Goal: Transaction & Acquisition: Purchase product/service

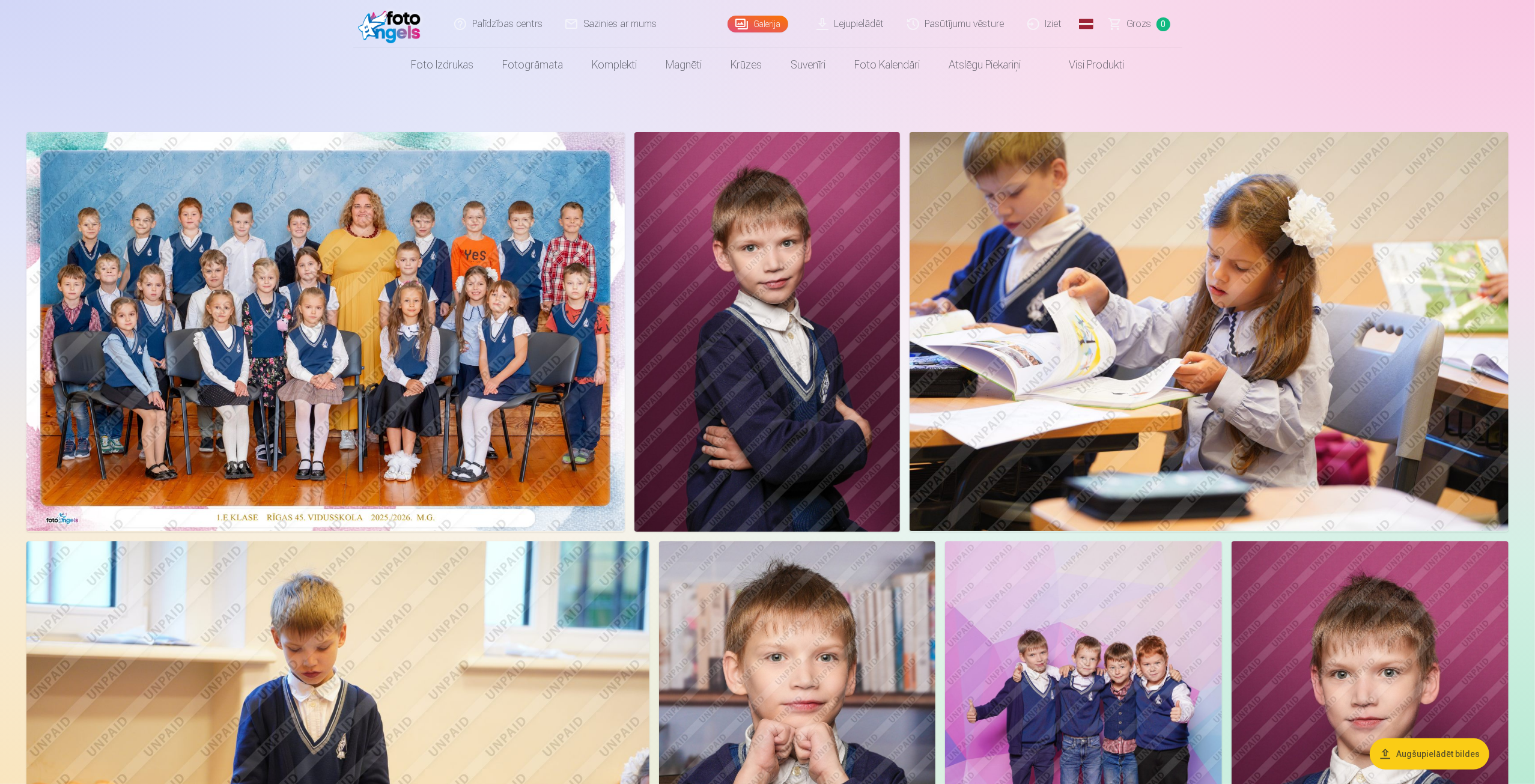
click at [521, 347] on img at bounding box center [325, 331] width 598 height 399
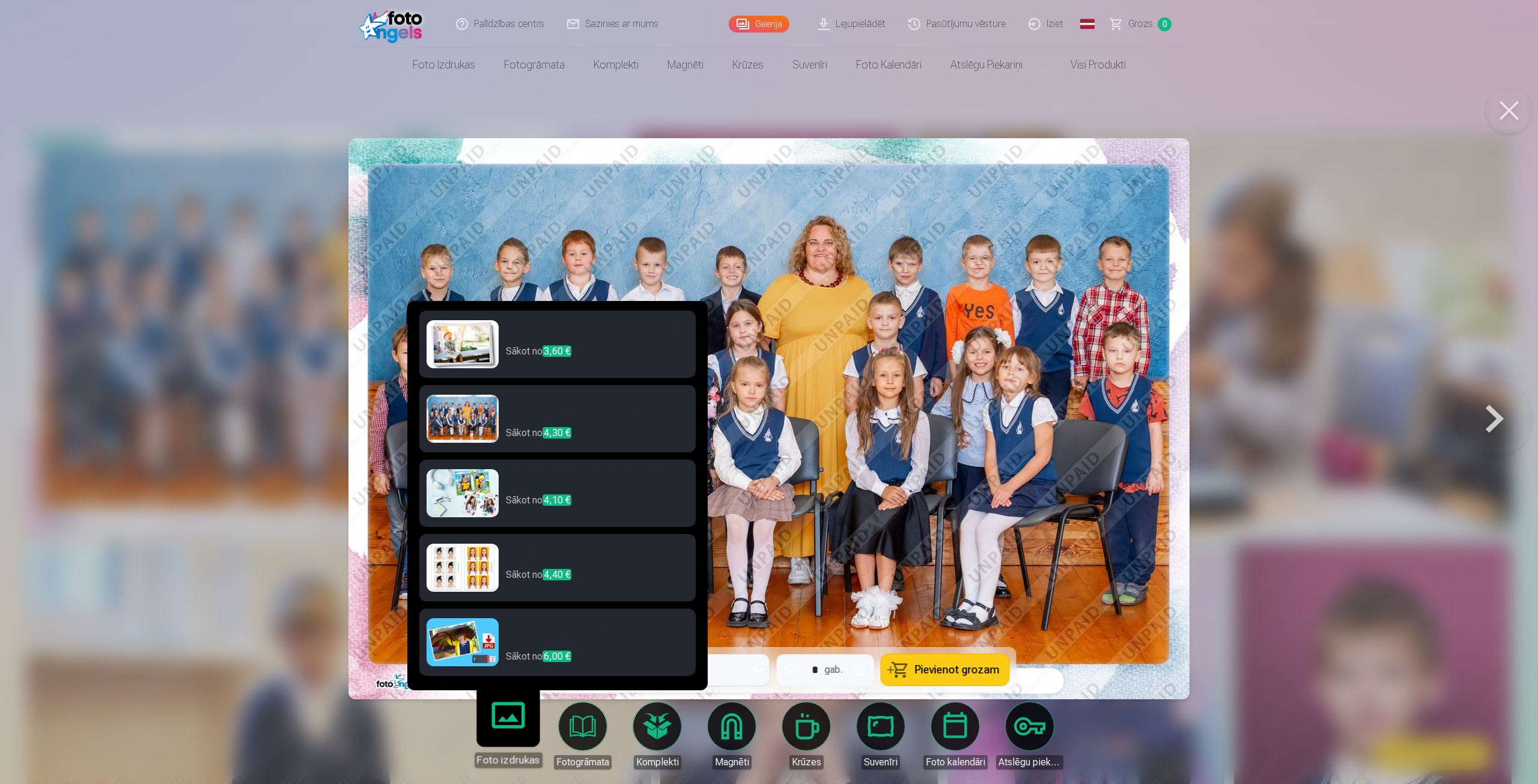
click at [542, 404] on h6 "Augstas kvalitātes grupu fotoattēlu izdrukas" at bounding box center [597, 410] width 183 height 32
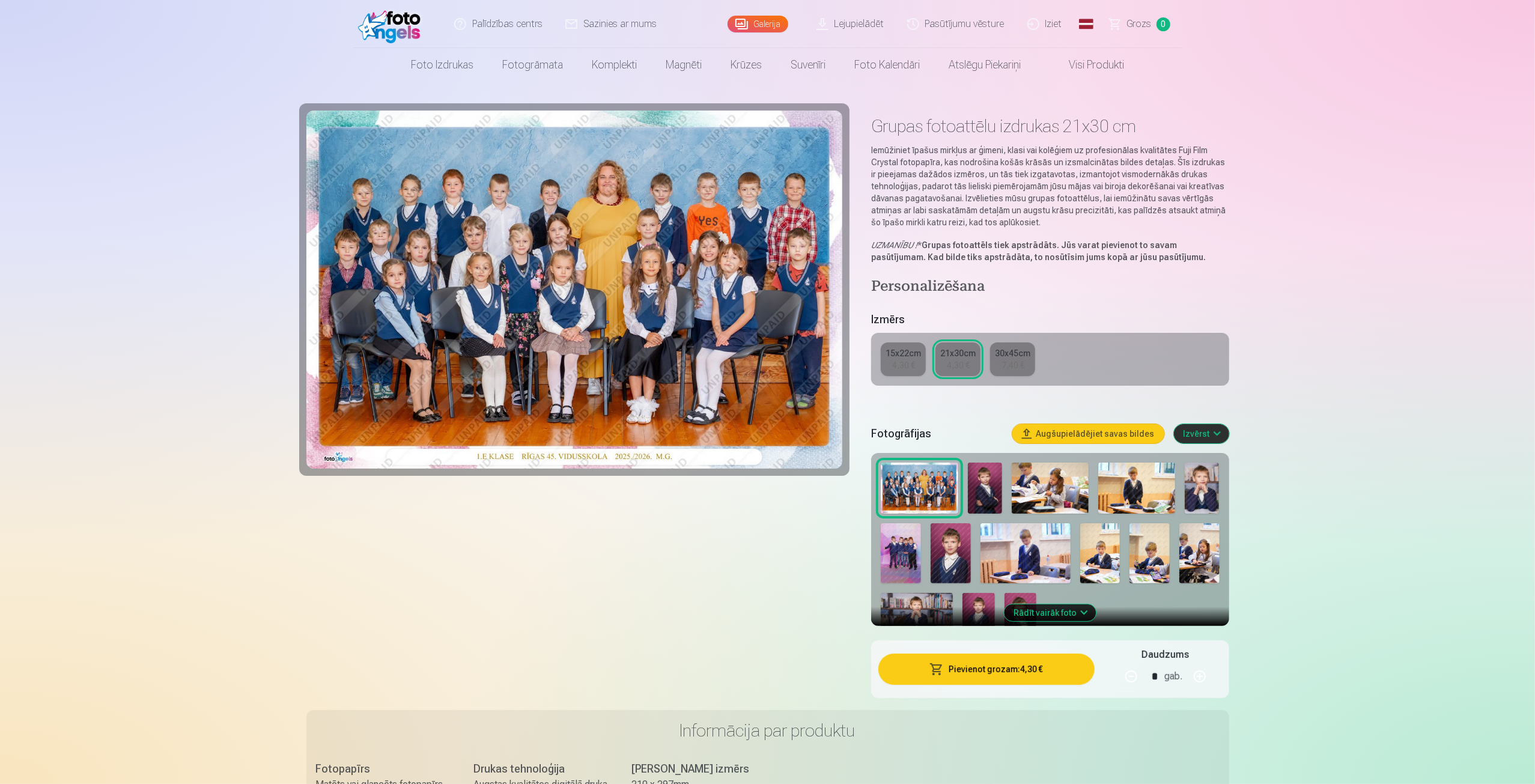
click at [963, 368] on div "4,30 €" at bounding box center [958, 365] width 23 height 12
click at [996, 677] on button "Pievienot grozam : 4,30 €" at bounding box center [986, 669] width 216 height 32
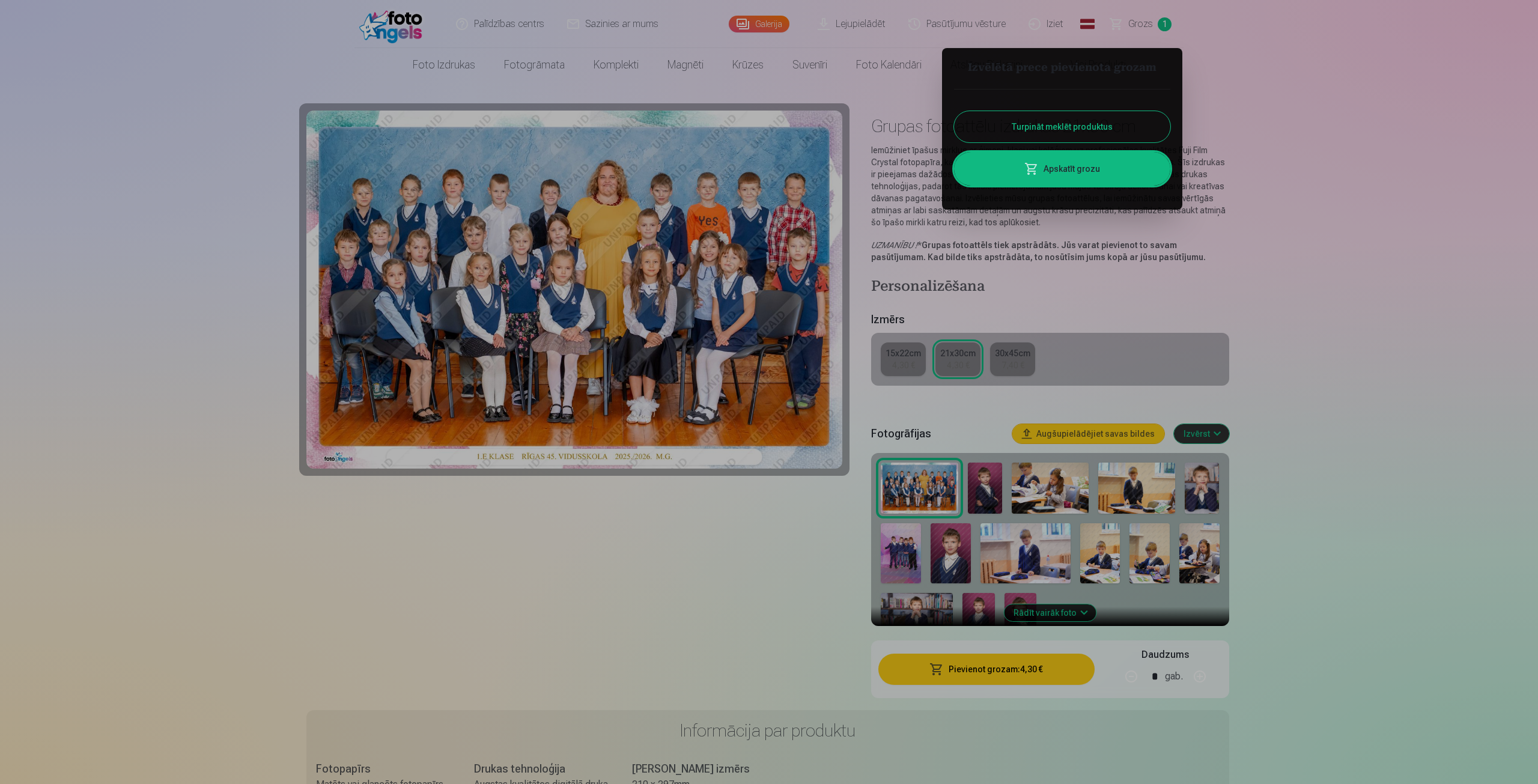
click at [1054, 125] on button "Turpināt meklēt produktus" at bounding box center [1062, 127] width 216 height 32
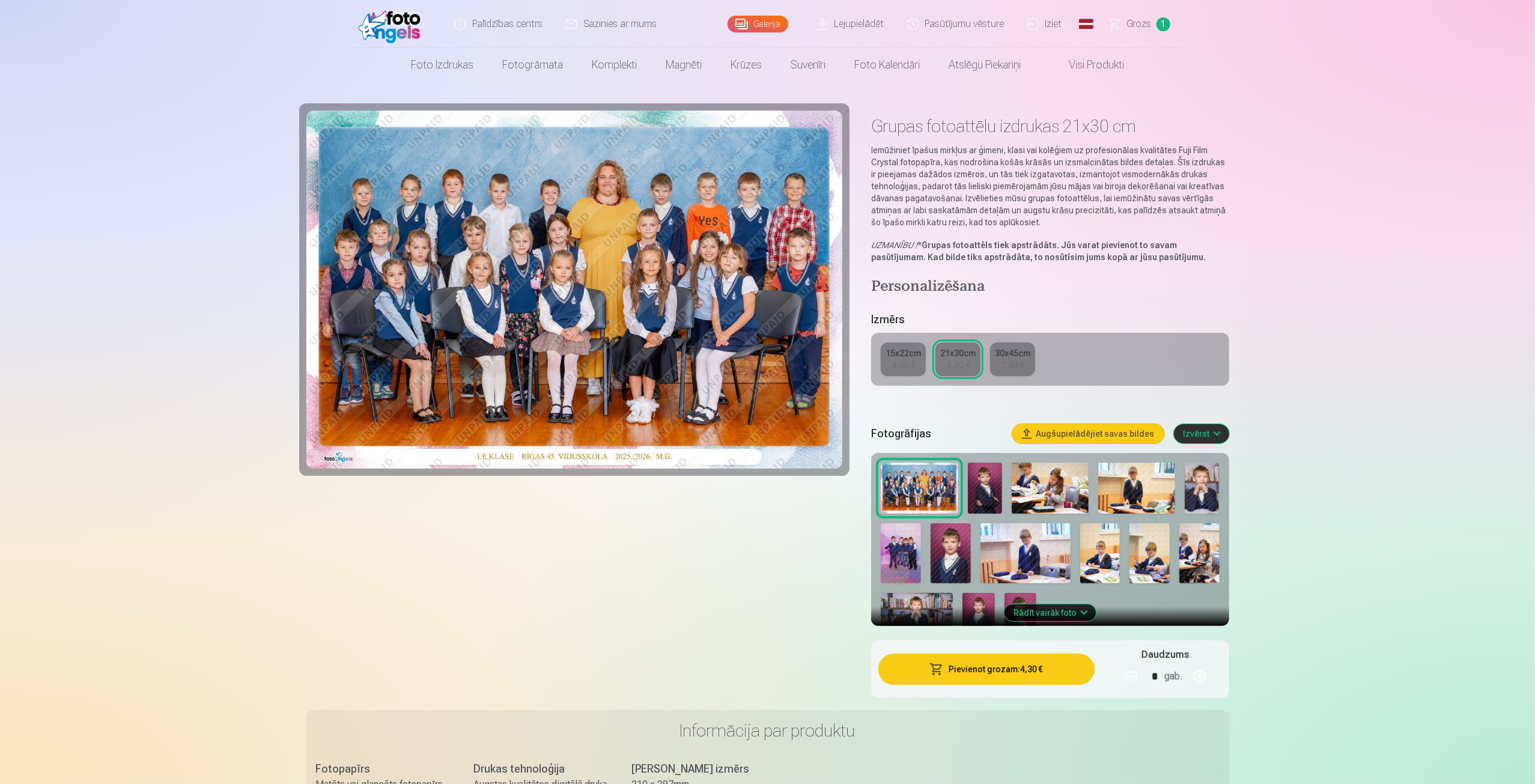
click at [988, 493] on img at bounding box center [985, 488] width 34 height 52
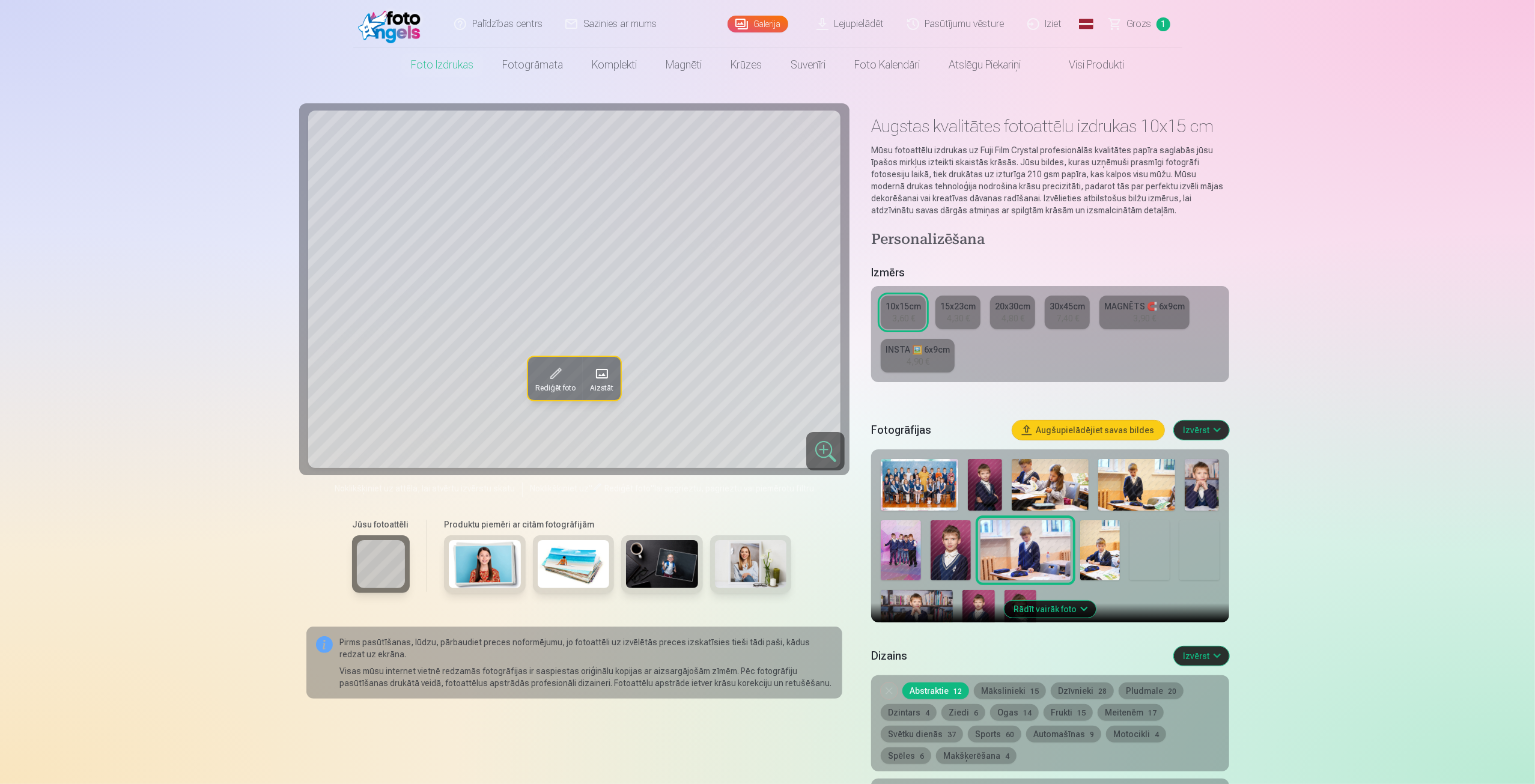
click at [1003, 497] on div at bounding box center [1050, 548] width 348 height 188
click at [991, 498] on img at bounding box center [985, 485] width 34 height 52
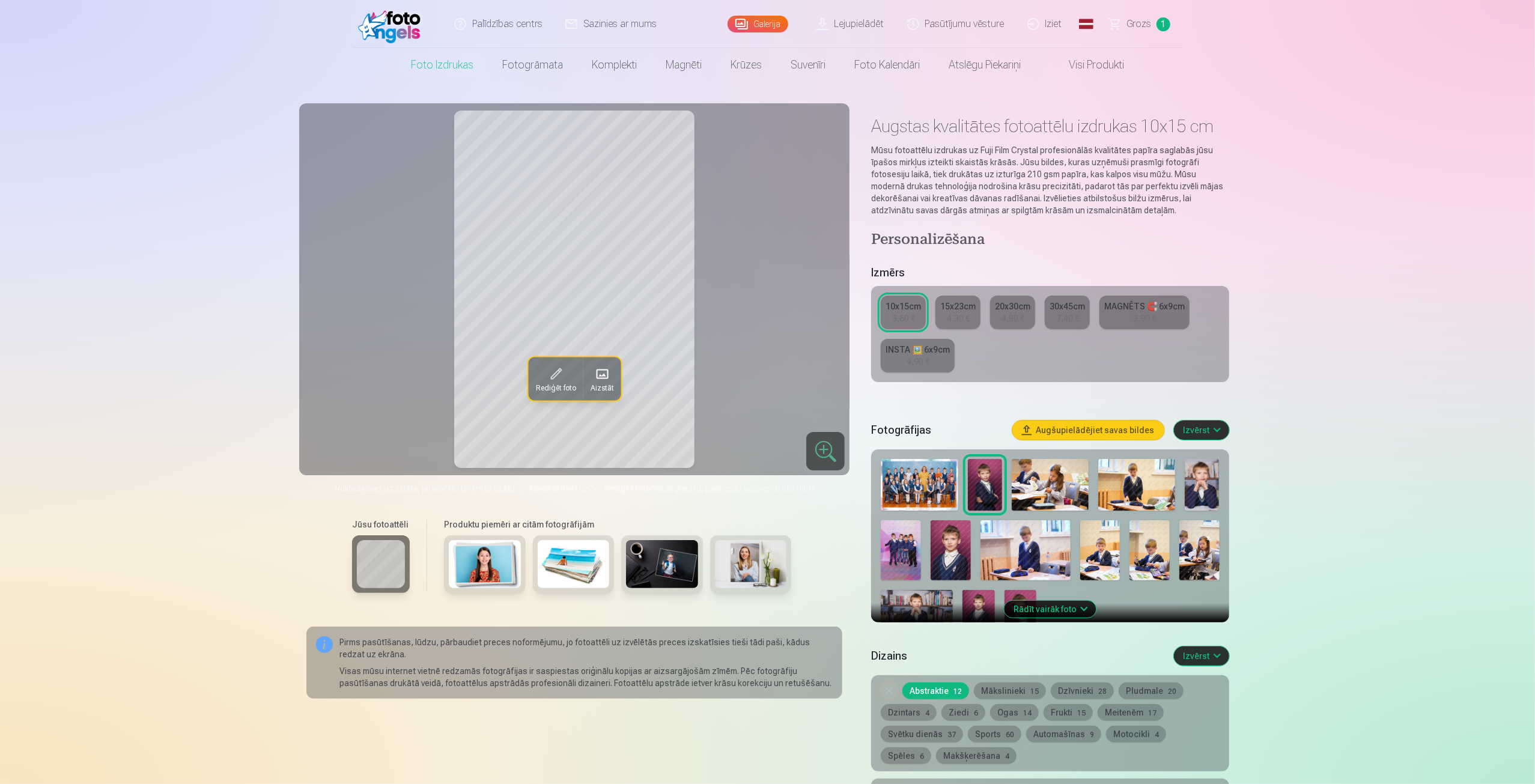
click at [551, 387] on span "Rediģēt foto" at bounding box center [555, 387] width 40 height 9
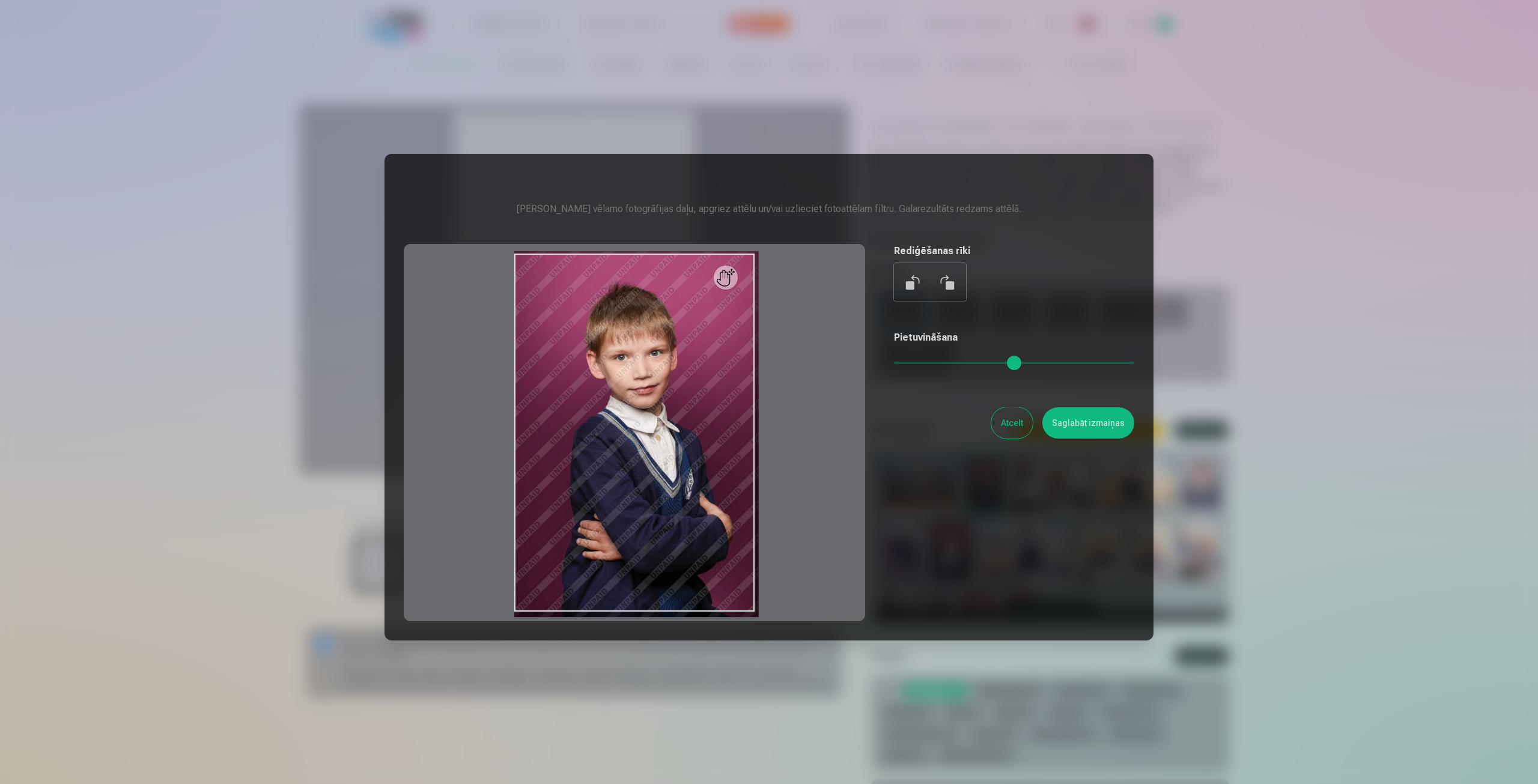
type input "*"
drag, startPoint x: 900, startPoint y: 356, endPoint x: 874, endPoint y: 364, distance: 27.2
click at [894, 364] on input "range" at bounding box center [1014, 362] width 241 height 2
click at [1011, 429] on button "Atcelt" at bounding box center [1012, 423] width 42 height 32
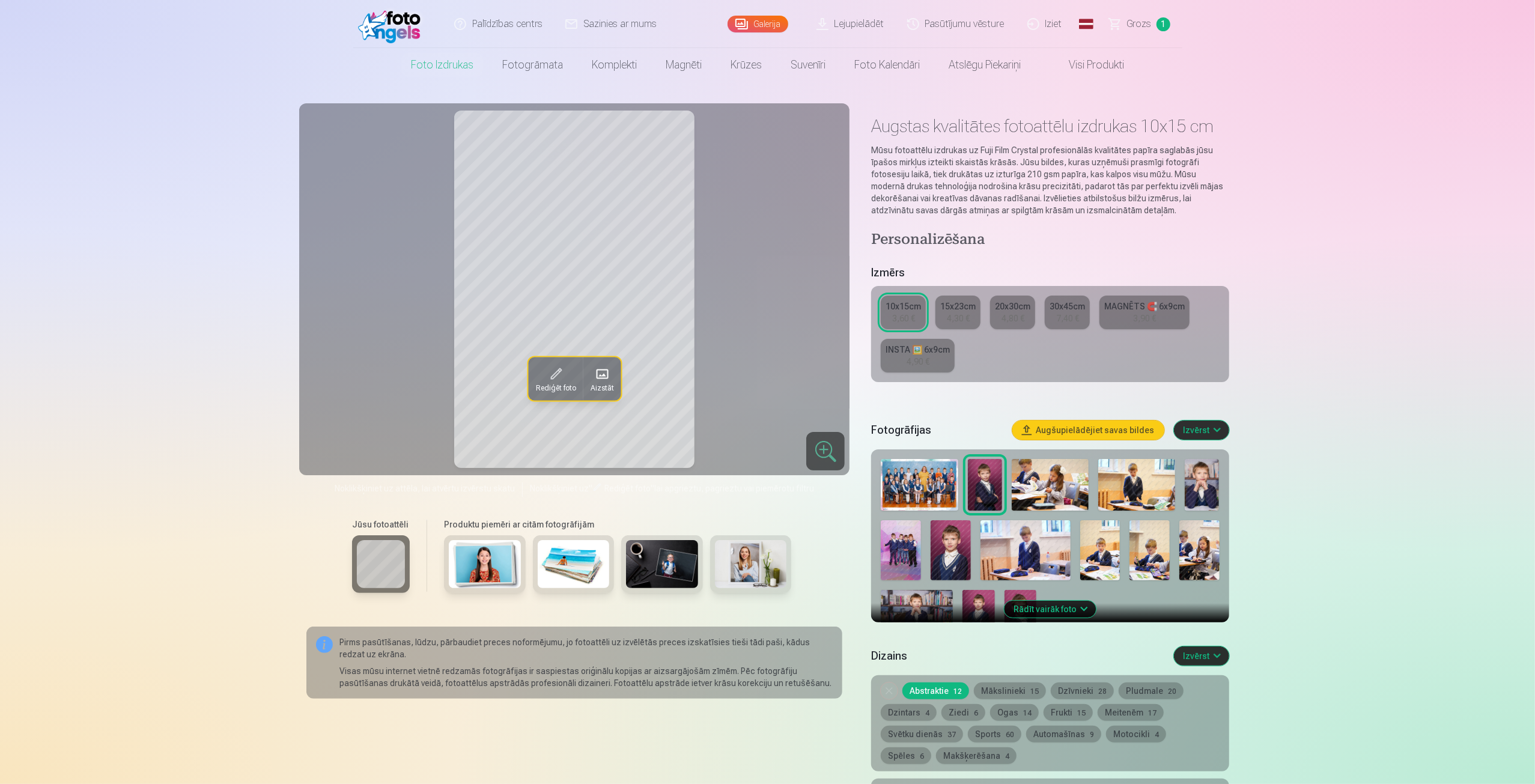
click at [996, 691] on button "Mākslinieki 15" at bounding box center [1010, 690] width 72 height 16
click at [1000, 690] on button "Mākslinieki 15" at bounding box center [1010, 690] width 72 height 16
click at [1080, 684] on button "Dzīvnieki 28" at bounding box center [1082, 690] width 63 height 16
drag, startPoint x: 1083, startPoint y: 687, endPoint x: 1089, endPoint y: 689, distance: 6.3
click at [1083, 689] on button "Dzīvnieki 28" at bounding box center [1082, 690] width 63 height 16
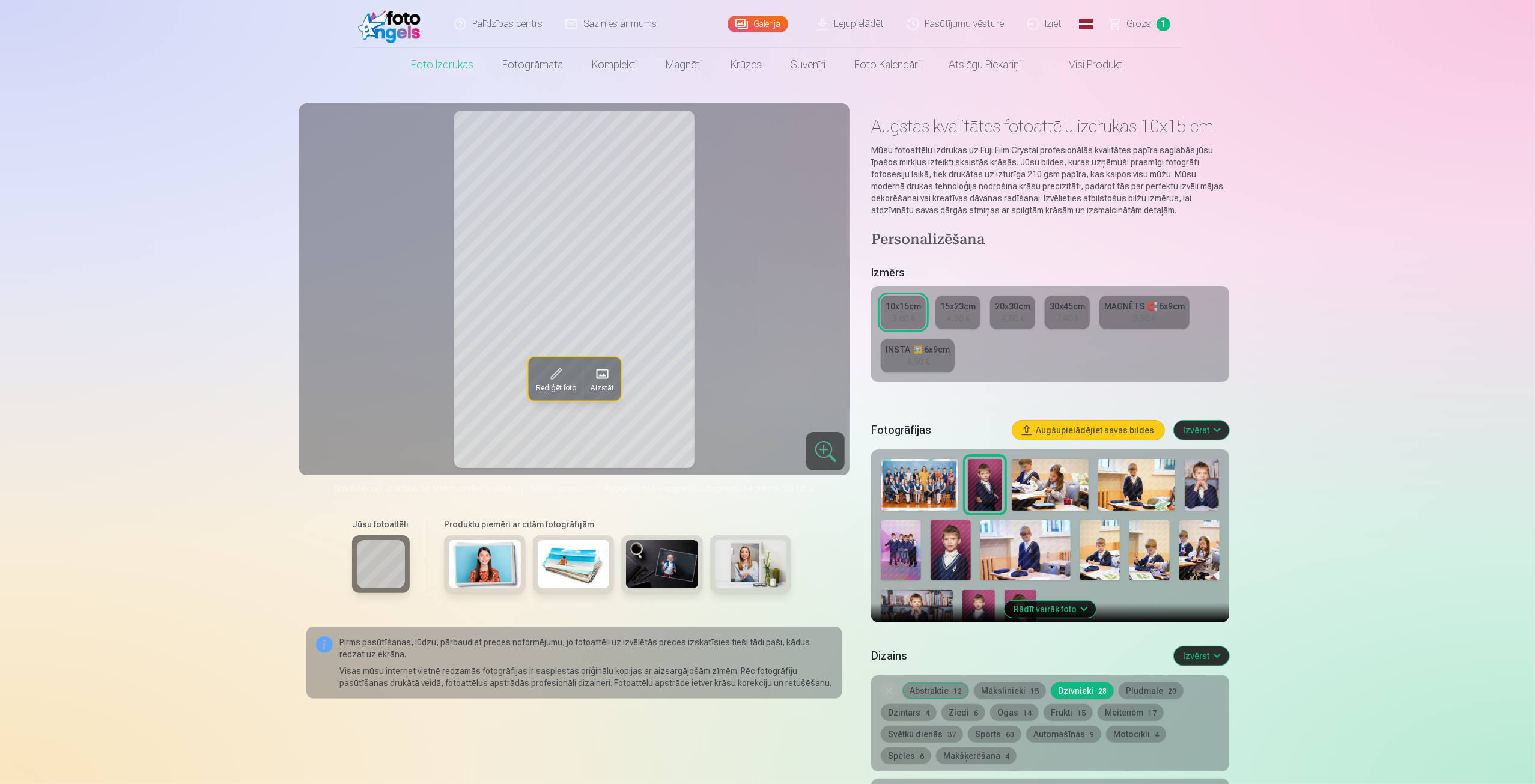
click at [598, 389] on span "Aizstāt" at bounding box center [602, 387] width 24 height 9
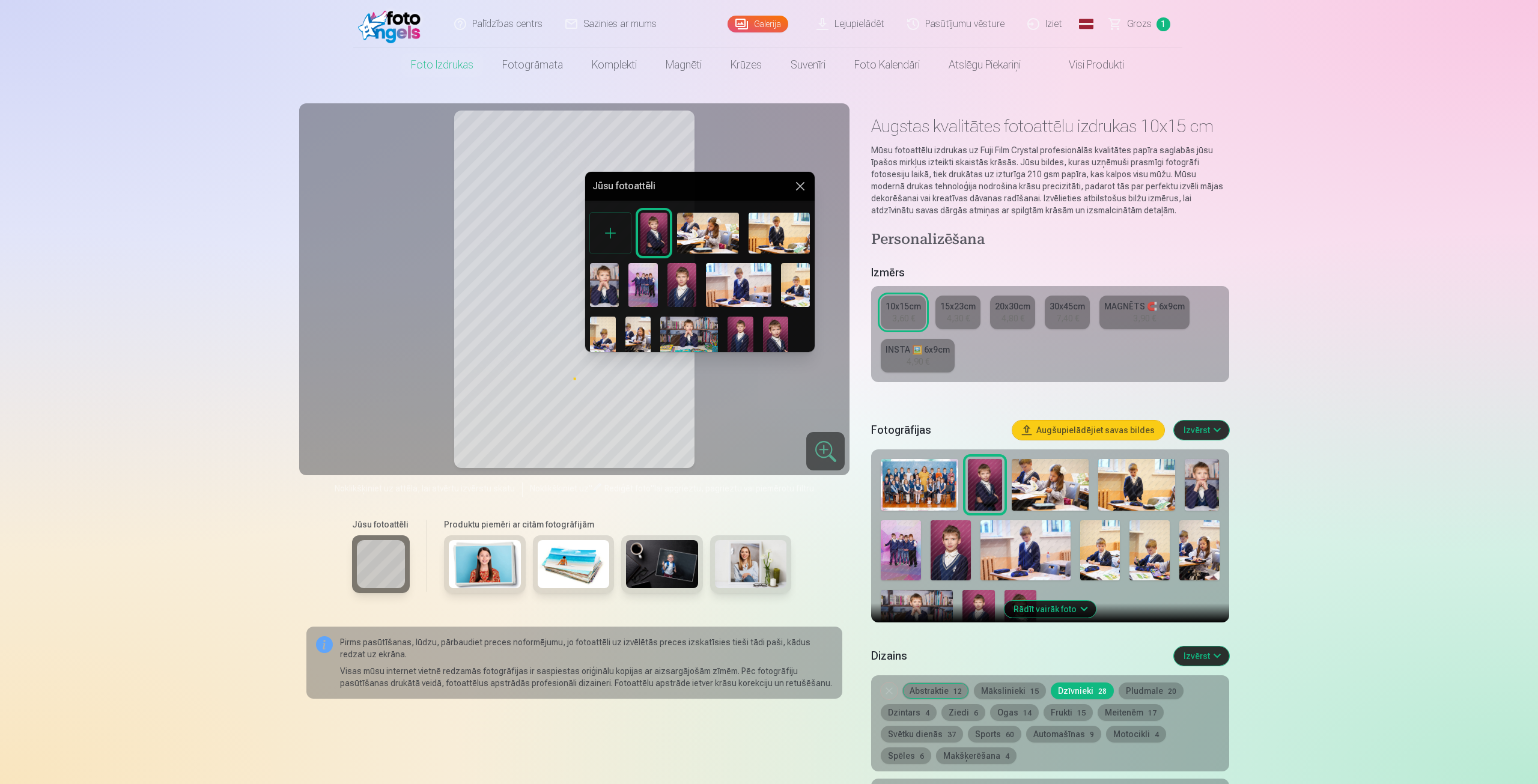
click at [802, 187] on button at bounding box center [800, 186] width 14 height 14
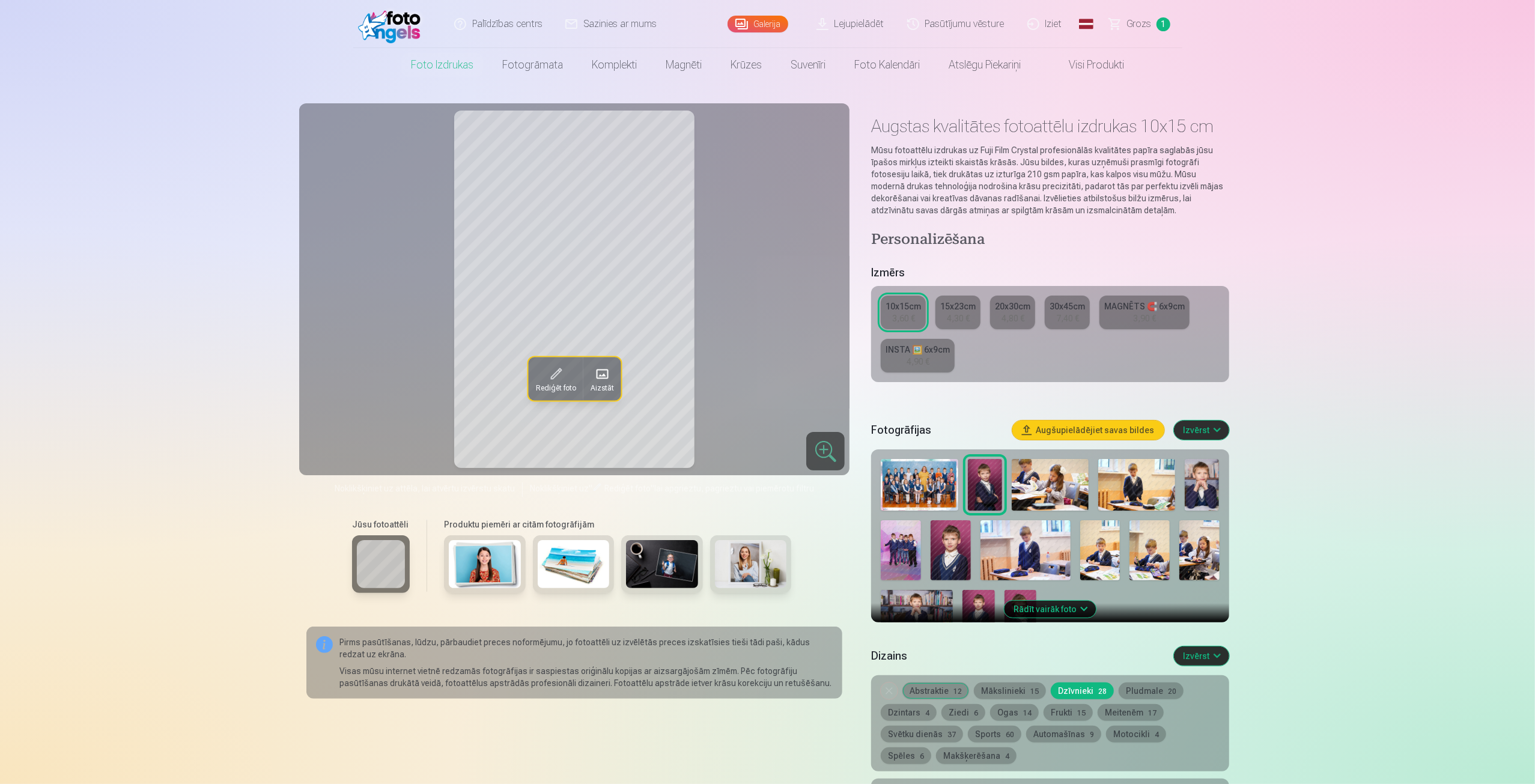
click at [945, 689] on button "Abstraktie 12" at bounding box center [935, 690] width 67 height 16
click at [1006, 689] on button "Mākslinieki 15" at bounding box center [1010, 690] width 72 height 16
click at [1112, 710] on button "Meitenēm 17" at bounding box center [1130, 712] width 66 height 16
click at [1072, 686] on button "Dzīvnieki 28" at bounding box center [1082, 690] width 63 height 16
click at [1004, 710] on button "Ogas 14" at bounding box center [1014, 712] width 49 height 16
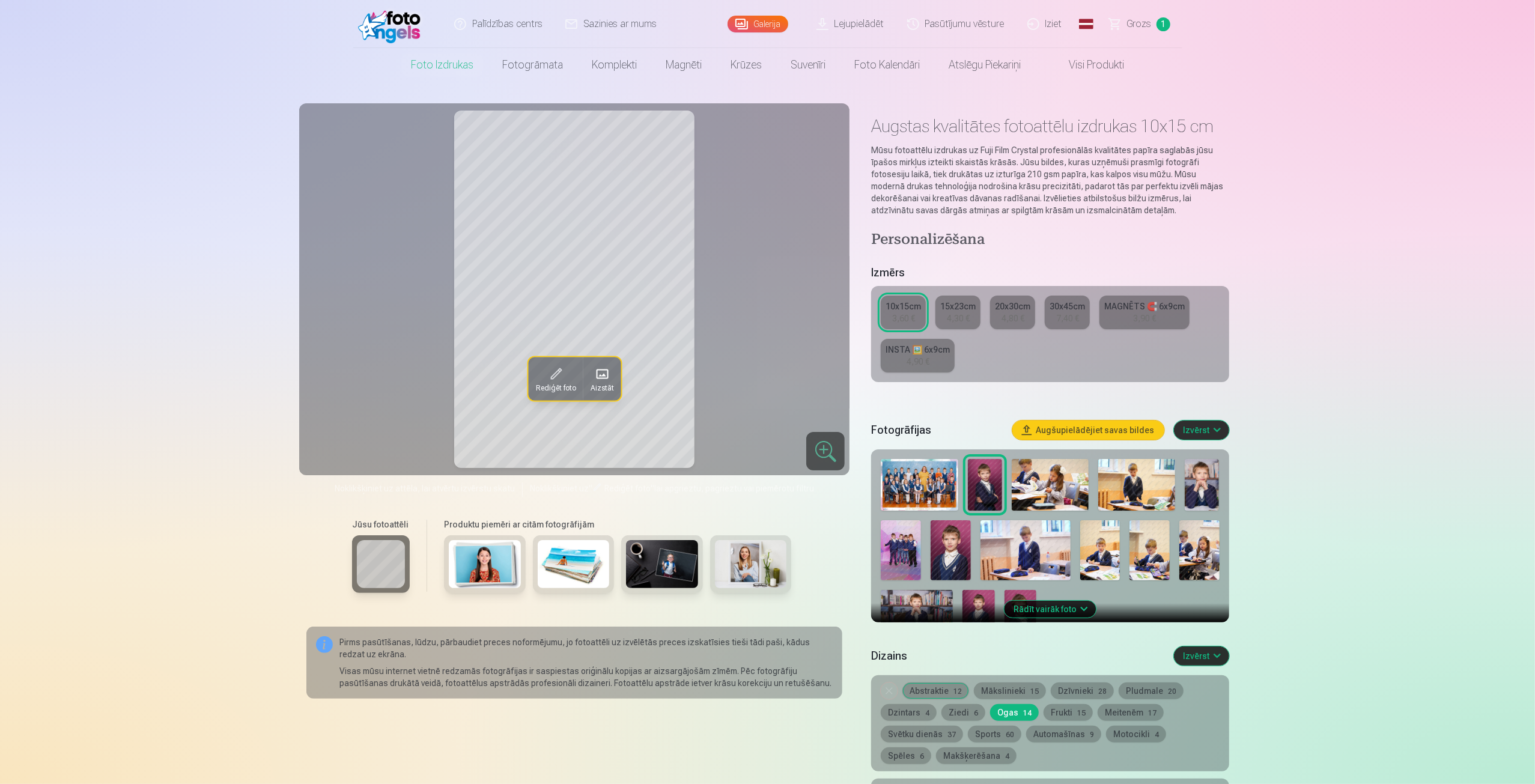
drag, startPoint x: 960, startPoint y: 717, endPoint x: 1027, endPoint y: 715, distance: 67.0
click at [961, 717] on button "Ziedi 6" at bounding box center [963, 712] width 44 height 16
click at [1059, 712] on button "Frukti 15" at bounding box center [1068, 712] width 49 height 16
click at [898, 717] on button "Dzintars 4" at bounding box center [909, 712] width 56 height 16
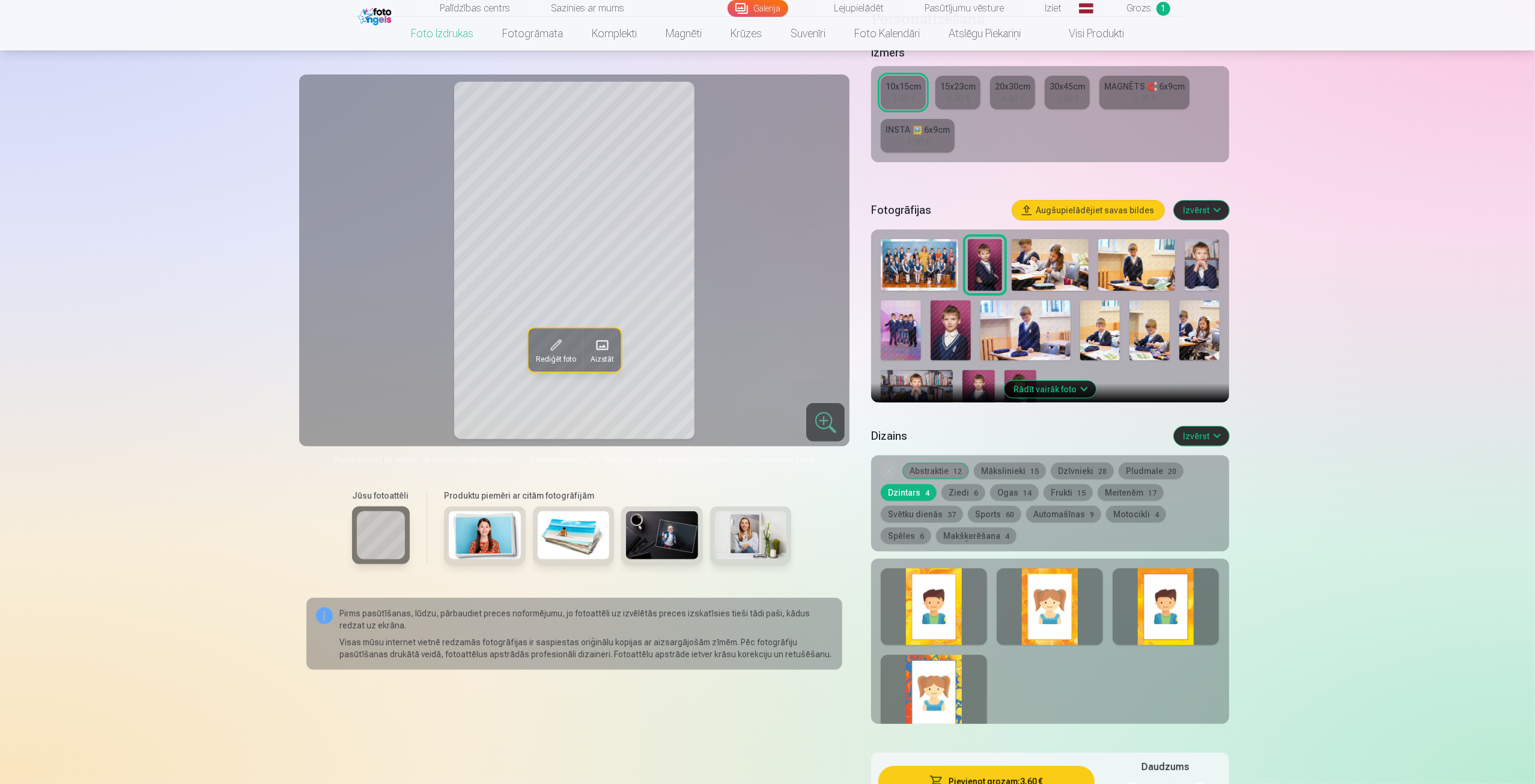
scroll to position [340, 0]
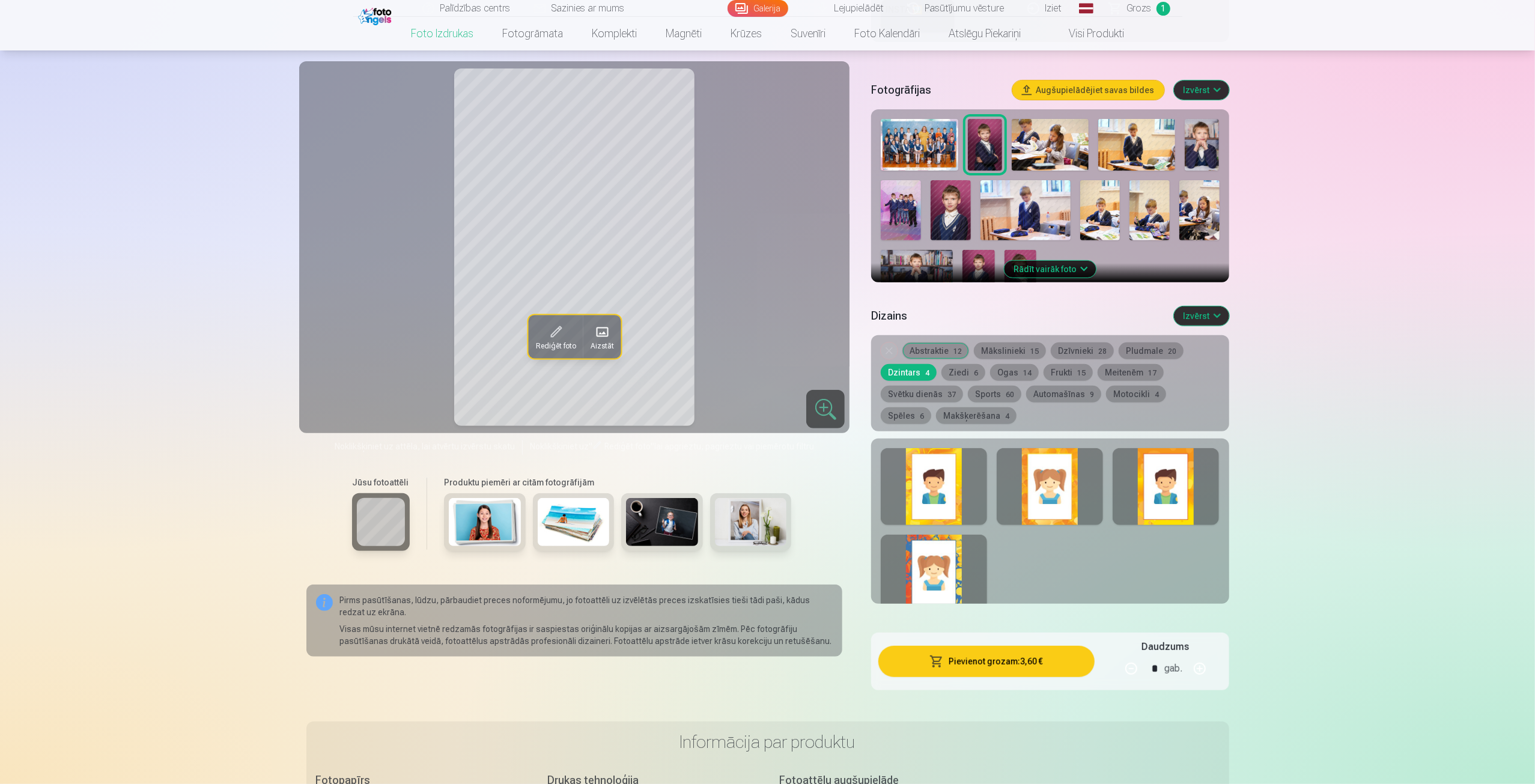
click at [930, 503] on div at bounding box center [934, 486] width 106 height 77
click at [1057, 480] on div at bounding box center [1050, 486] width 106 height 77
click at [1185, 486] on div at bounding box center [1165, 486] width 106 height 77
click at [958, 575] on div at bounding box center [934, 573] width 106 height 77
click at [1056, 572] on div at bounding box center [1049, 521] width 357 height 165
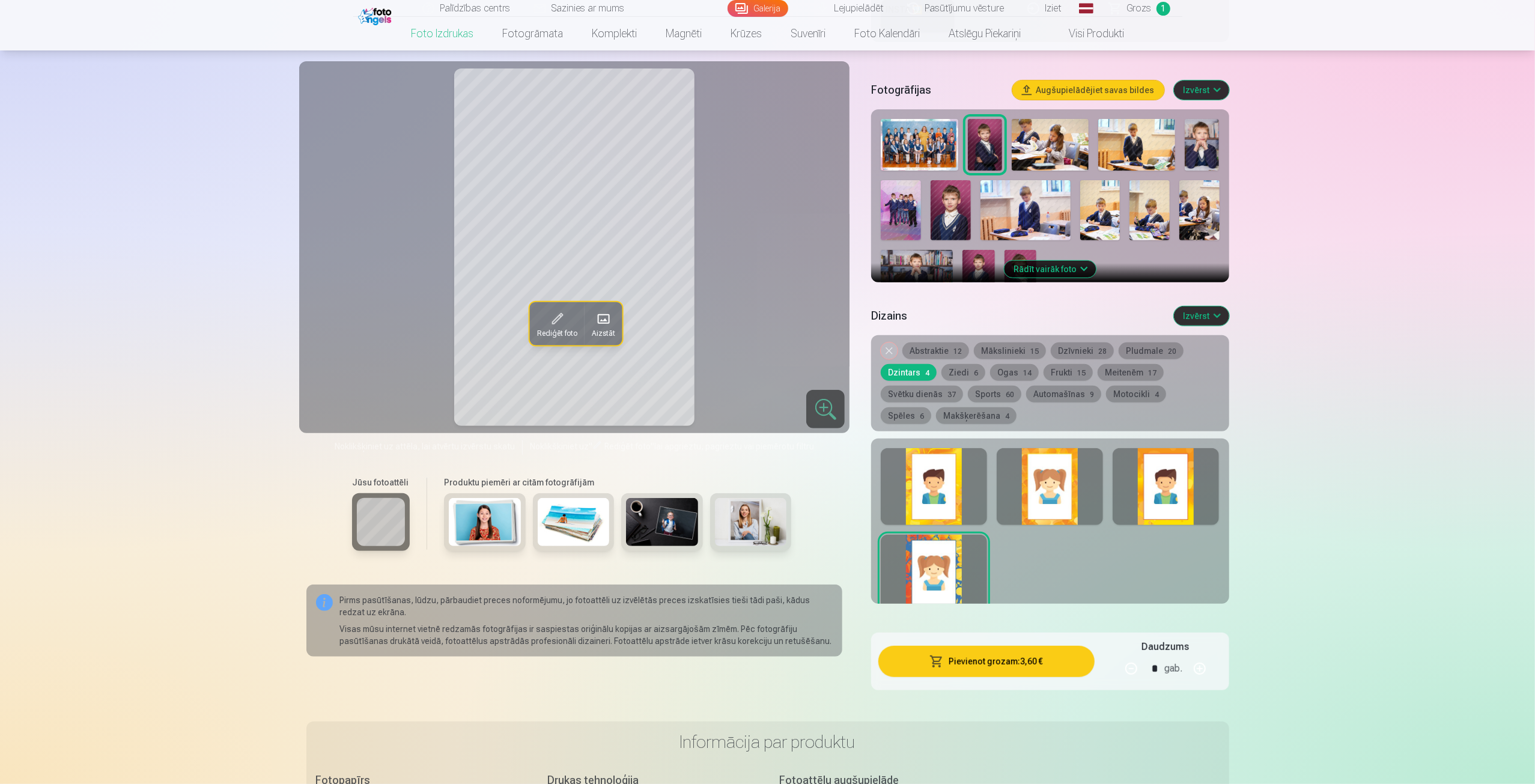
click at [890, 353] on button "Noņemiet dizainu" at bounding box center [889, 350] width 16 height 16
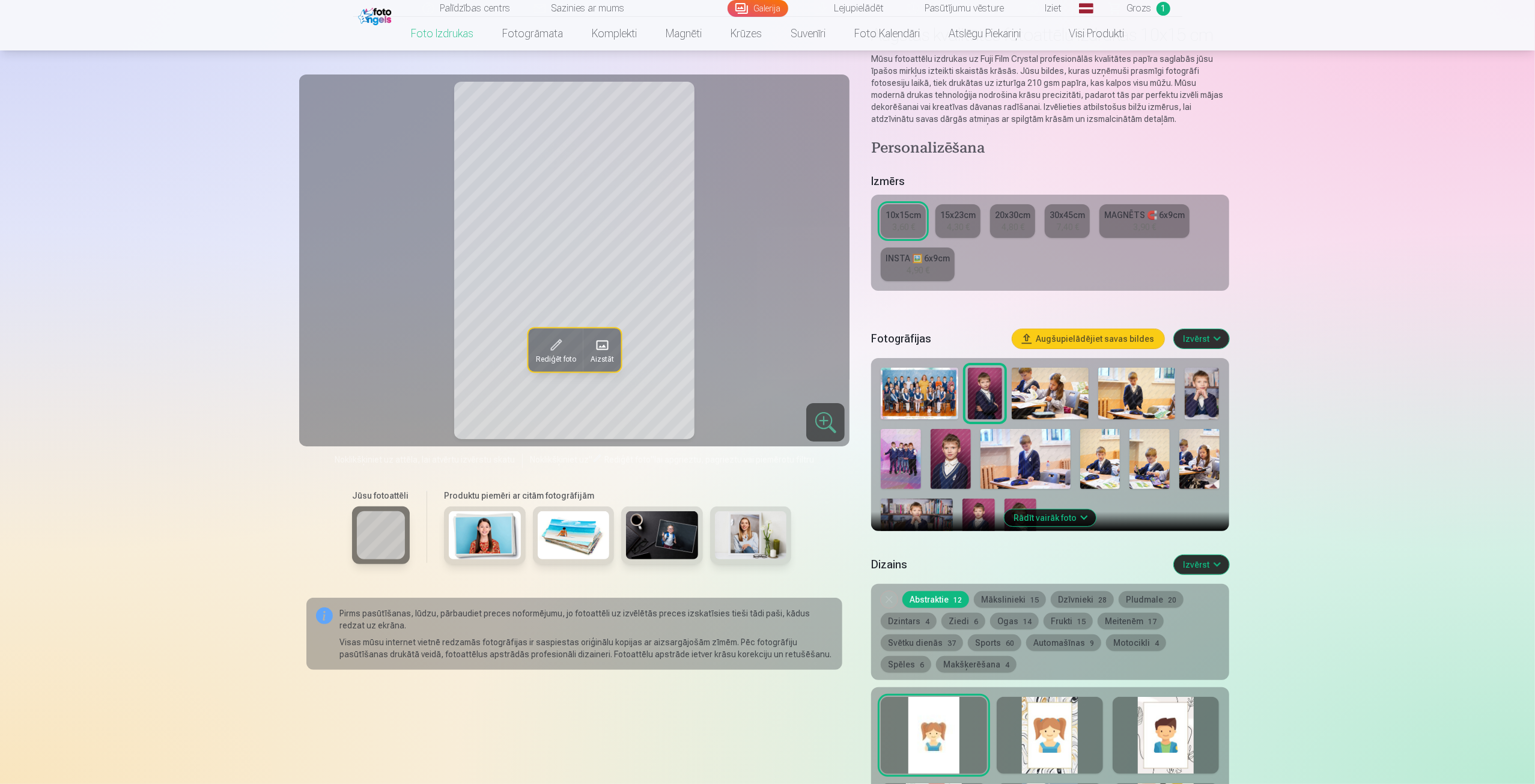
scroll to position [84, 0]
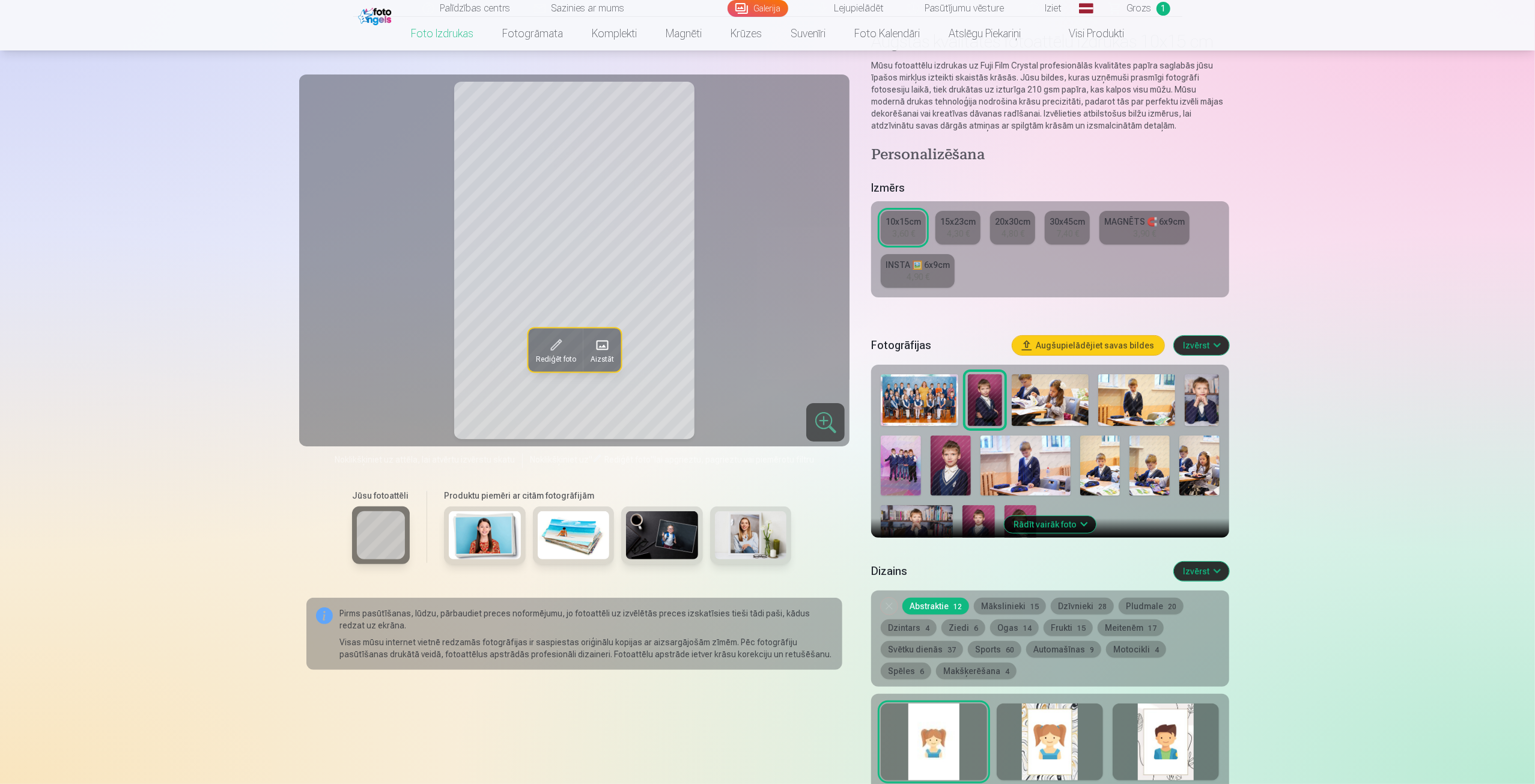
click at [1172, 227] on div "MAGNĒTS 🧲 6x9cm" at bounding box center [1145, 221] width 80 height 12
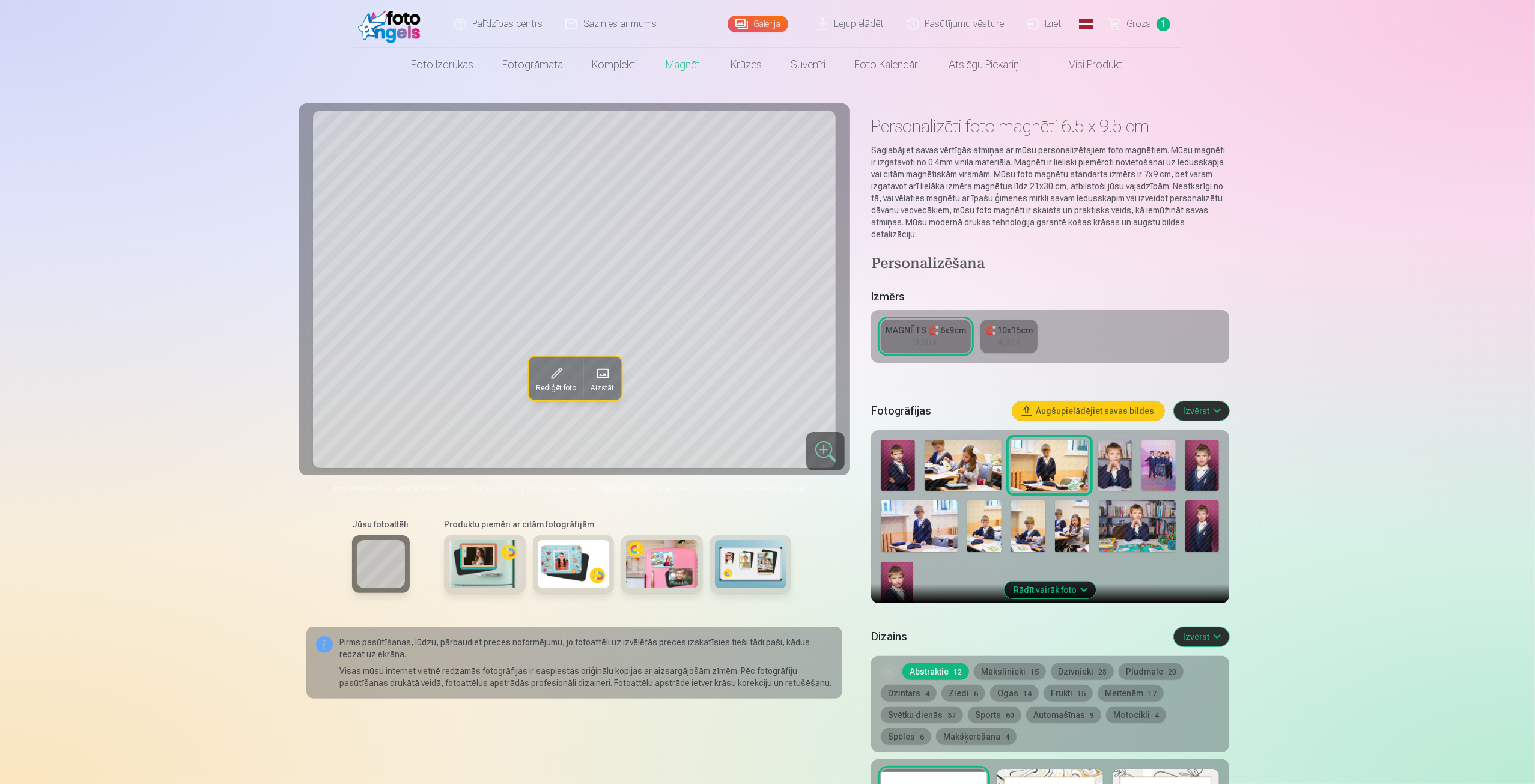
click at [1157, 455] on img at bounding box center [1159, 465] width 34 height 51
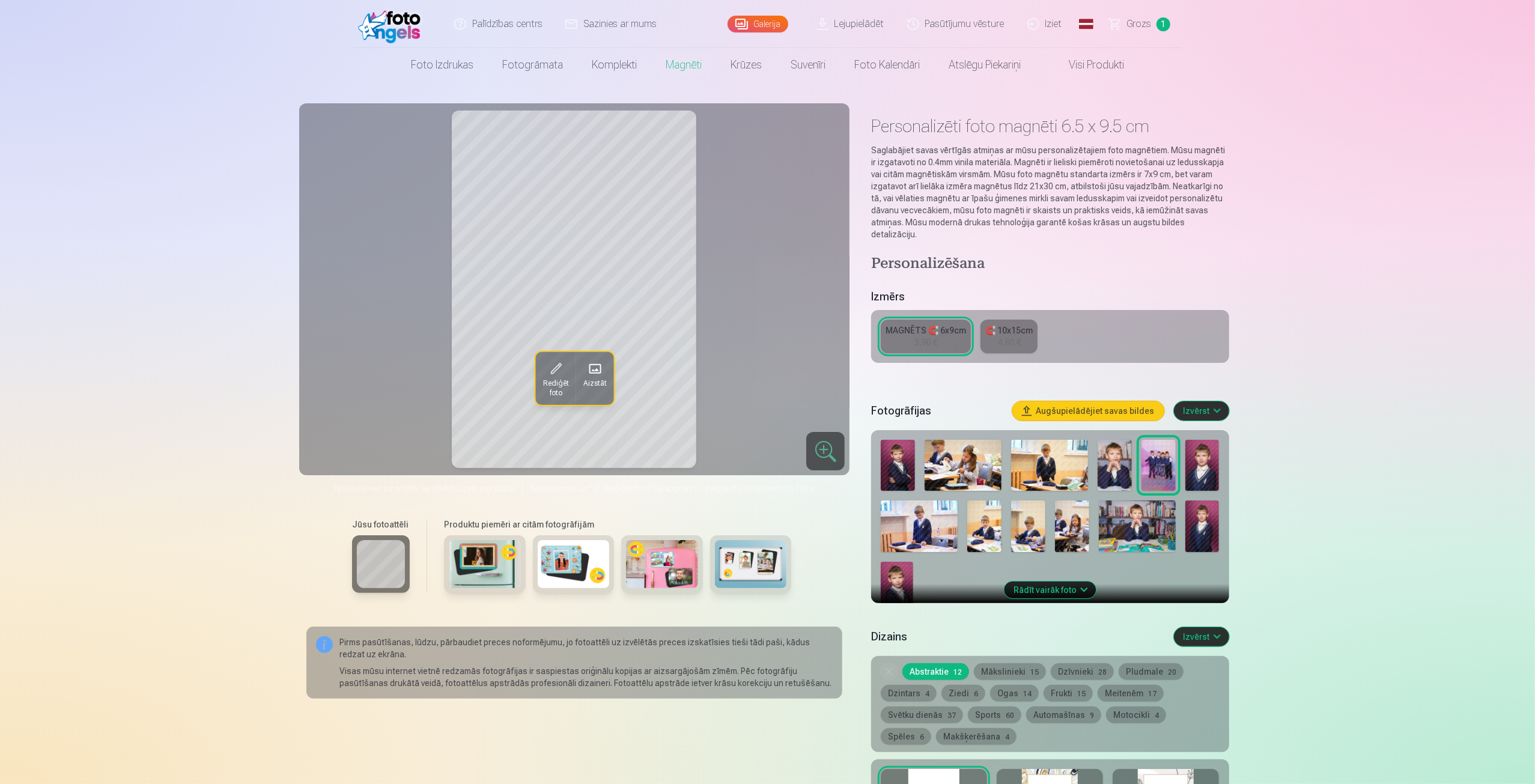
click at [889, 576] on img at bounding box center [897, 585] width 32 height 48
click at [923, 324] on div "MAGNĒTS 🧲 6x9cm" at bounding box center [925, 330] width 80 height 12
click at [1200, 465] on img at bounding box center [1203, 465] width 34 height 51
click at [933, 337] on div "3,90 €" at bounding box center [926, 342] width 23 height 12
click at [1203, 521] on img at bounding box center [1203, 526] width 34 height 51
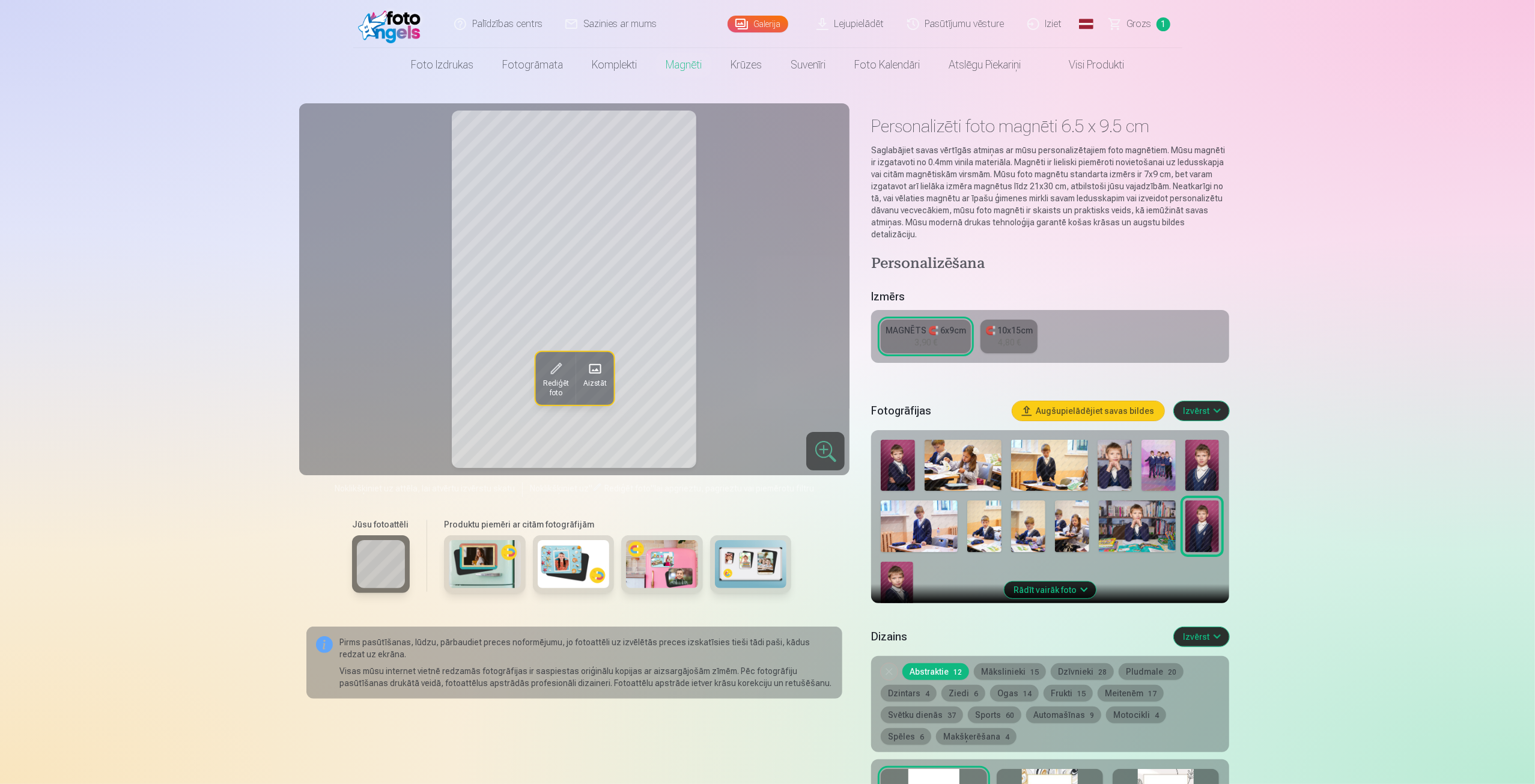
click at [945, 326] on link "MAGNĒTS 🧲 6x9cm 3,90 €" at bounding box center [926, 336] width 90 height 34
click at [1130, 453] on img at bounding box center [1115, 465] width 34 height 51
click at [926, 337] on div "3,90 €" at bounding box center [926, 342] width 23 height 12
click at [1147, 19] on span "Grozs" at bounding box center [1140, 24] width 24 height 14
click at [1221, 401] on button "Izvērst" at bounding box center [1201, 410] width 55 height 19
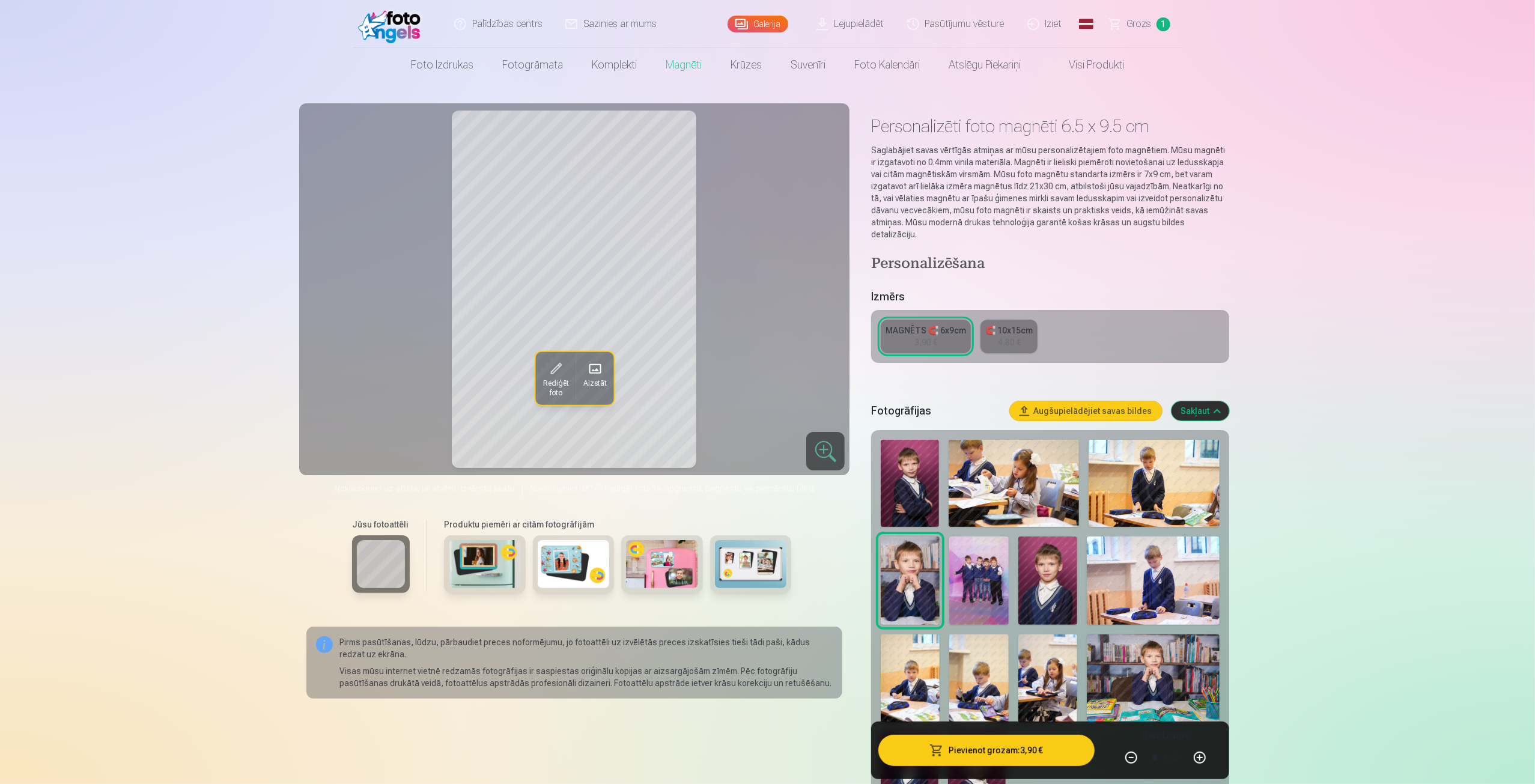
click at [1221, 401] on button "Sakļaut" at bounding box center [1200, 410] width 58 height 19
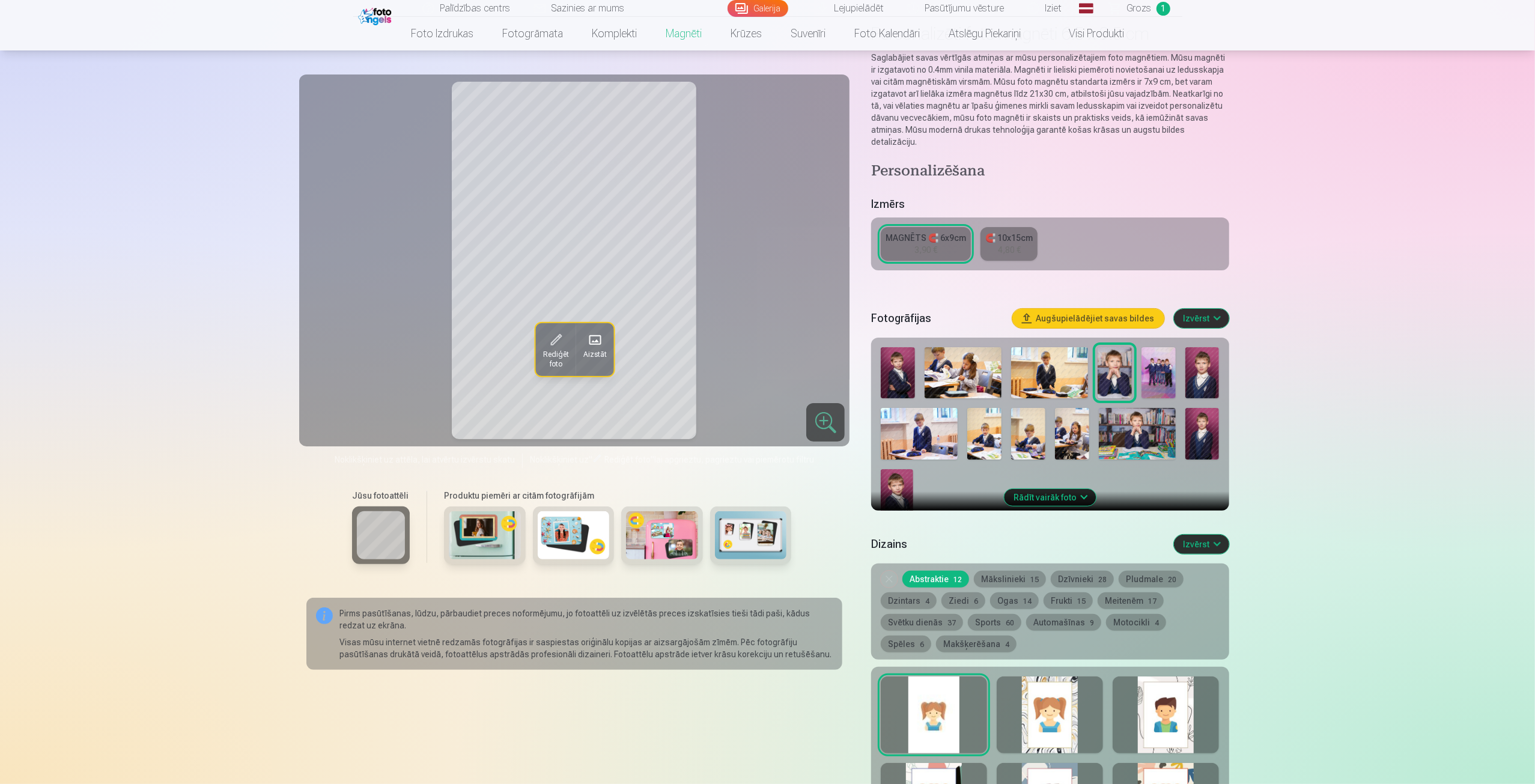
scroll to position [93, 0]
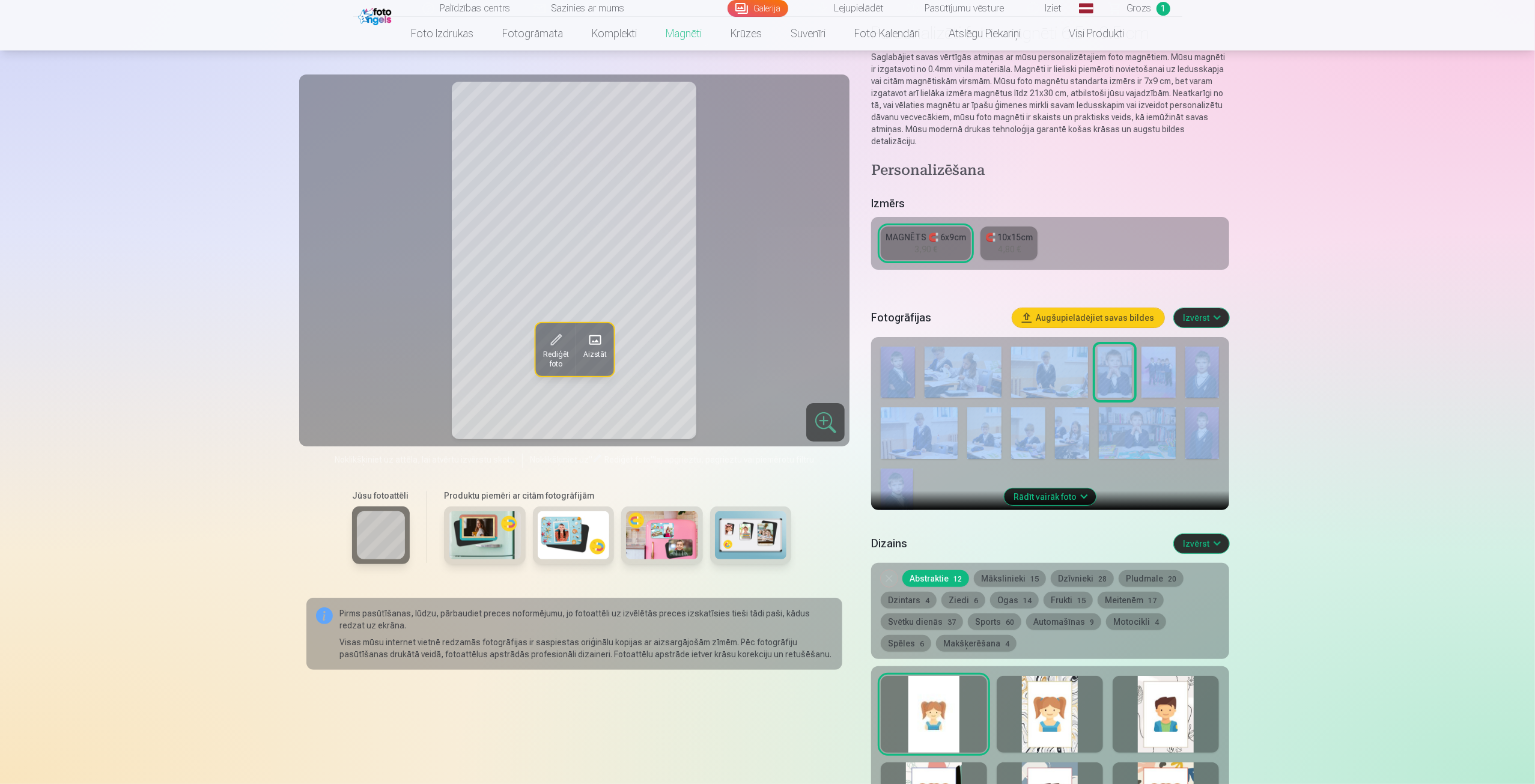
click at [1221, 395] on div at bounding box center [1050, 431] width 348 height 180
click at [1213, 308] on button "Izvērst" at bounding box center [1201, 317] width 55 height 19
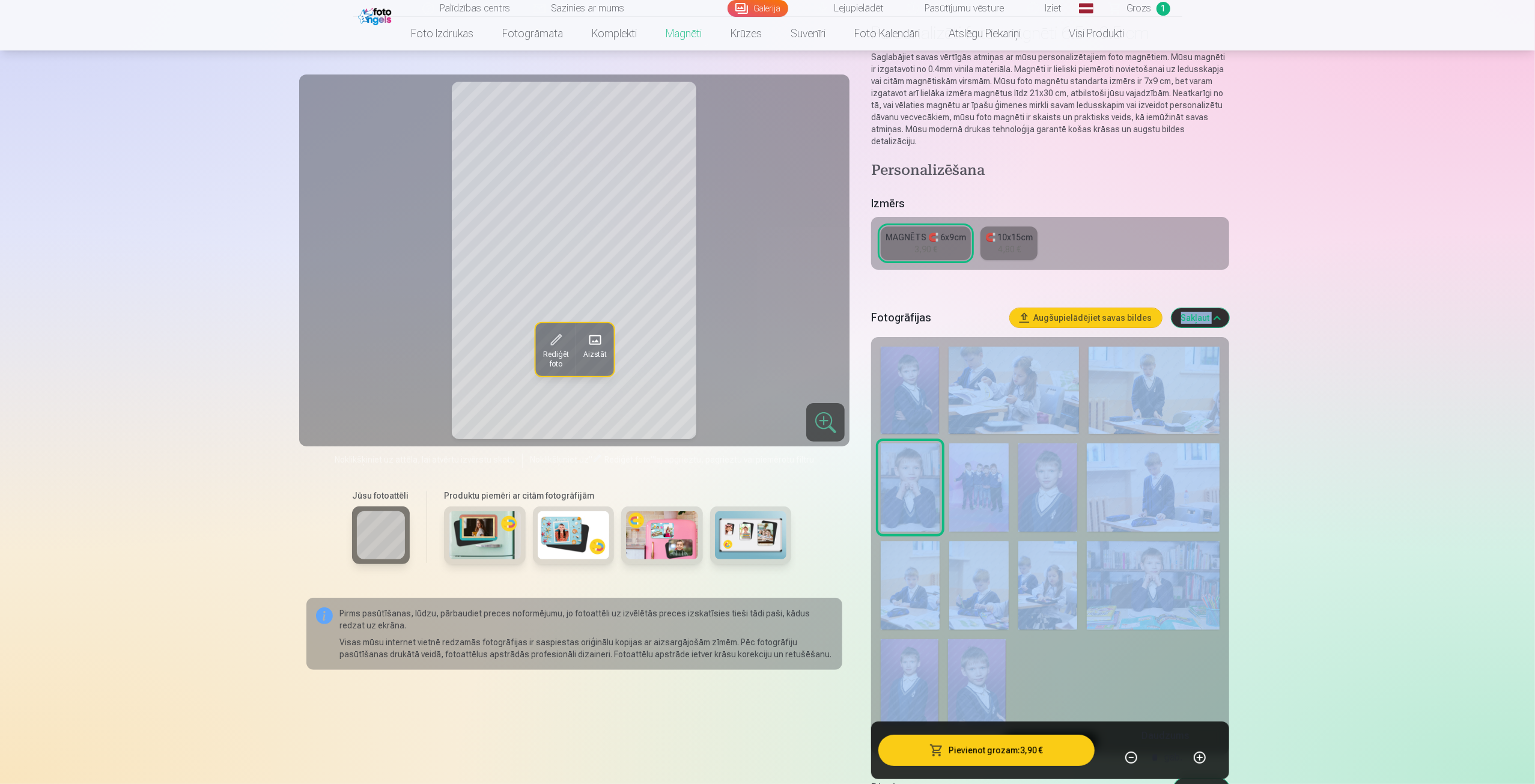
click at [1113, 486] on img at bounding box center [1153, 487] width 133 height 88
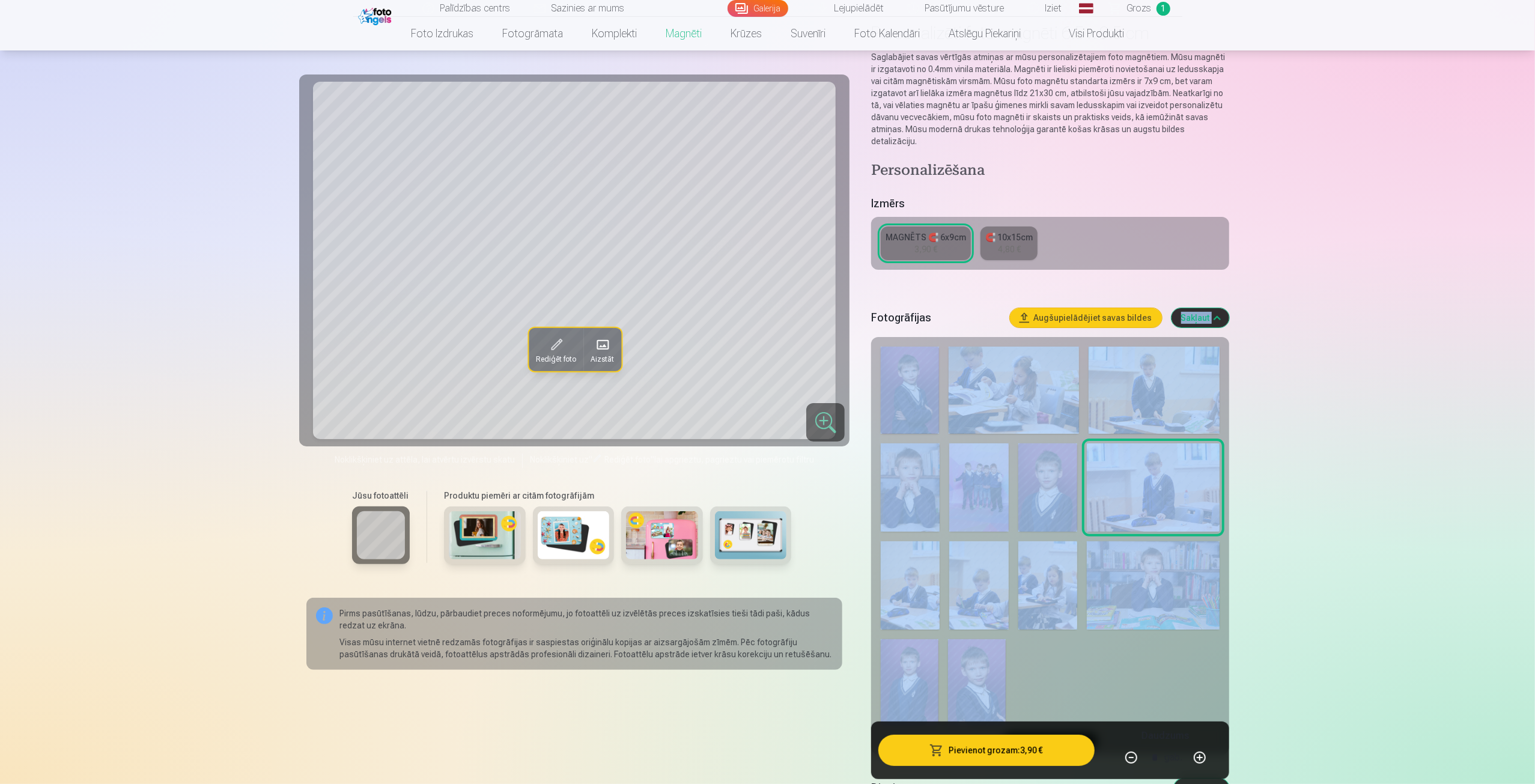
click at [915, 478] on img at bounding box center [910, 487] width 59 height 88
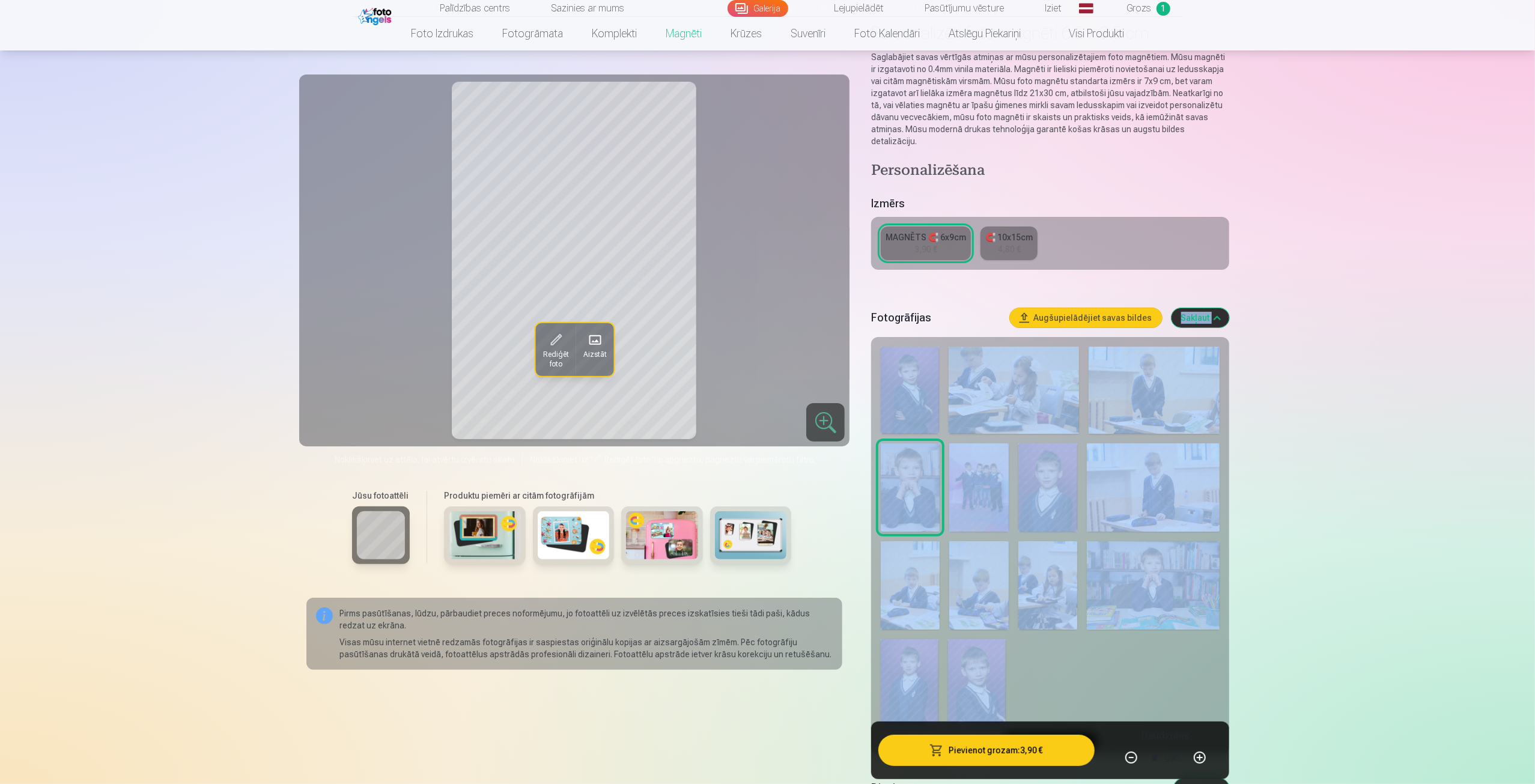
click at [1041, 485] on img at bounding box center [1048, 487] width 59 height 88
click at [920, 490] on img at bounding box center [910, 487] width 59 height 88
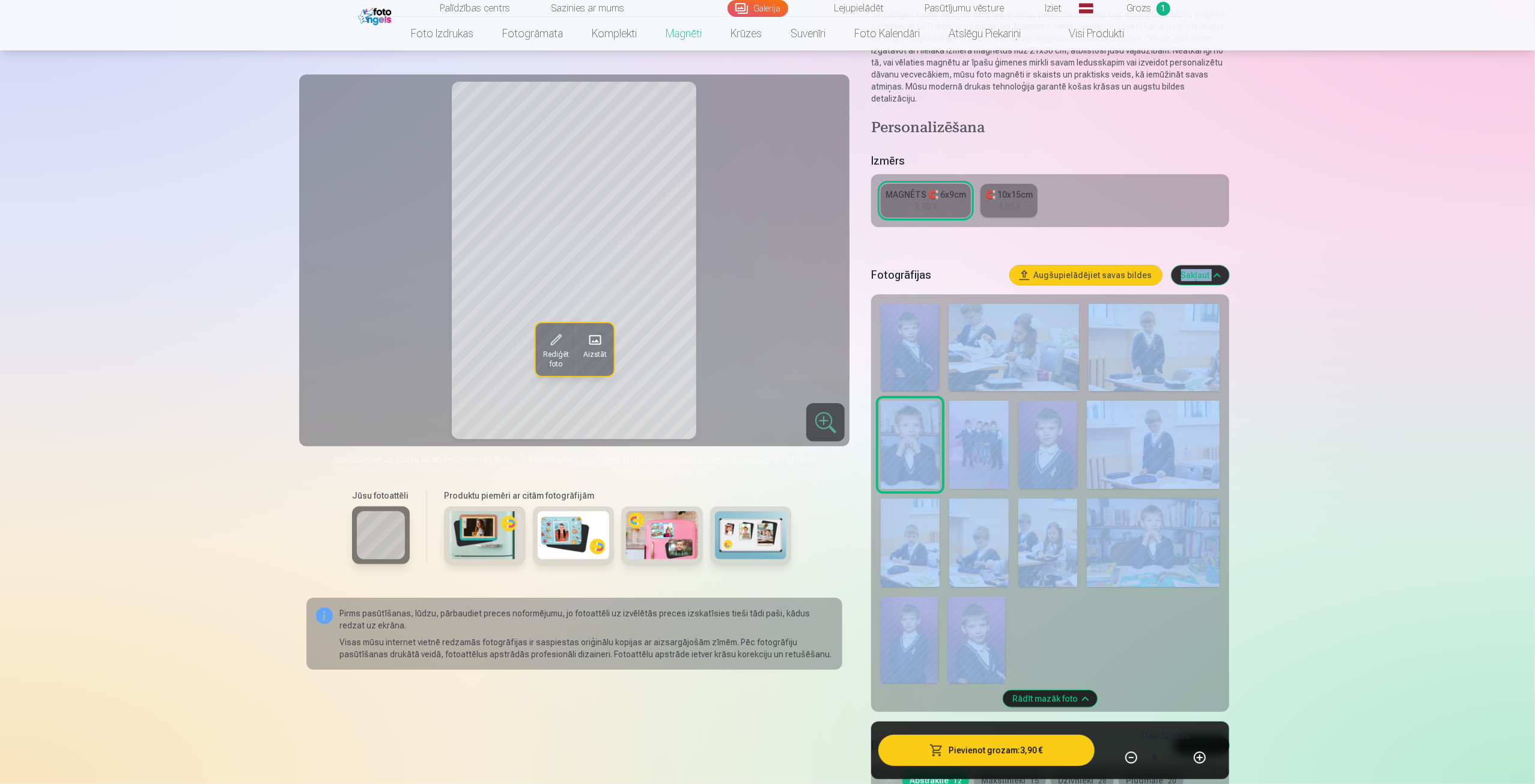
scroll to position [153, 0]
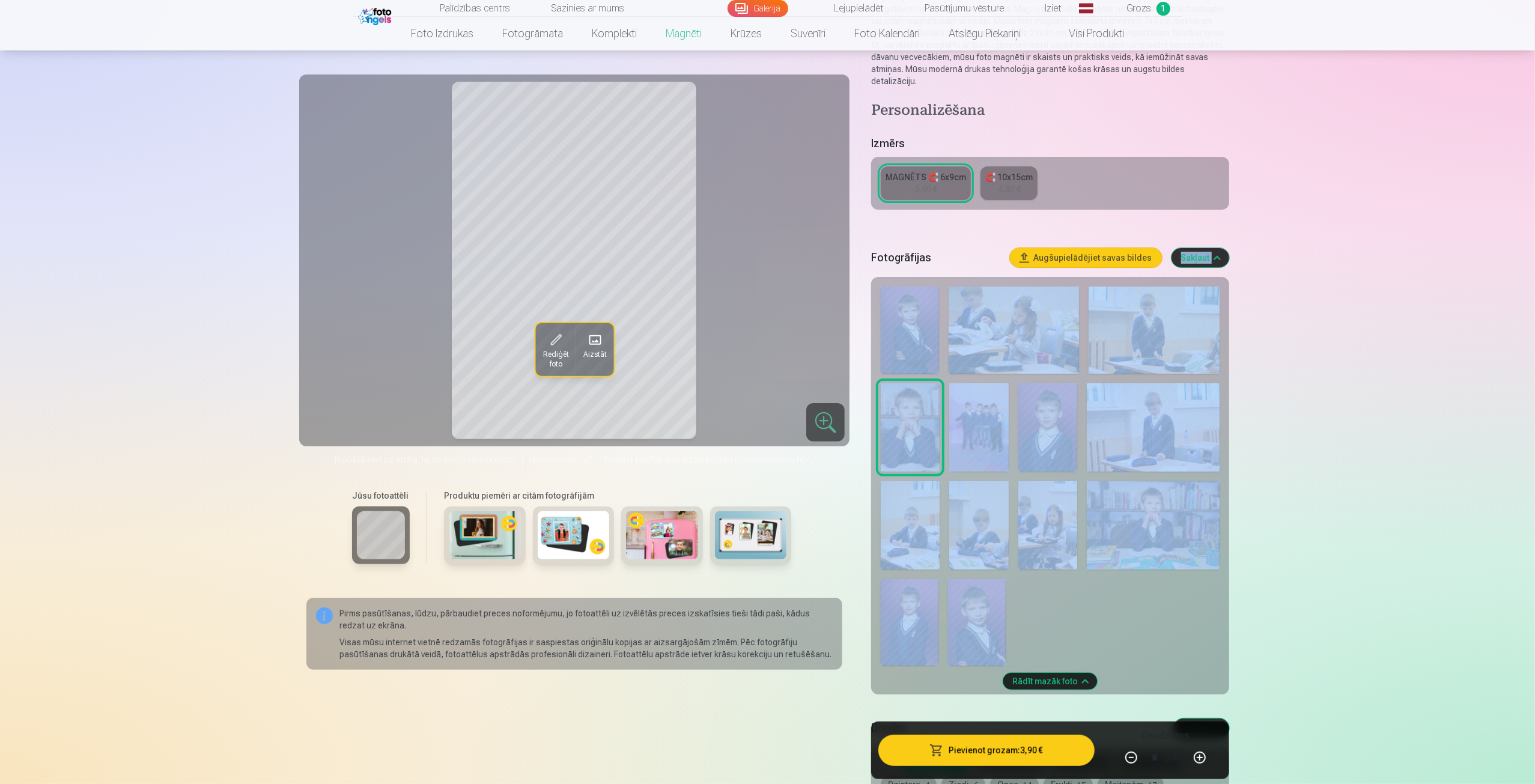
click at [1201, 758] on button "button" at bounding box center [1200, 758] width 29 height 29
click at [1130, 758] on button "button" at bounding box center [1131, 758] width 29 height 29
type input "*"
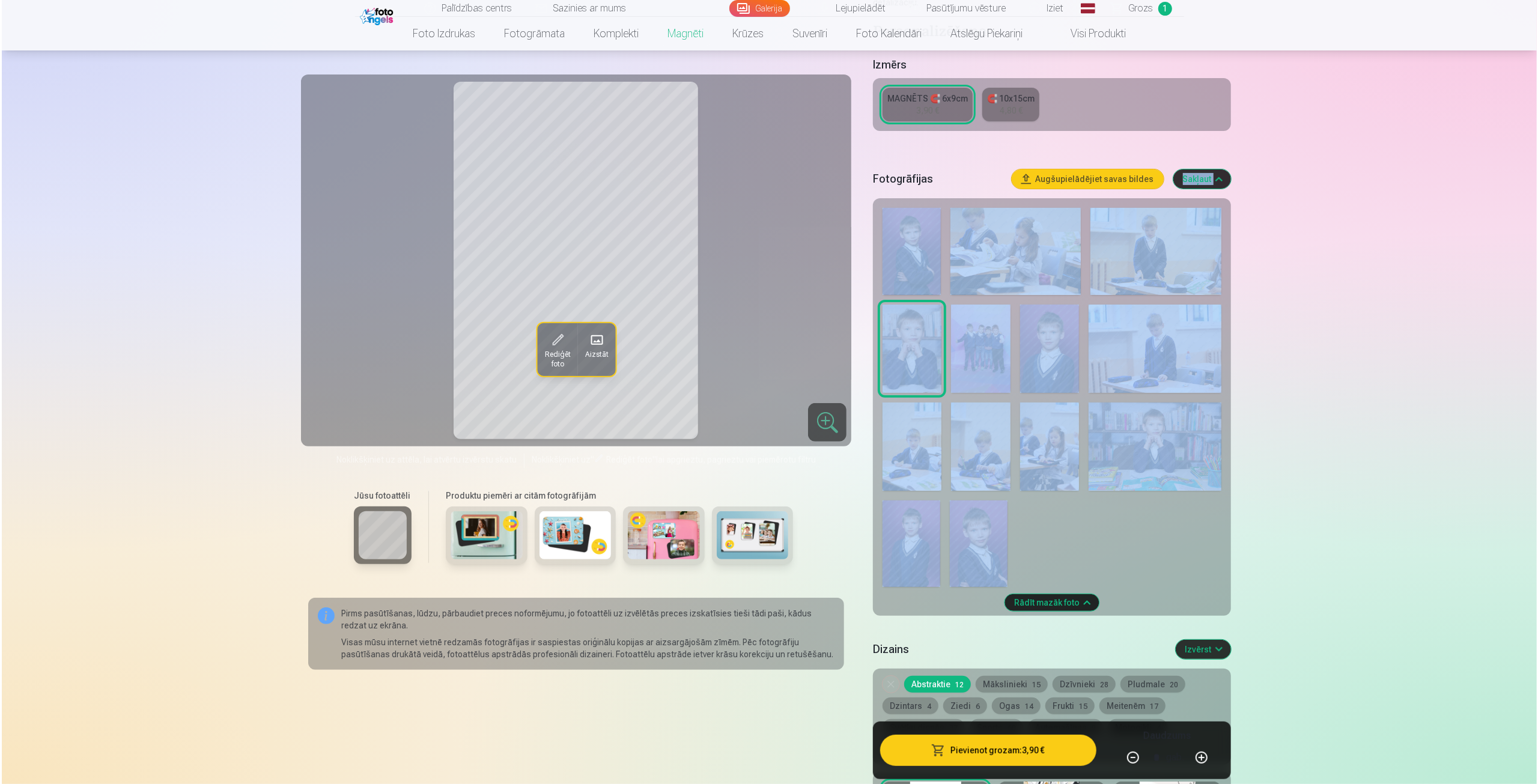
scroll to position [233, 0]
click at [989, 755] on button "Pievienot grozam : 3,90 €" at bounding box center [986, 750] width 216 height 32
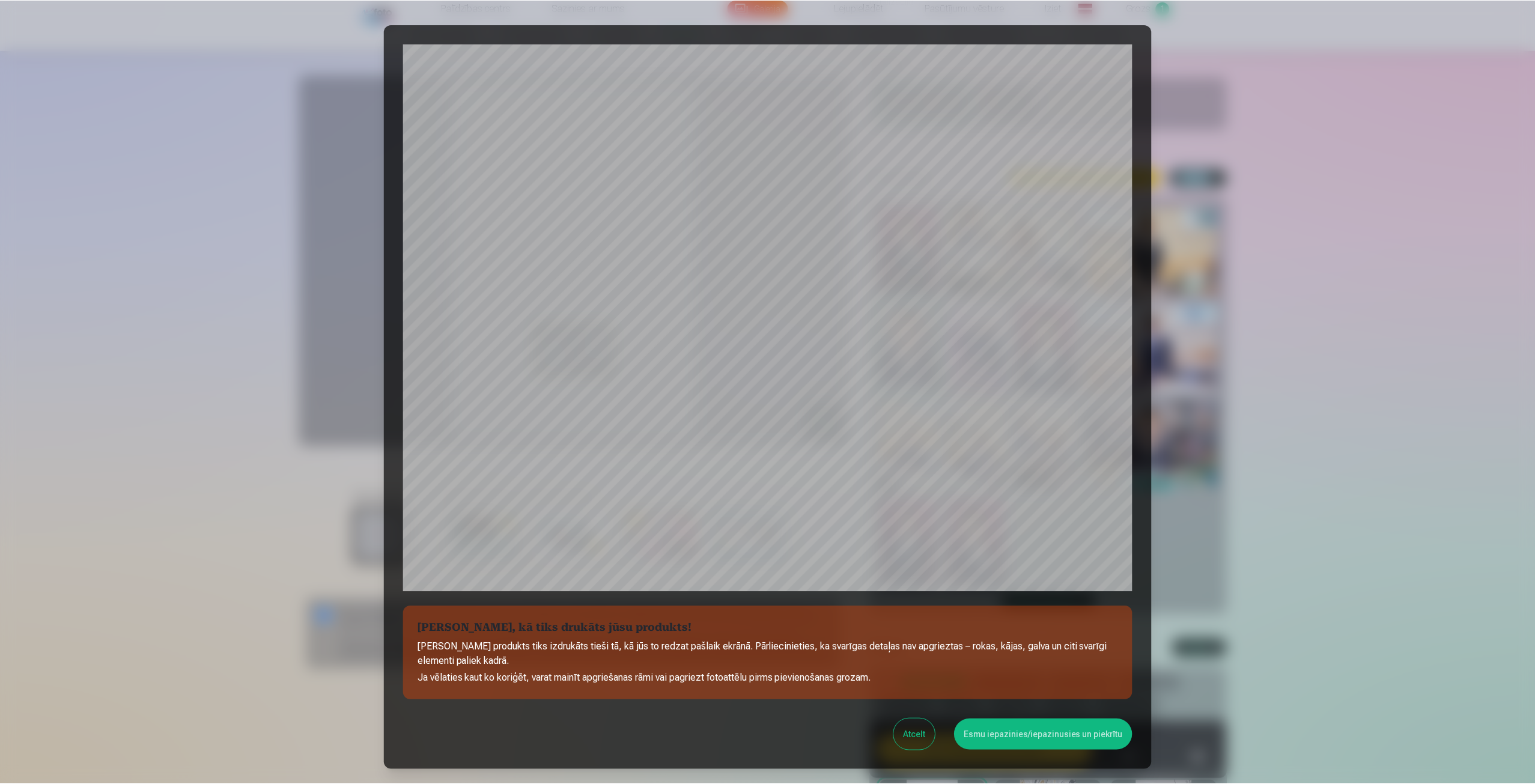
scroll to position [82, 0]
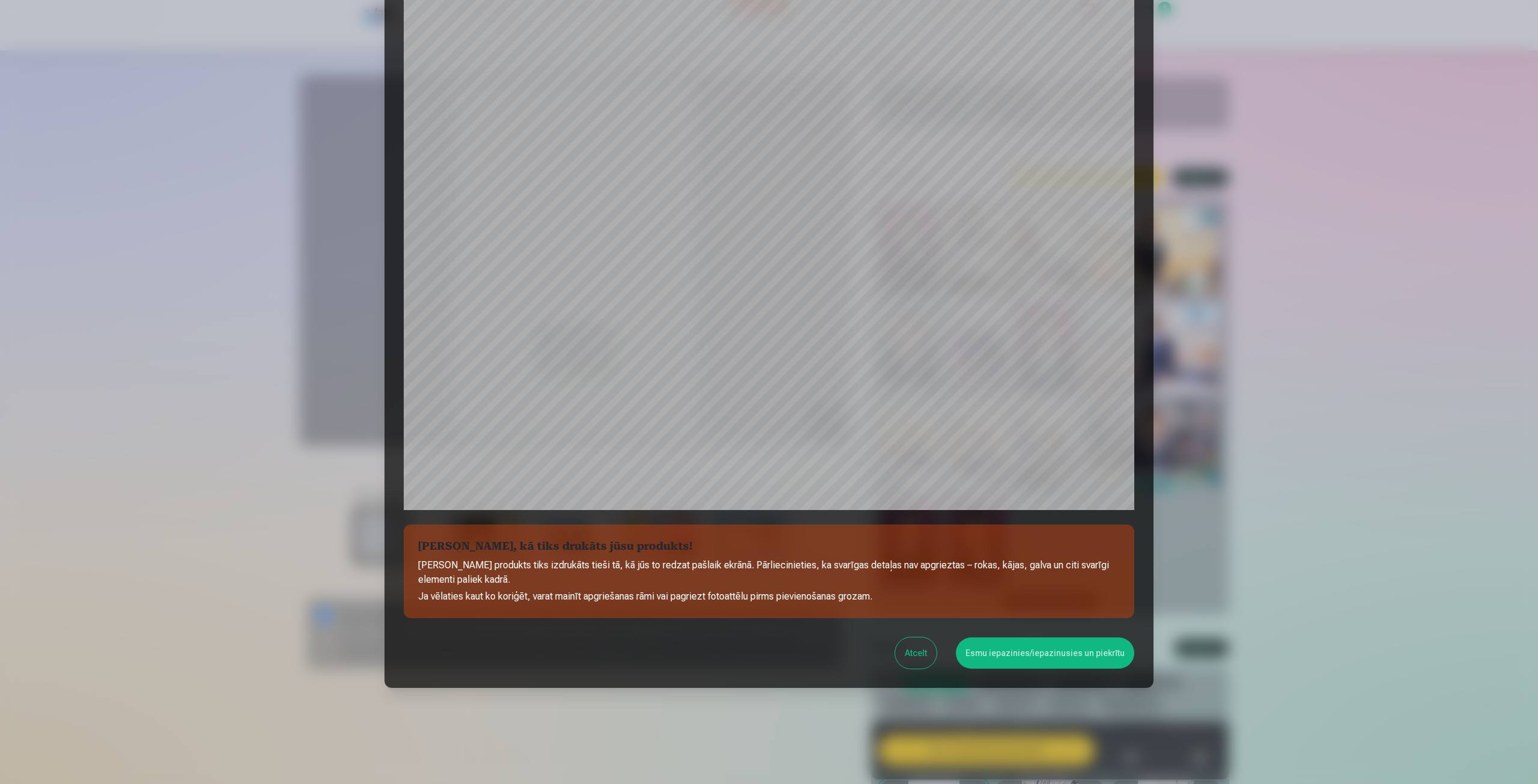
click at [1025, 654] on button "Esmu iepazinies/iepazinusies un piekrītu" at bounding box center [1044, 653] width 178 height 32
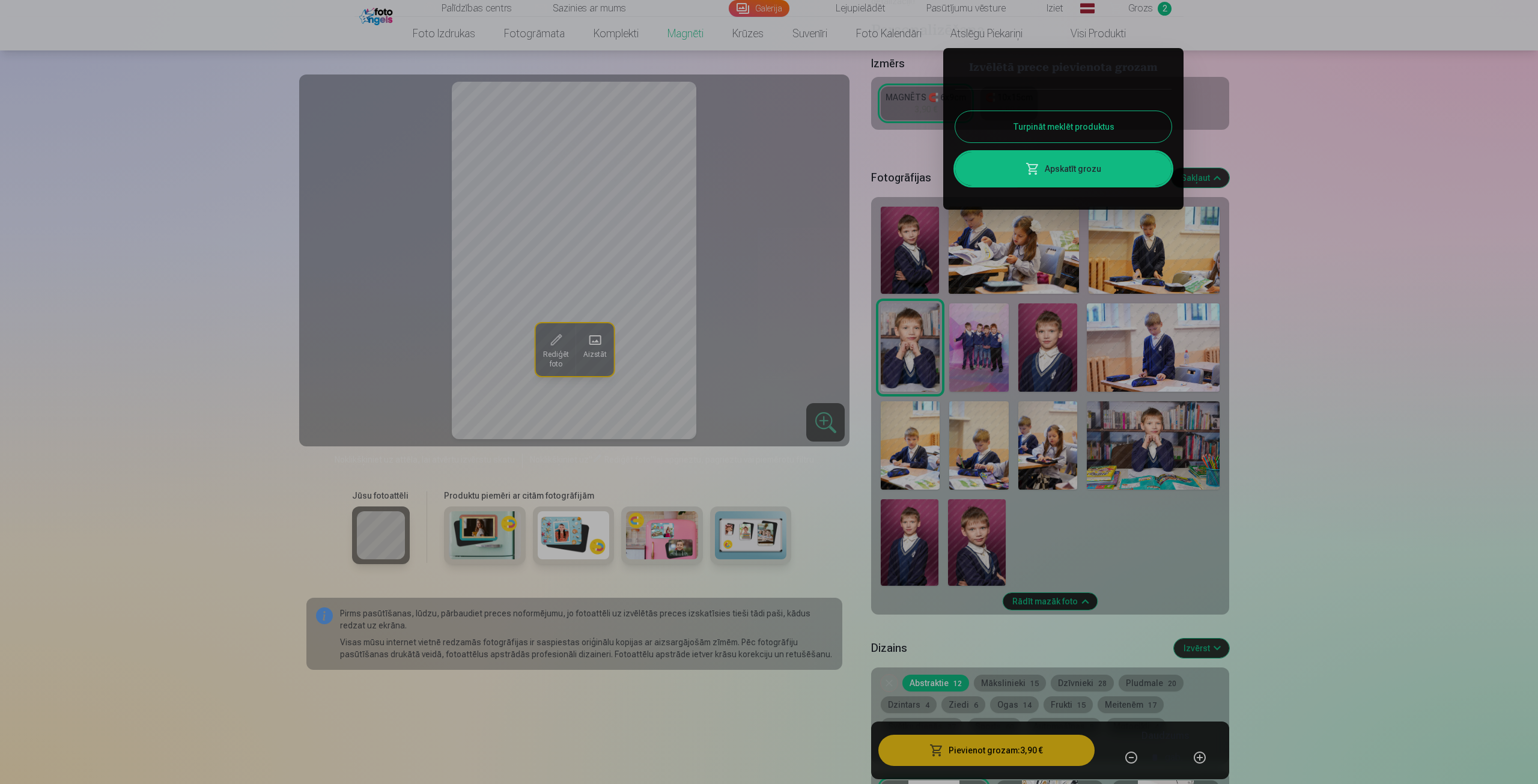
click at [1040, 170] on span at bounding box center [1033, 169] width 14 height 14
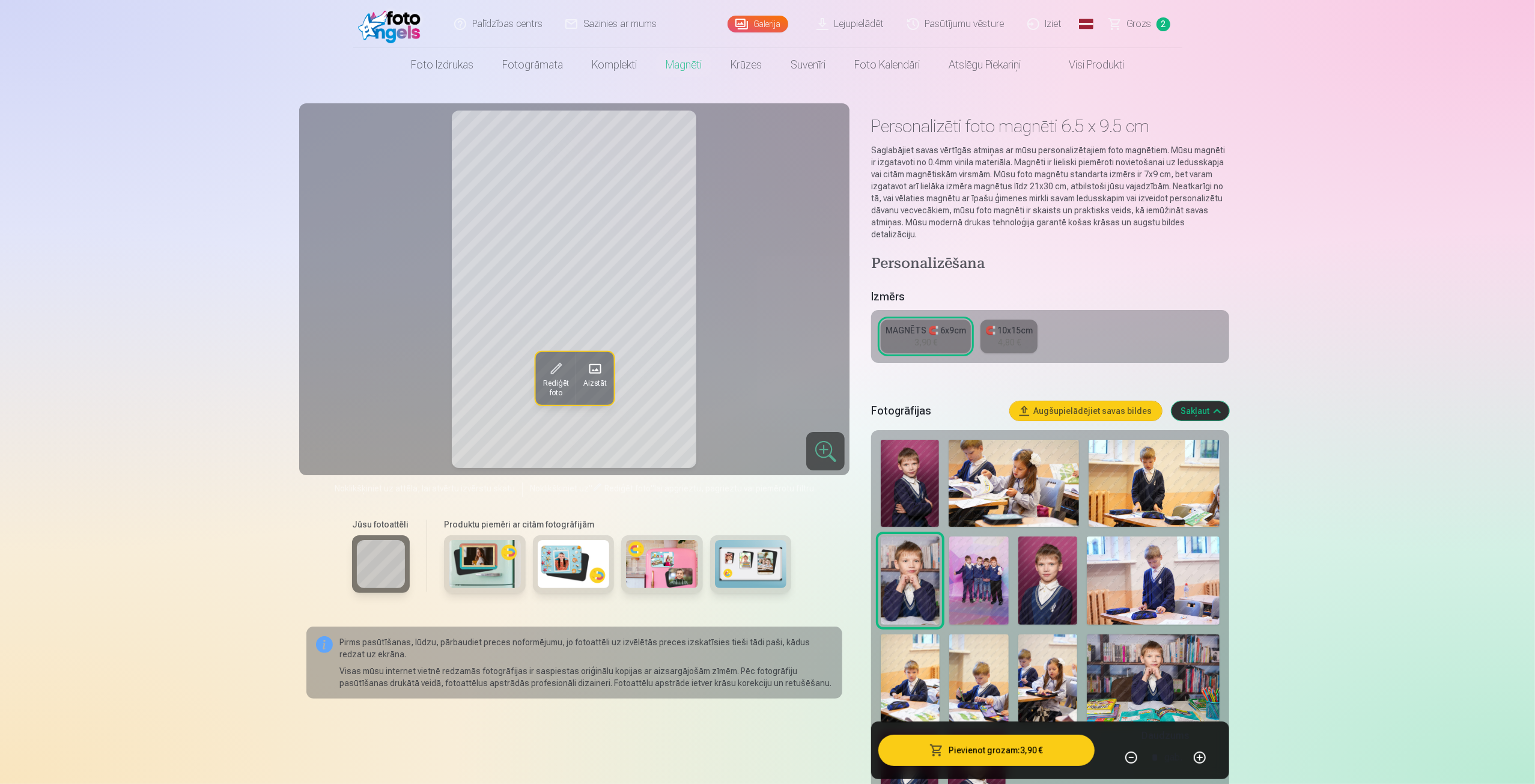
click at [1061, 576] on img at bounding box center [1048, 580] width 59 height 88
click at [924, 469] on img at bounding box center [910, 483] width 58 height 87
click at [915, 577] on img at bounding box center [910, 580] width 59 height 88
click at [1149, 24] on span "Grozs" at bounding box center [1140, 24] width 24 height 14
click at [901, 464] on img at bounding box center [910, 483] width 58 height 87
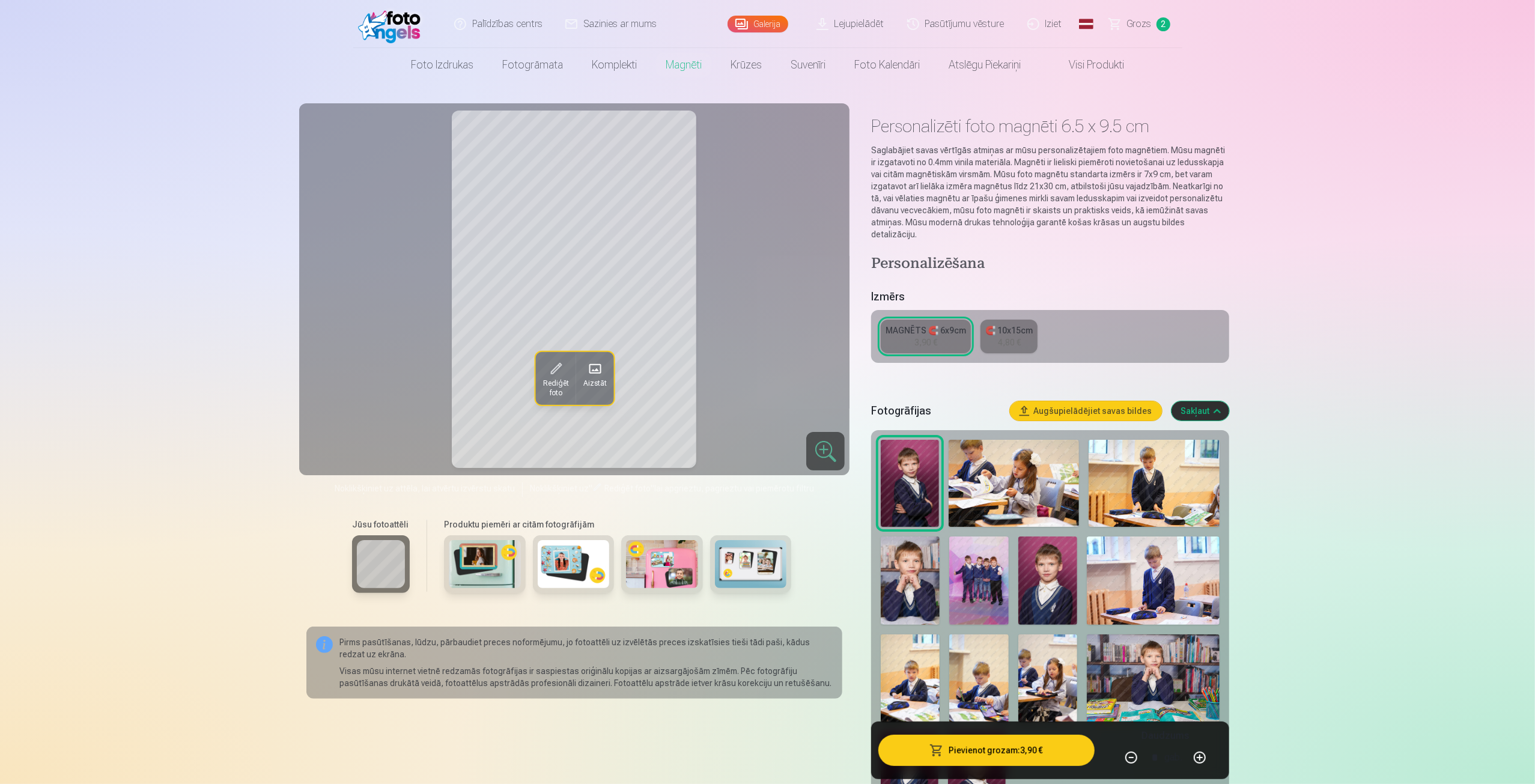
click at [931, 337] on div "3,90 €" at bounding box center [926, 342] width 23 height 12
click at [1054, 577] on img at bounding box center [1048, 580] width 59 height 88
click at [1135, 21] on span "Grozs" at bounding box center [1140, 24] width 24 height 14
click at [910, 485] on img at bounding box center [910, 483] width 58 height 87
click at [919, 324] on div "MAGNĒTS 🧲 6x9cm" at bounding box center [925, 330] width 80 height 12
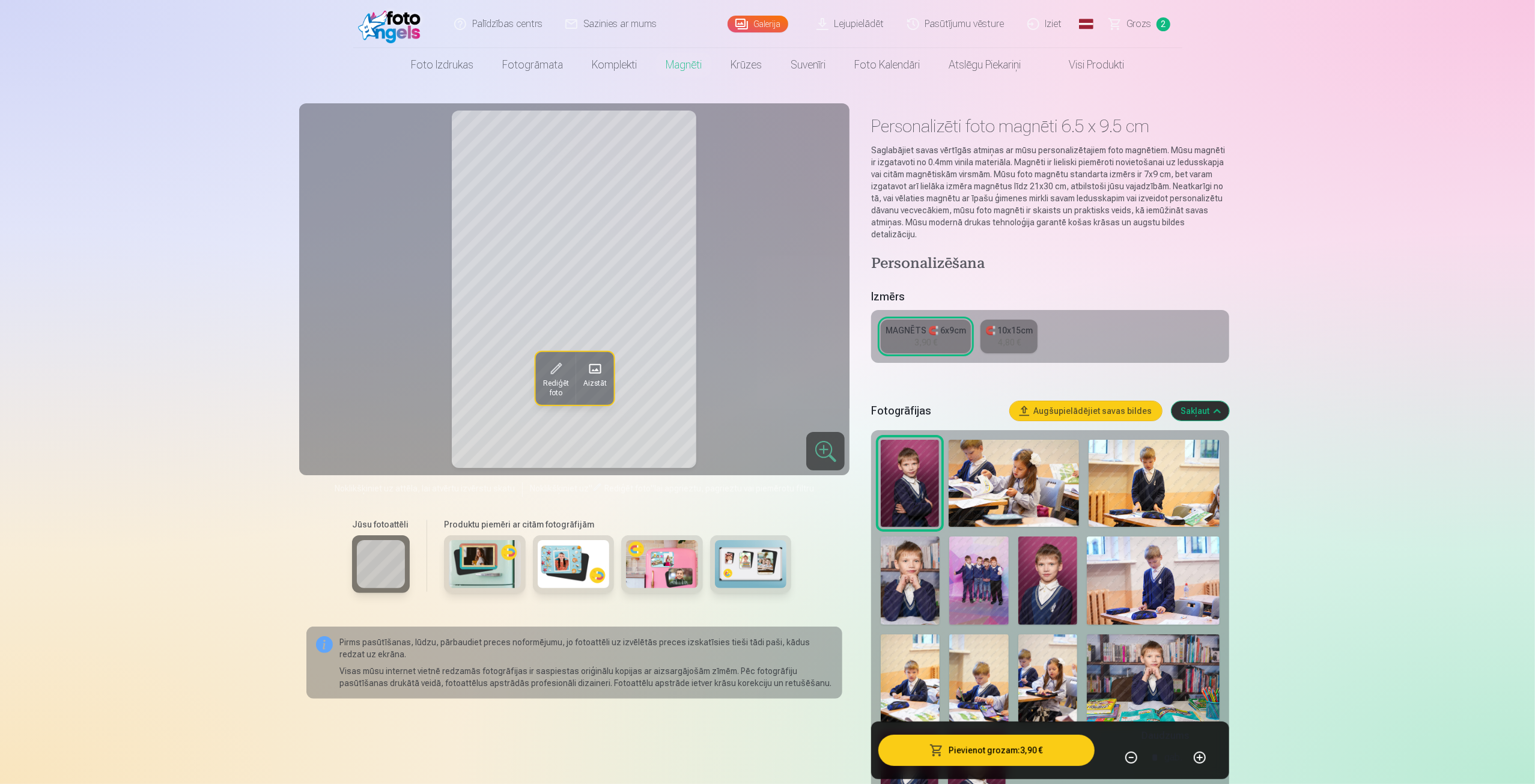
click at [963, 756] on button "Pievienot grozam : 3,90 €" at bounding box center [986, 750] width 216 height 32
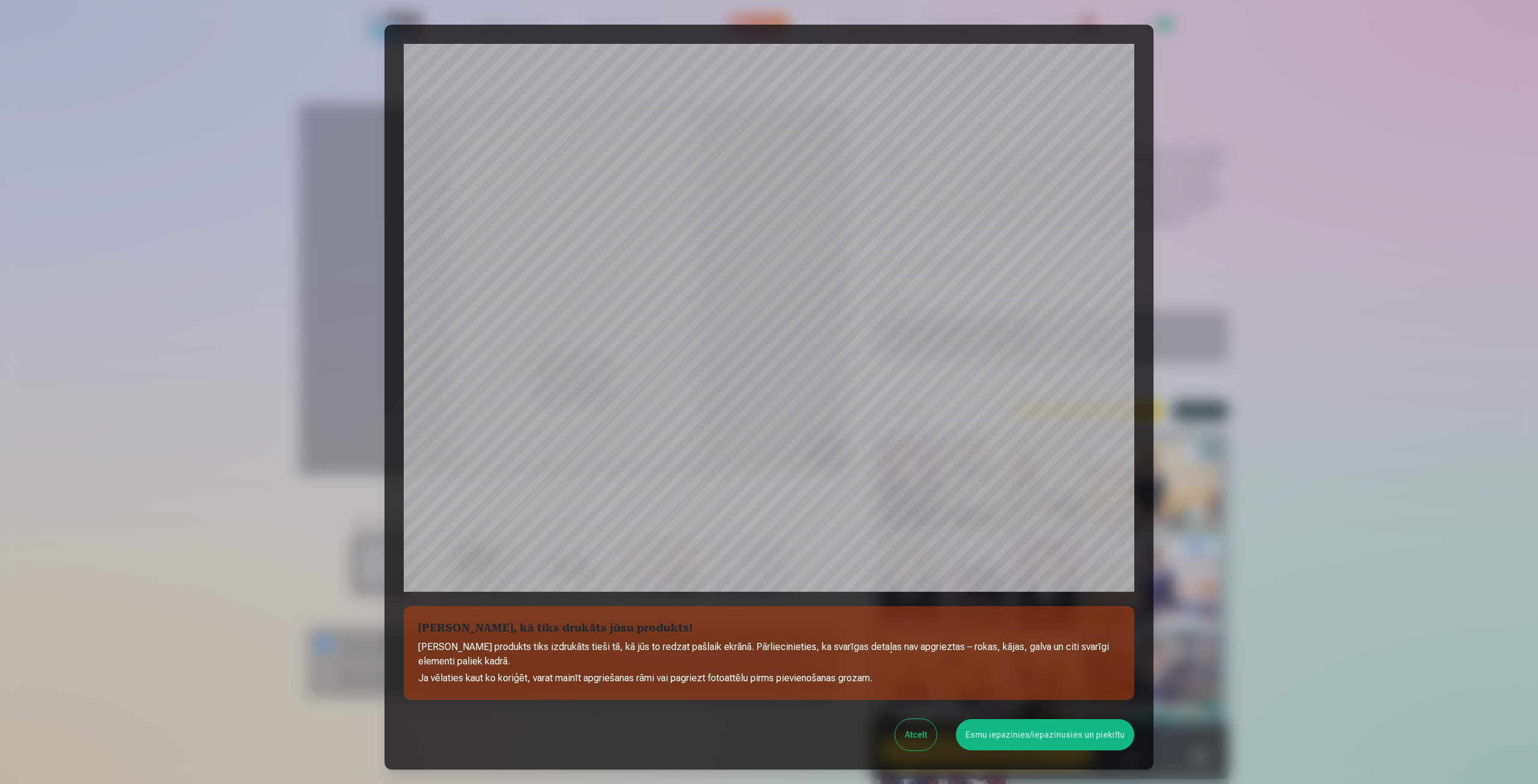
scroll to position [82, 0]
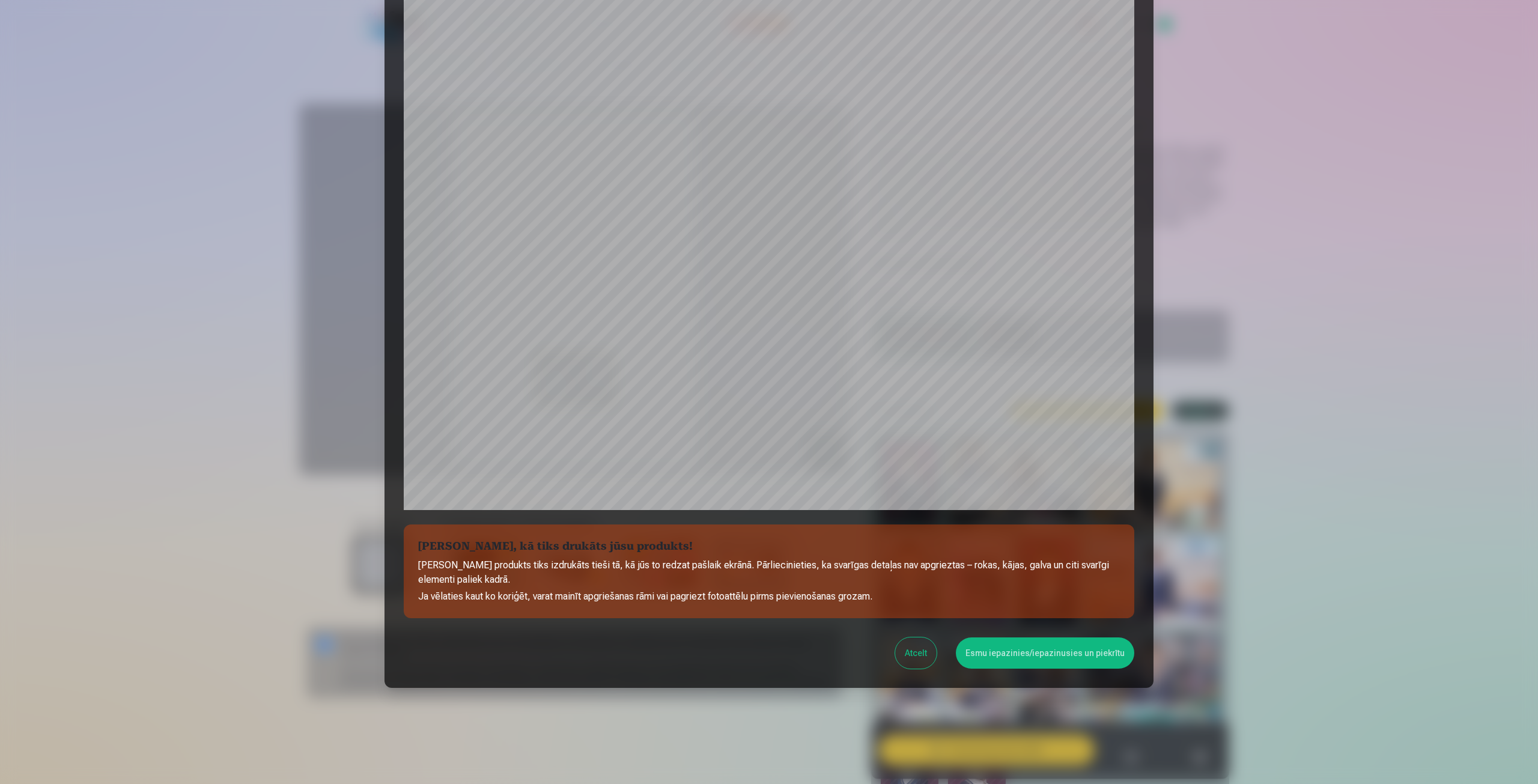
click at [1051, 655] on button "Esmu iepazinies/iepazinusies un piekrītu" at bounding box center [1044, 653] width 178 height 32
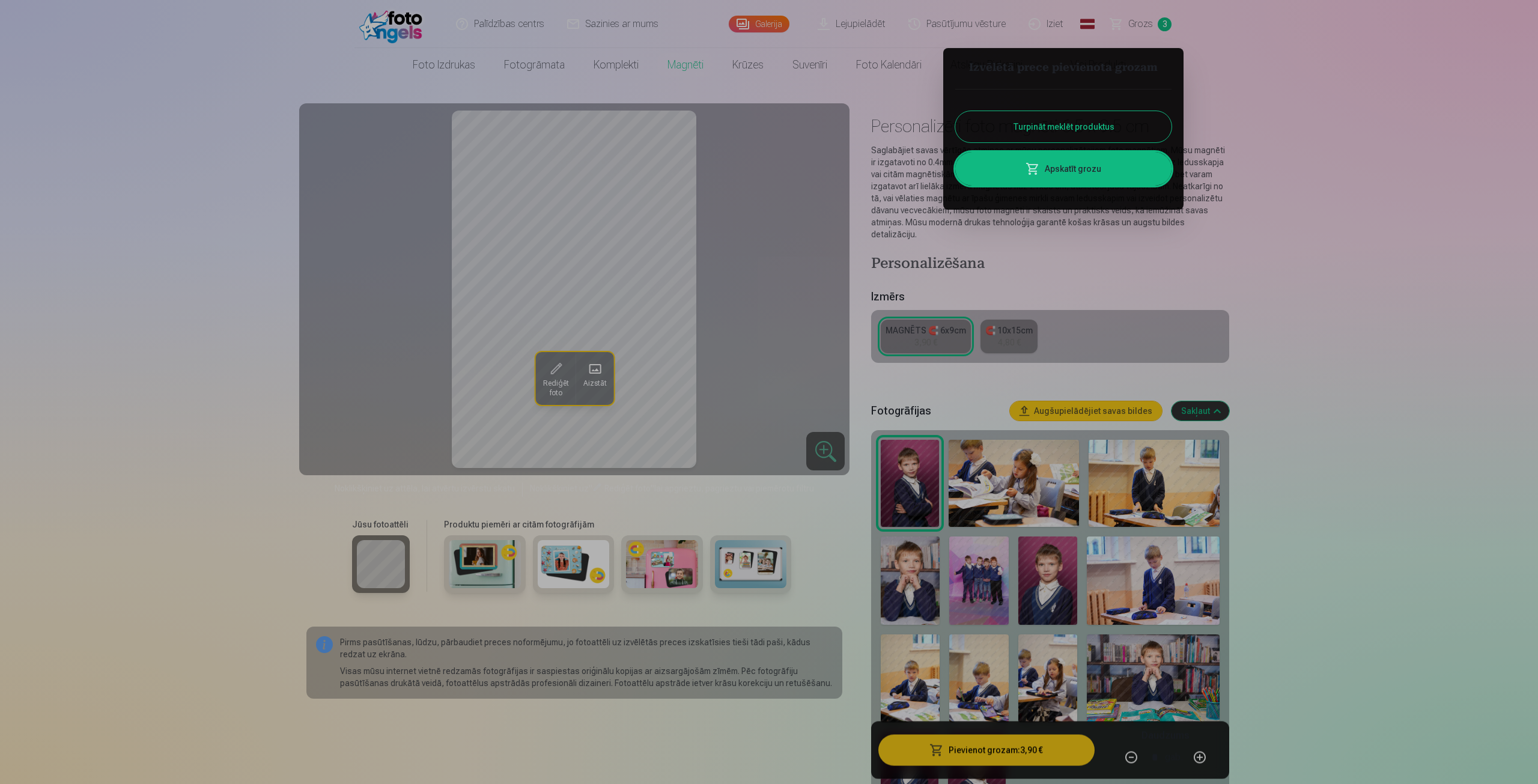
click at [1057, 579] on div at bounding box center [769, 392] width 1538 height 784
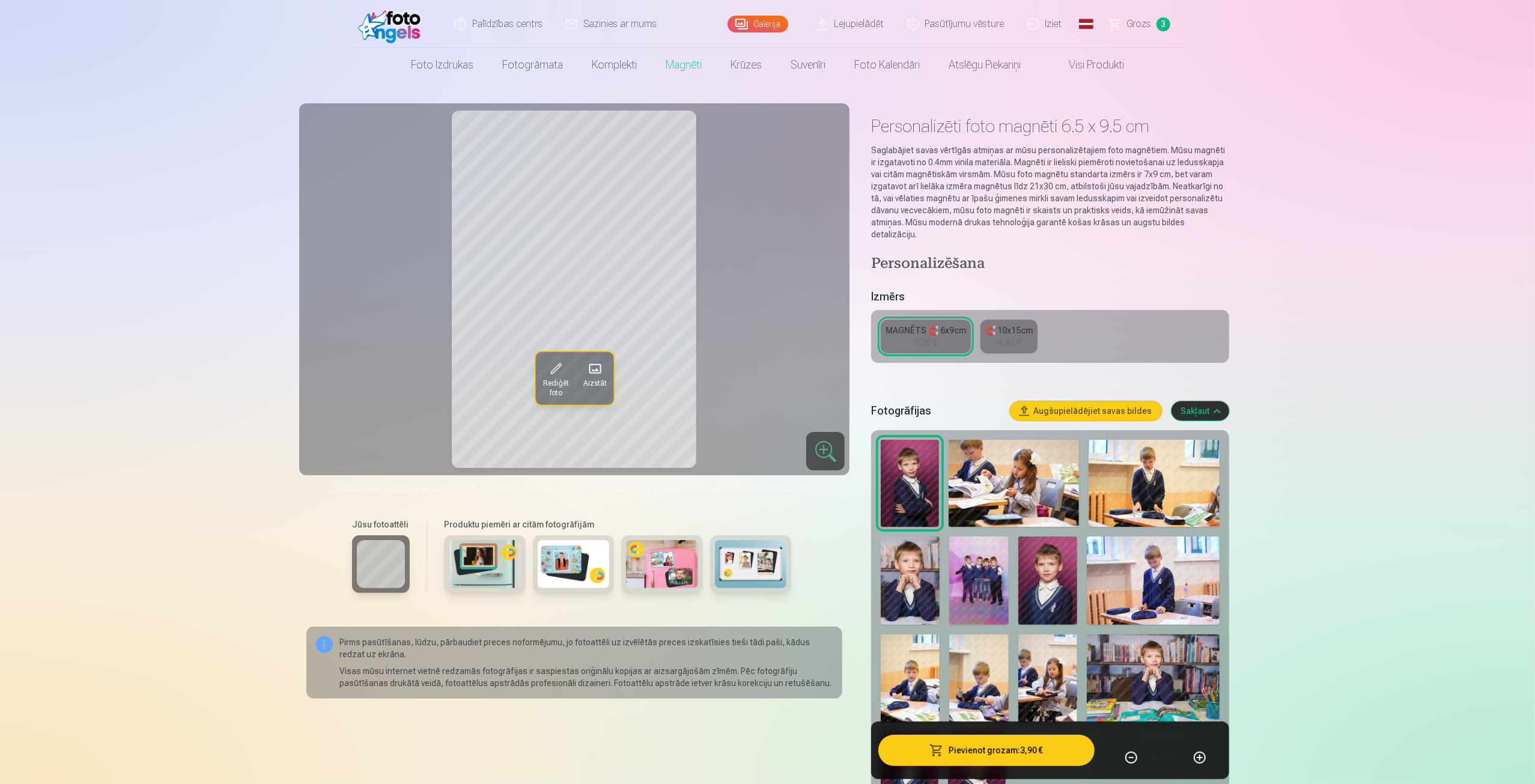
click at [977, 753] on button "Pievienot grozam : 3,90 €" at bounding box center [986, 750] width 216 height 32
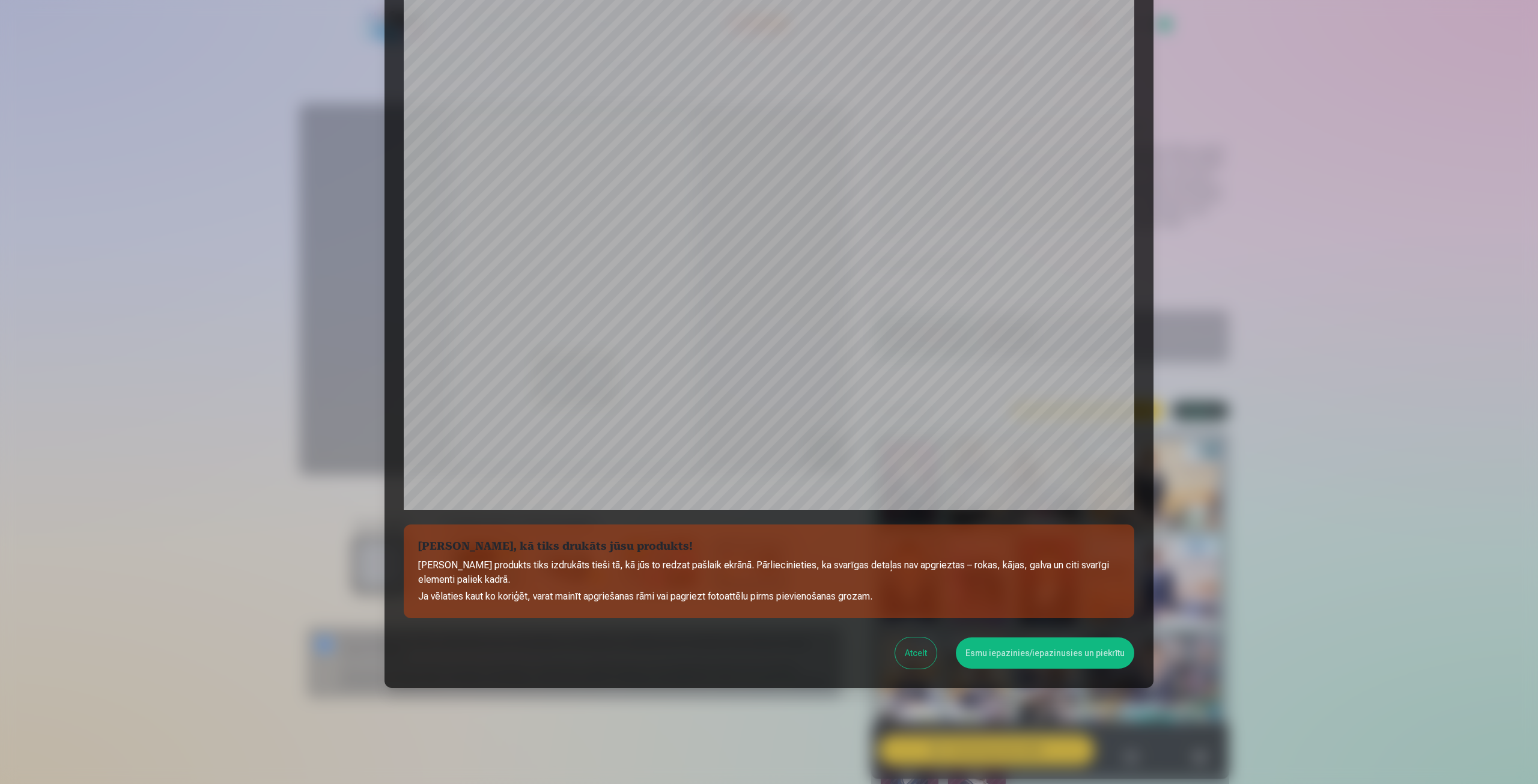
click at [1042, 653] on button "Esmu iepazinies/iepazinusies un piekrītu" at bounding box center [1044, 653] width 178 height 32
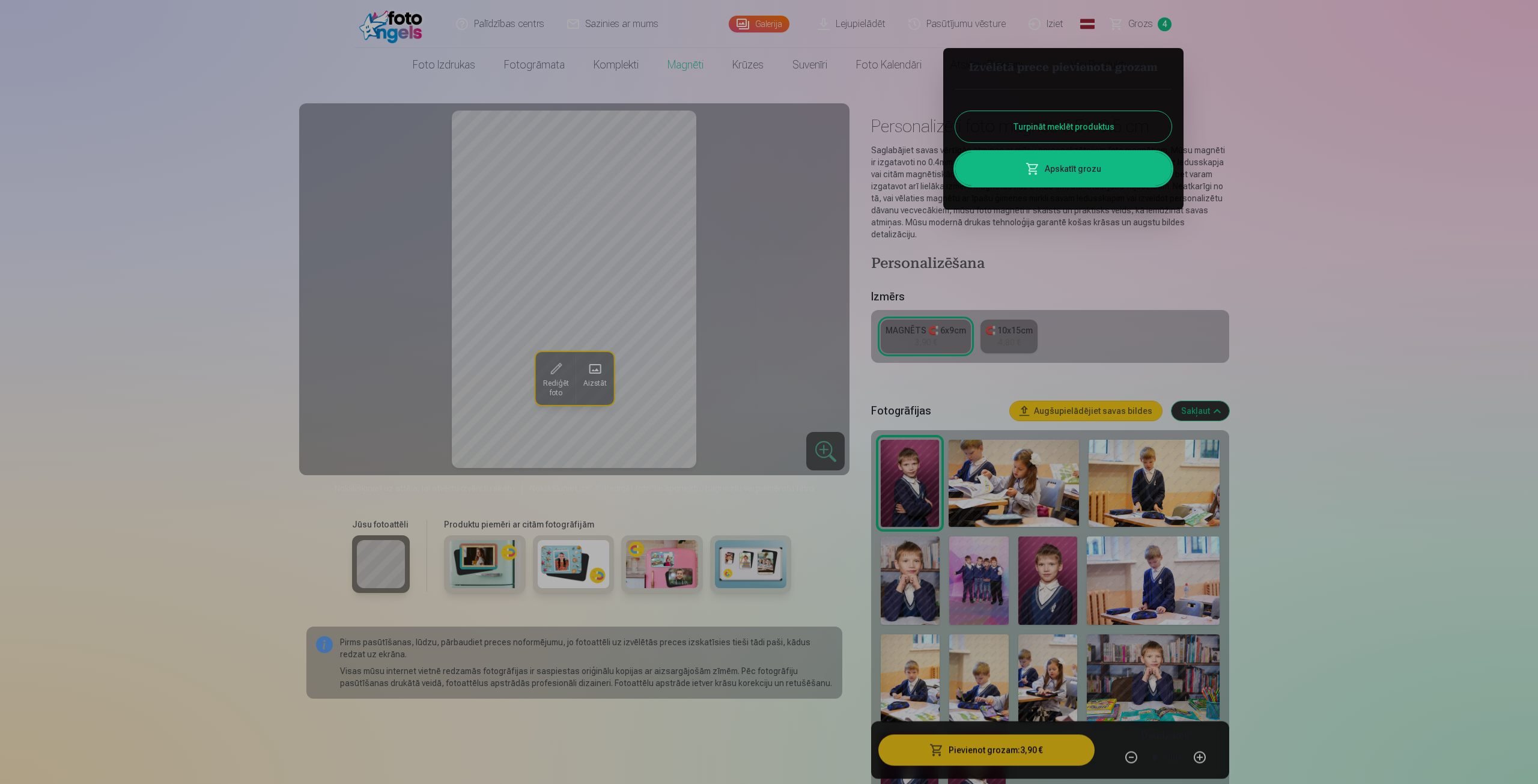
click at [1194, 397] on div at bounding box center [769, 392] width 1538 height 784
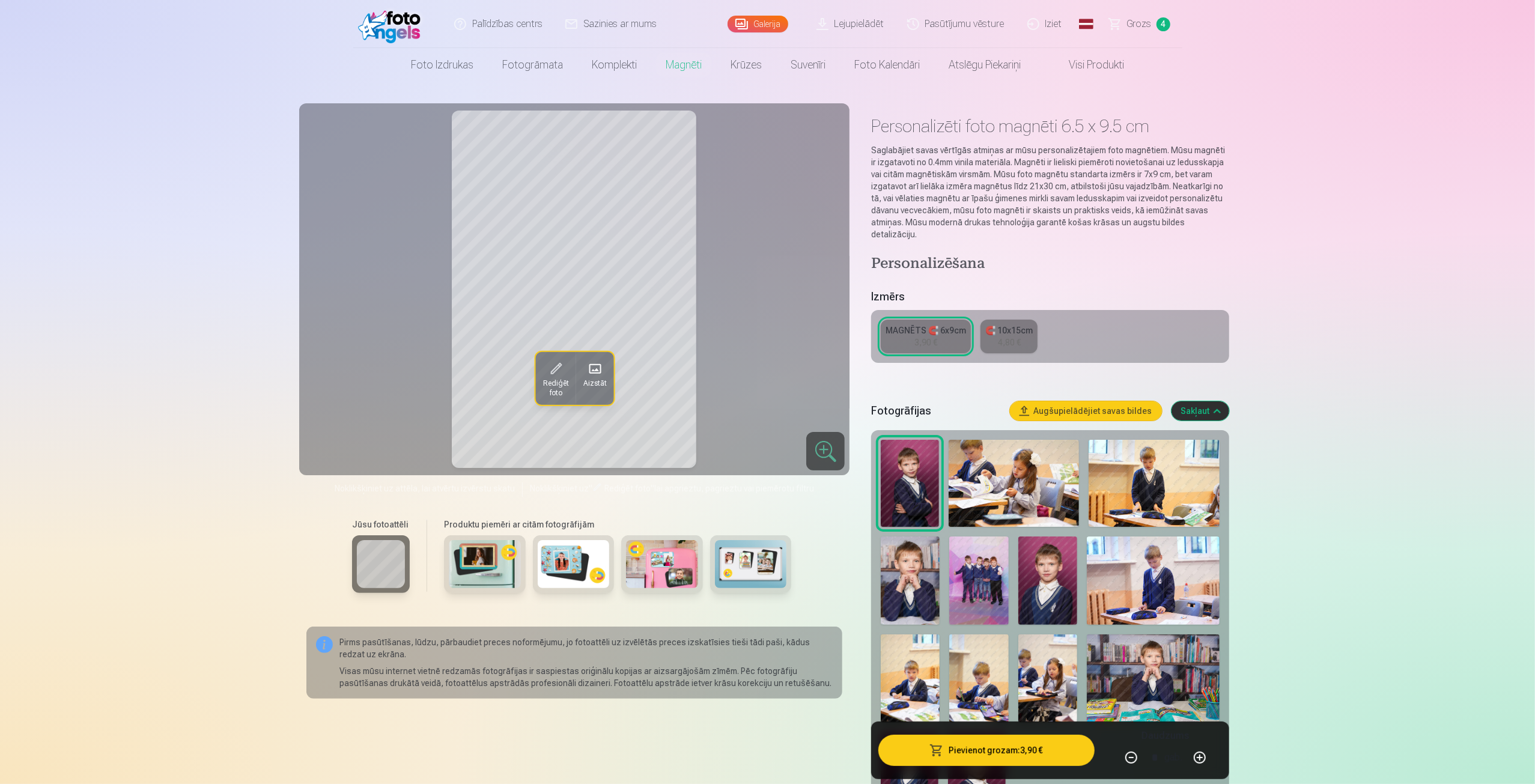
click at [1211, 401] on button "Sakļaut" at bounding box center [1200, 410] width 58 height 19
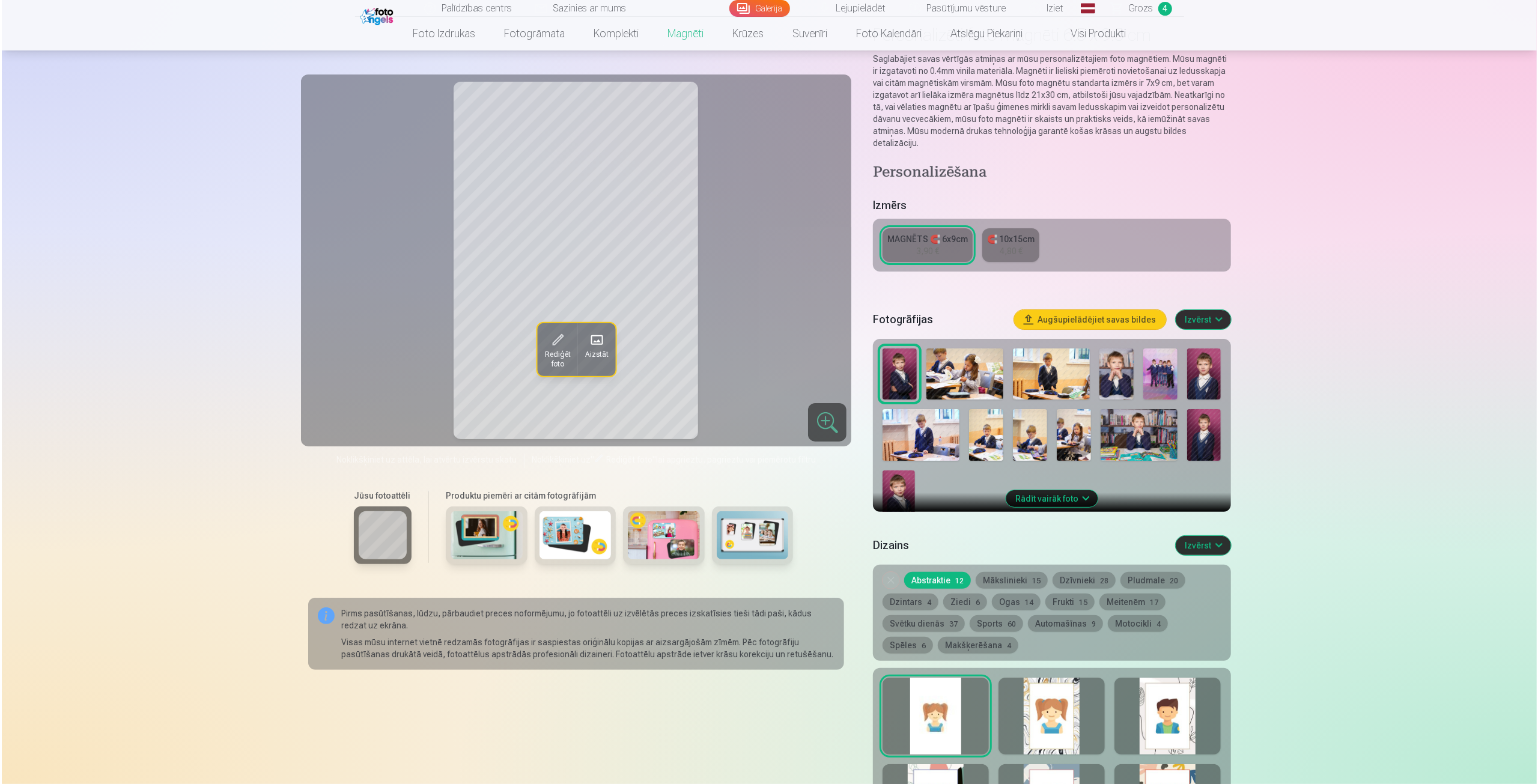
scroll to position [93, 0]
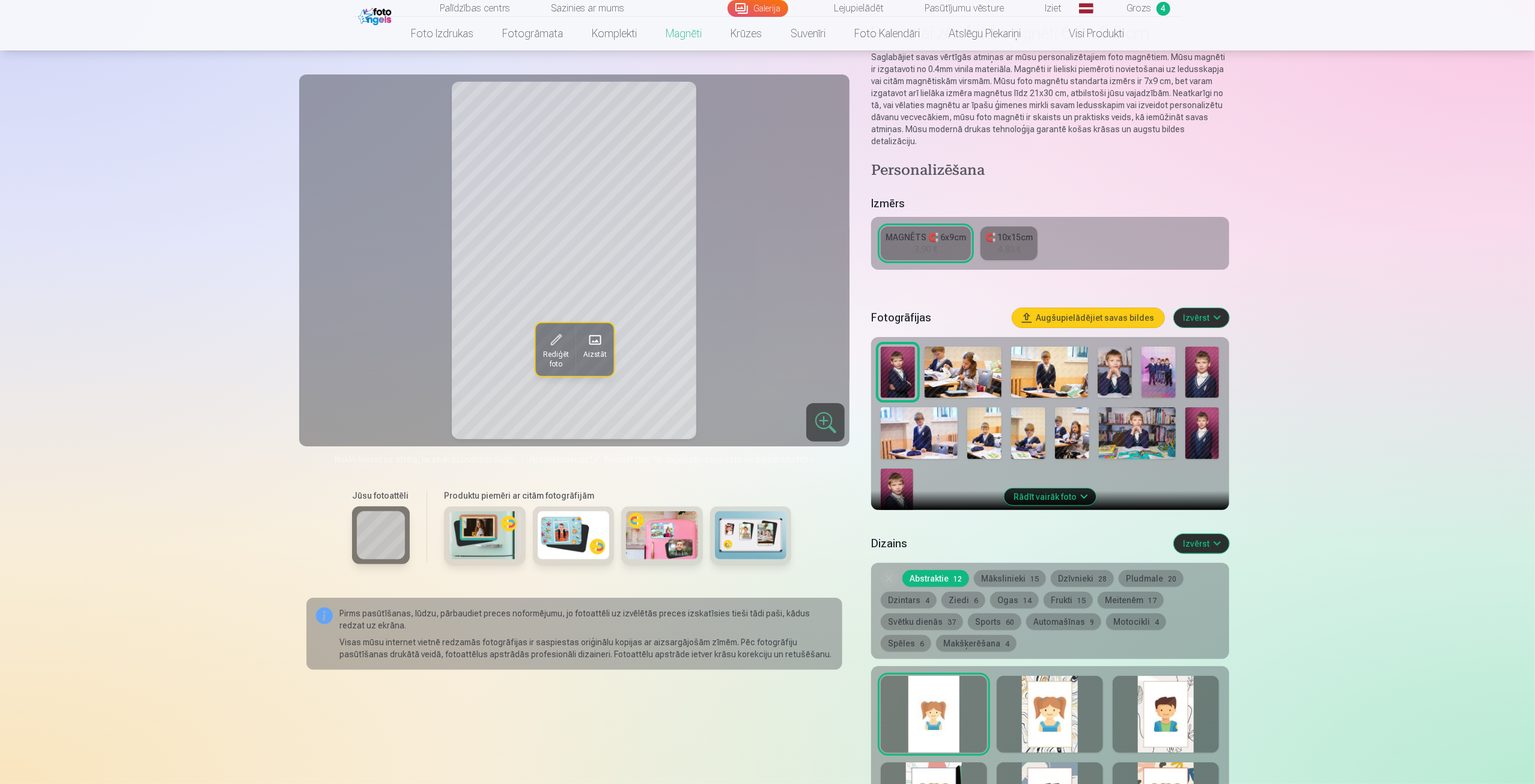
click at [1057, 488] on button "Rādīt vairāk foto" at bounding box center [1050, 496] width 92 height 16
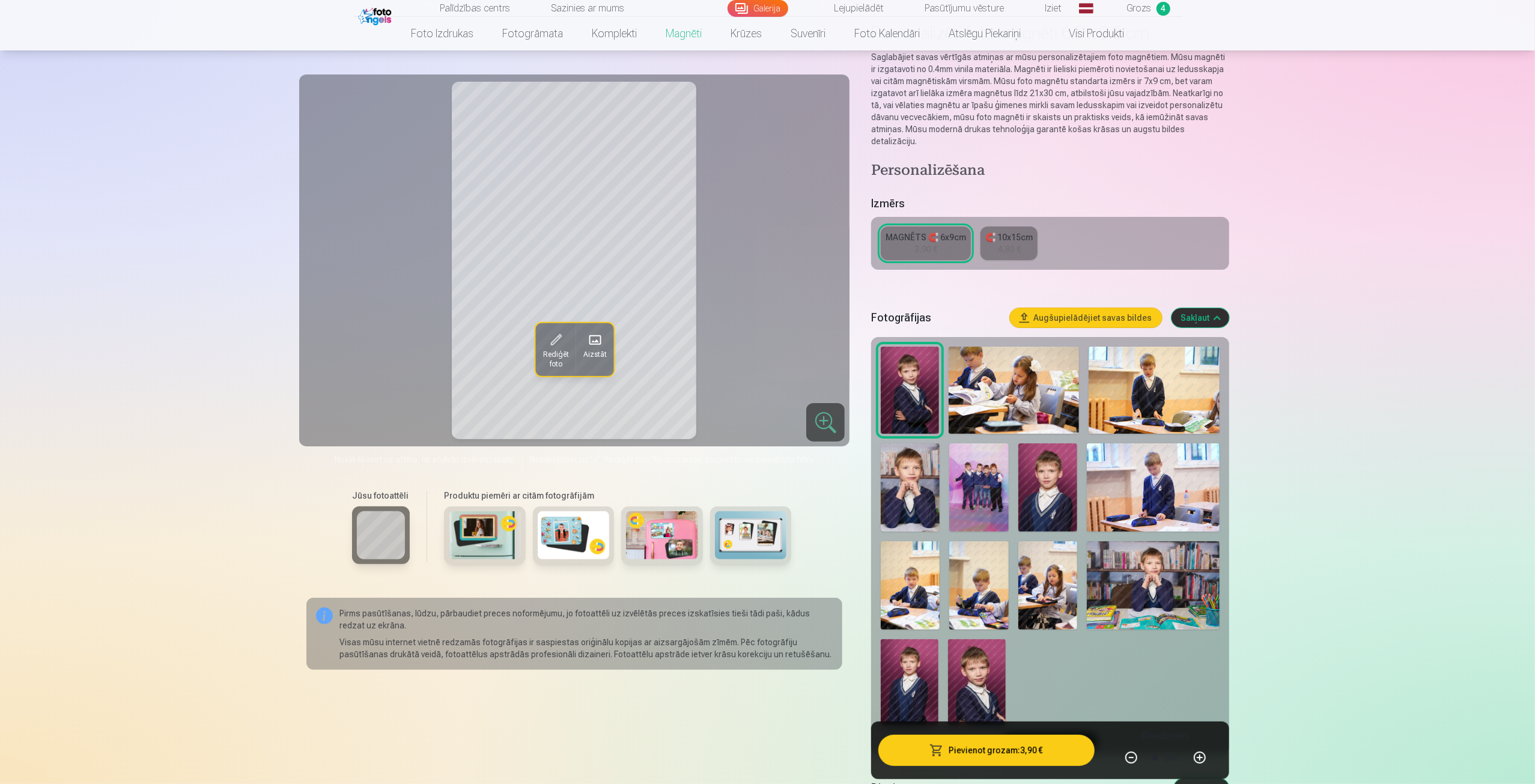
click at [973, 674] on img at bounding box center [977, 682] width 58 height 87
click at [997, 765] on div "Pievienot grozam : 3,90 € Daudzums * gab." at bounding box center [1049, 750] width 357 height 58
click at [999, 755] on button "Pievienot grozam : 3,90 €" at bounding box center [986, 750] width 216 height 32
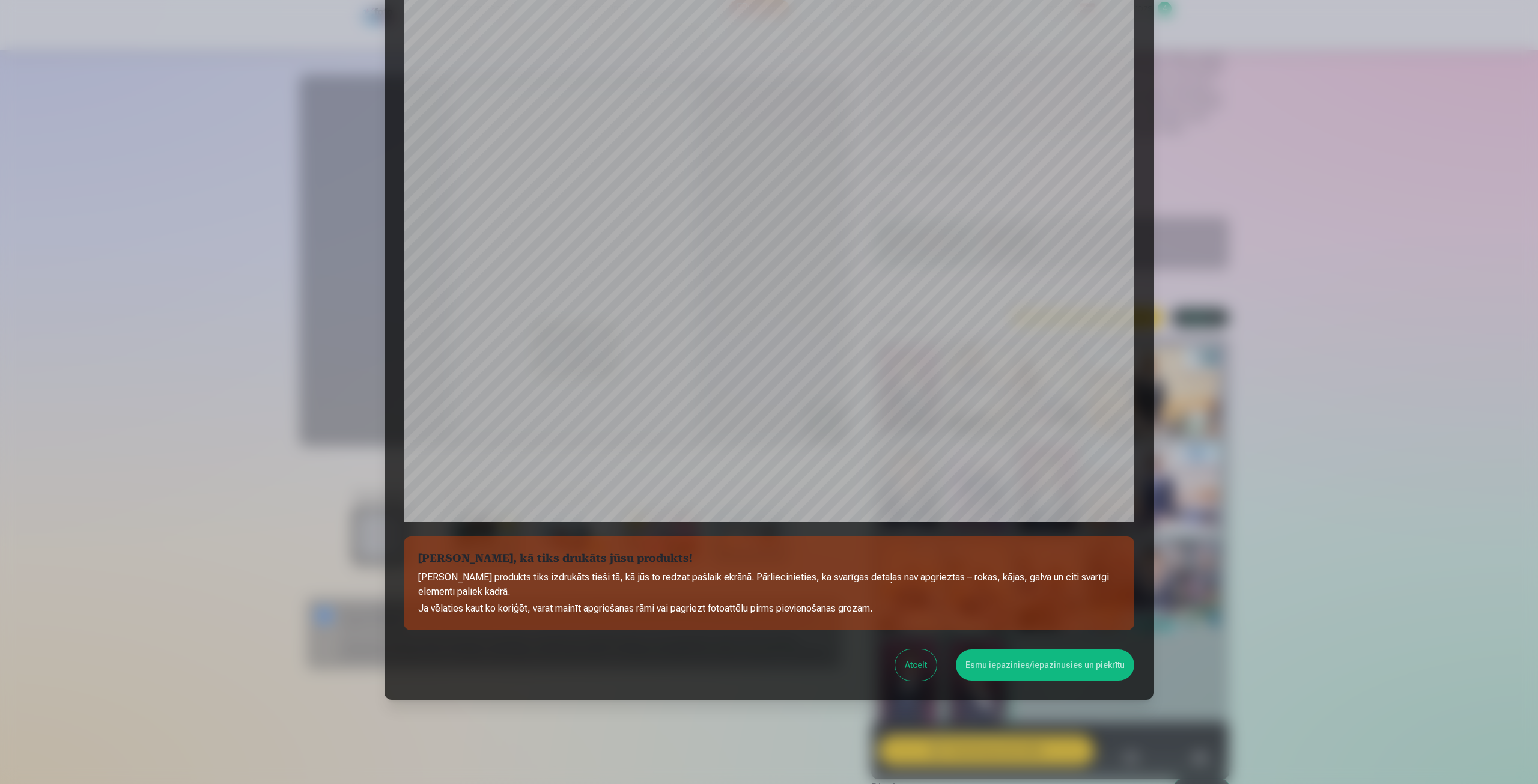
scroll to position [82, 0]
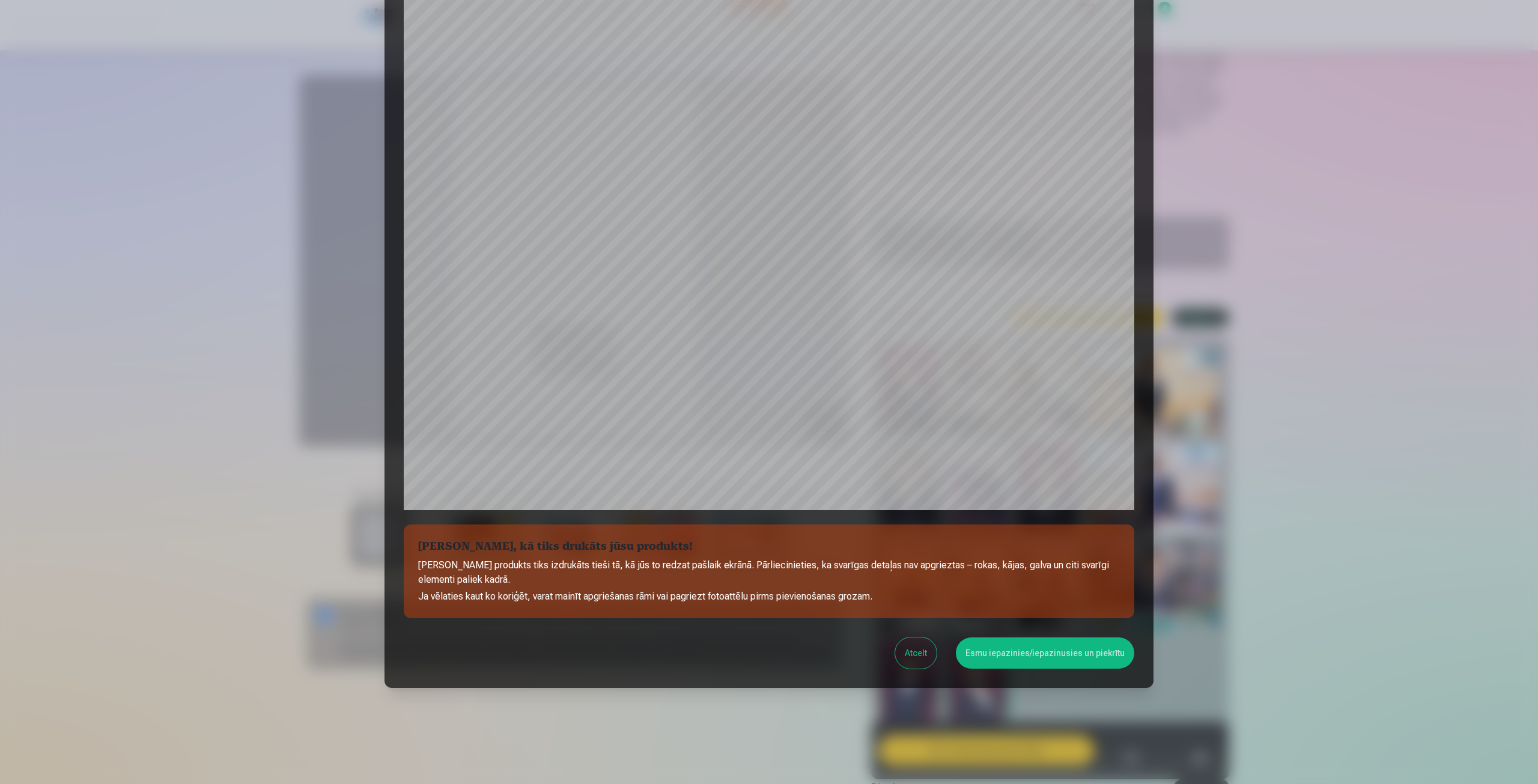
click at [1043, 647] on button "Esmu iepazinies/iepazinusies un piekrītu" at bounding box center [1044, 653] width 178 height 32
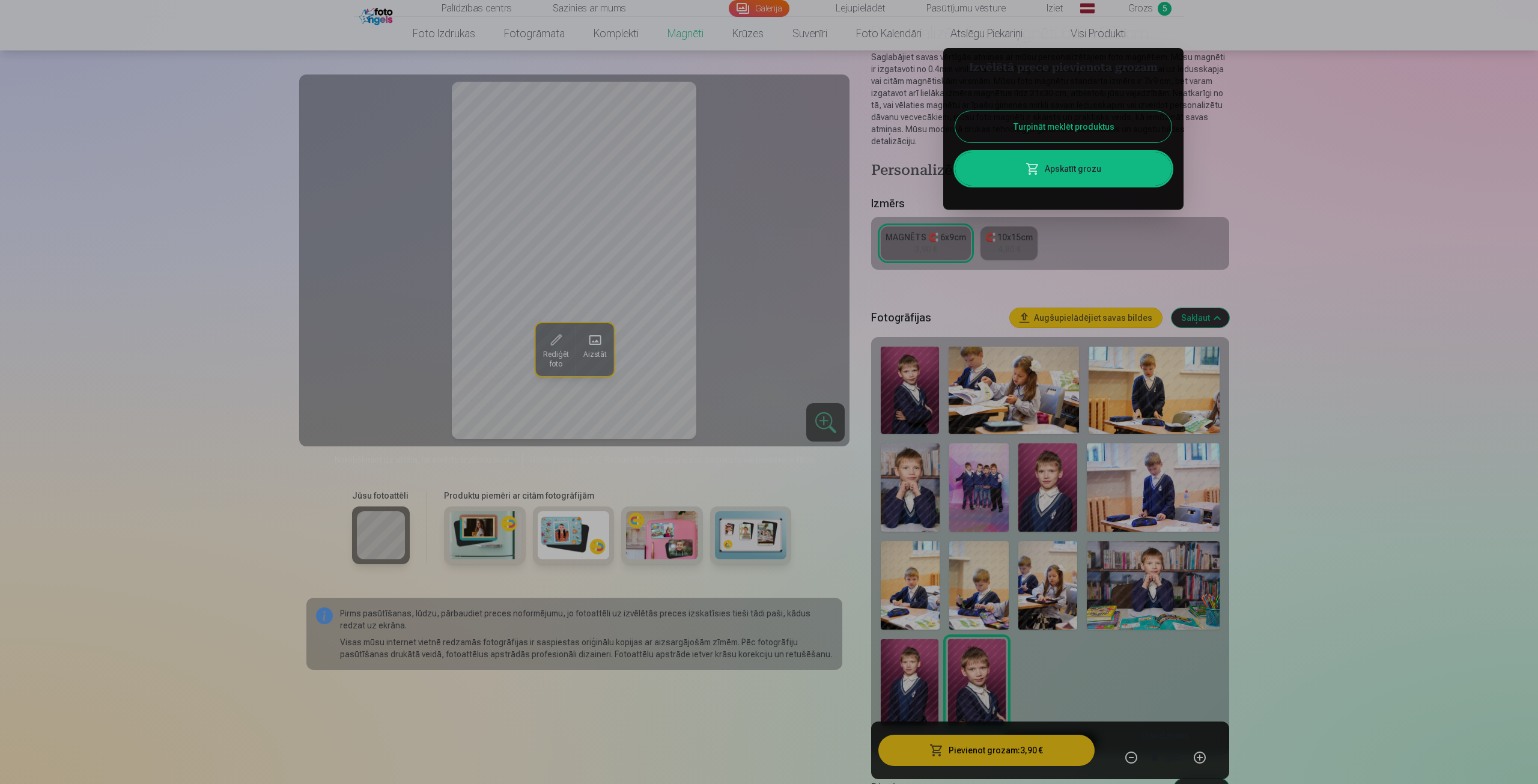
click at [911, 677] on div at bounding box center [769, 392] width 1538 height 784
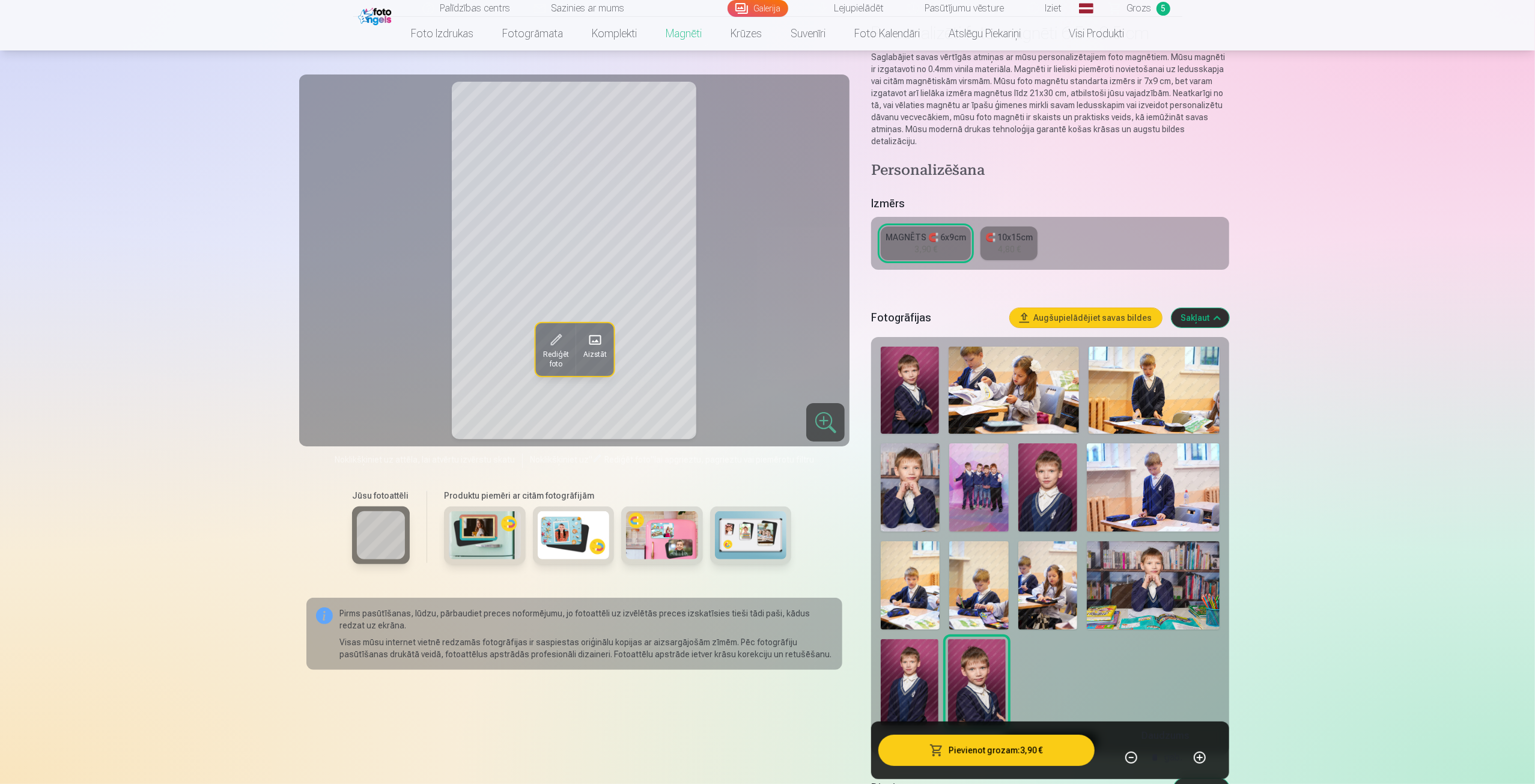
click at [937, 695] on div at bounding box center [1050, 536] width 348 height 389
click at [906, 683] on img at bounding box center [910, 682] width 58 height 87
click at [966, 752] on button "Pievienot grozam : 3,90 €" at bounding box center [986, 750] width 216 height 32
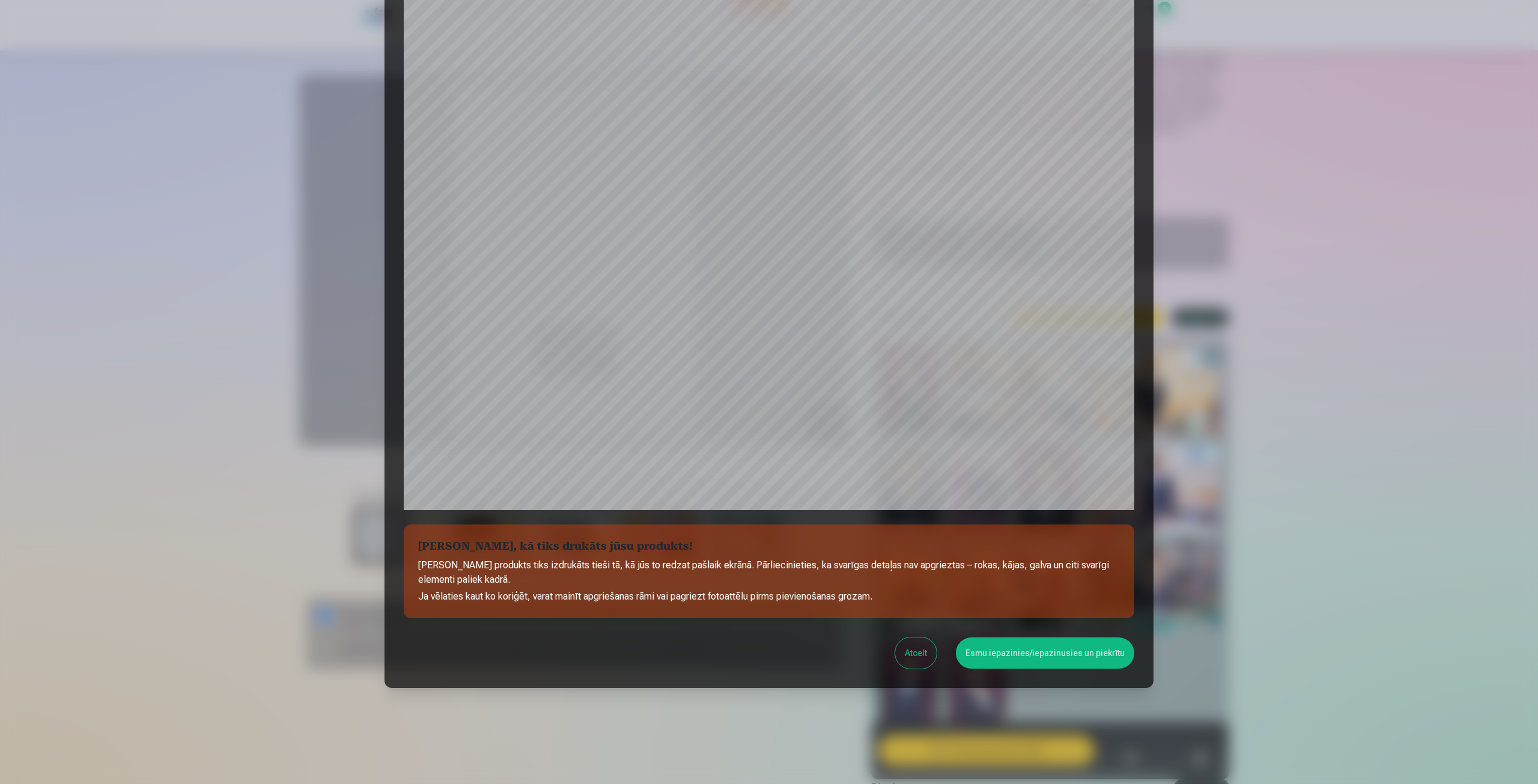
click at [1028, 655] on button "Esmu iepazinies/iepazinusies un piekrītu" at bounding box center [1044, 653] width 178 height 32
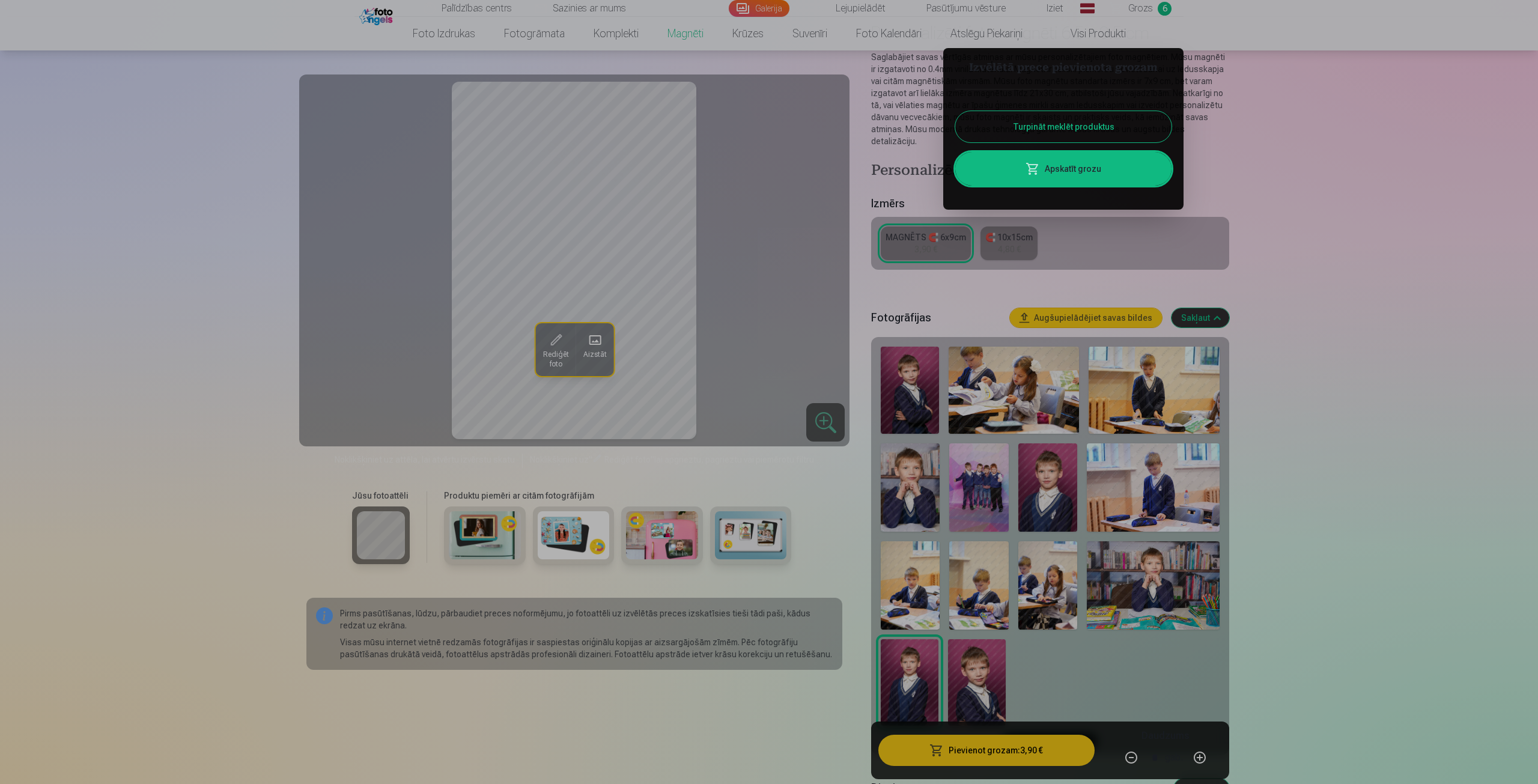
click at [1142, 15] on div at bounding box center [769, 392] width 1538 height 784
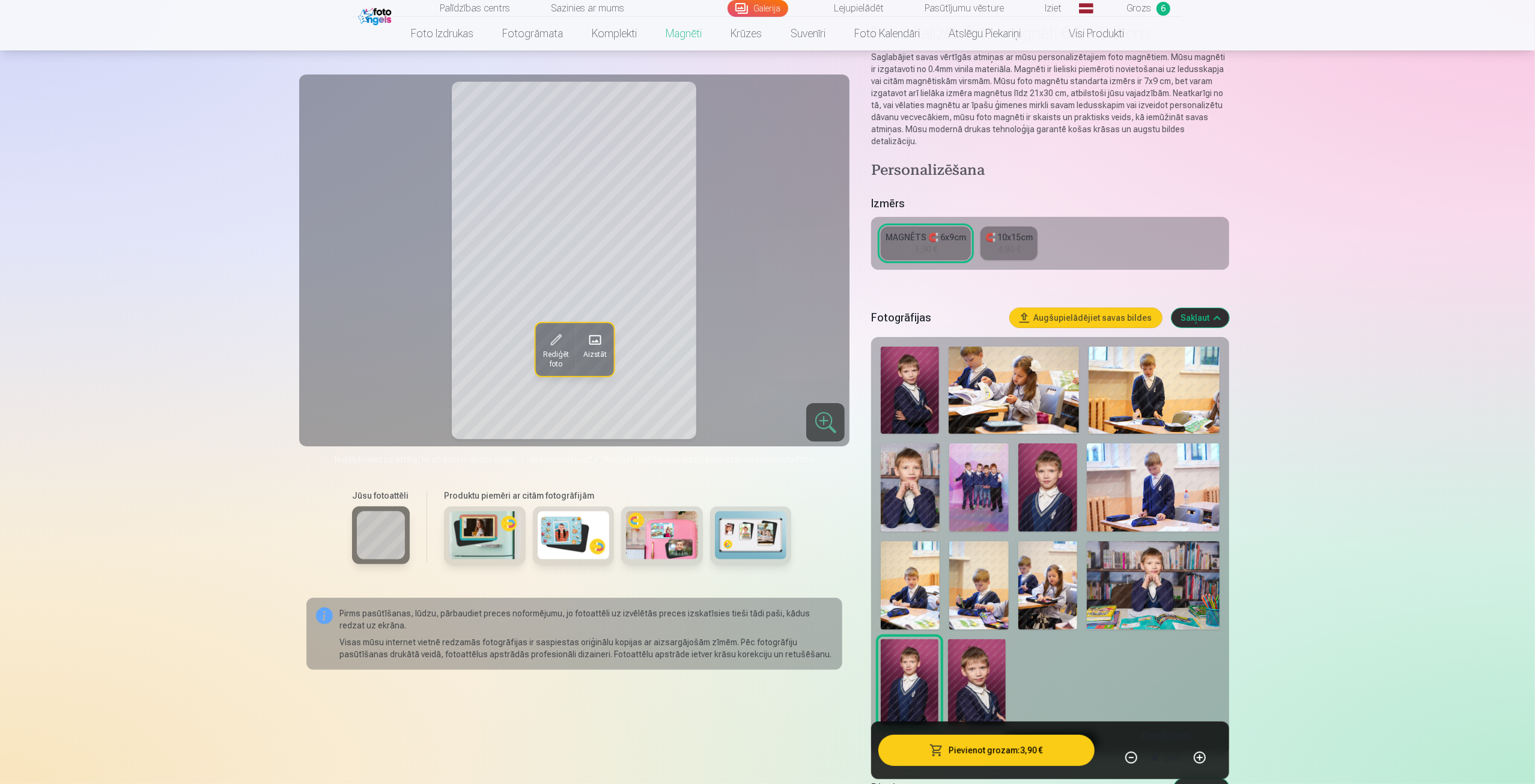
click at [1140, 2] on span "Grozs" at bounding box center [1140, 9] width 24 height 14
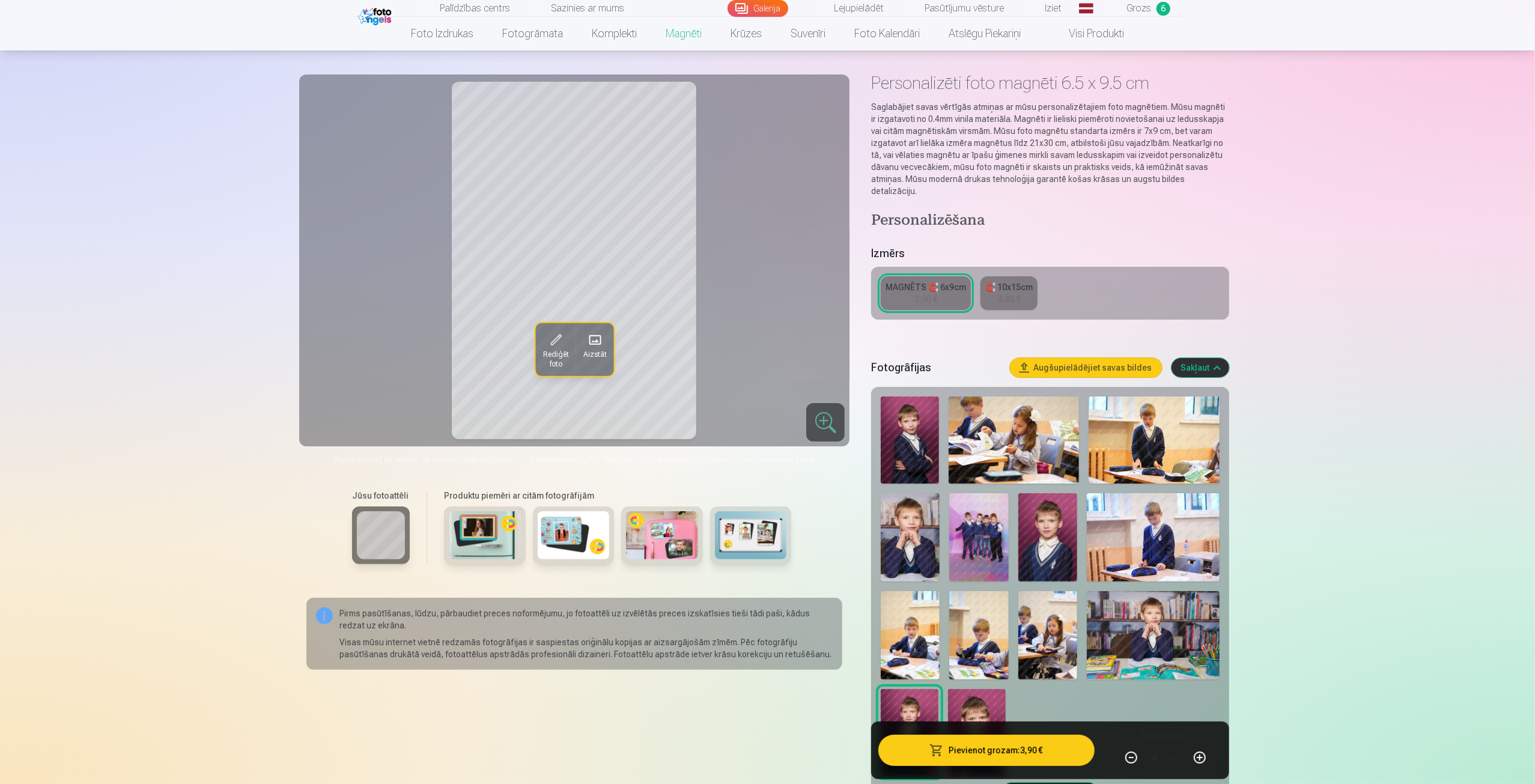
scroll to position [60, 0]
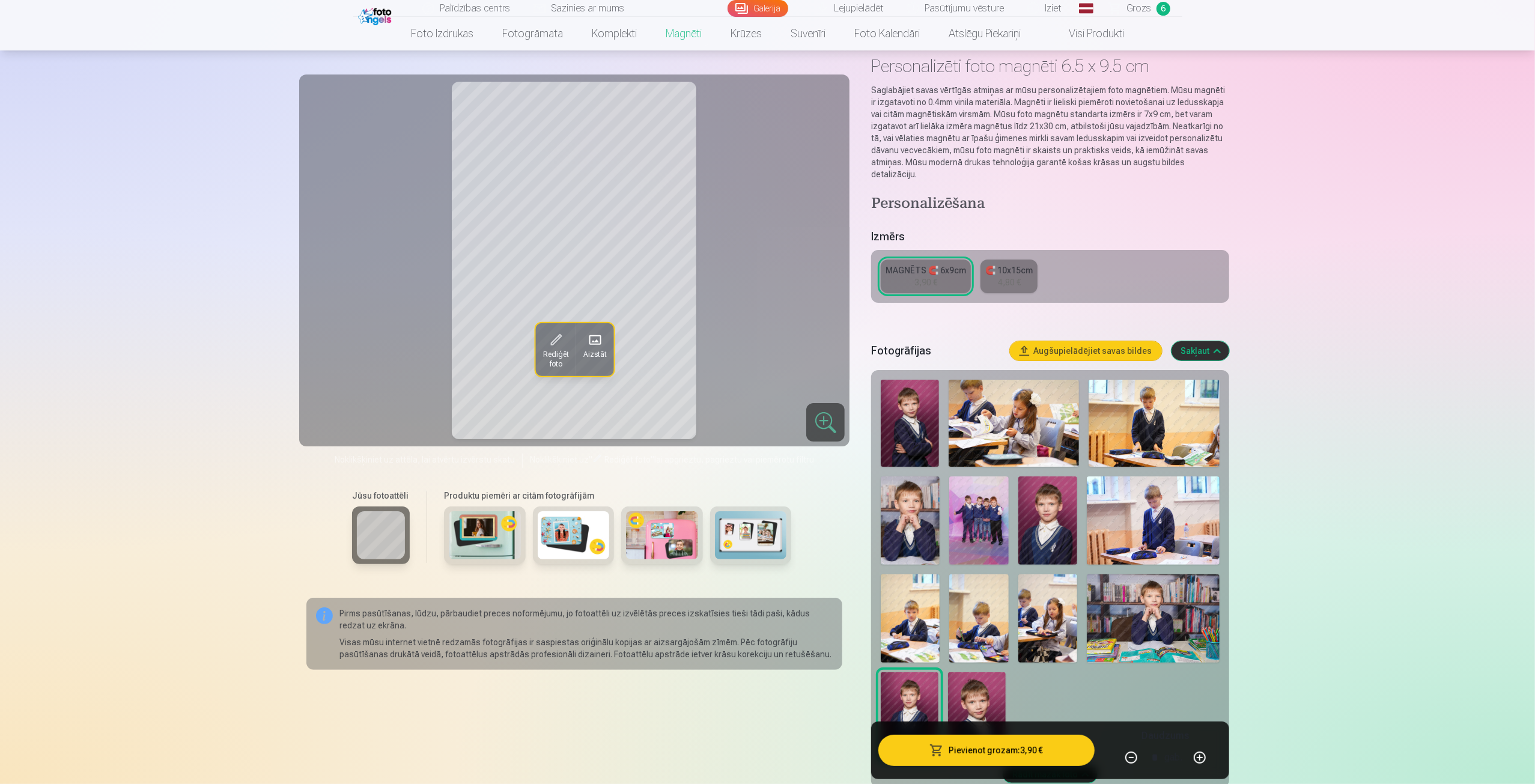
click at [977, 503] on img at bounding box center [978, 520] width 59 height 88
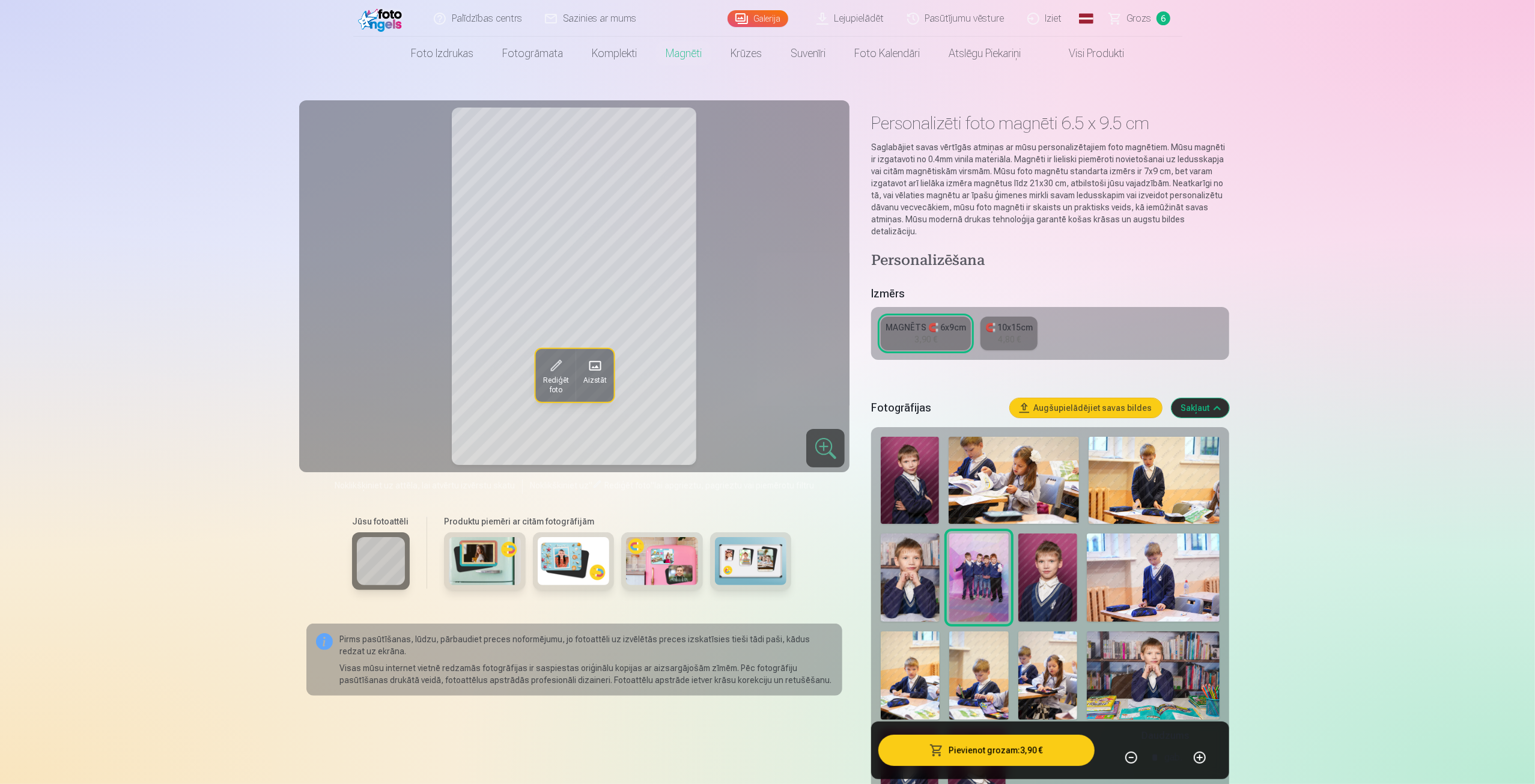
scroll to position [0, 0]
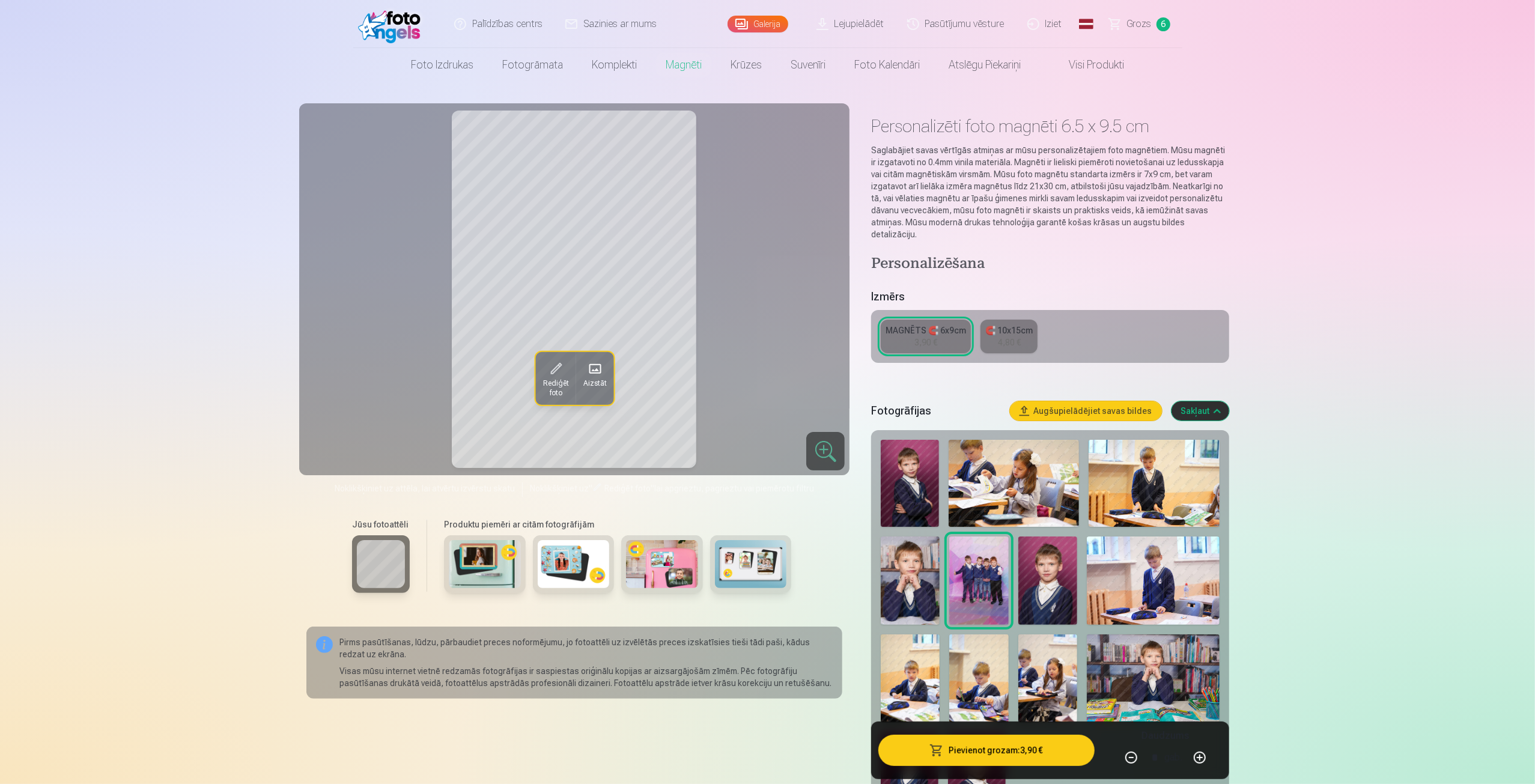
click at [1116, 404] on button "Augšupielādējiet savas bildes" at bounding box center [1086, 410] width 152 height 19
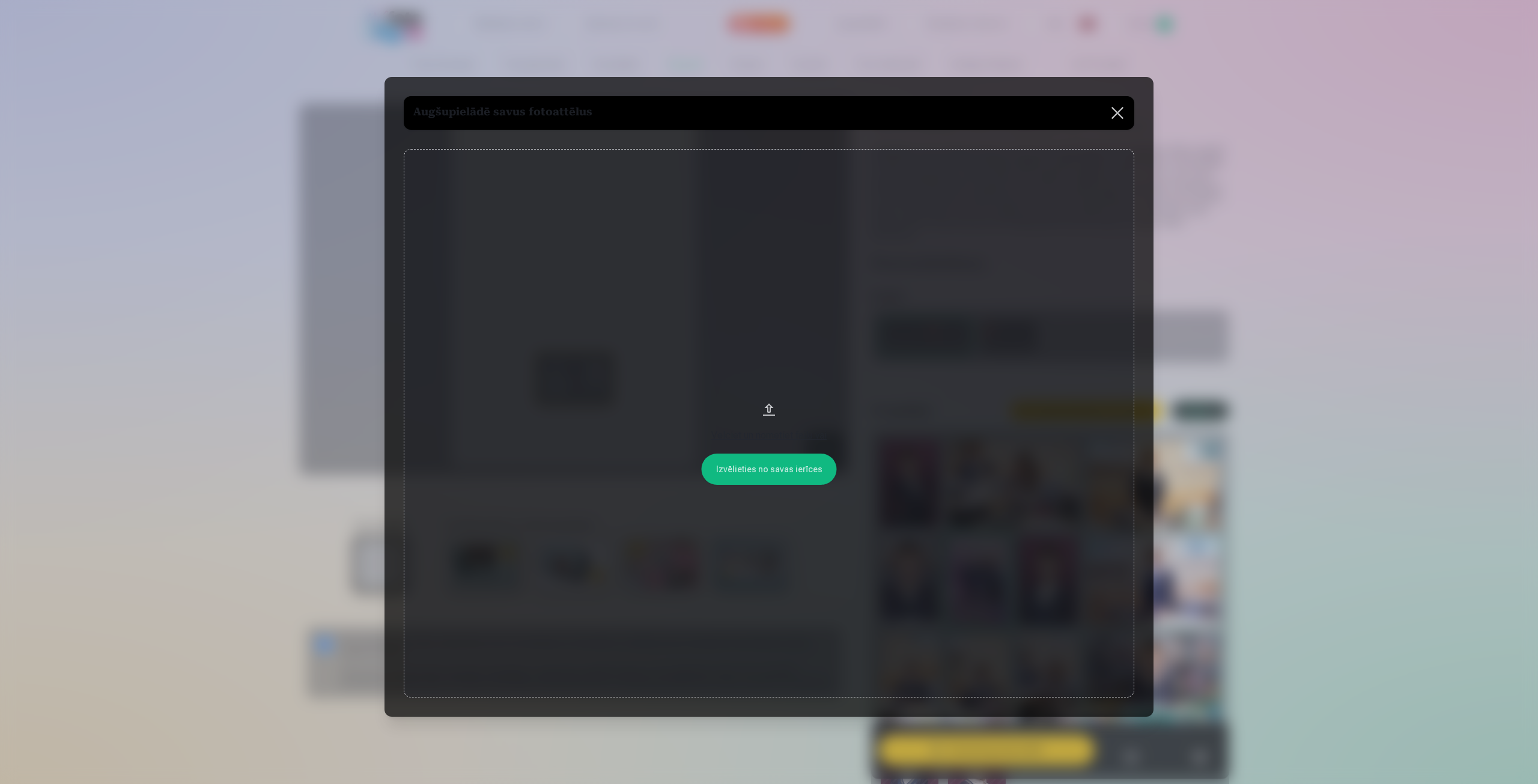
click at [792, 435] on div "Velciet un nometiet failu vai" at bounding box center [769, 435] width 706 height 14
click at [1122, 114] on button at bounding box center [1118, 112] width 34 height 34
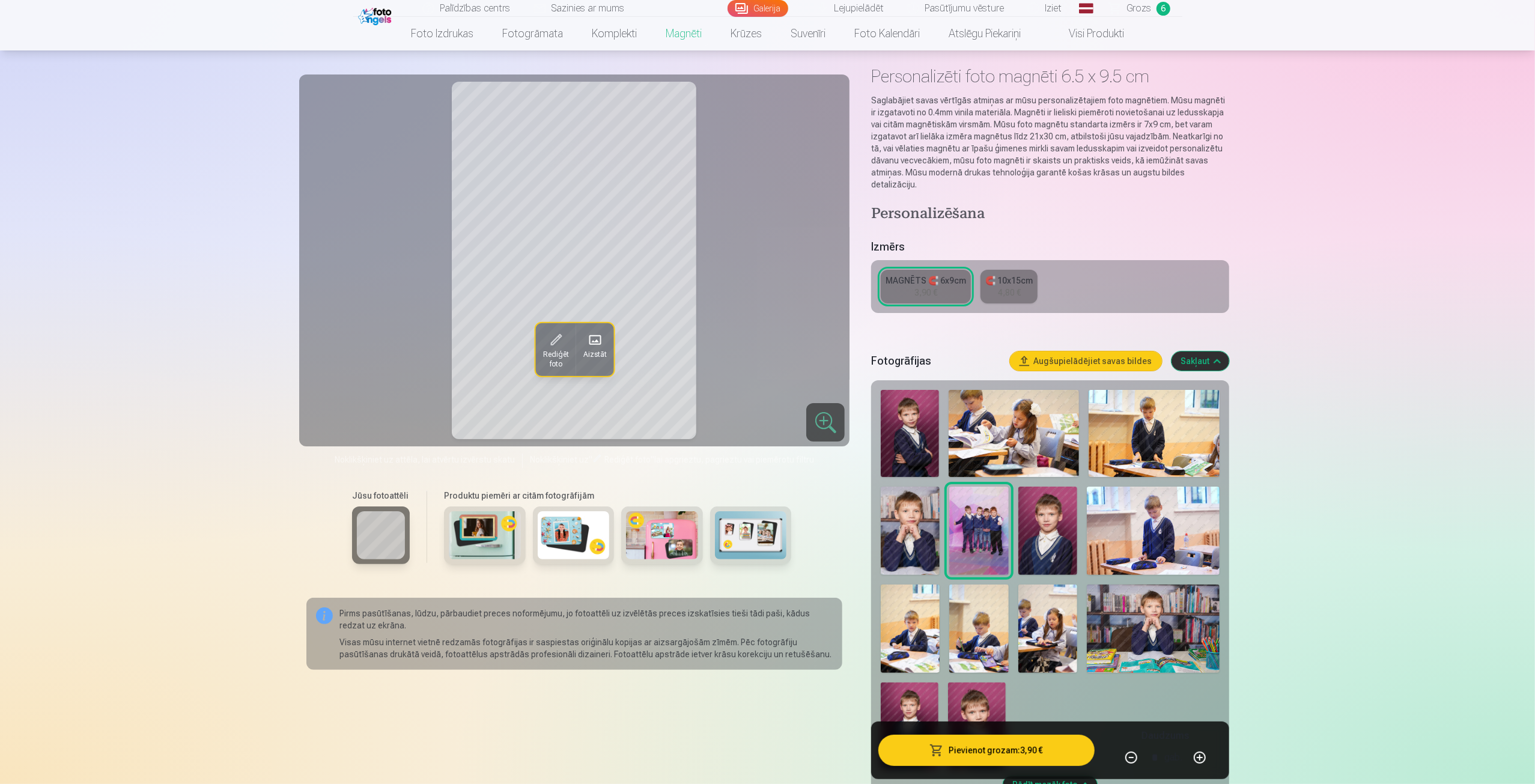
scroll to position [39, 0]
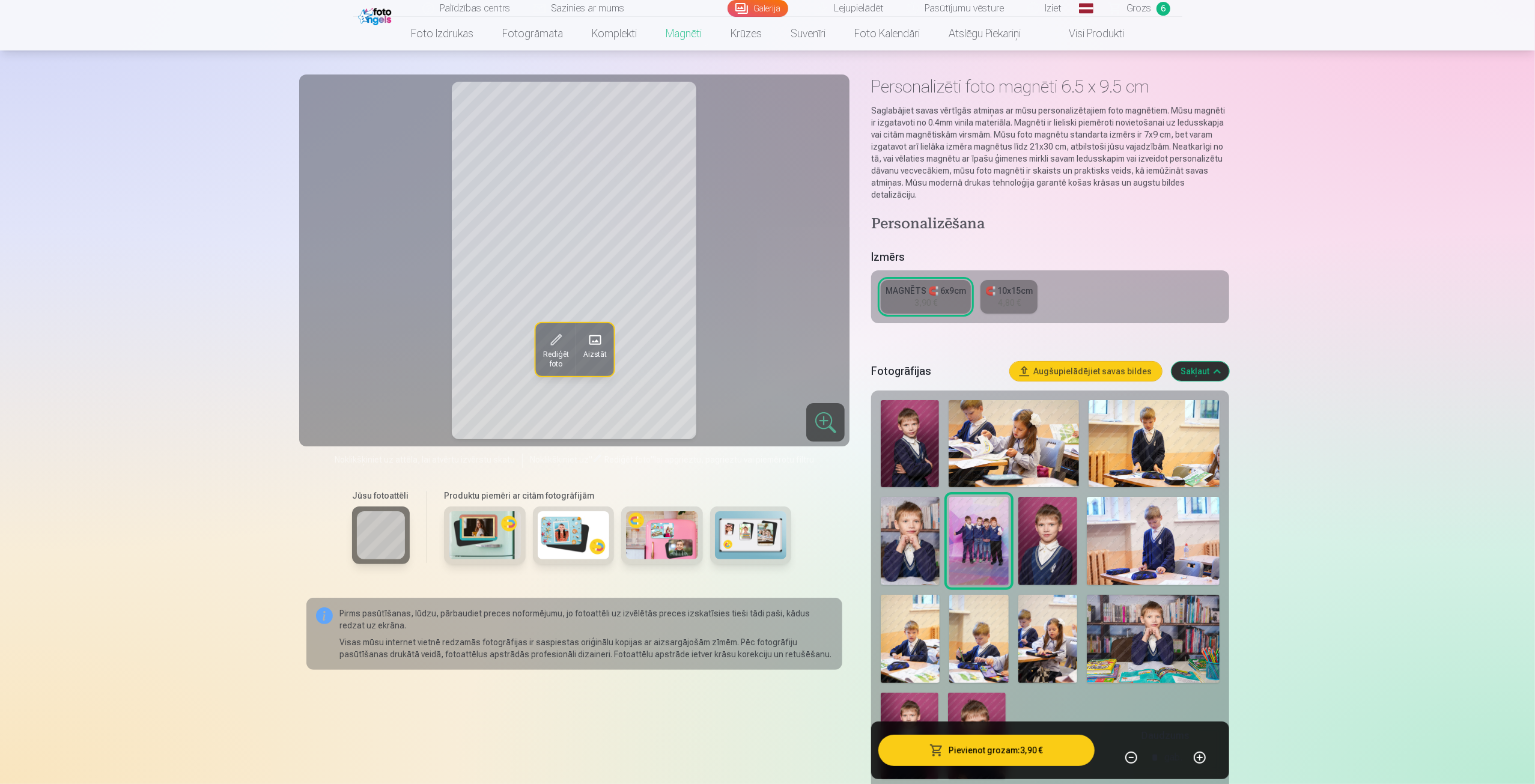
click at [1191, 166] on p "Saglabājiet savas vērtīgās atmiņas ar mūsu personalizētajiem foto magnētiem. Mū…" at bounding box center [1049, 153] width 357 height 96
click at [1007, 97] on h1 "Personalizēti foto magnēti 6.5 x 9.5 cm" at bounding box center [1049, 87] width 357 height 21
click at [1039, 295] on div "MAGNĒTS 🧲 6x9cm 3,90 € 🧲 10x15cm 4,80 €" at bounding box center [1049, 296] width 357 height 53
click at [1011, 296] on div "4,80 €" at bounding box center [1009, 302] width 23 height 12
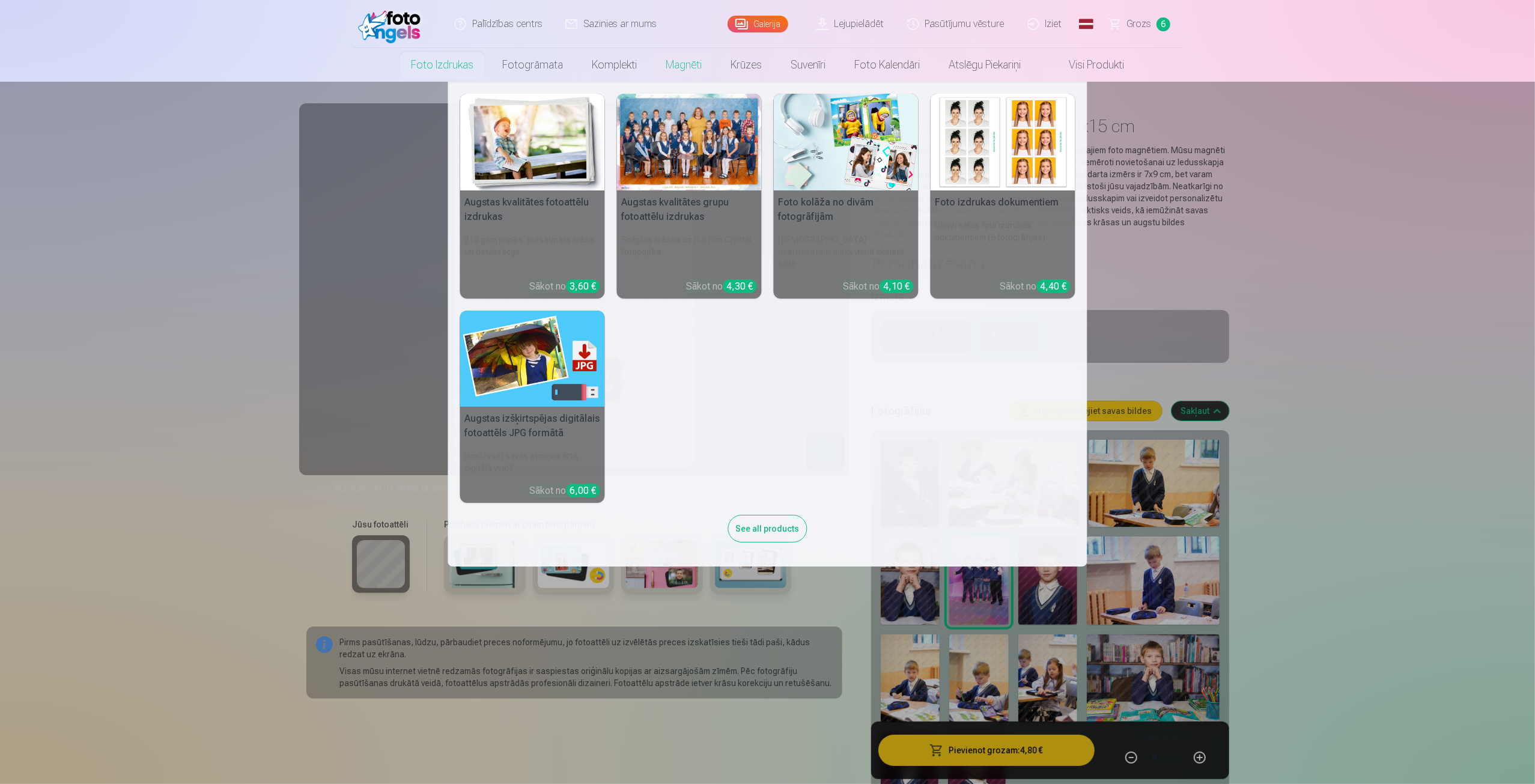
click at [467, 69] on link "Foto izdrukas" at bounding box center [442, 64] width 91 height 34
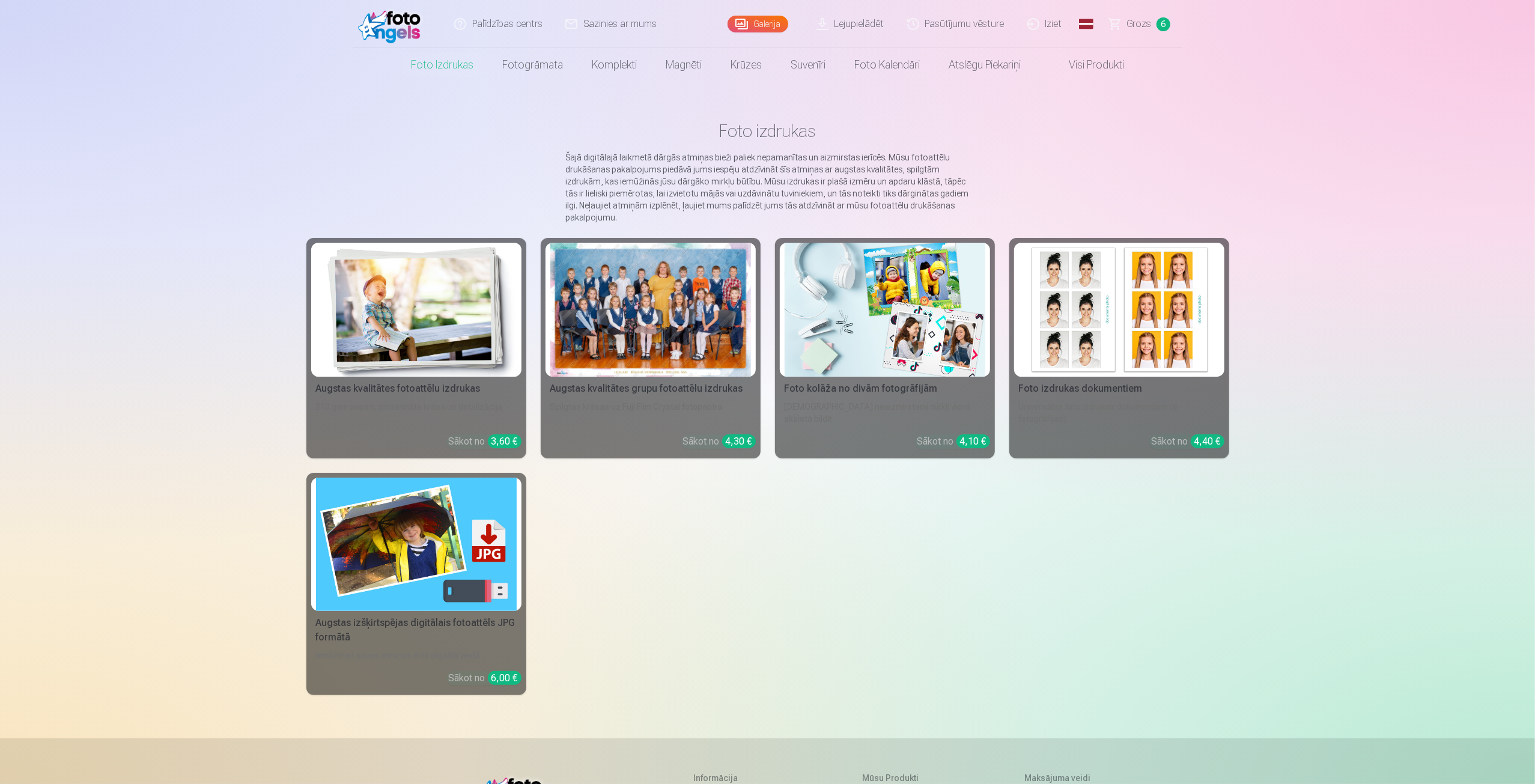
click at [627, 299] on div at bounding box center [650, 309] width 201 height 134
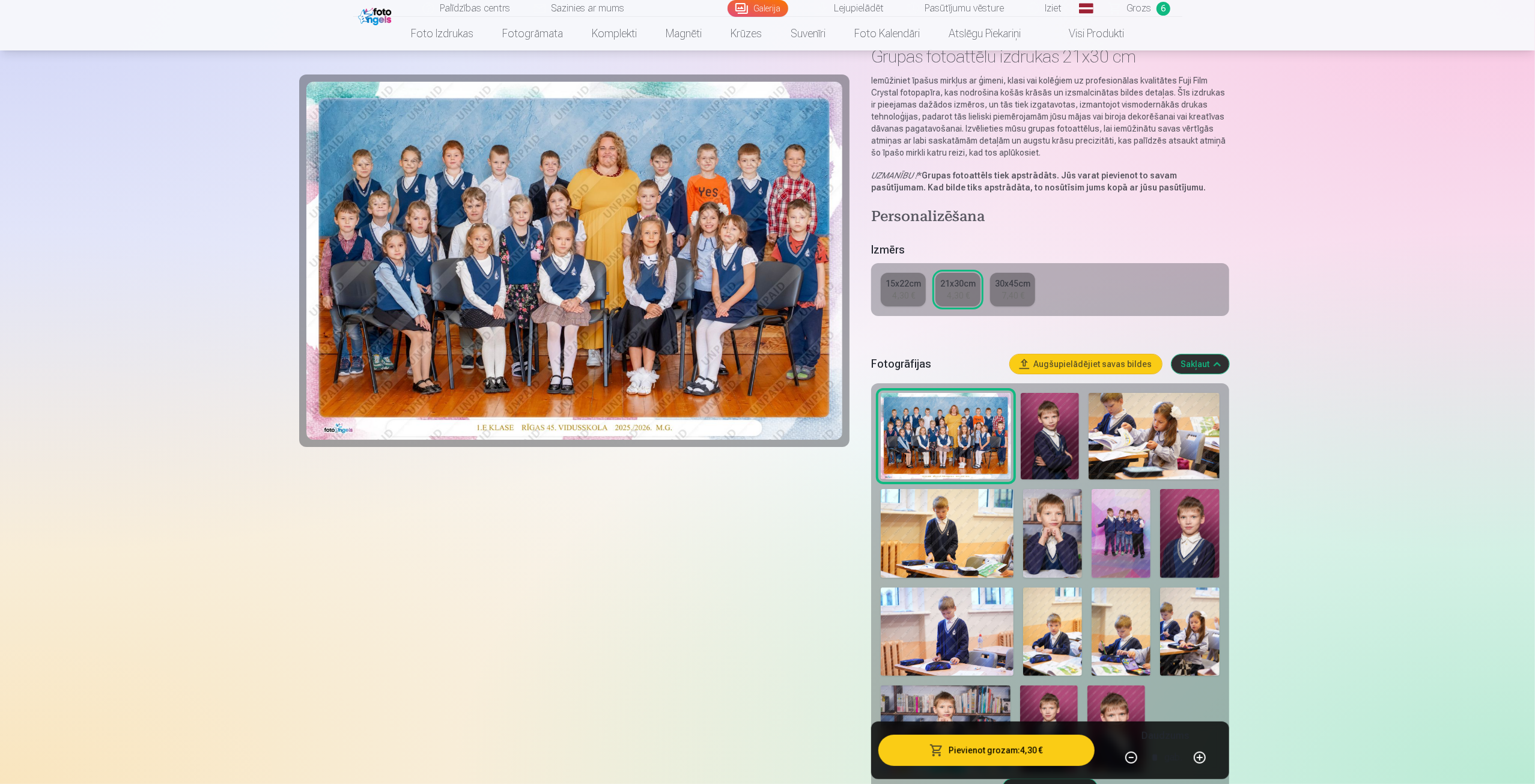
scroll to position [80, 0]
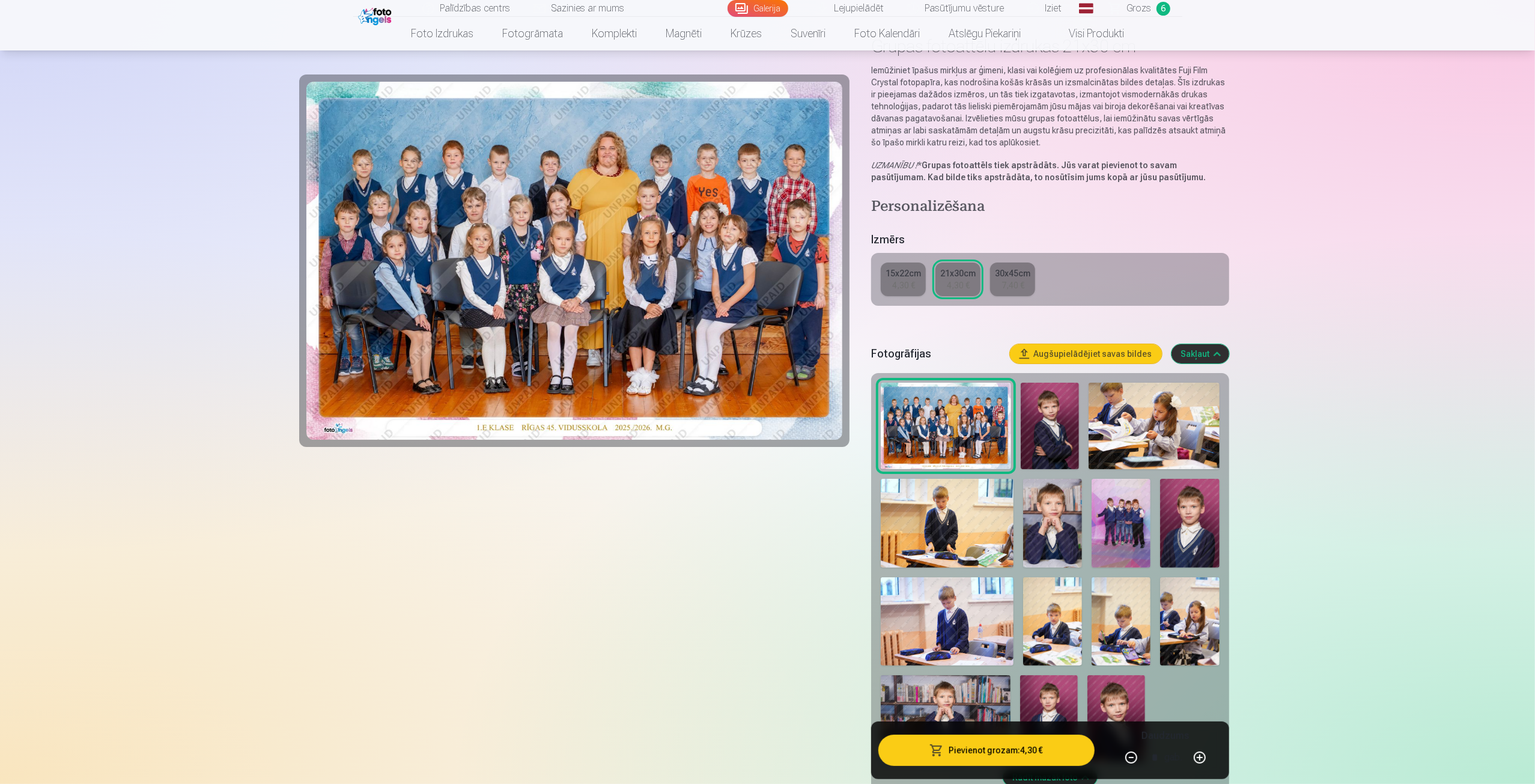
click at [1136, 524] on img at bounding box center [1121, 523] width 59 height 88
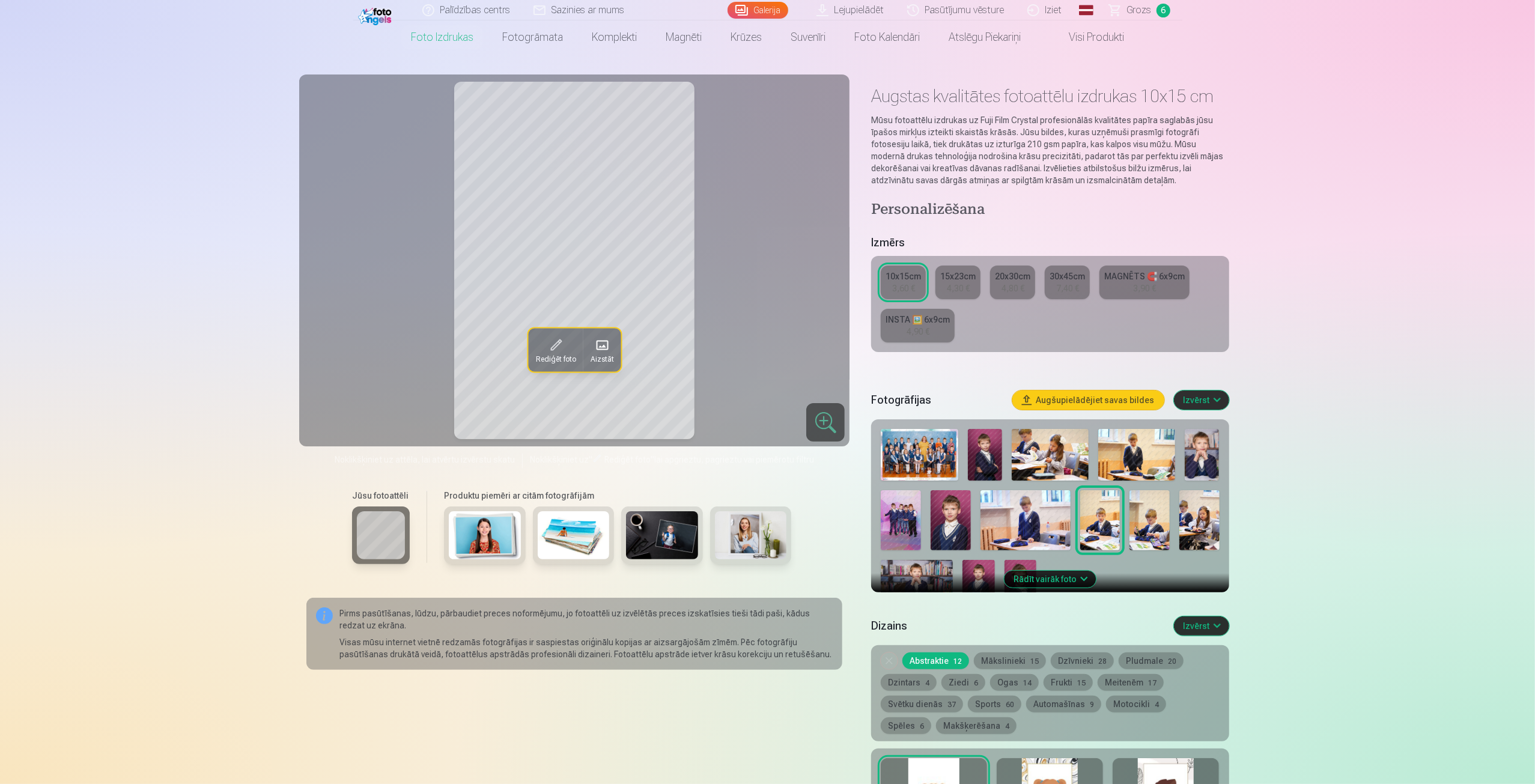
scroll to position [39, 0]
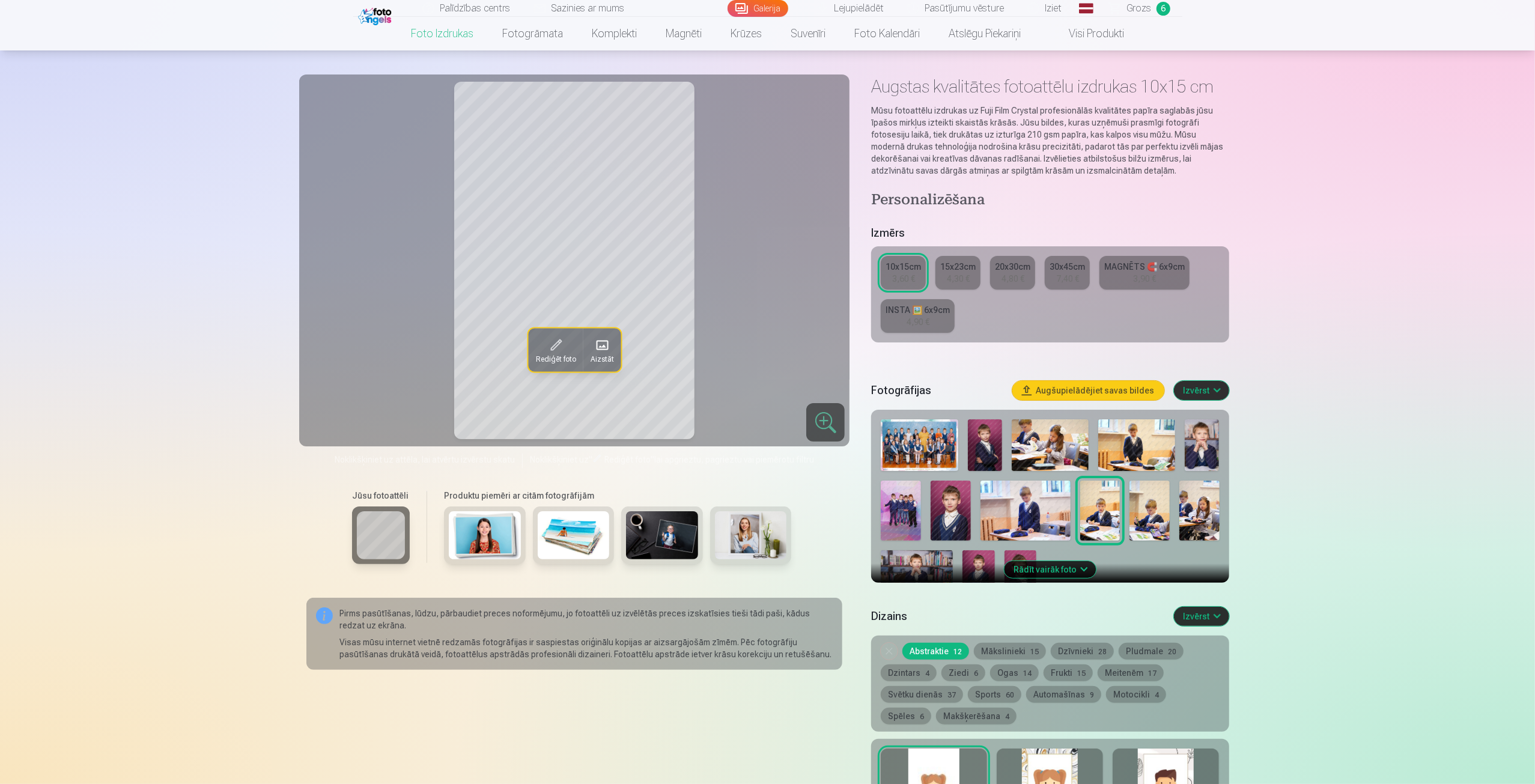
click at [896, 509] on img at bounding box center [901, 510] width 40 height 60
click at [929, 310] on div "INSTA 🖼️ 6x9cm" at bounding box center [918, 309] width 64 height 12
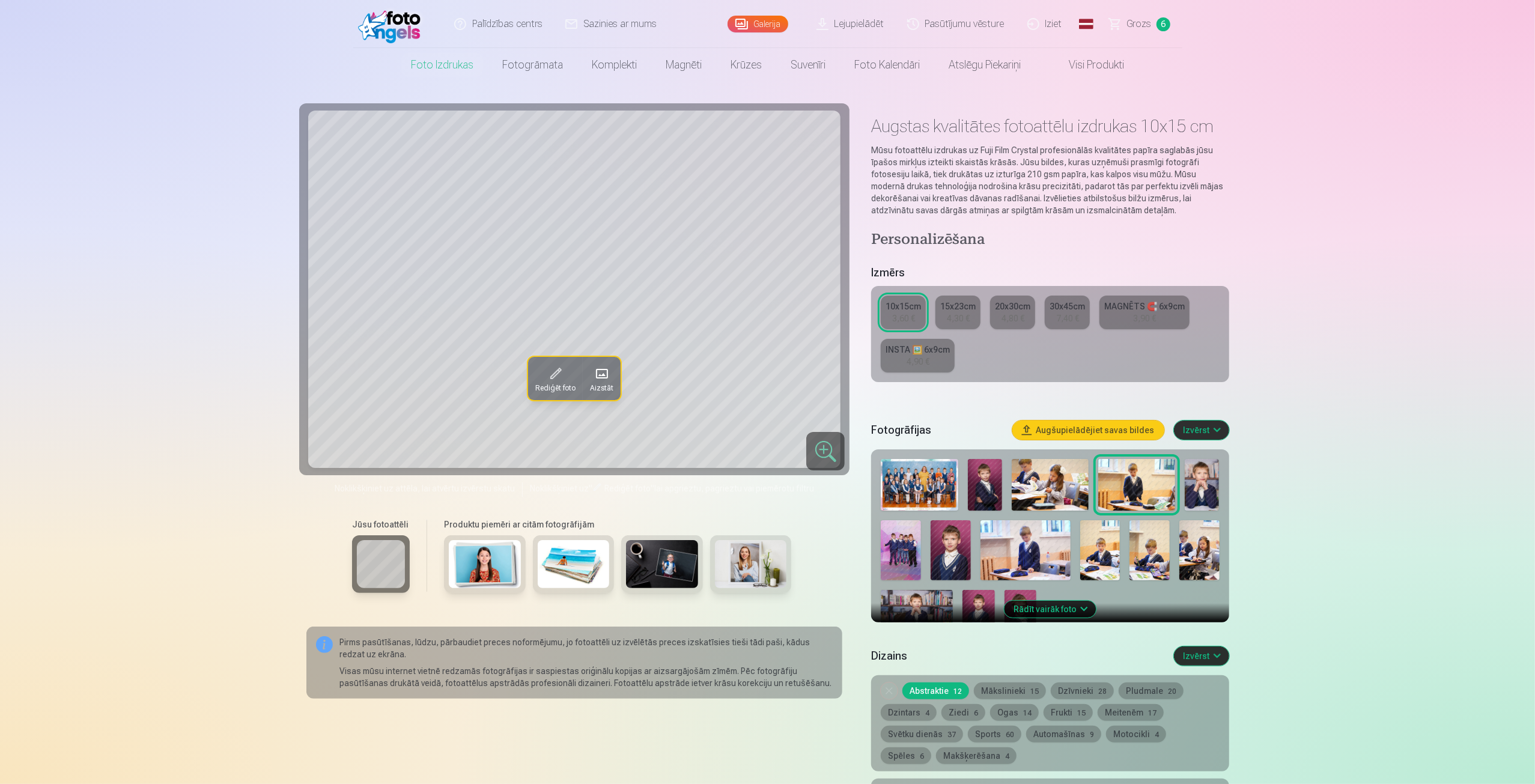
click at [894, 551] on img at bounding box center [901, 550] width 40 height 60
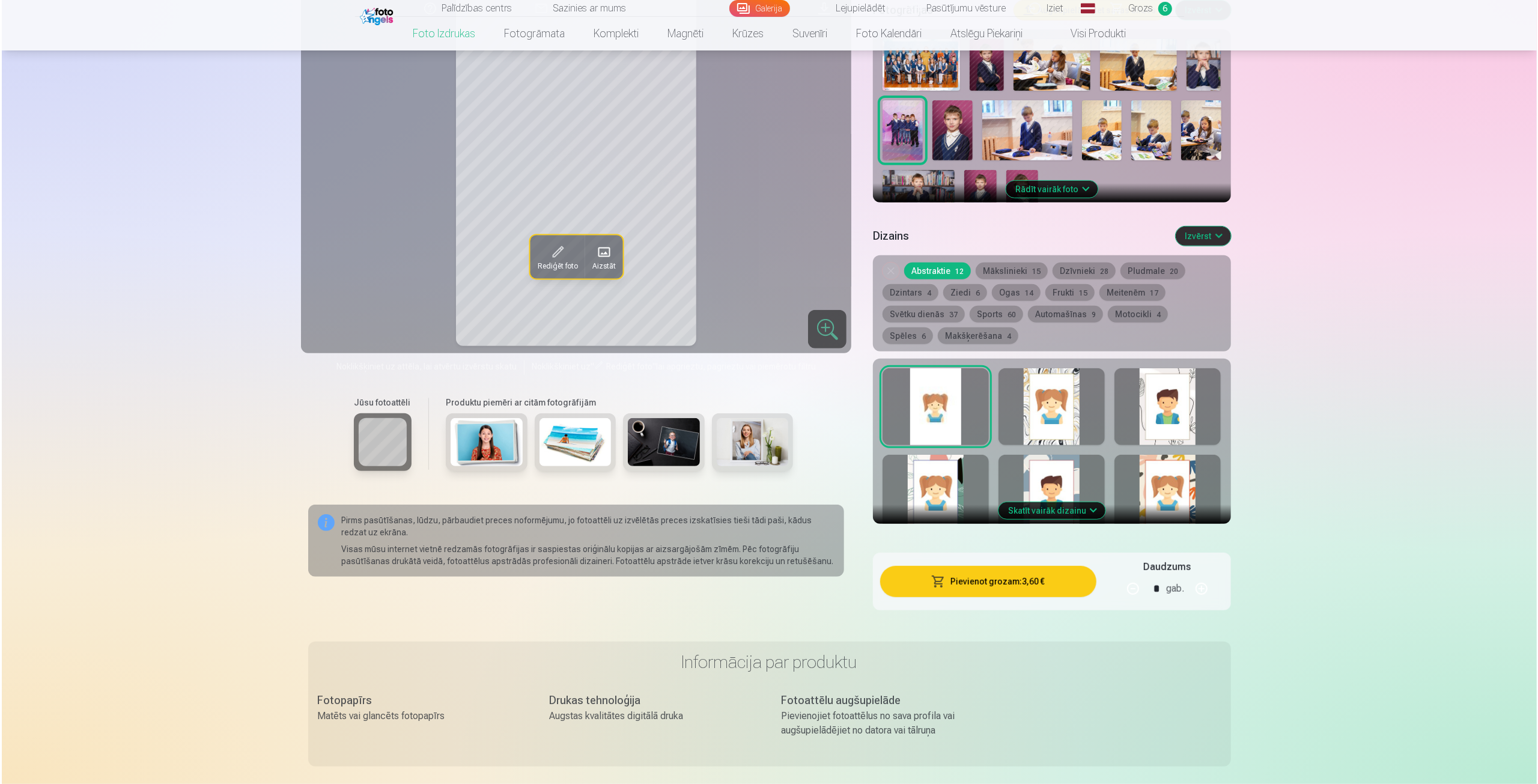
scroll to position [420, 0]
click at [1003, 584] on button "Pievienot grozam : 3,60 €" at bounding box center [986, 581] width 216 height 32
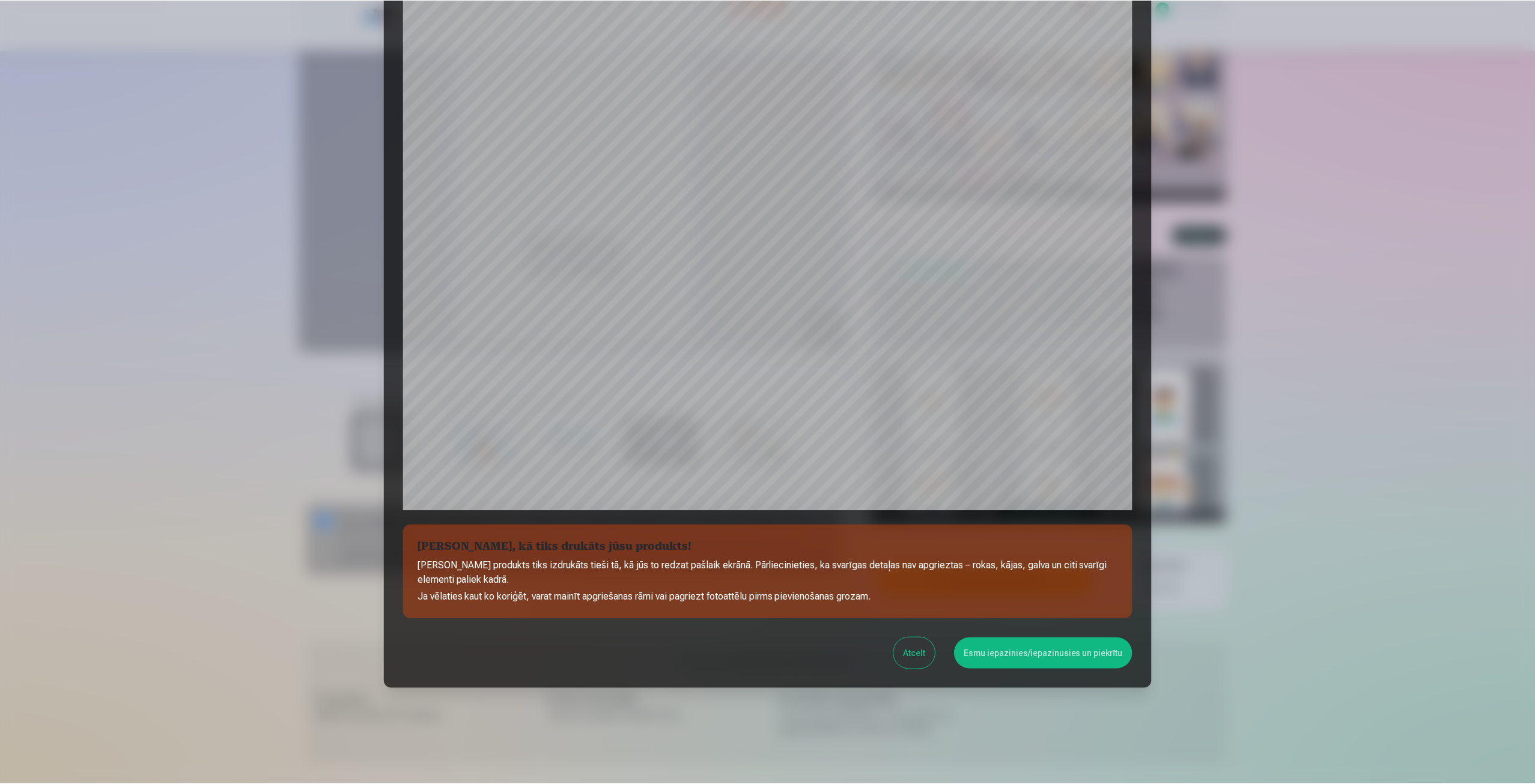
scroll to position [82, 0]
click at [1039, 649] on button "Esmu iepazinies/iepazinusies un piekrītu" at bounding box center [1044, 653] width 178 height 32
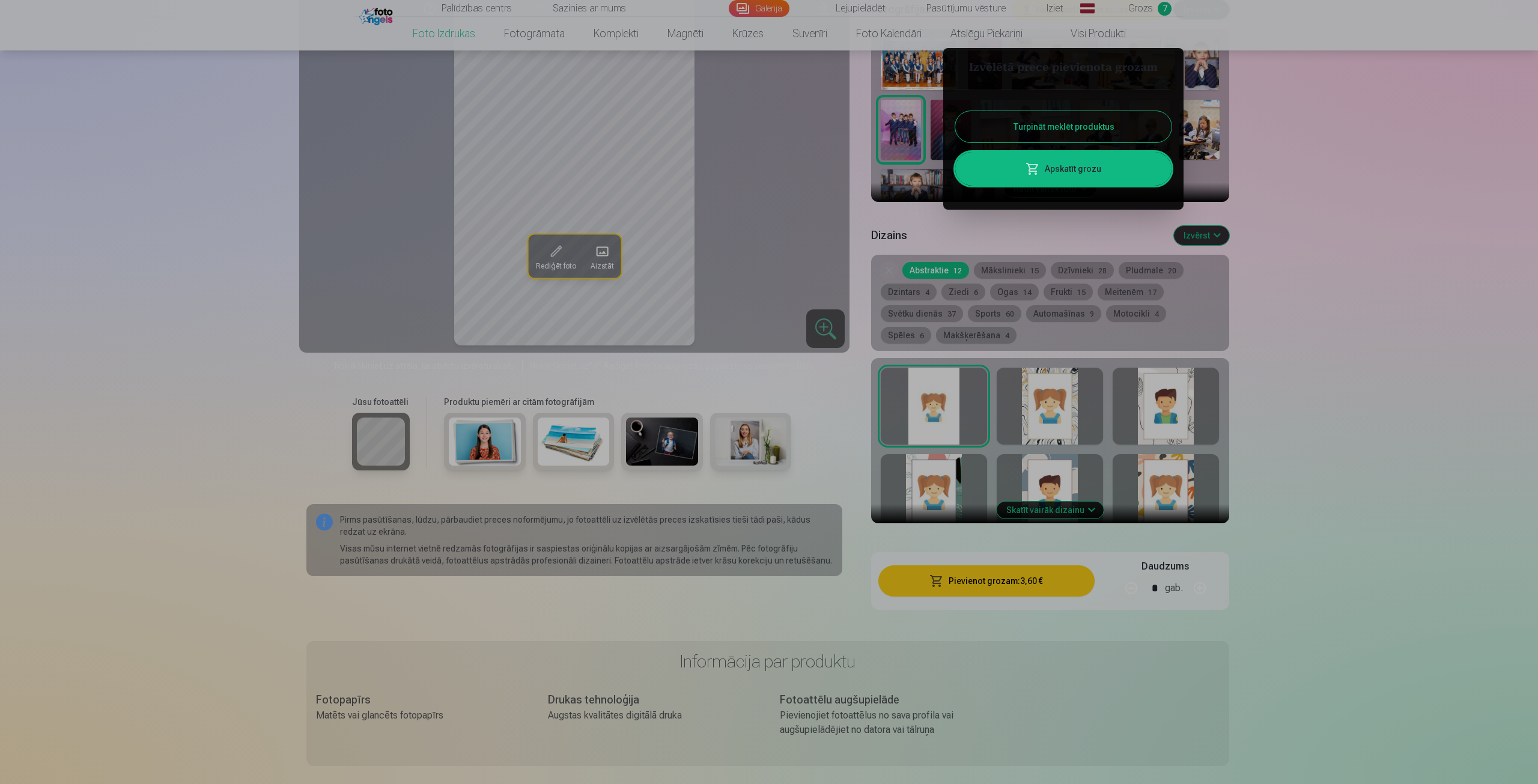
drag, startPoint x: 1429, startPoint y: 299, endPoint x: 1318, endPoint y: 357, distance: 125.2
click at [1429, 299] on div at bounding box center [769, 392] width 1538 height 784
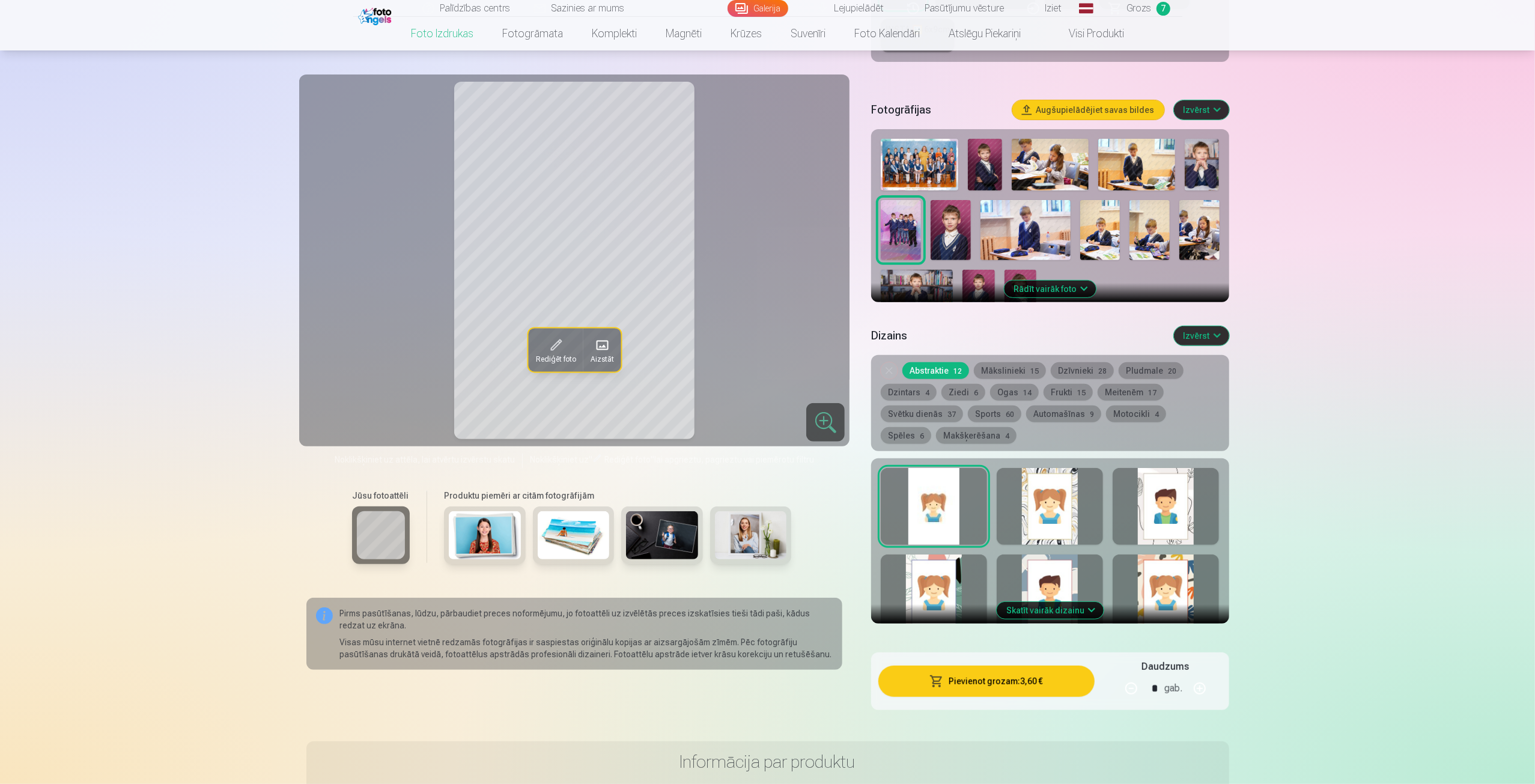
scroll to position [300, 0]
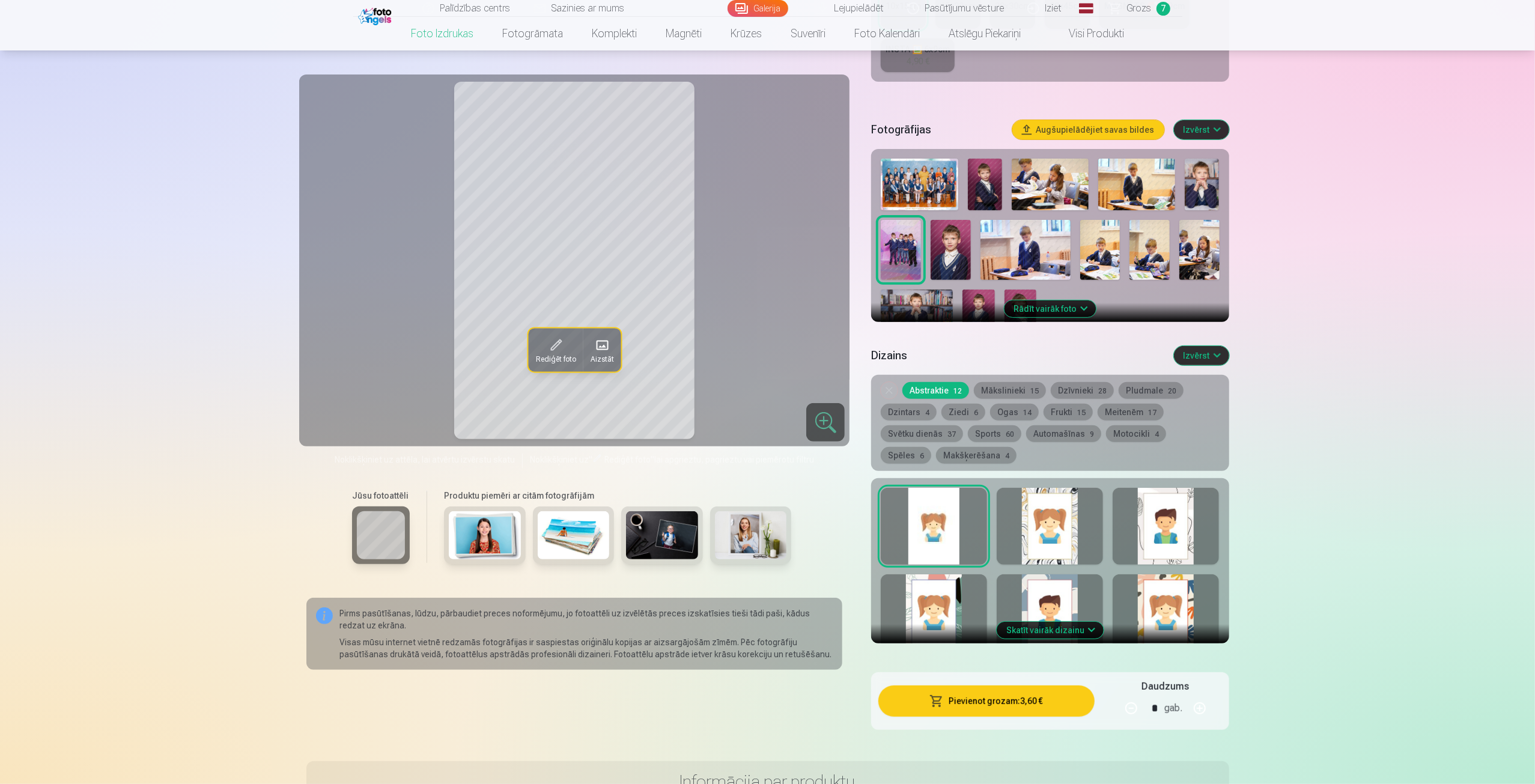
click at [1139, 14] on span "Grozs" at bounding box center [1140, 9] width 24 height 14
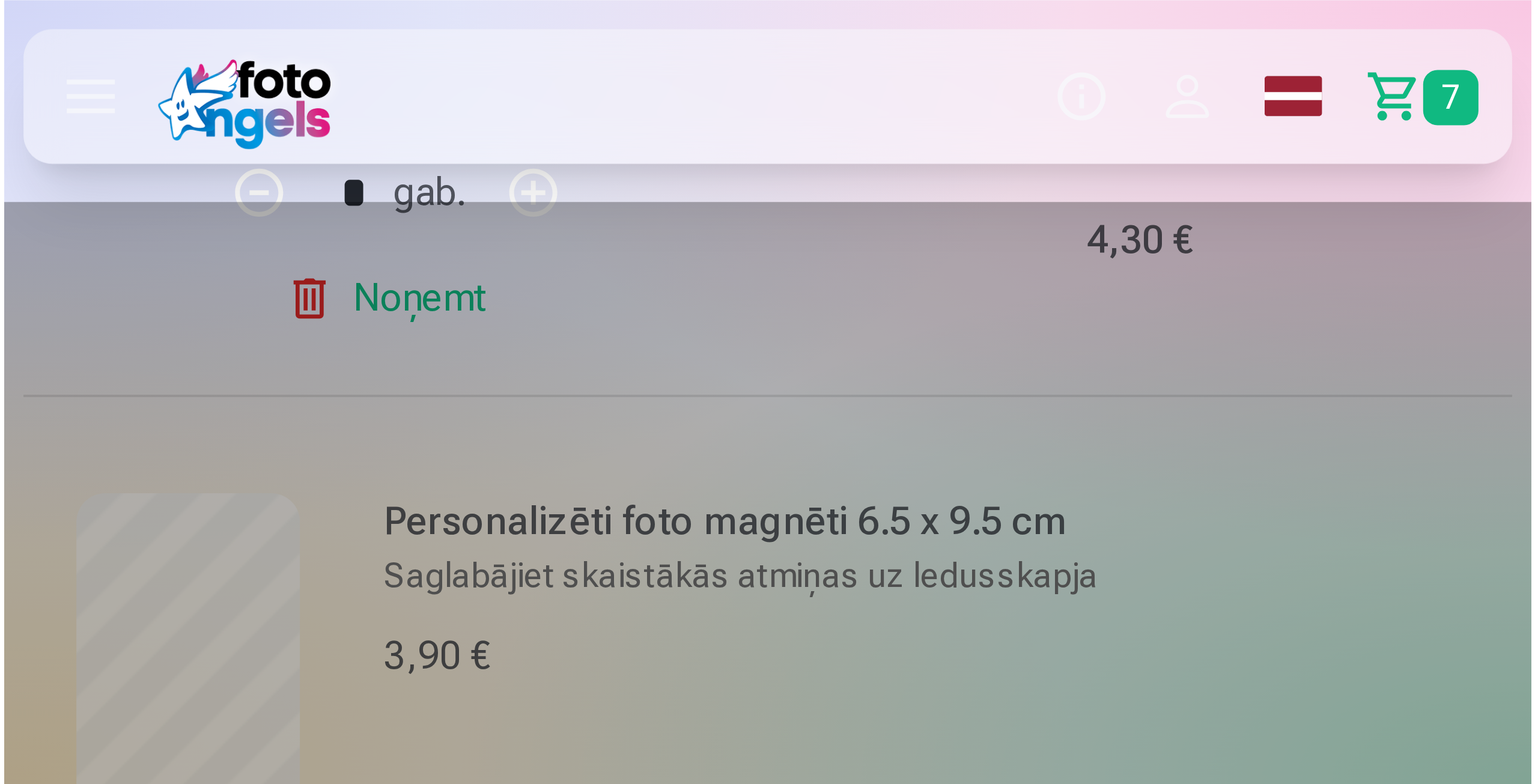
scroll to position [241, 0]
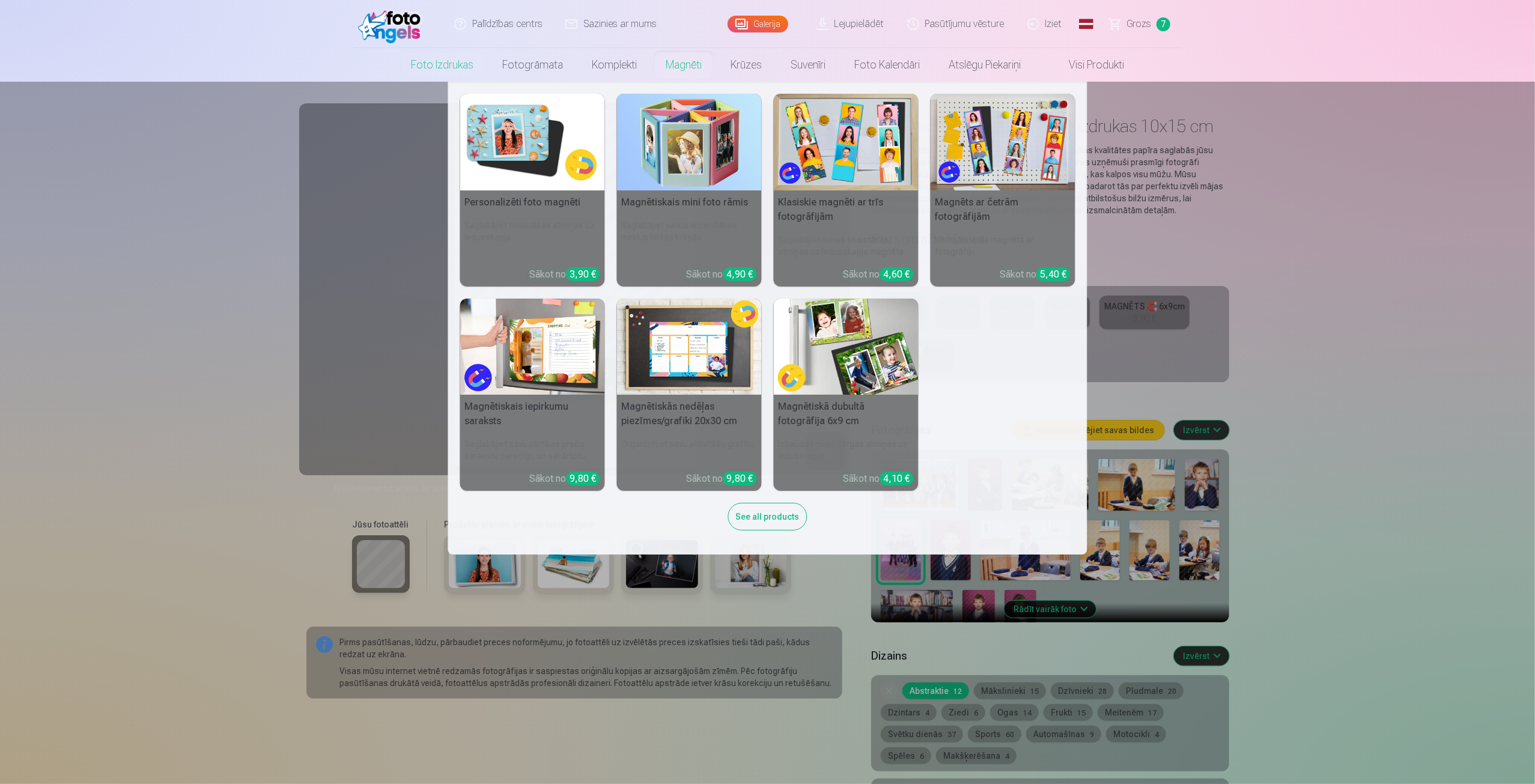
click at [1365, 163] on nav "Personalizēti foto magnēti Saglabājiet skaistākās atmiņas uz ledusskapja Sākot …" at bounding box center [767, 318] width 1535 height 473
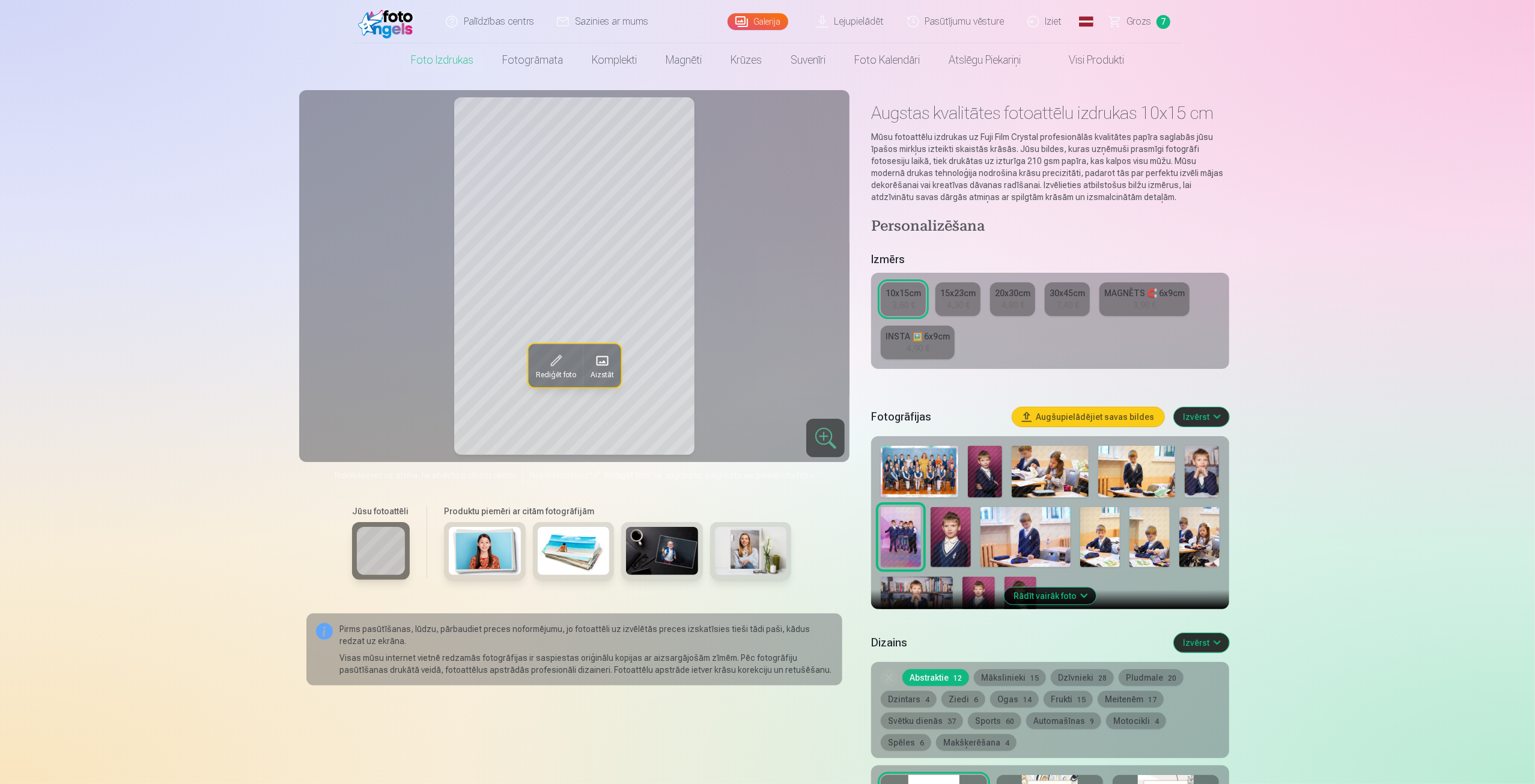
scroll to position [20, 0]
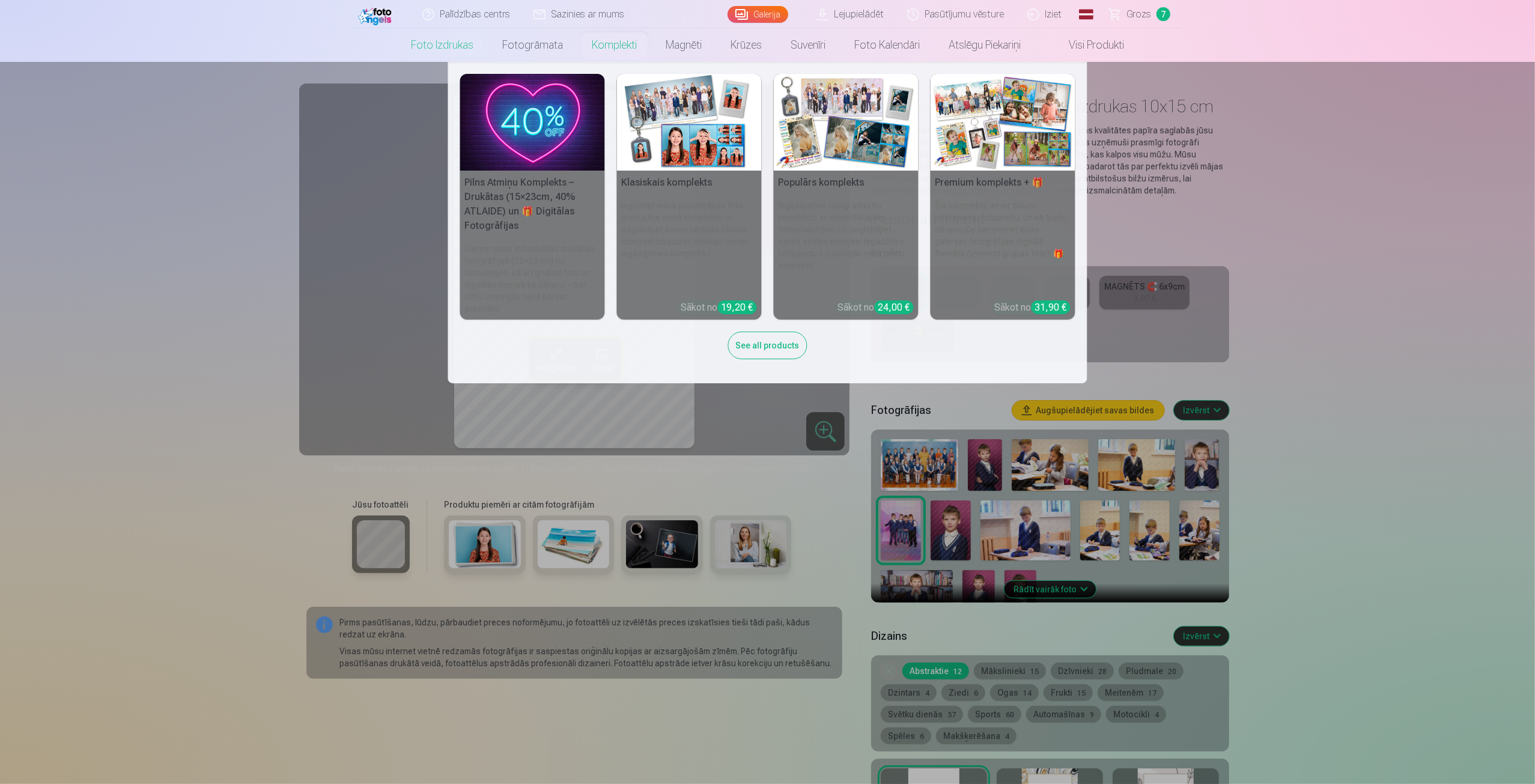
click at [560, 135] on img at bounding box center [533, 122] width 145 height 97
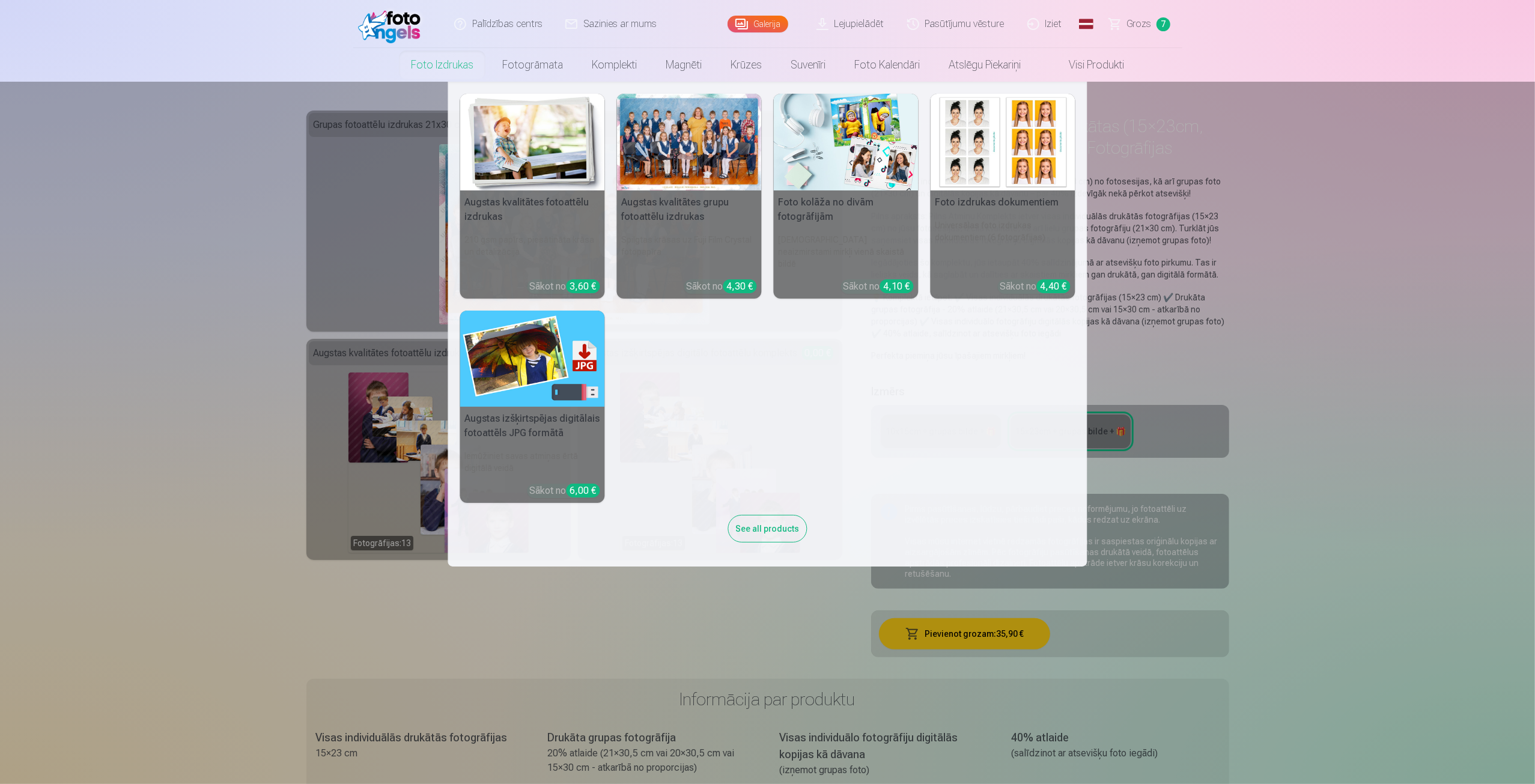
drag, startPoint x: 440, startPoint y: 69, endPoint x: 442, endPoint y: 77, distance: 8.2
click at [440, 69] on link "Foto izdrukas" at bounding box center [442, 64] width 91 height 34
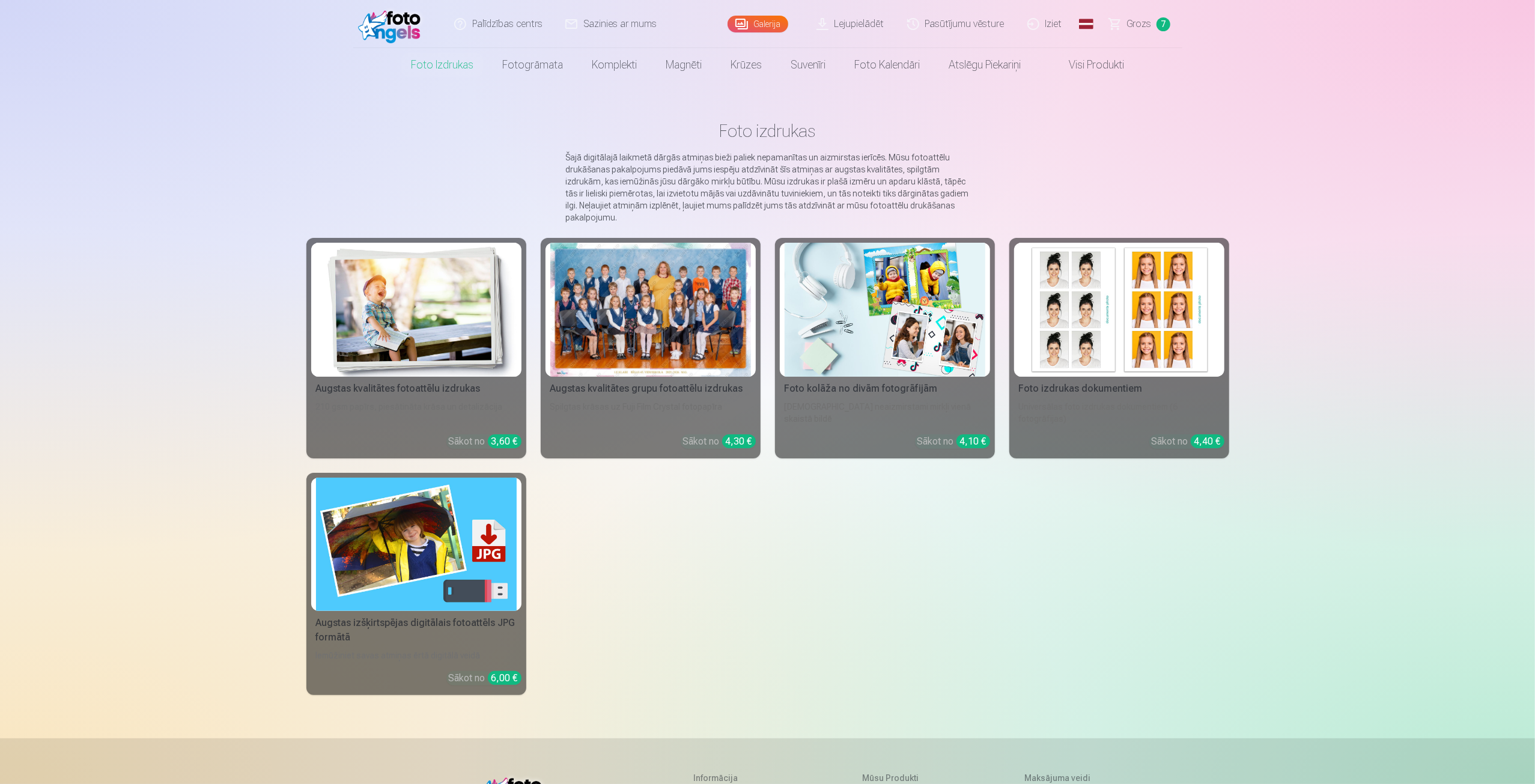
click at [413, 619] on div "Augstas izšķirtspējas digitālais fotoattēls JPG formātā" at bounding box center [416, 630] width 211 height 29
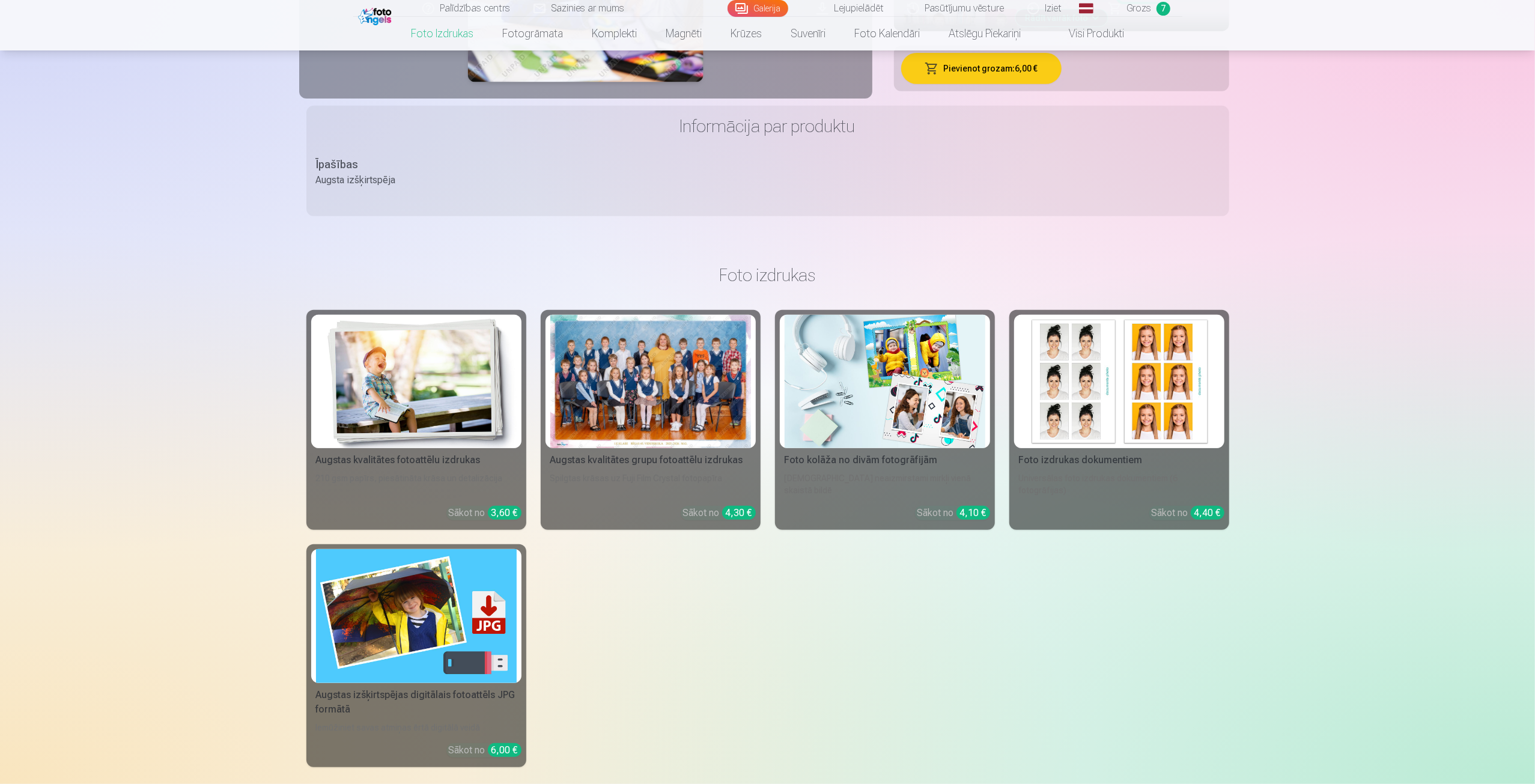
scroll to position [500, 0]
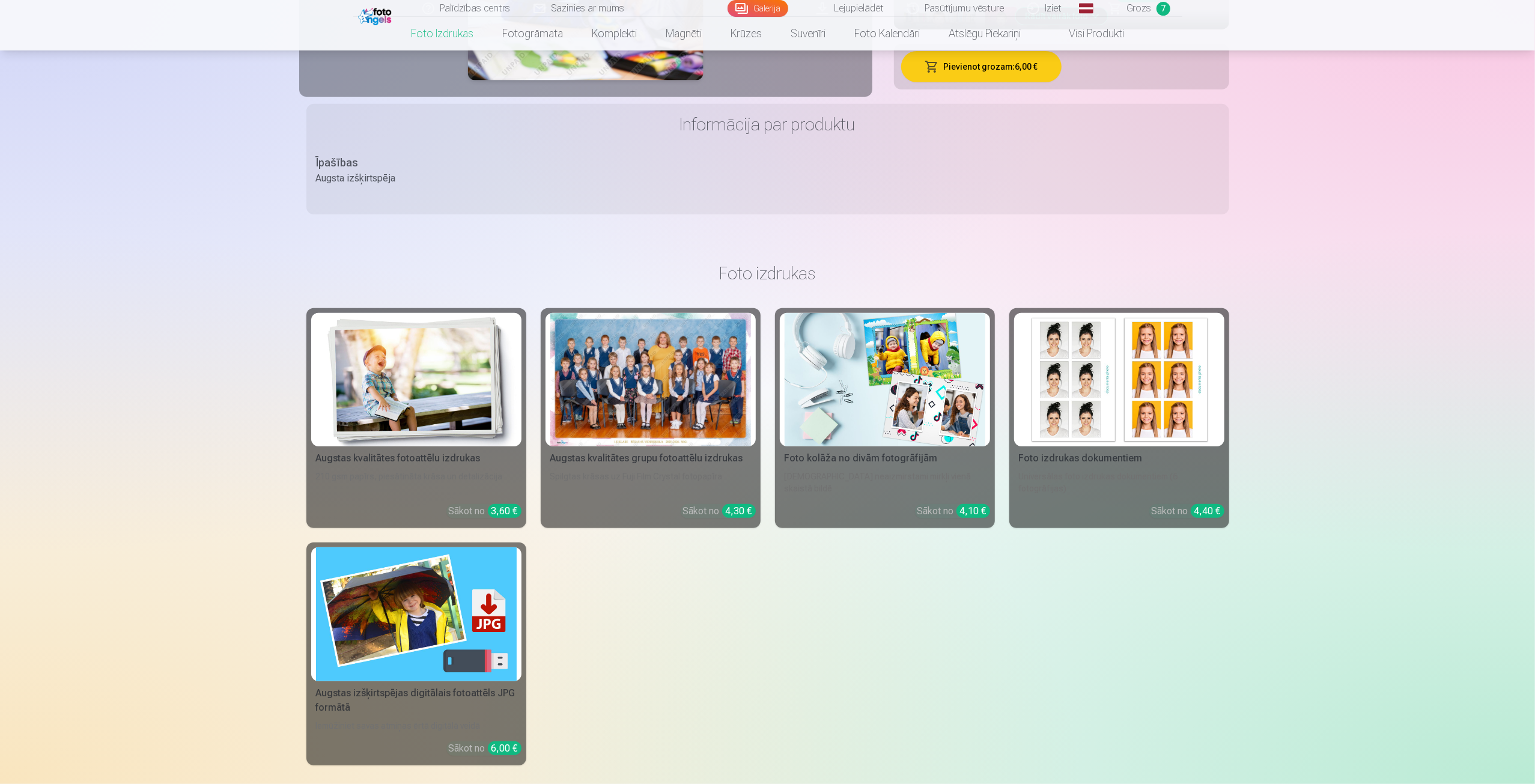
click at [434, 397] on img at bounding box center [416, 379] width 201 height 134
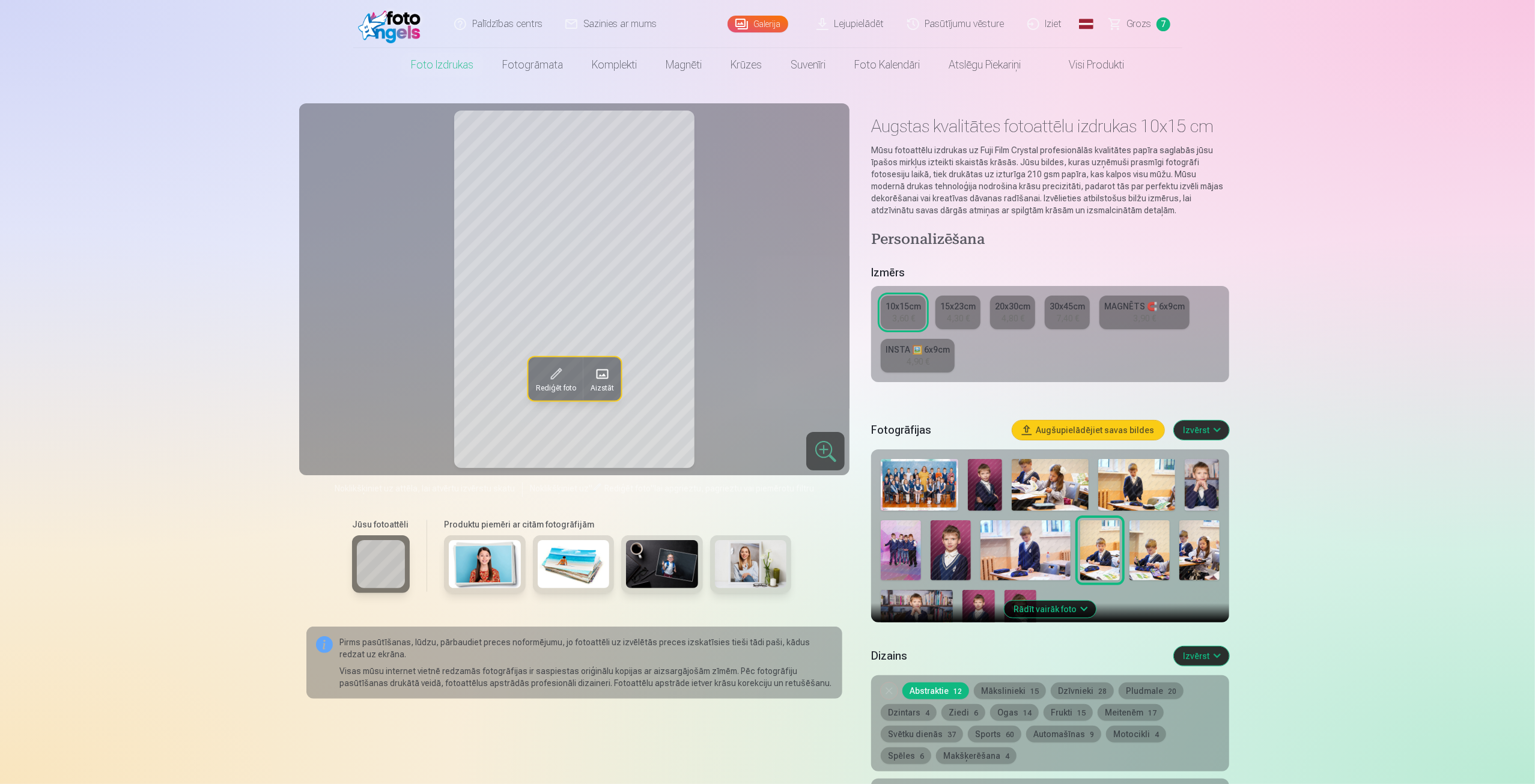
click at [1087, 67] on link "Visi produkti" at bounding box center [1087, 64] width 103 height 34
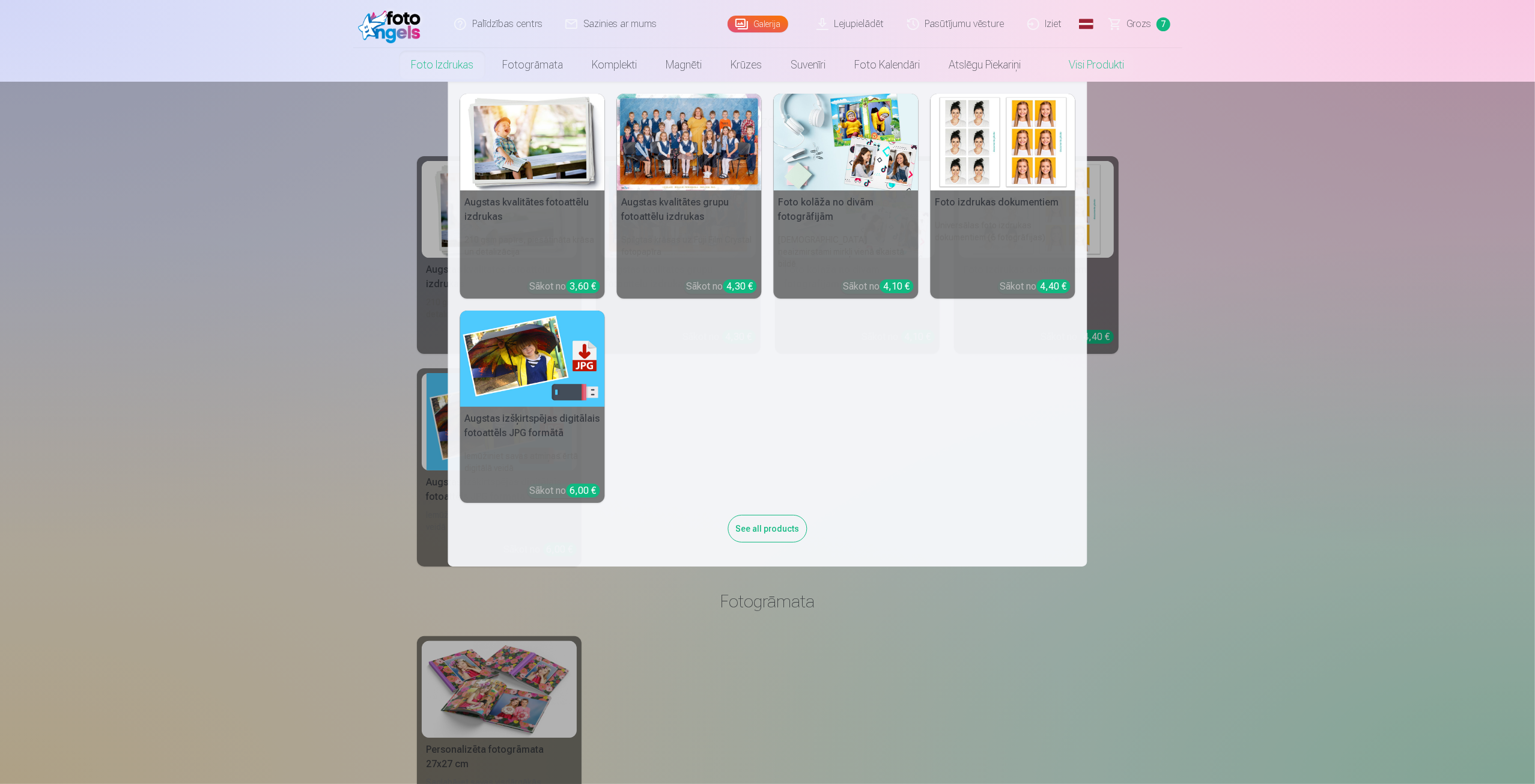
click at [430, 67] on link "Foto izdrukas" at bounding box center [442, 64] width 91 height 34
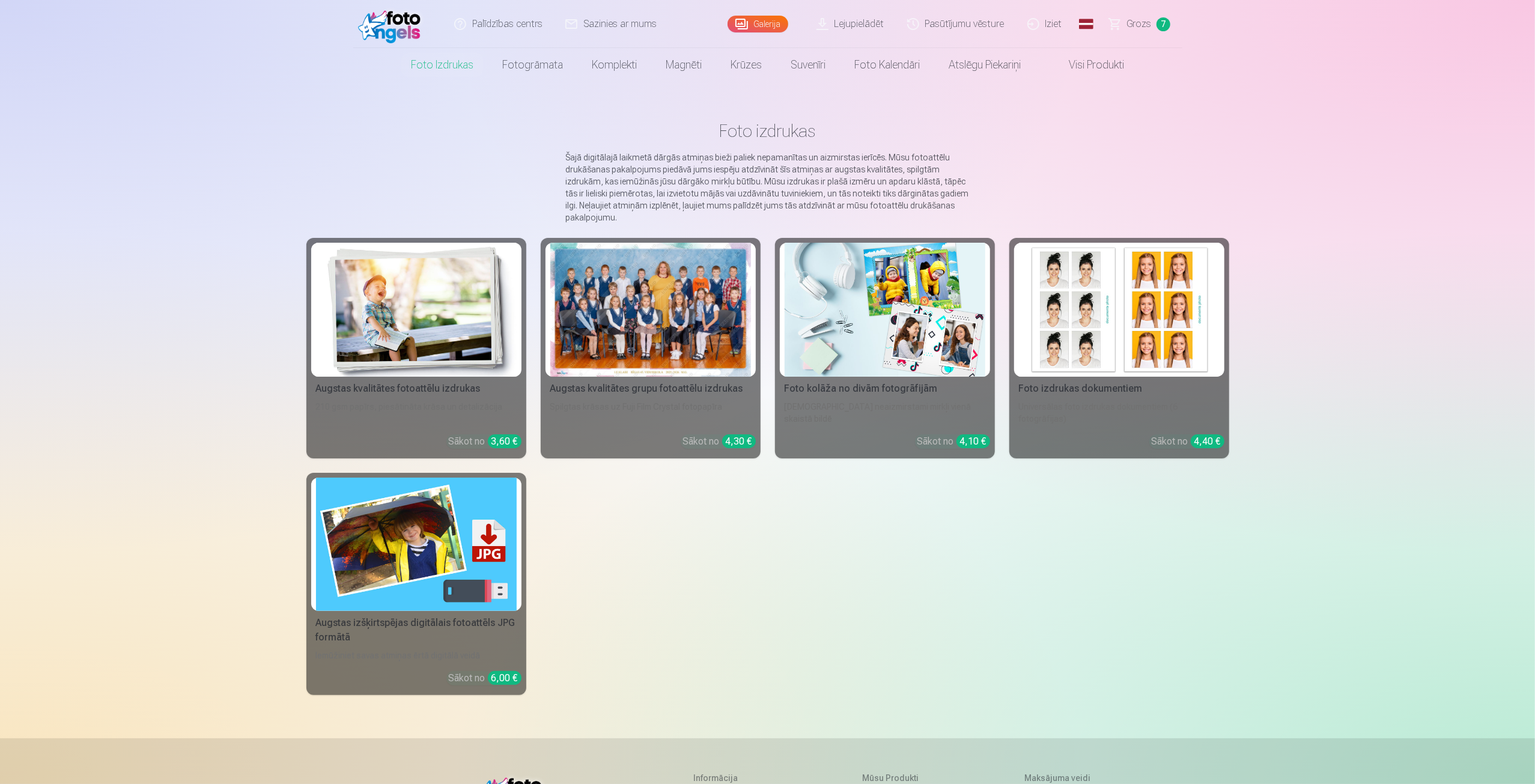
click at [871, 22] on link "Lejupielādēt" at bounding box center [851, 24] width 91 height 48
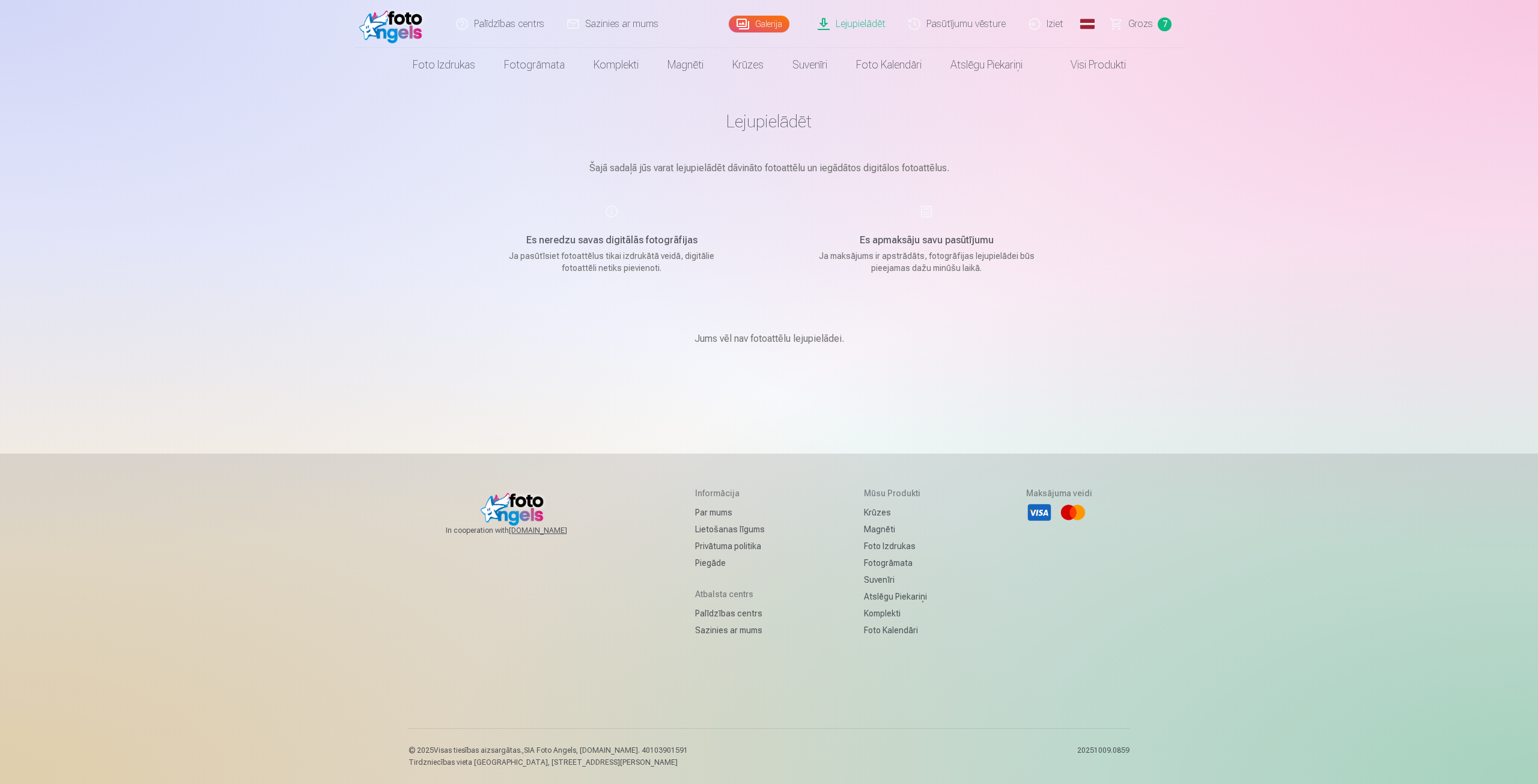
click at [922, 231] on div "Es apmaksāju savu pasūtījumu Ja maksājums ir apstrādāts, fotogrāfijas lejupielā…" at bounding box center [926, 238] width 286 height 69
click at [950, 251] on p "Ja maksājums ir apstrādāts, fotogrāfijas lejupielādei būs pieejamas dažu minūšu…" at bounding box center [926, 262] width 229 height 24
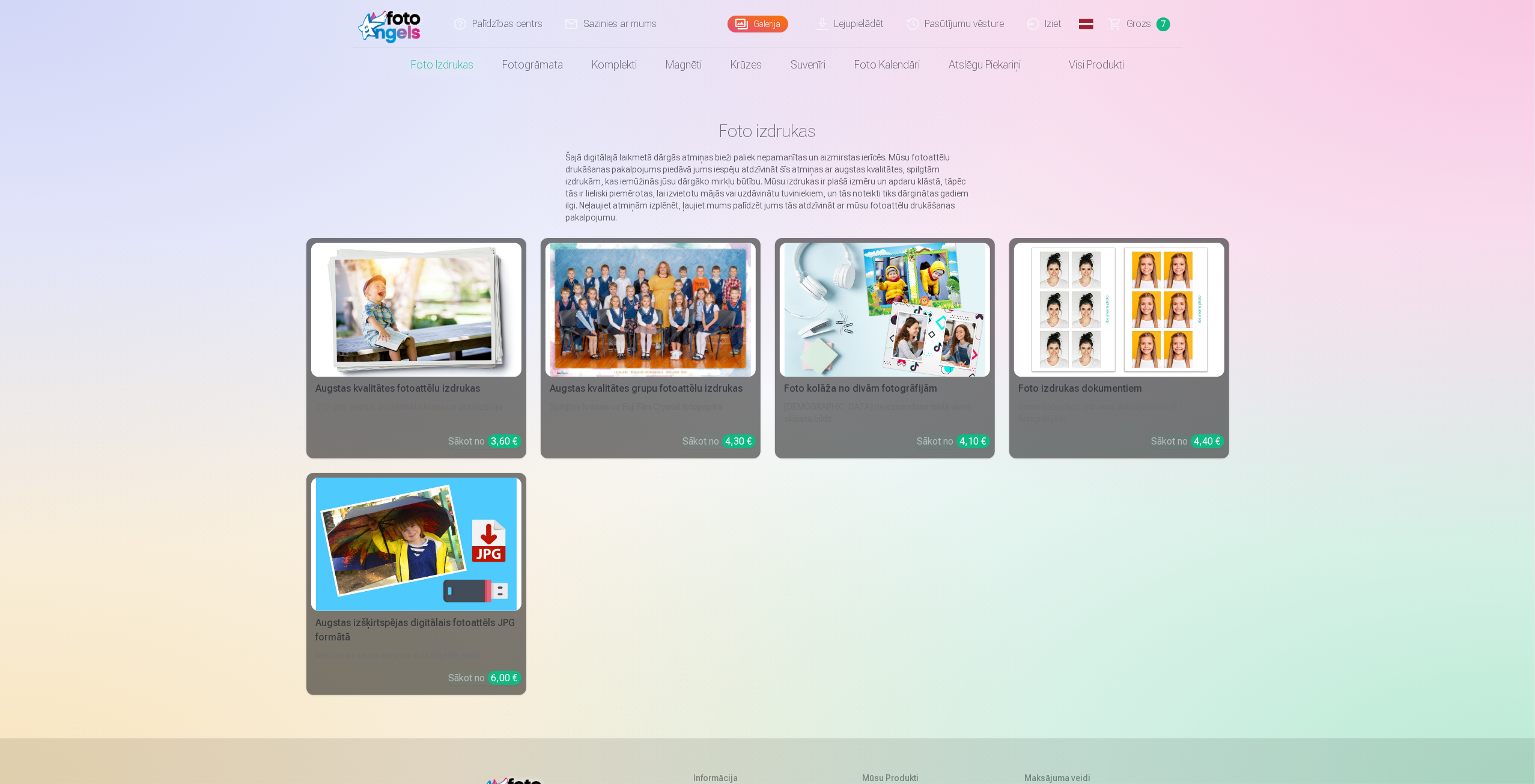
click at [1140, 28] on span "Grozs" at bounding box center [1140, 24] width 24 height 14
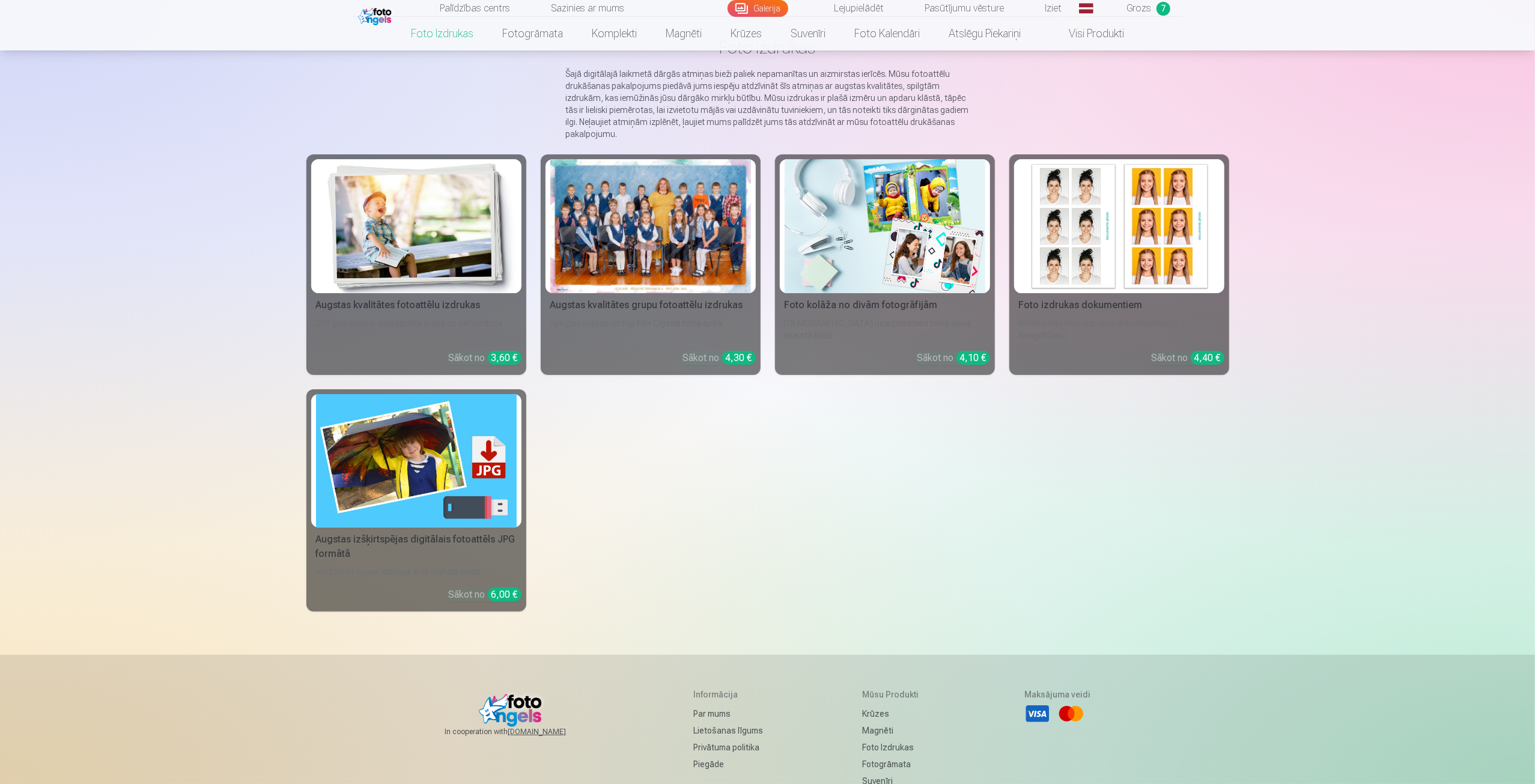
scroll to position [80, 0]
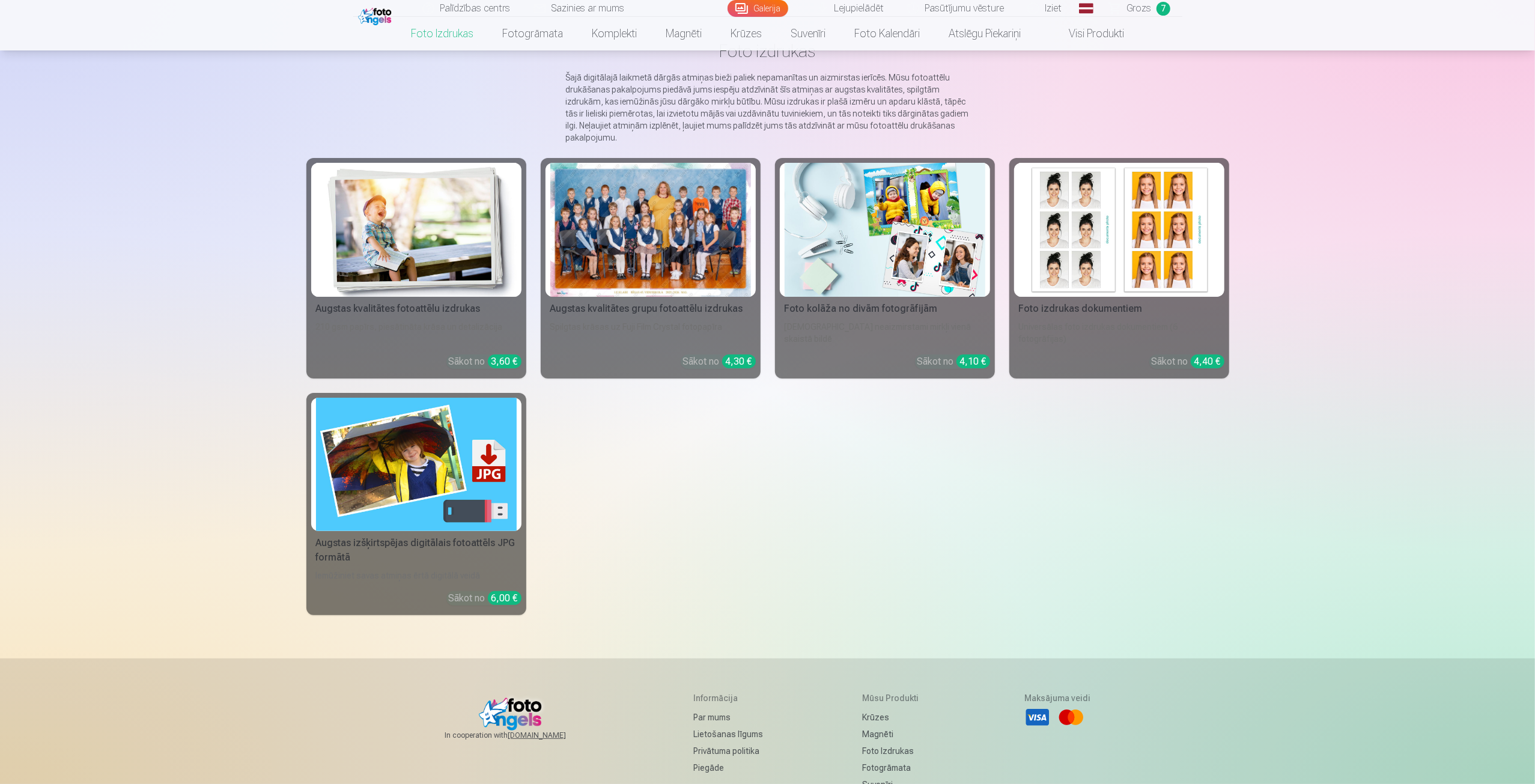
click at [644, 261] on div at bounding box center [650, 229] width 201 height 134
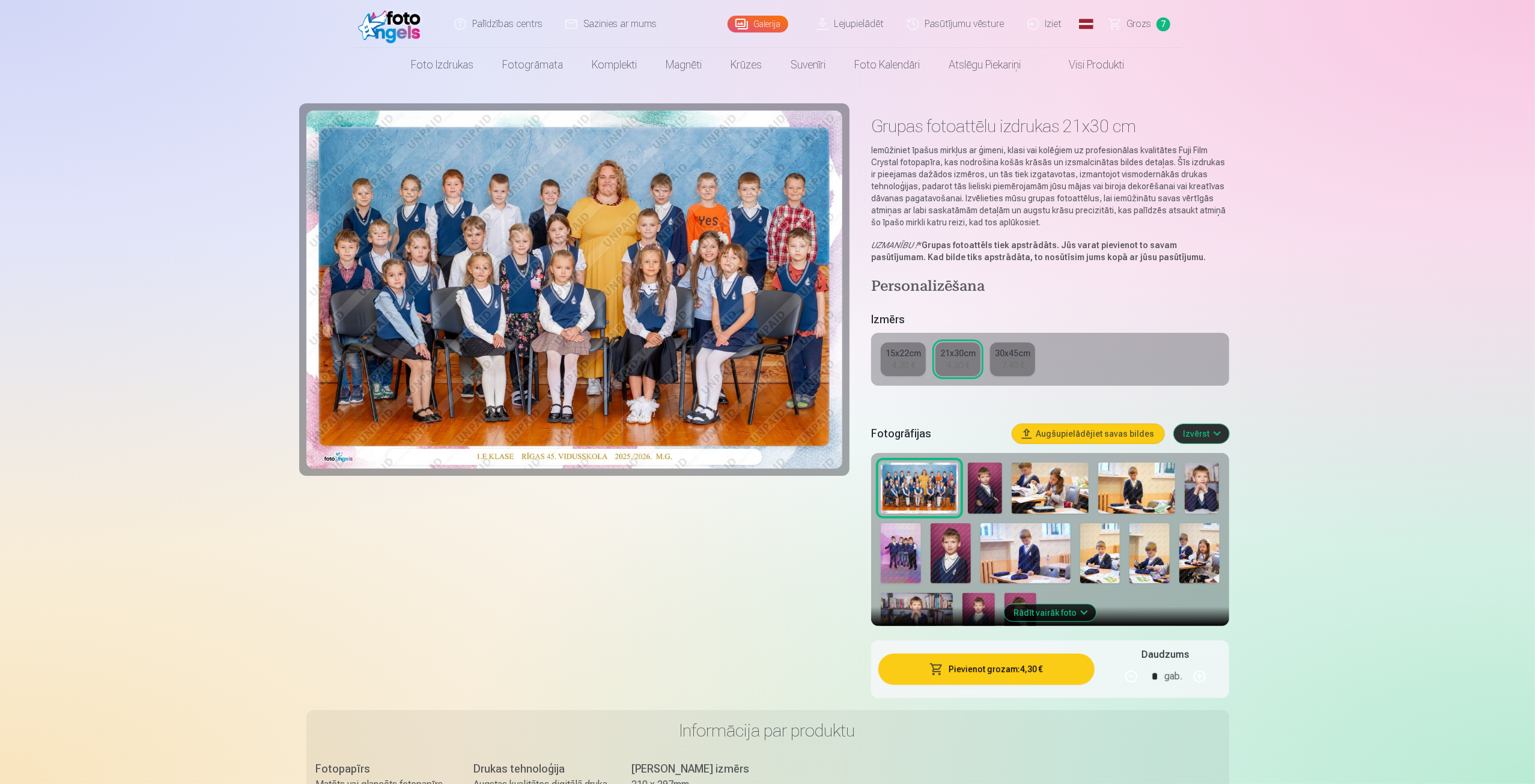
click at [1142, 24] on span "Grozs" at bounding box center [1140, 24] width 24 height 14
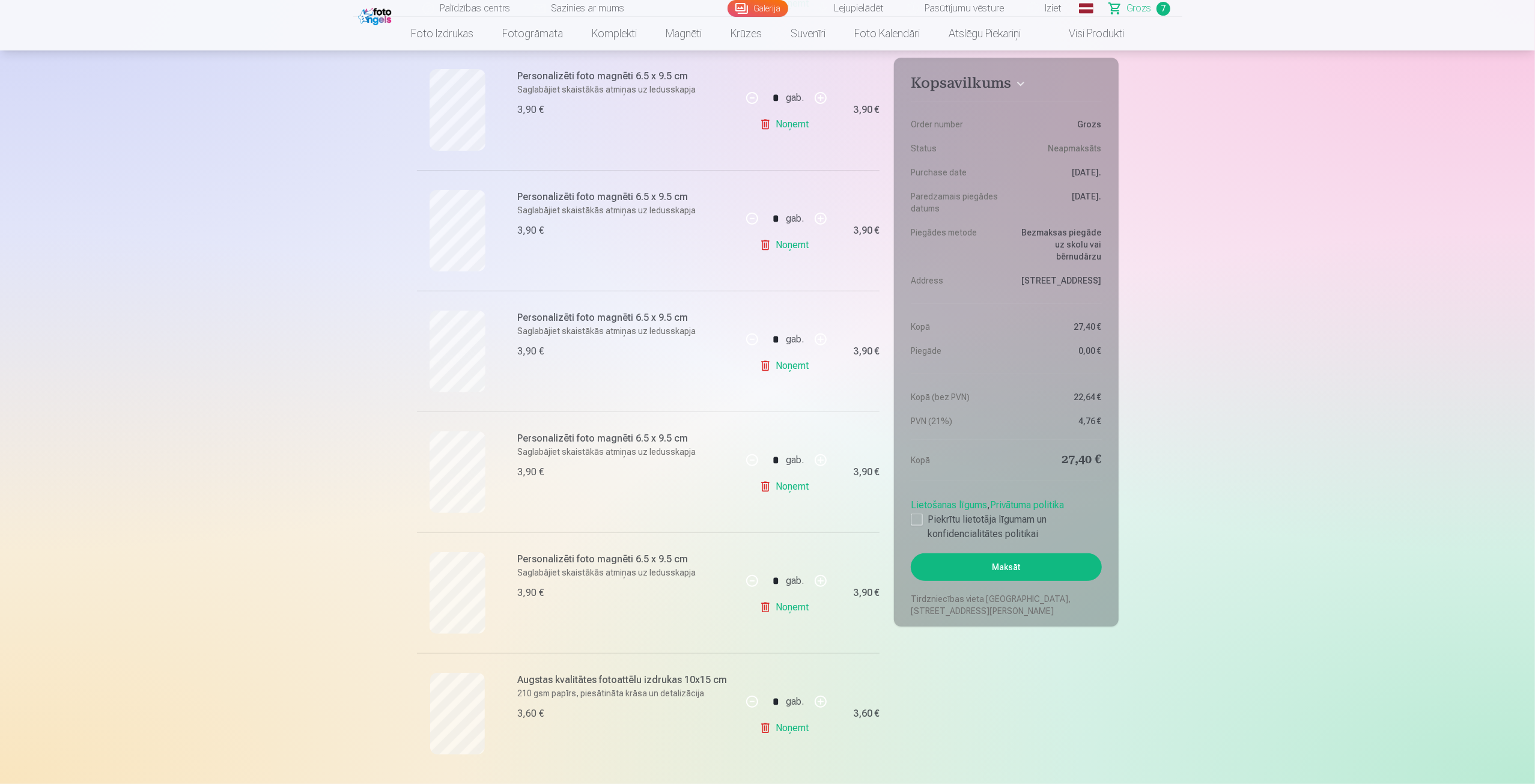
scroll to position [400, 0]
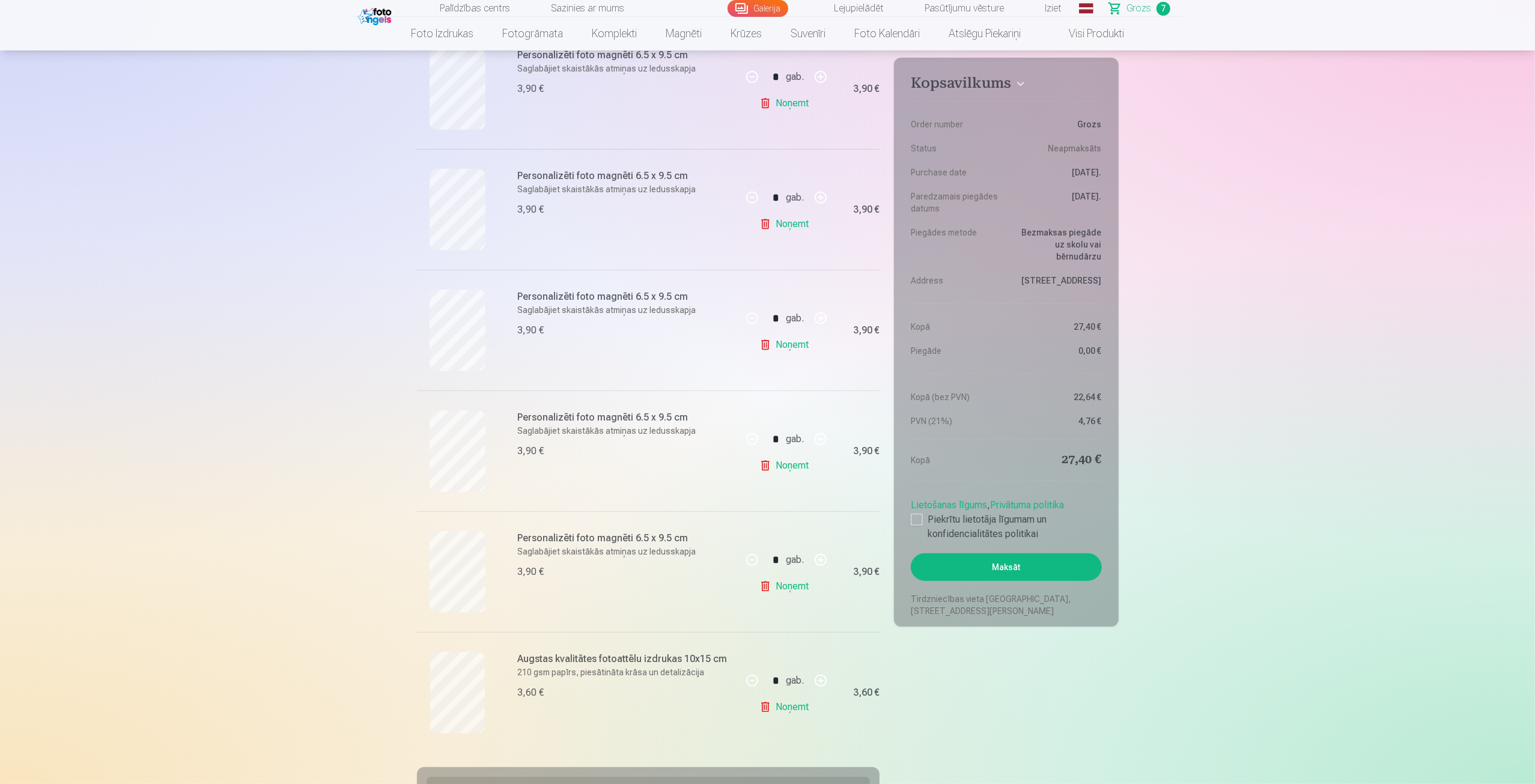
click at [779, 228] on link "Noņemt" at bounding box center [786, 224] width 54 height 24
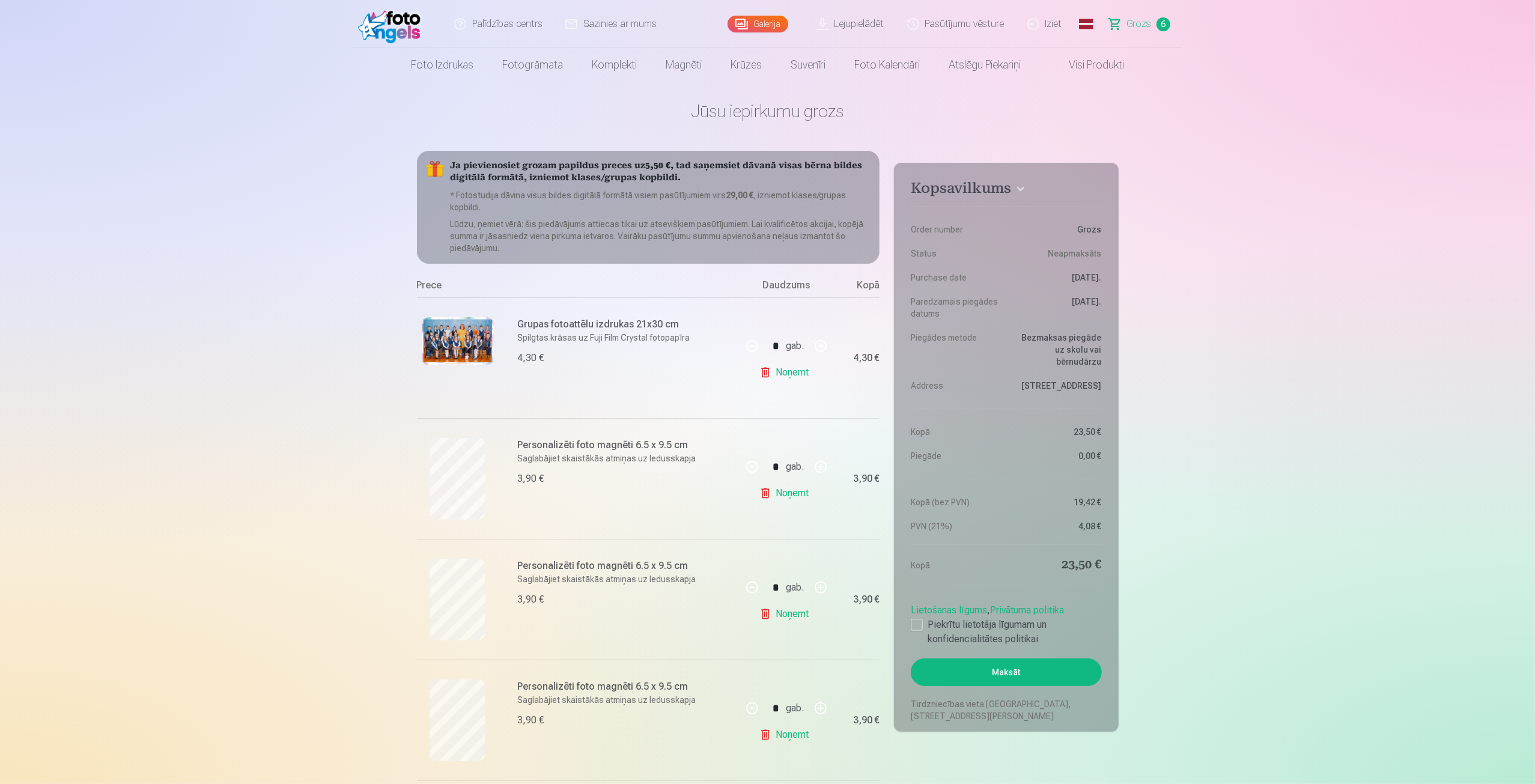
scroll to position [0, 0]
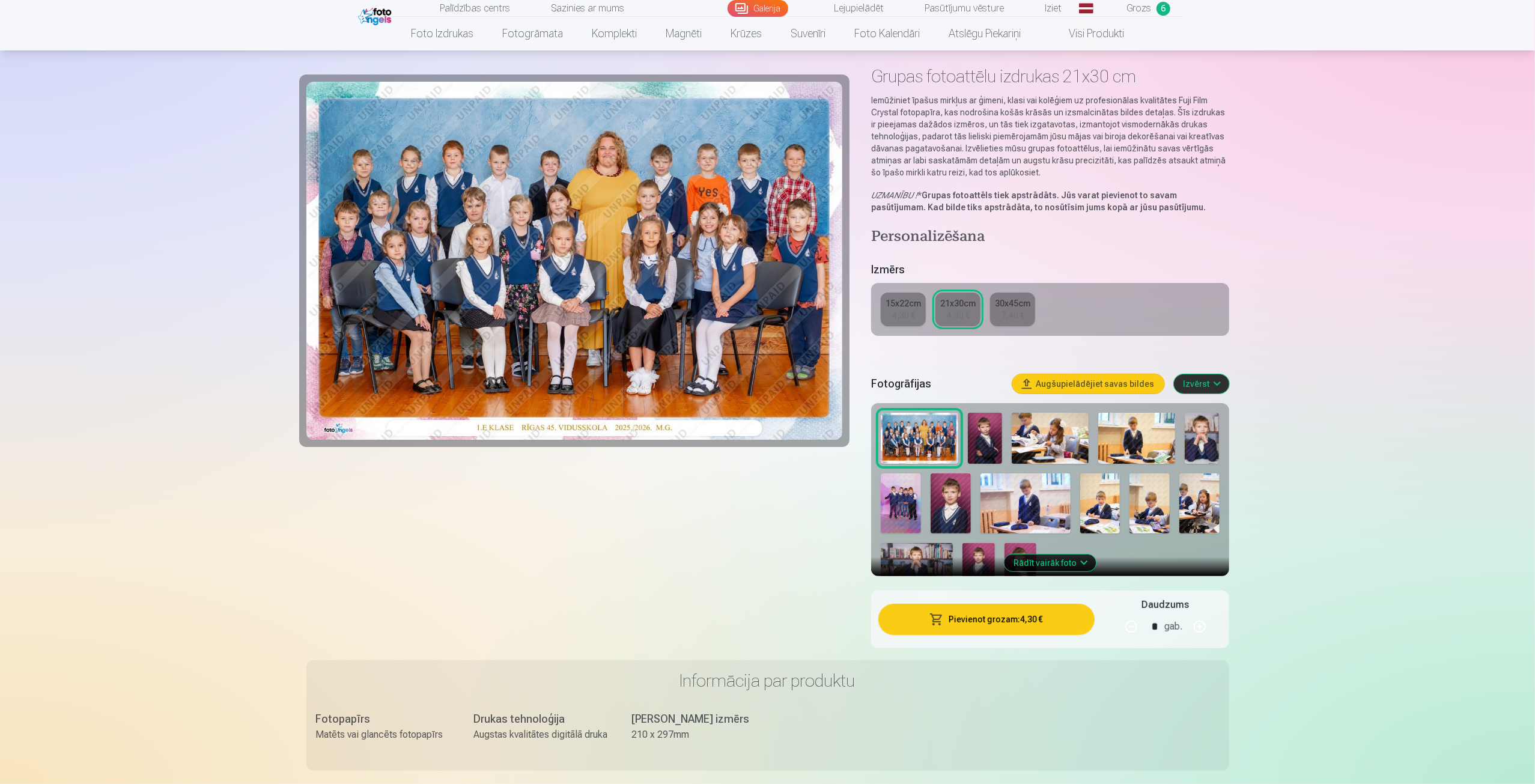
scroll to position [60, 0]
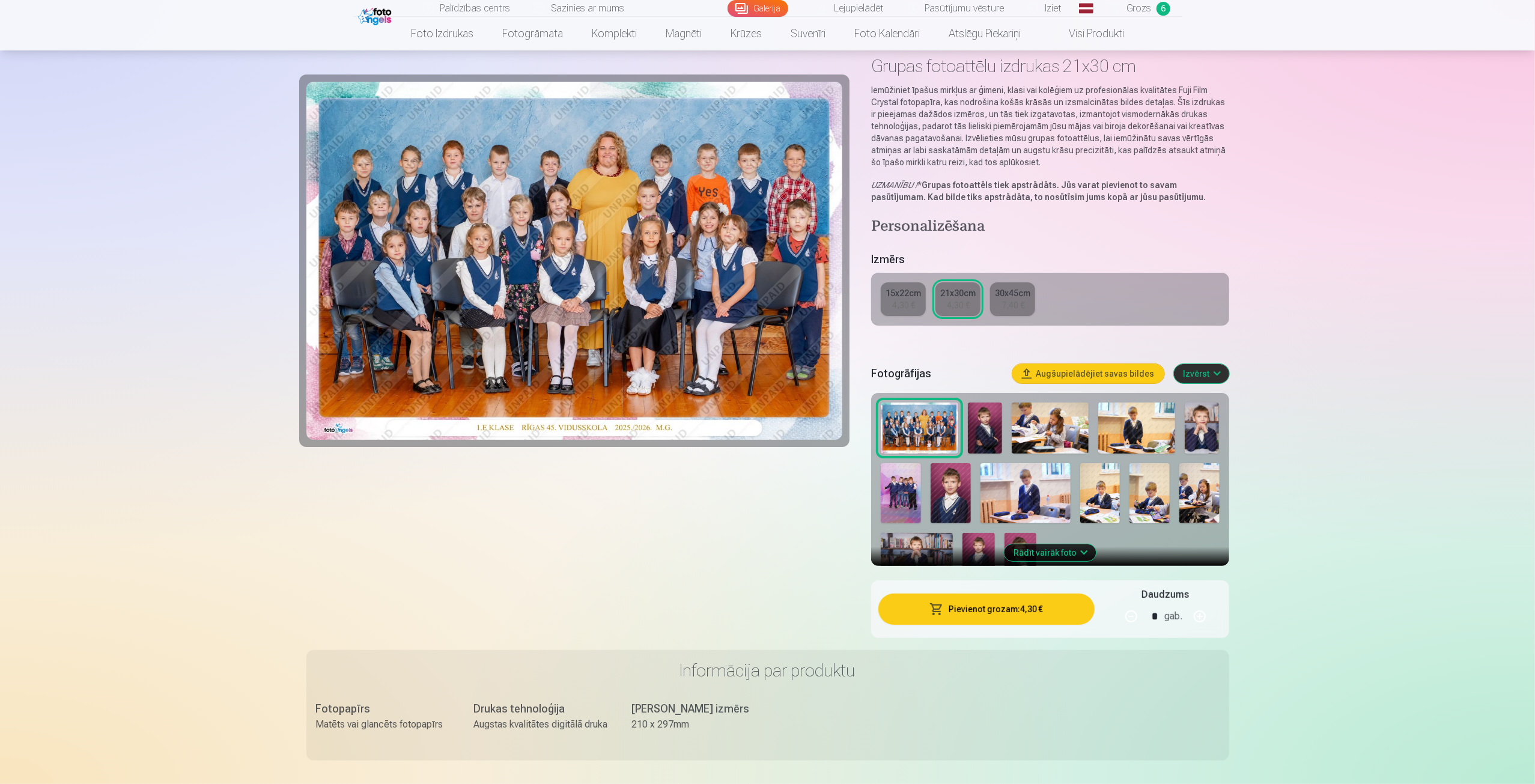
click at [953, 508] on img at bounding box center [951, 493] width 40 height 60
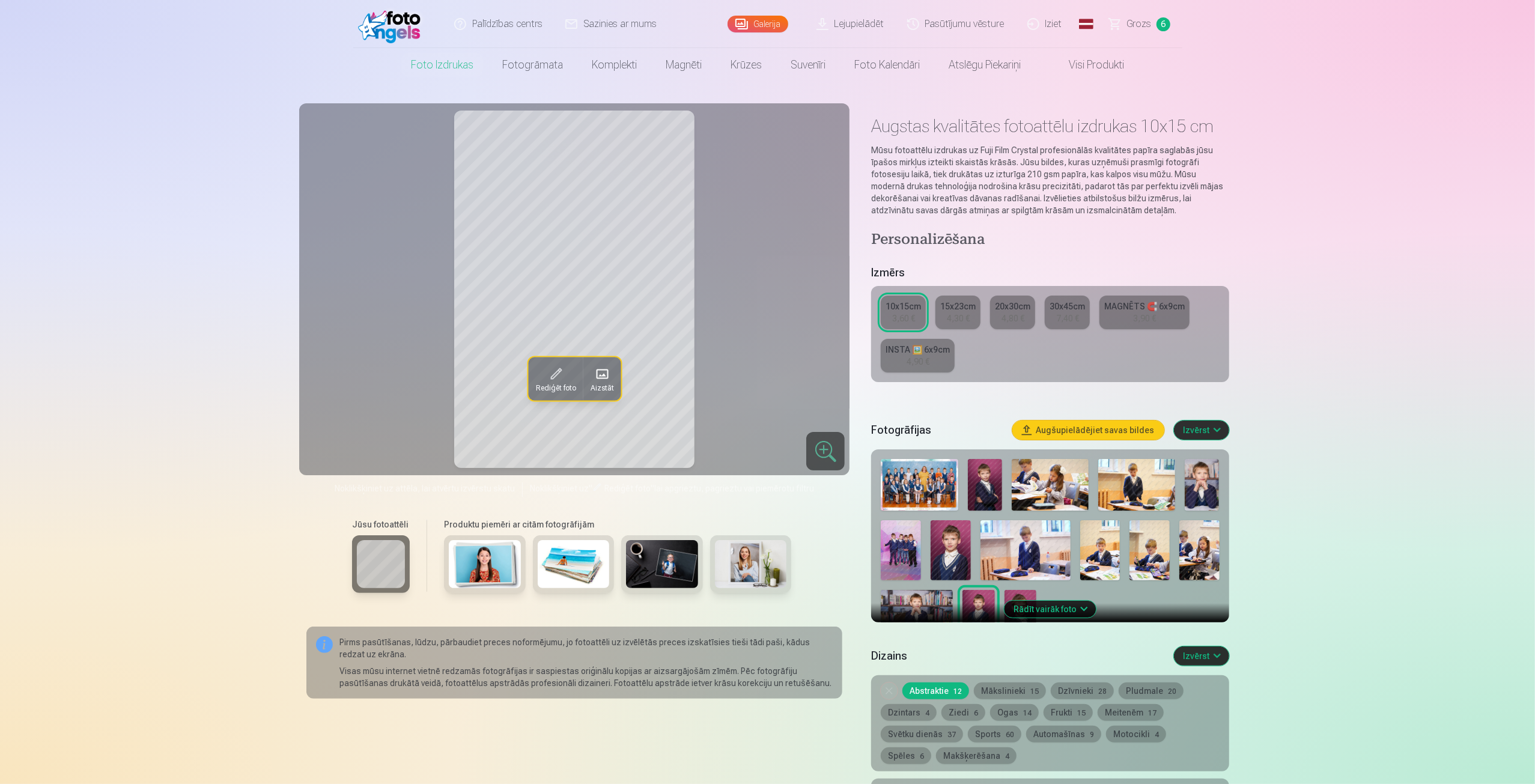
click at [1198, 430] on button "Izvērst" at bounding box center [1201, 430] width 55 height 19
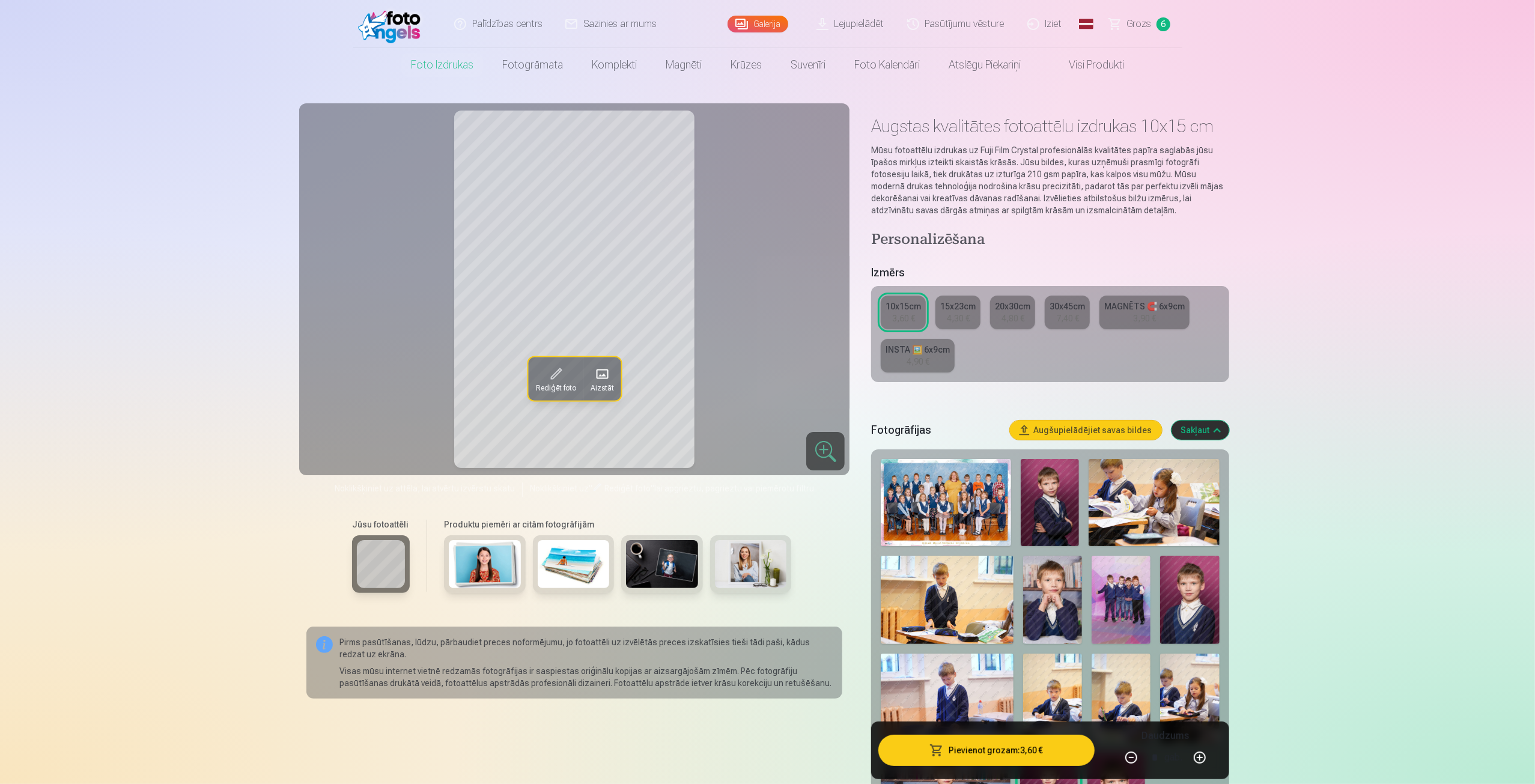
click at [1200, 429] on button "Sakļaut" at bounding box center [1200, 430] width 58 height 19
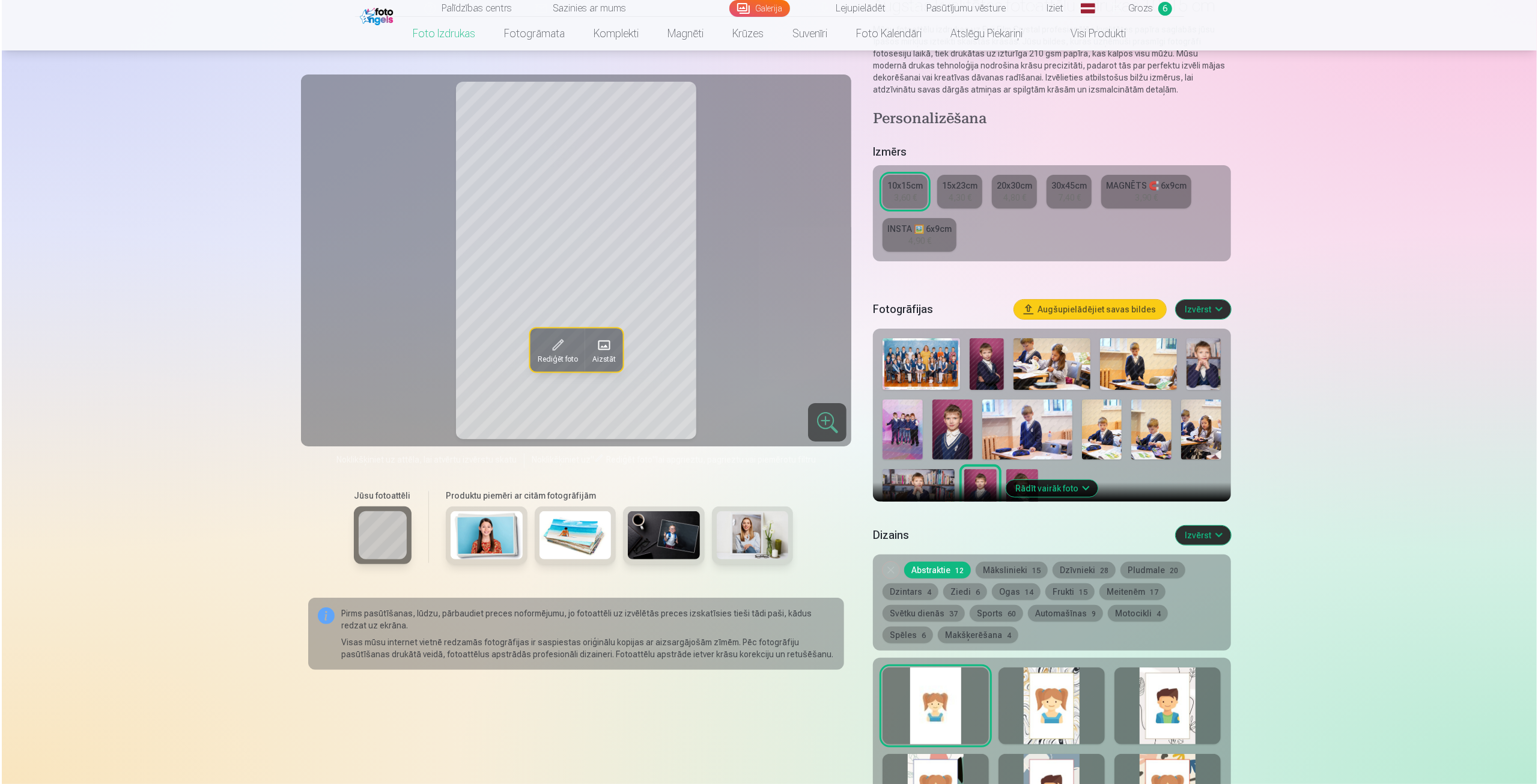
scroll to position [125, 0]
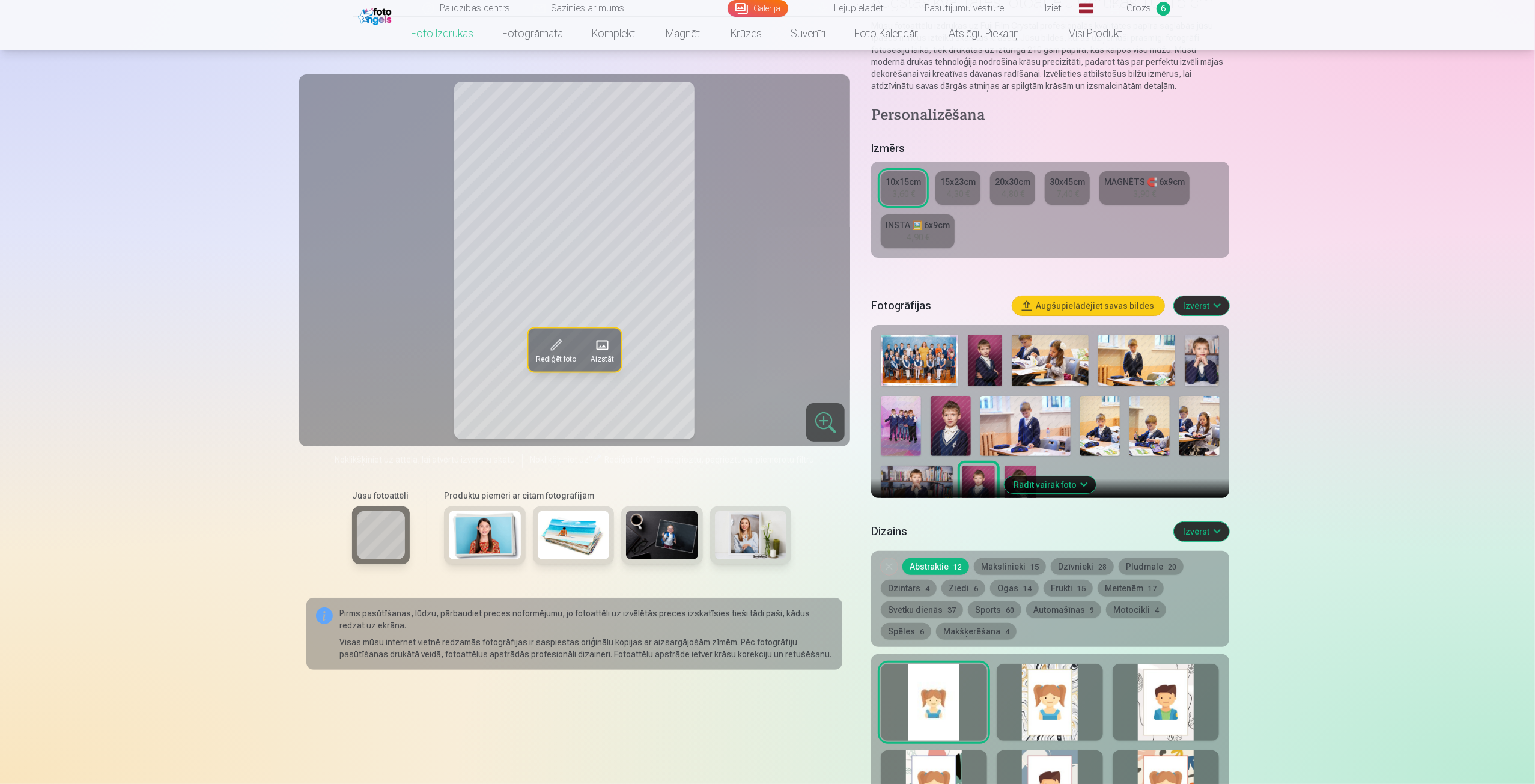
click at [1208, 291] on div "Fotogrāfijas Augšupielādējiet savas bildes Izvērst" at bounding box center [1049, 306] width 357 height 39
click at [1046, 488] on button "Rādīt vairāk foto" at bounding box center [1050, 484] width 92 height 16
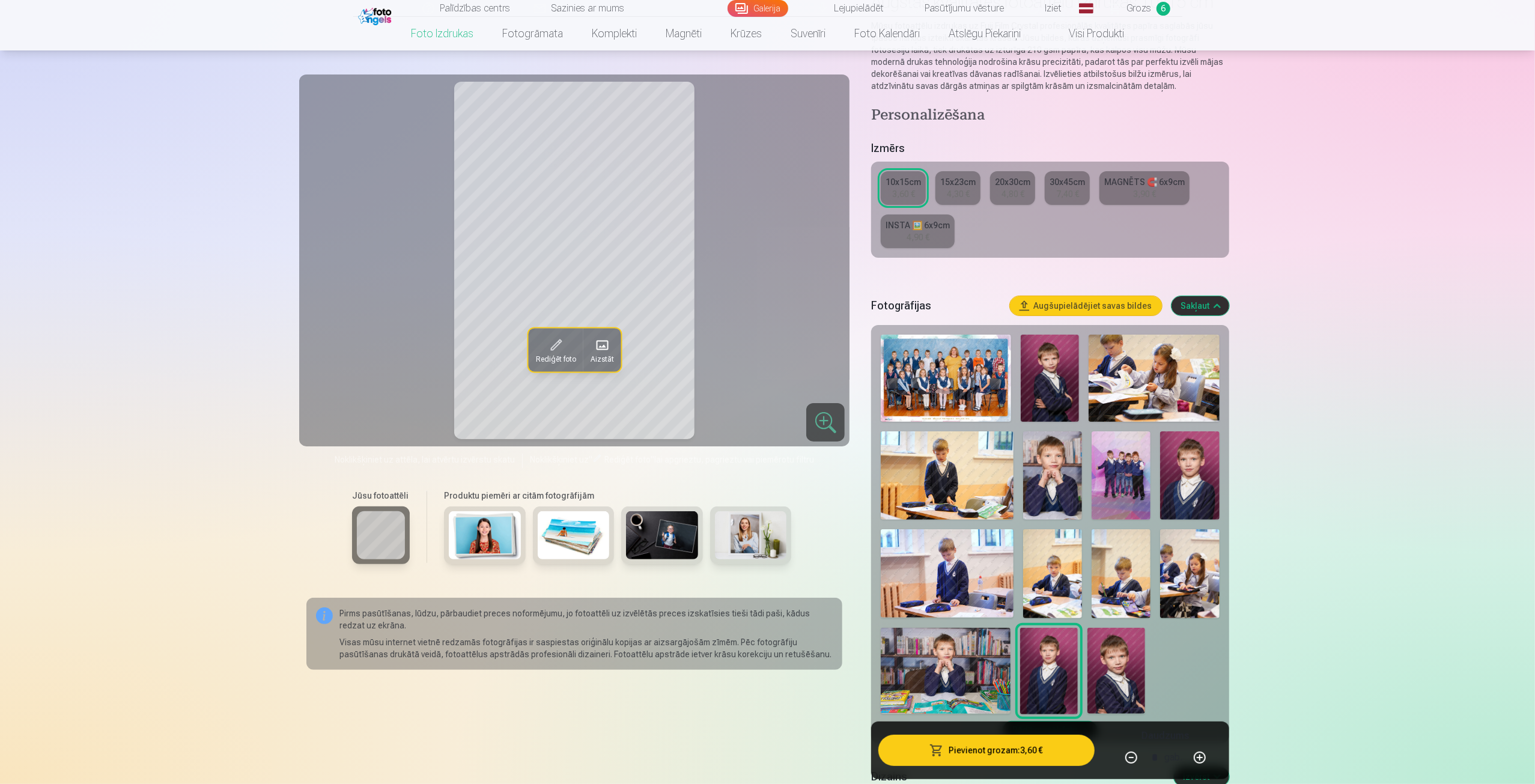
click at [1198, 469] on img at bounding box center [1190, 475] width 59 height 88
click at [1016, 755] on button "Pievienot grozam : 3,60 €" at bounding box center [986, 750] width 216 height 32
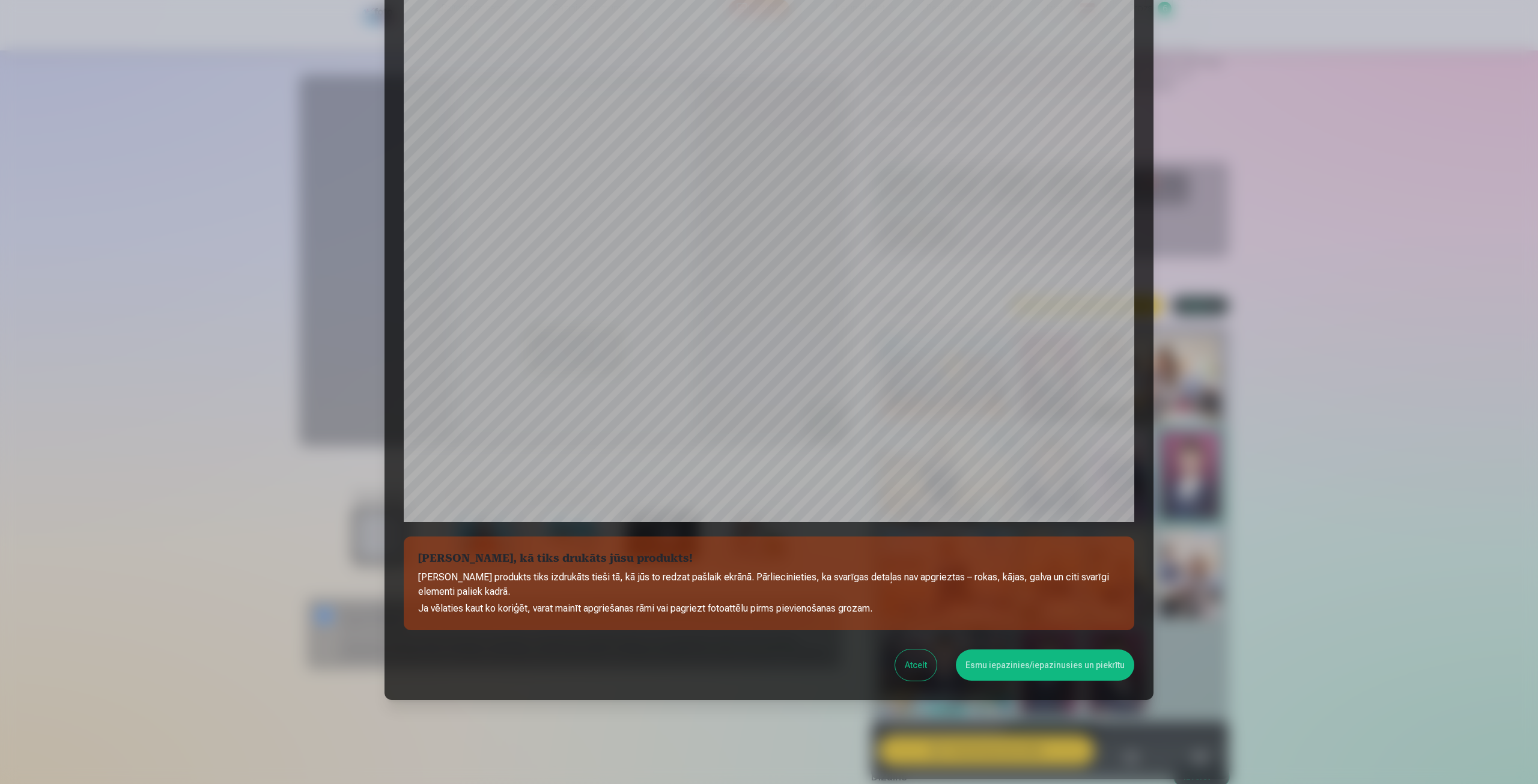
scroll to position [82, 0]
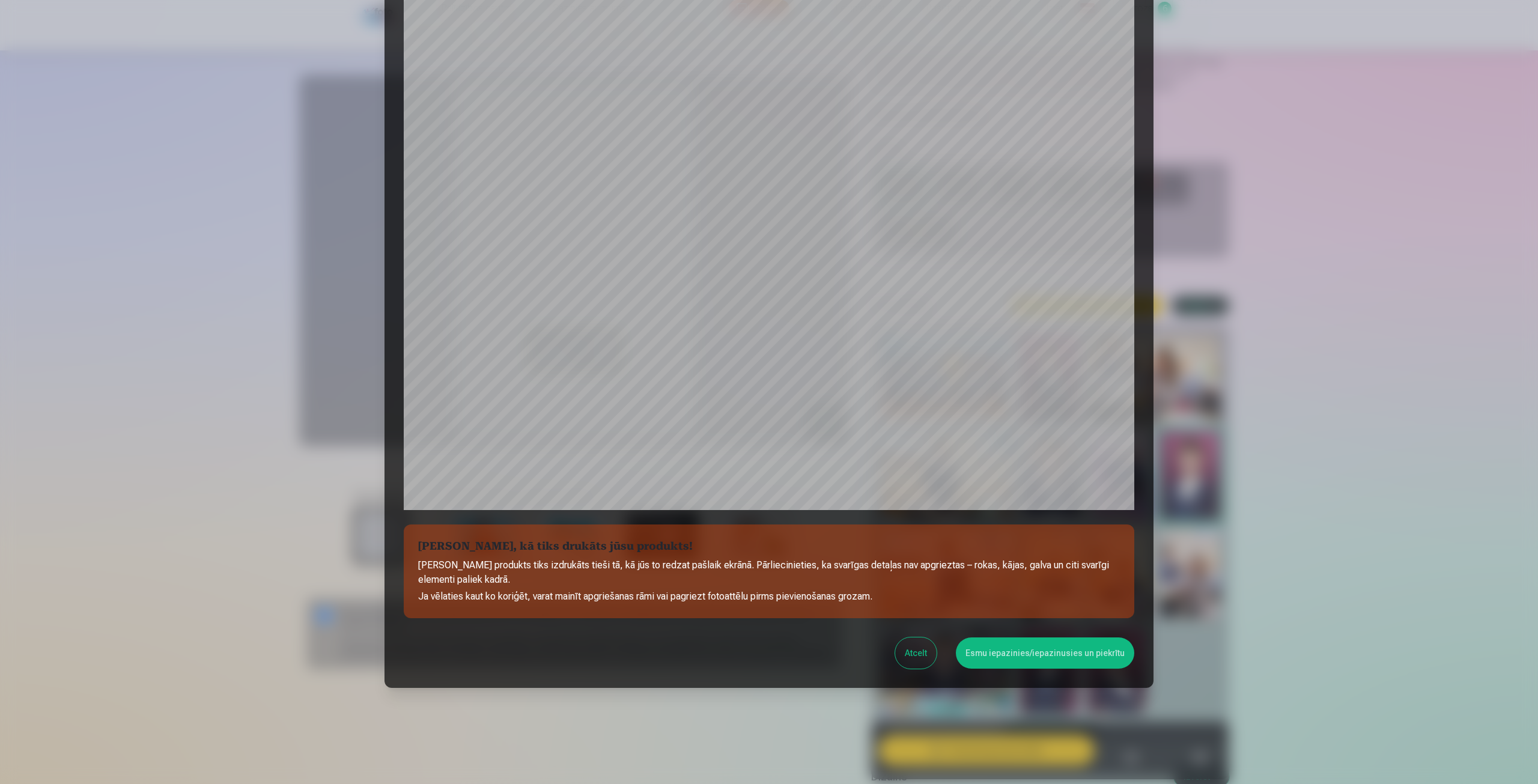
drag, startPoint x: 996, startPoint y: 653, endPoint x: 1036, endPoint y: 637, distance: 43.1
click at [996, 653] on button "Esmu iepazinies/iepazinusies un piekrītu" at bounding box center [1044, 653] width 178 height 32
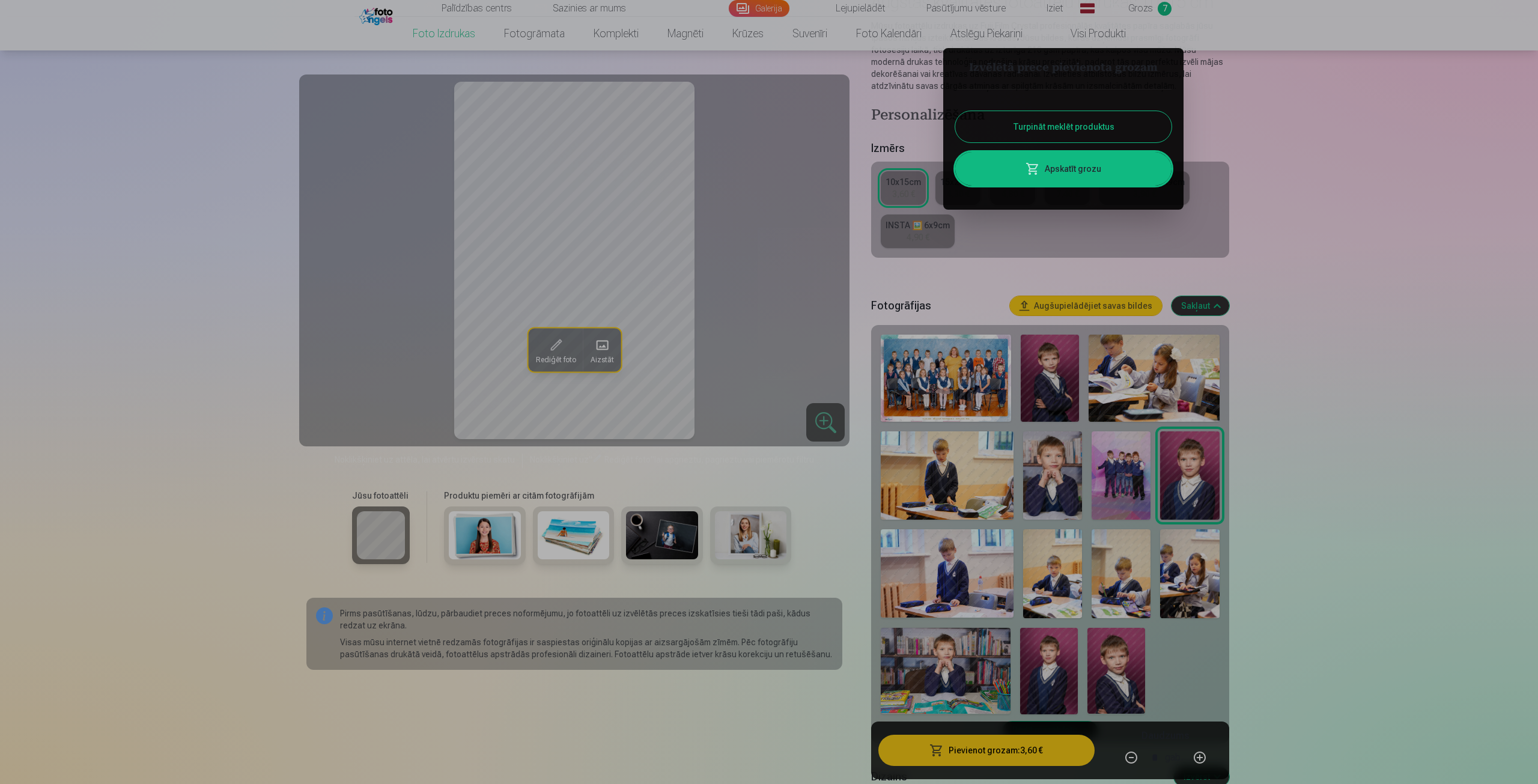
click at [1077, 171] on link "Apskatīt grozu" at bounding box center [1064, 168] width 216 height 34
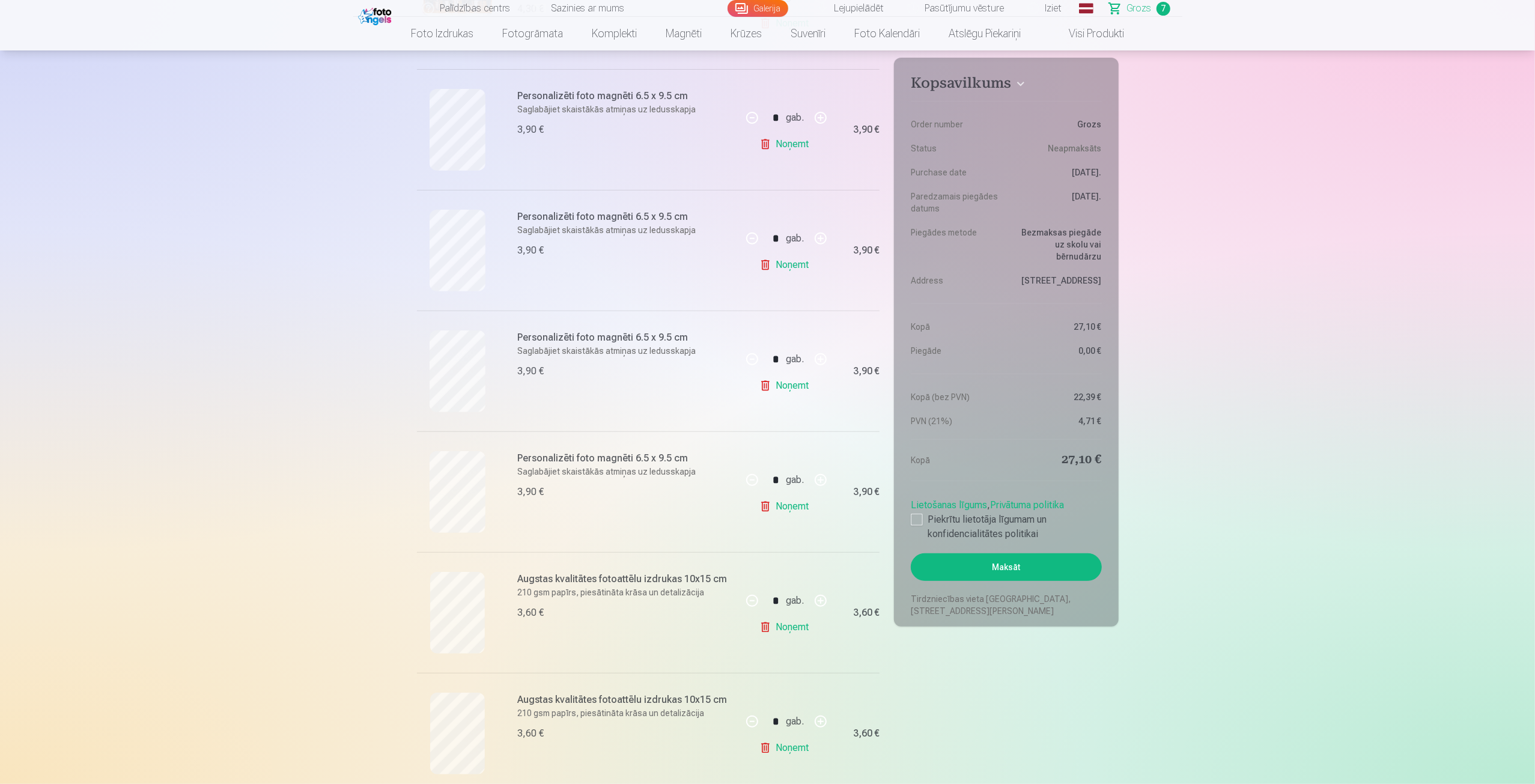
scroll to position [360, 0]
click at [786, 741] on link "Noņemt" at bounding box center [786, 747] width 54 height 24
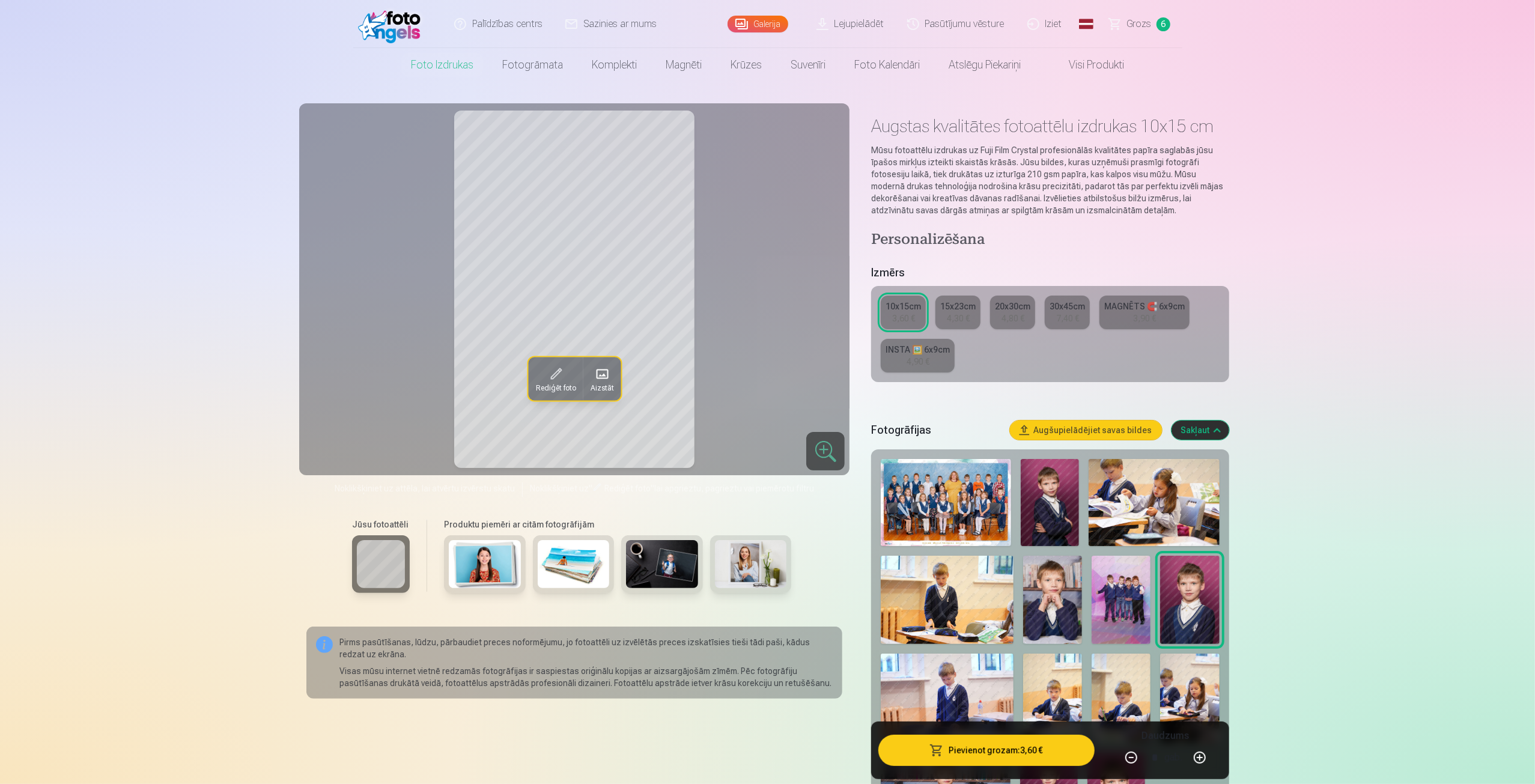
click at [1120, 307] on div "MAGNĒTS 🧲 6x9cm" at bounding box center [1145, 306] width 80 height 12
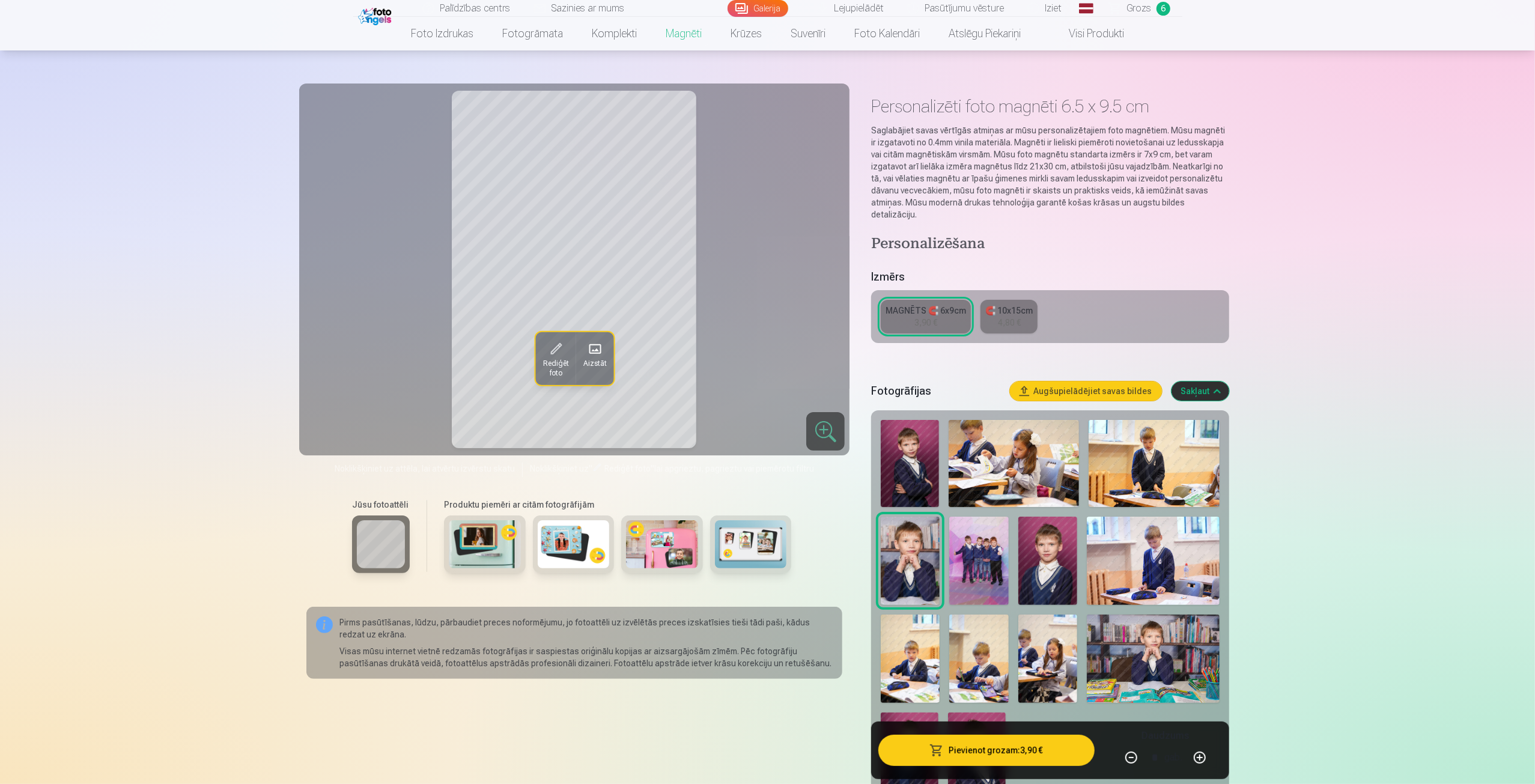
scroll to position [120, 0]
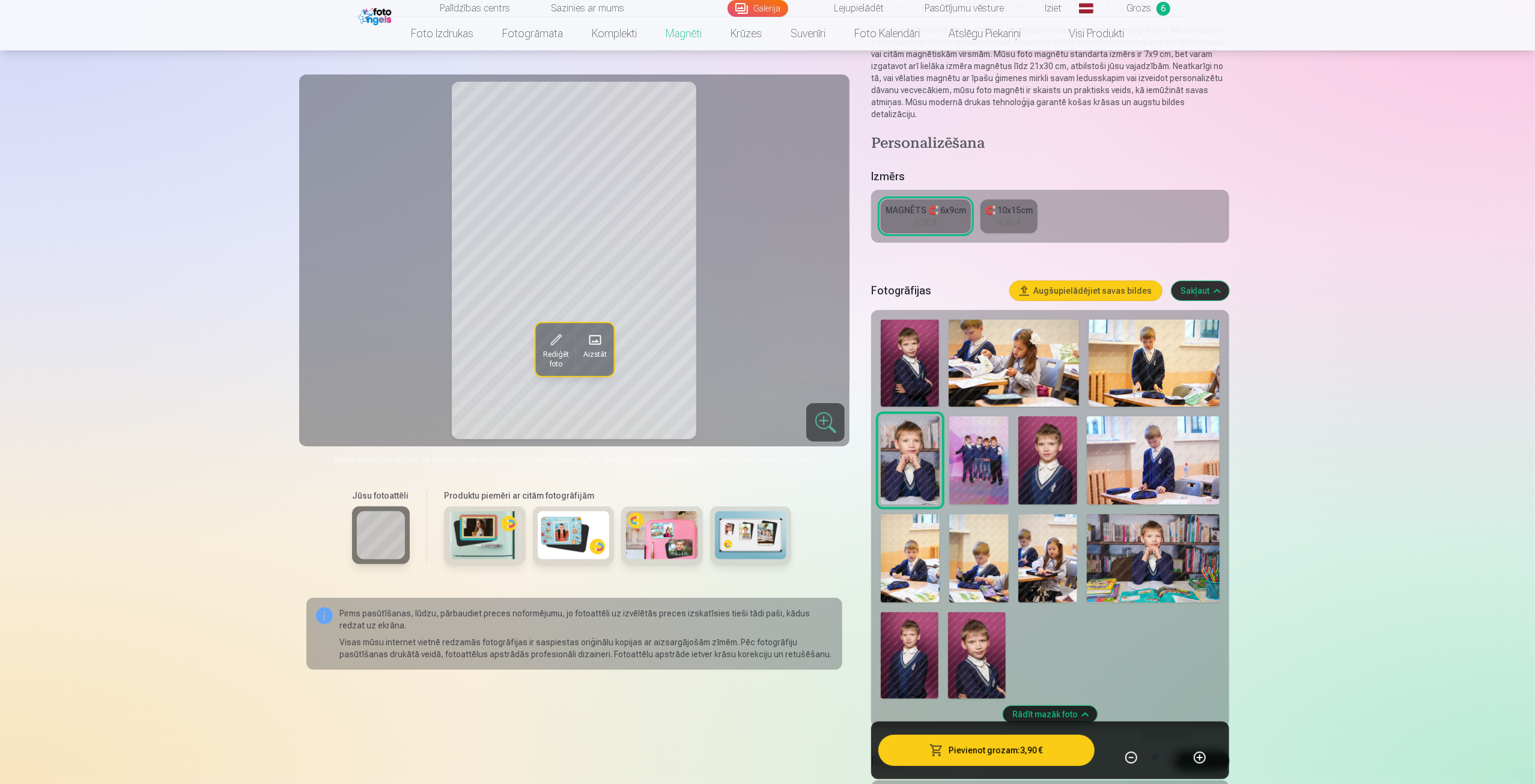
click at [1057, 458] on img at bounding box center [1048, 460] width 59 height 88
click at [928, 204] on div "MAGNĒTS 🧲 6x9cm" at bounding box center [925, 210] width 80 height 12
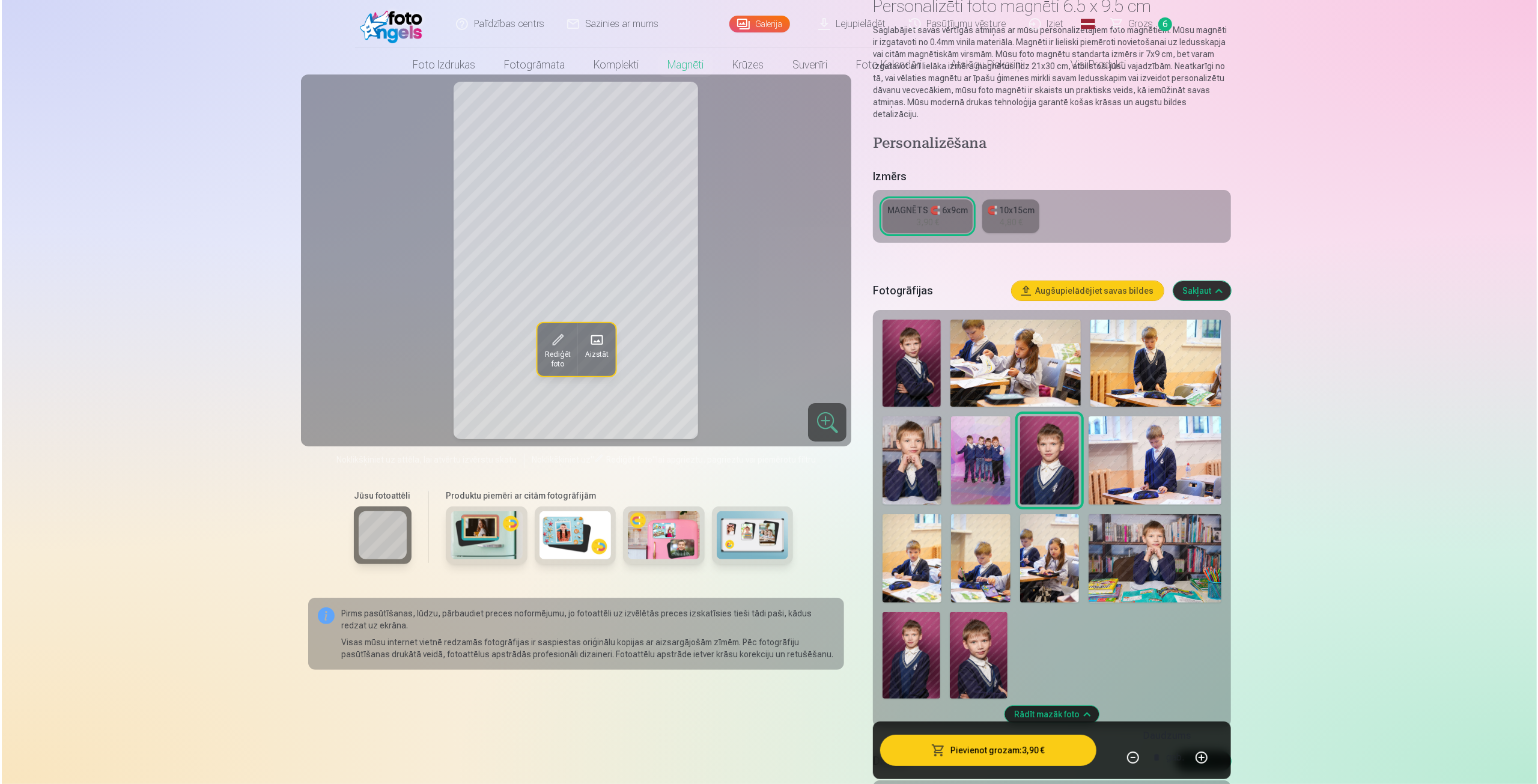
scroll to position [0, 0]
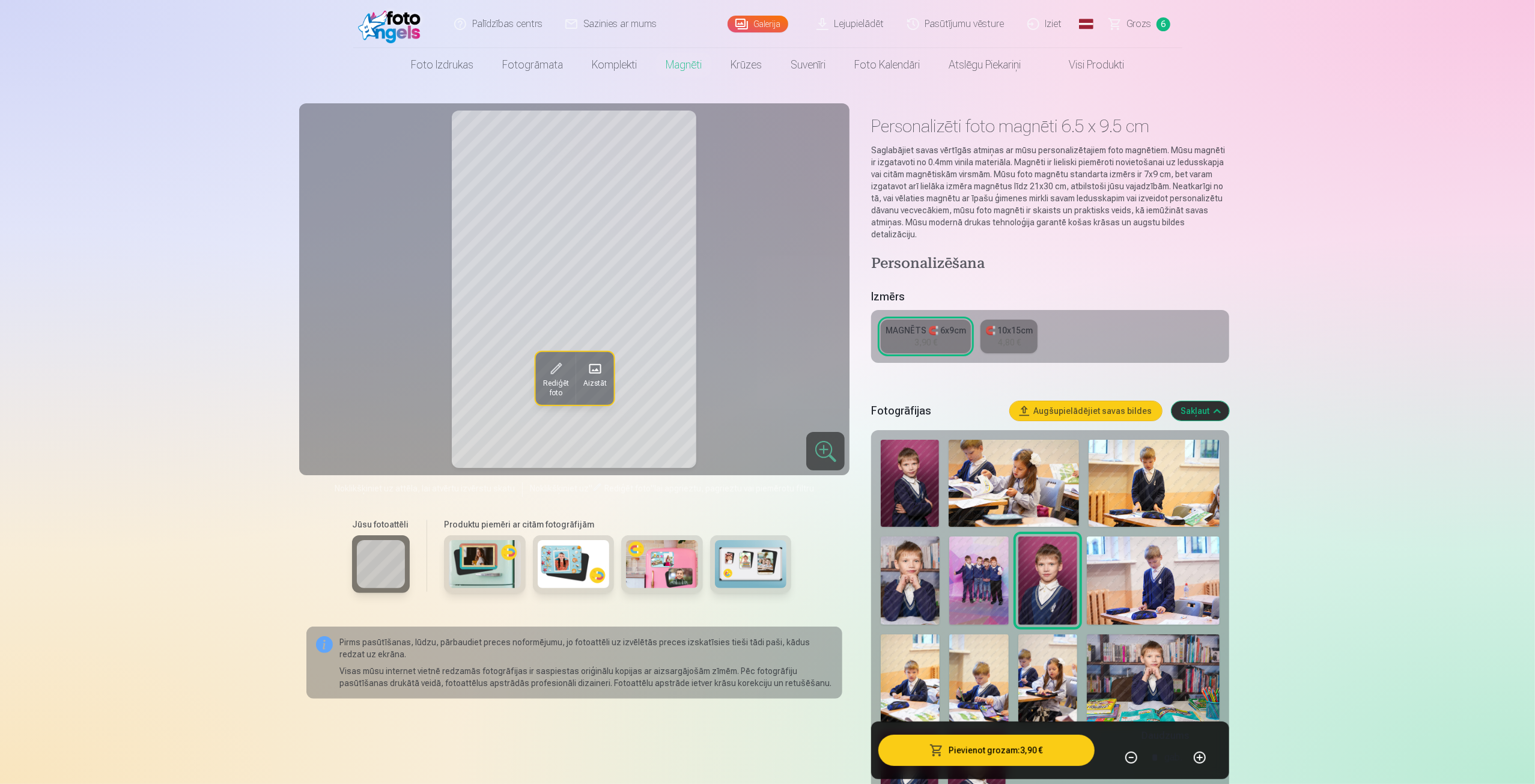
click at [995, 757] on button "Pievienot grozam : 3,90 €" at bounding box center [986, 750] width 216 height 32
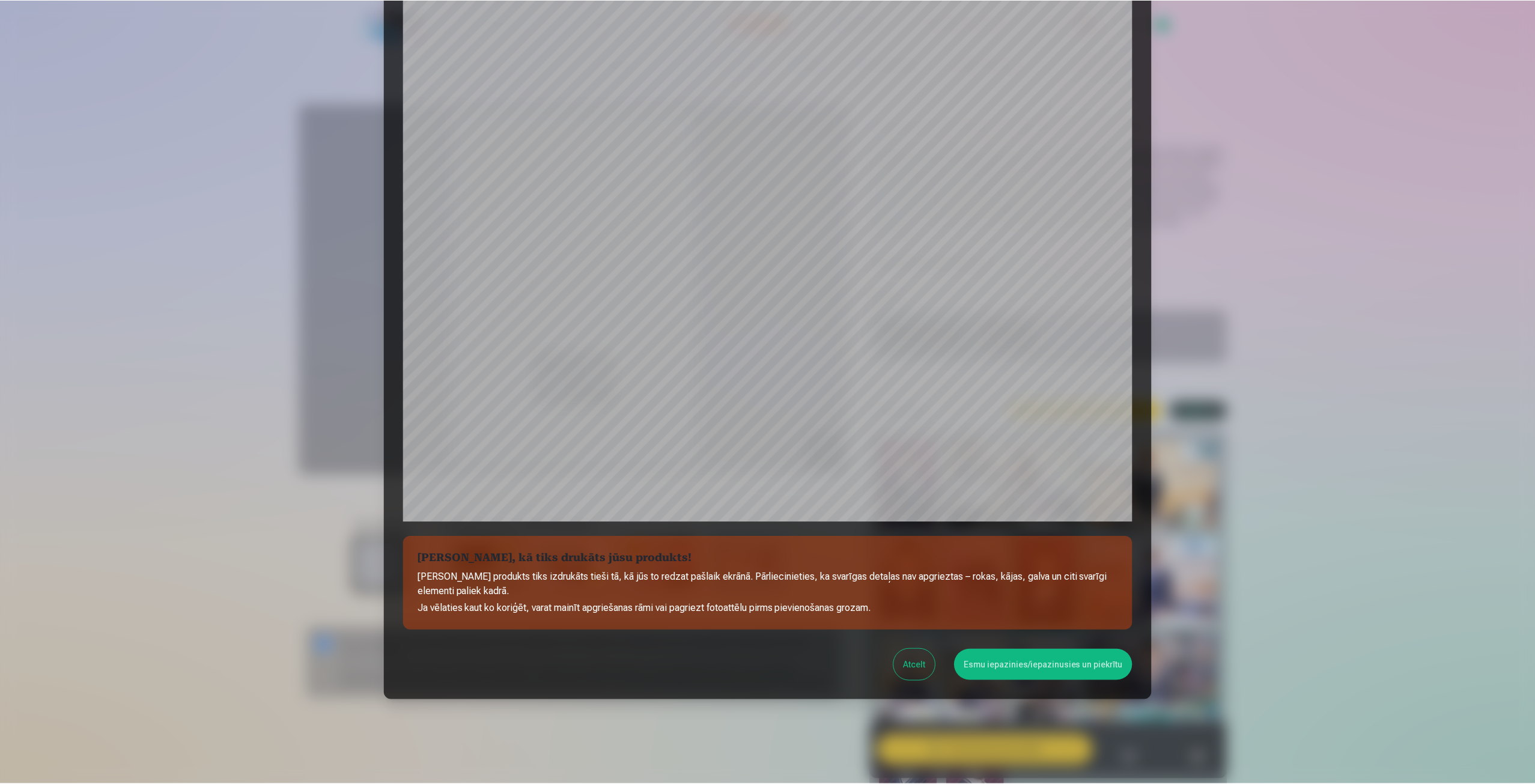
scroll to position [82, 0]
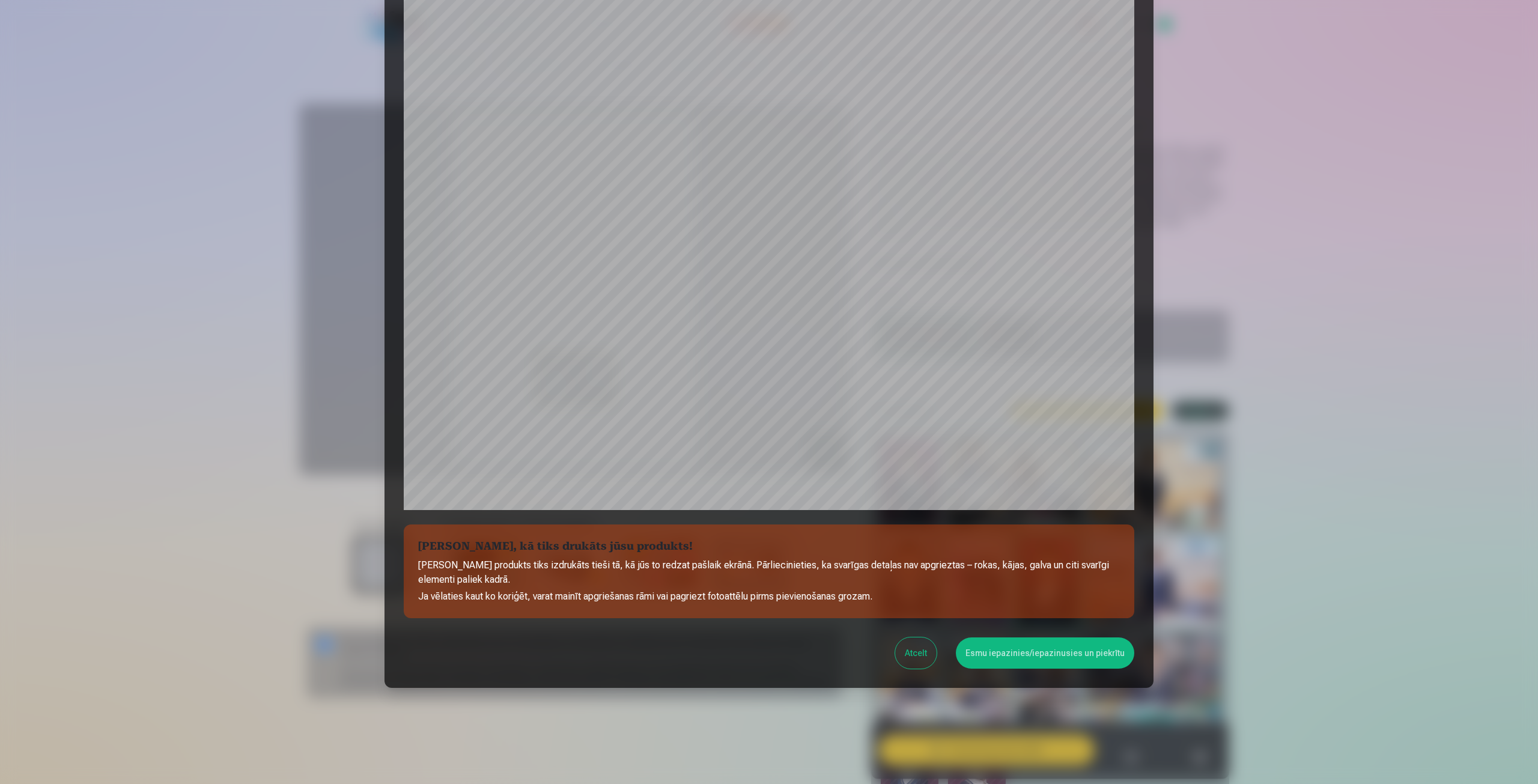
click at [1024, 665] on button "Esmu iepazinies/iepazinusies un piekrītu" at bounding box center [1044, 653] width 178 height 32
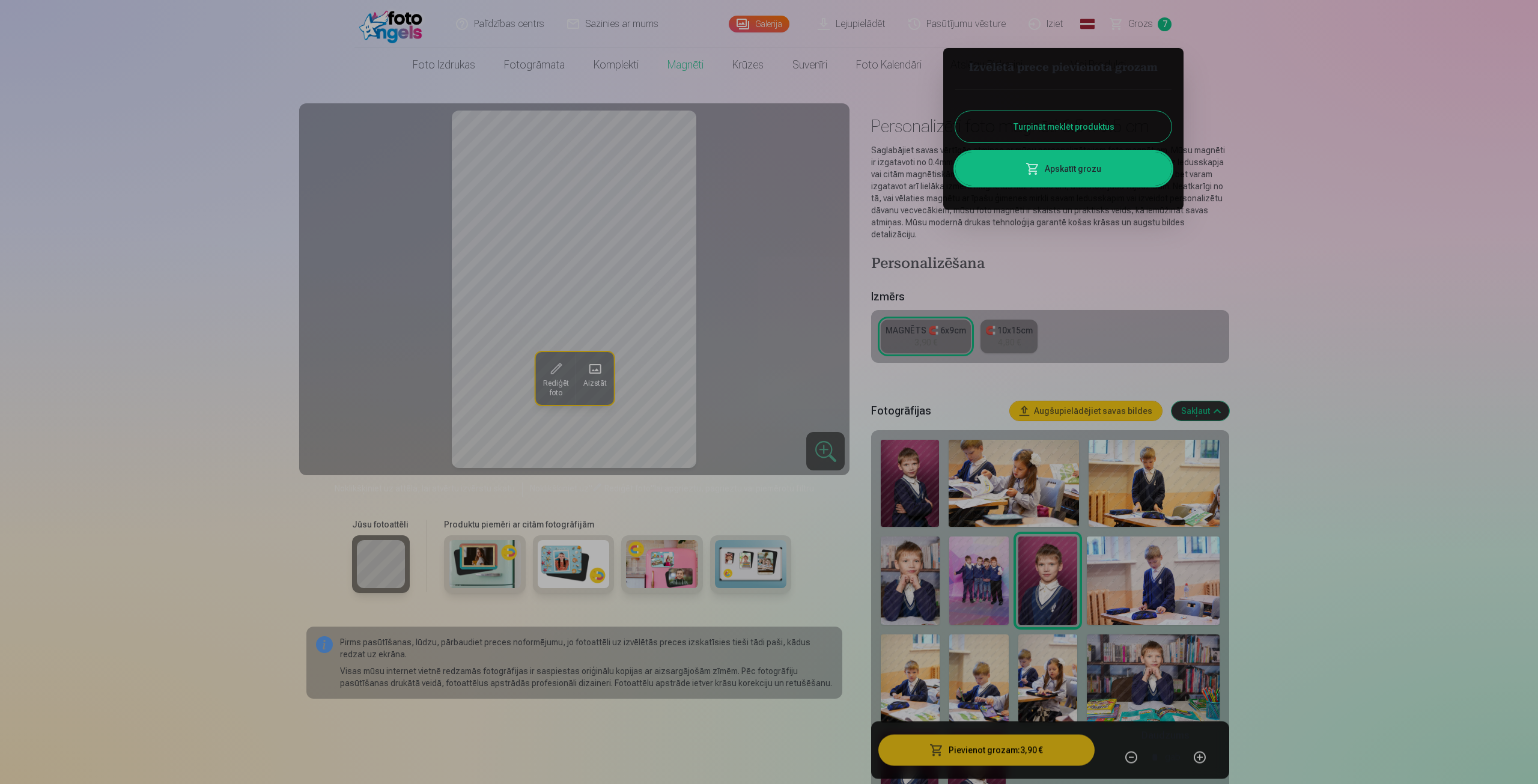
click at [1103, 178] on link "Apskatīt grozu" at bounding box center [1064, 168] width 216 height 34
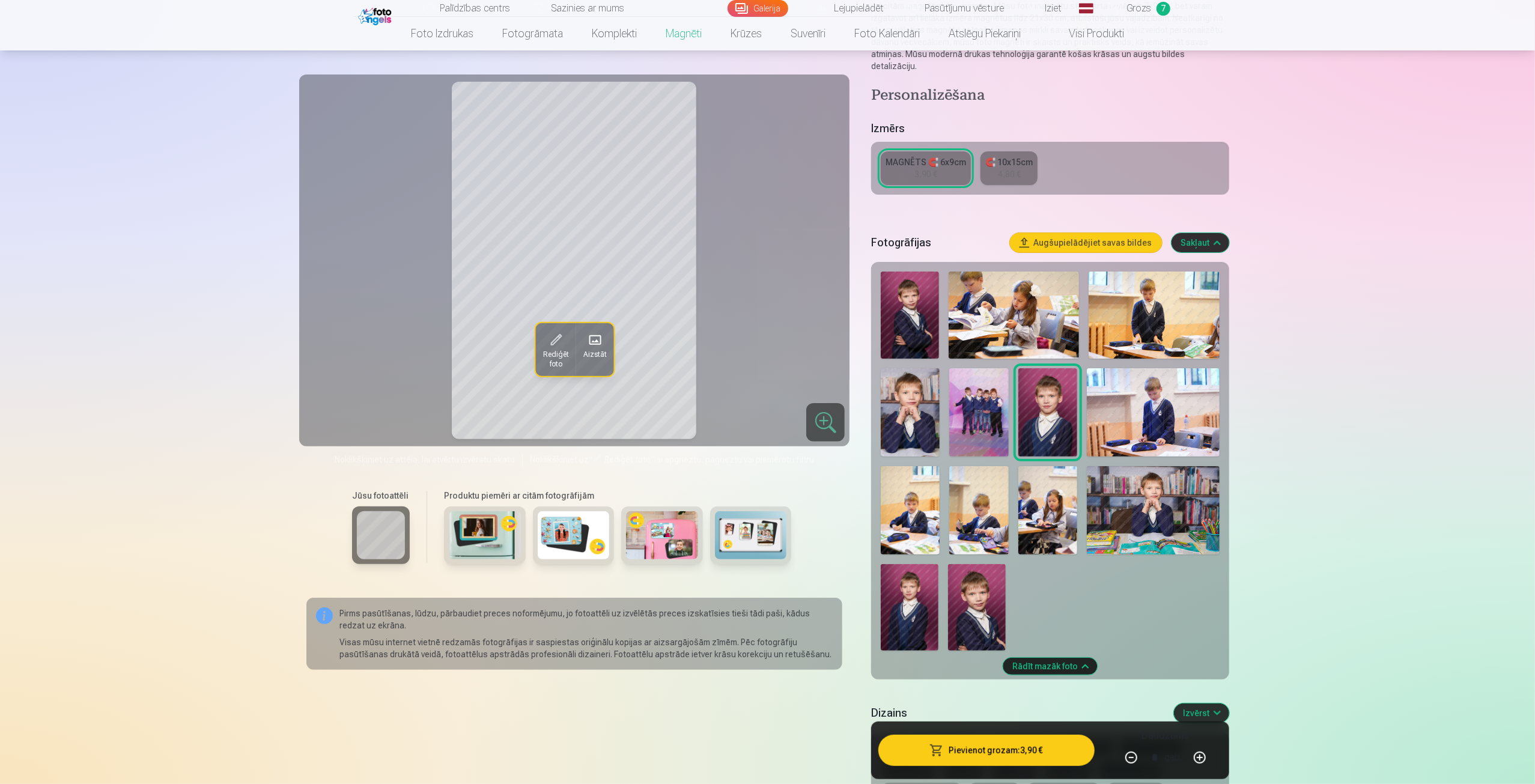
scroll to position [180, 0]
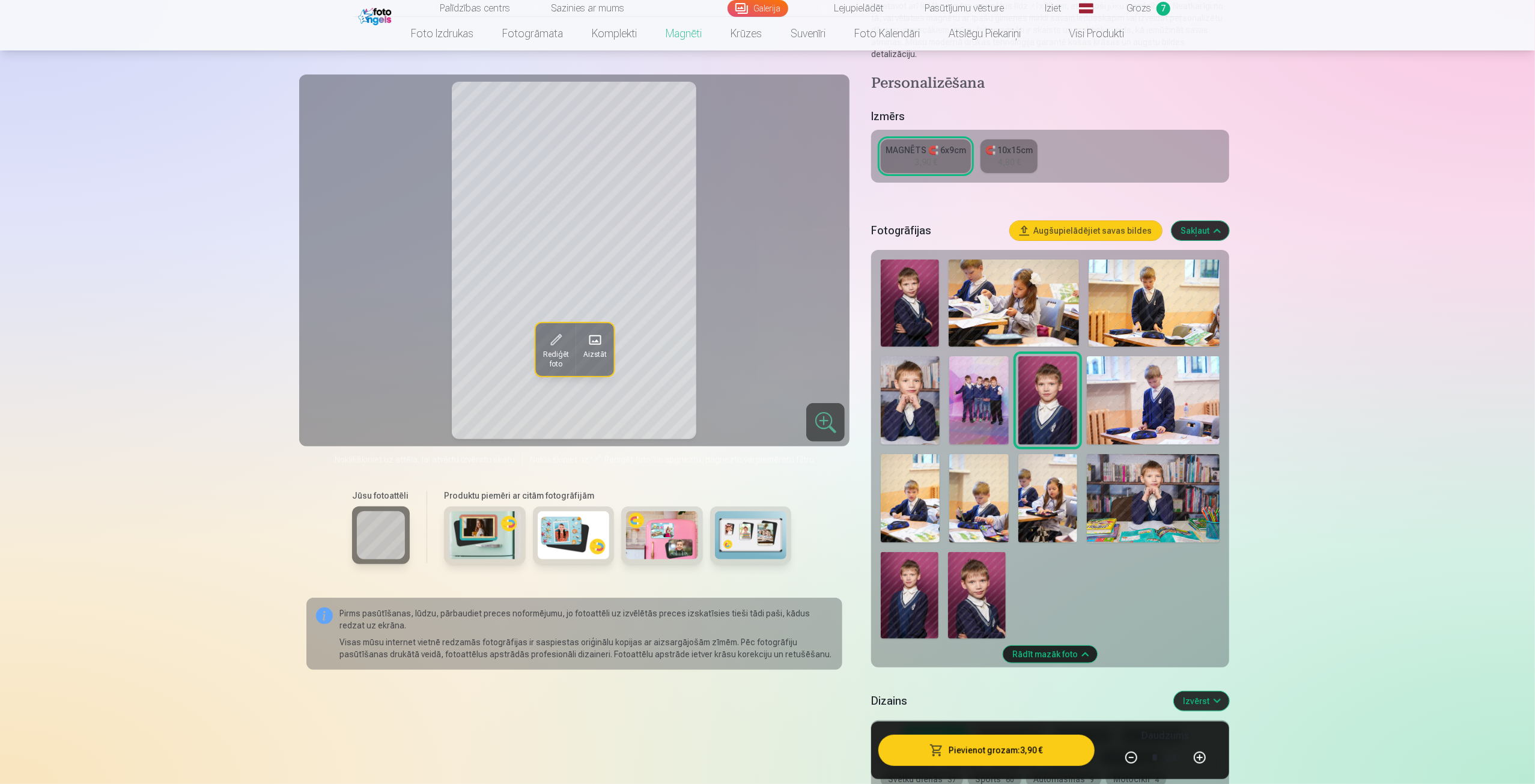
click at [914, 321] on img at bounding box center [910, 303] width 58 height 87
click at [995, 583] on img at bounding box center [977, 595] width 58 height 87
click at [898, 295] on img at bounding box center [910, 303] width 58 height 87
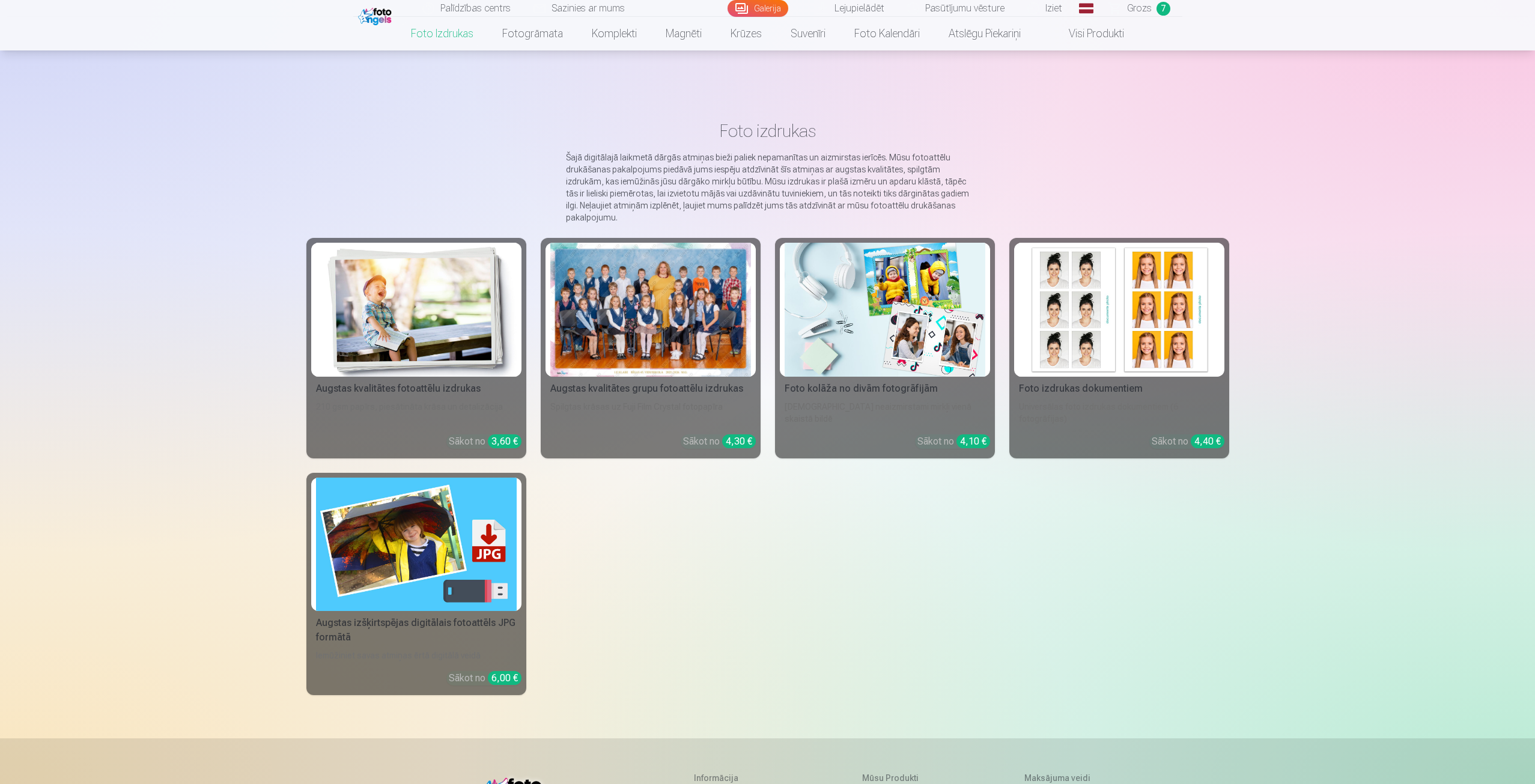
scroll to position [80, 0]
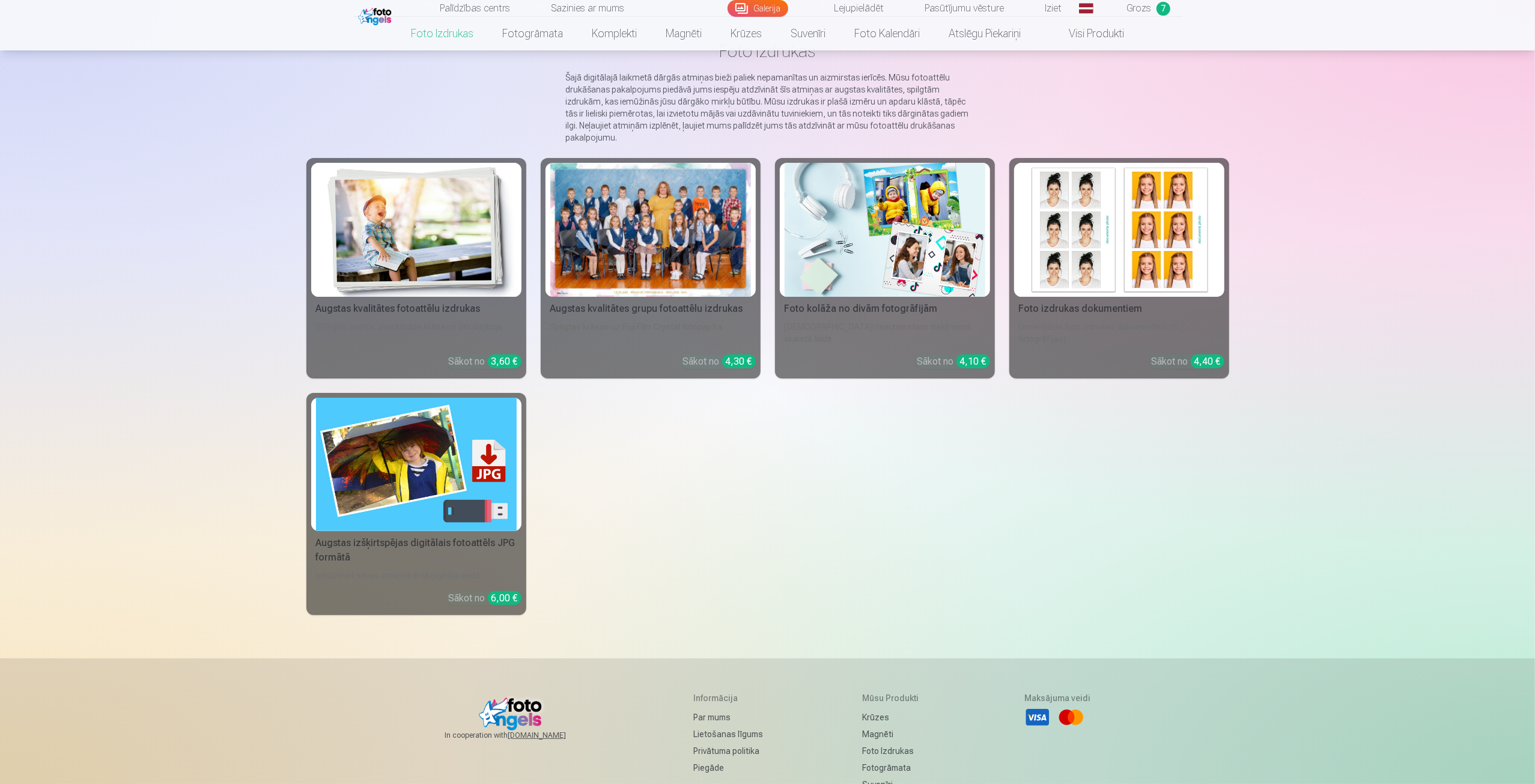
click at [434, 238] on img at bounding box center [416, 229] width 201 height 134
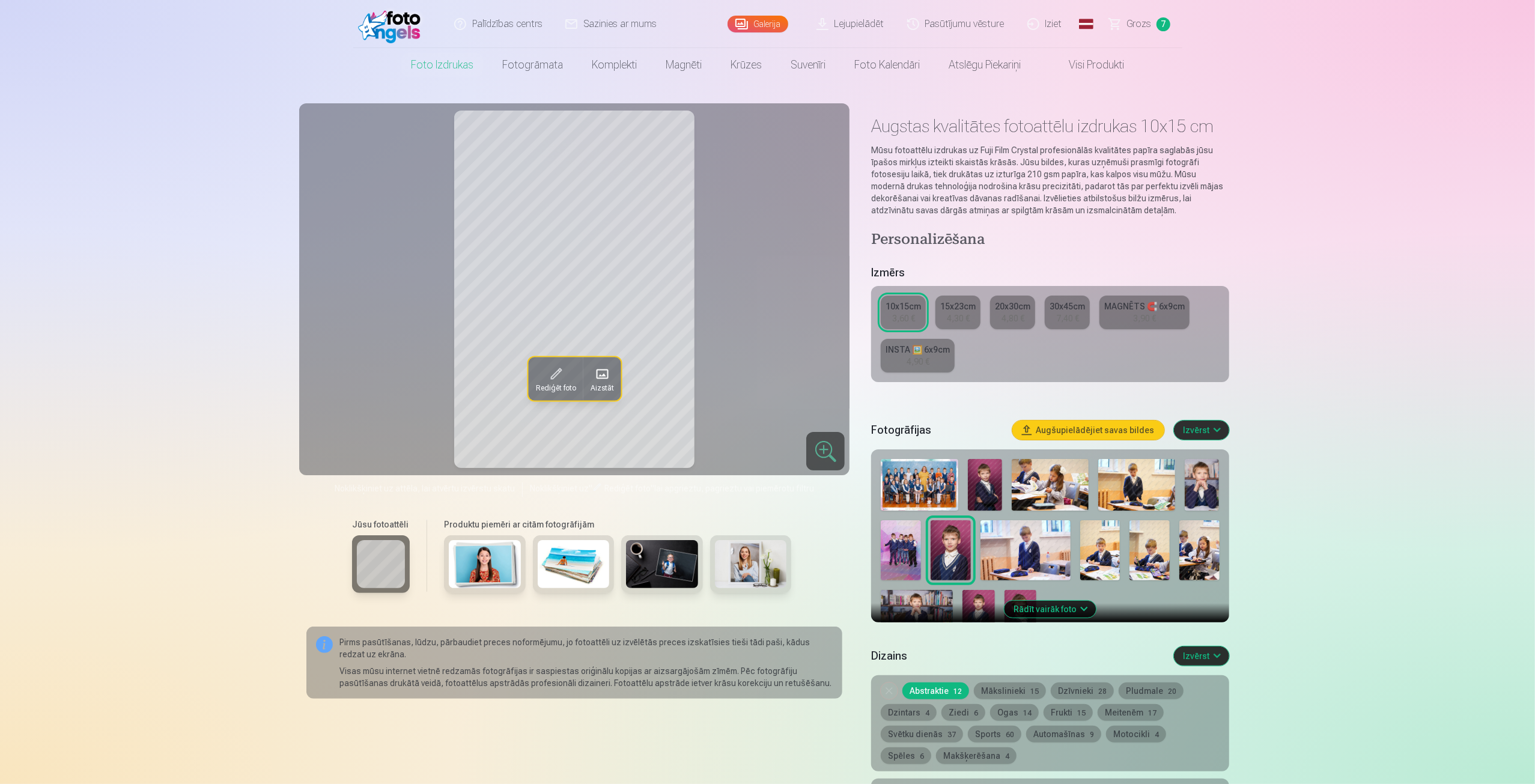
click at [977, 476] on img at bounding box center [985, 485] width 34 height 52
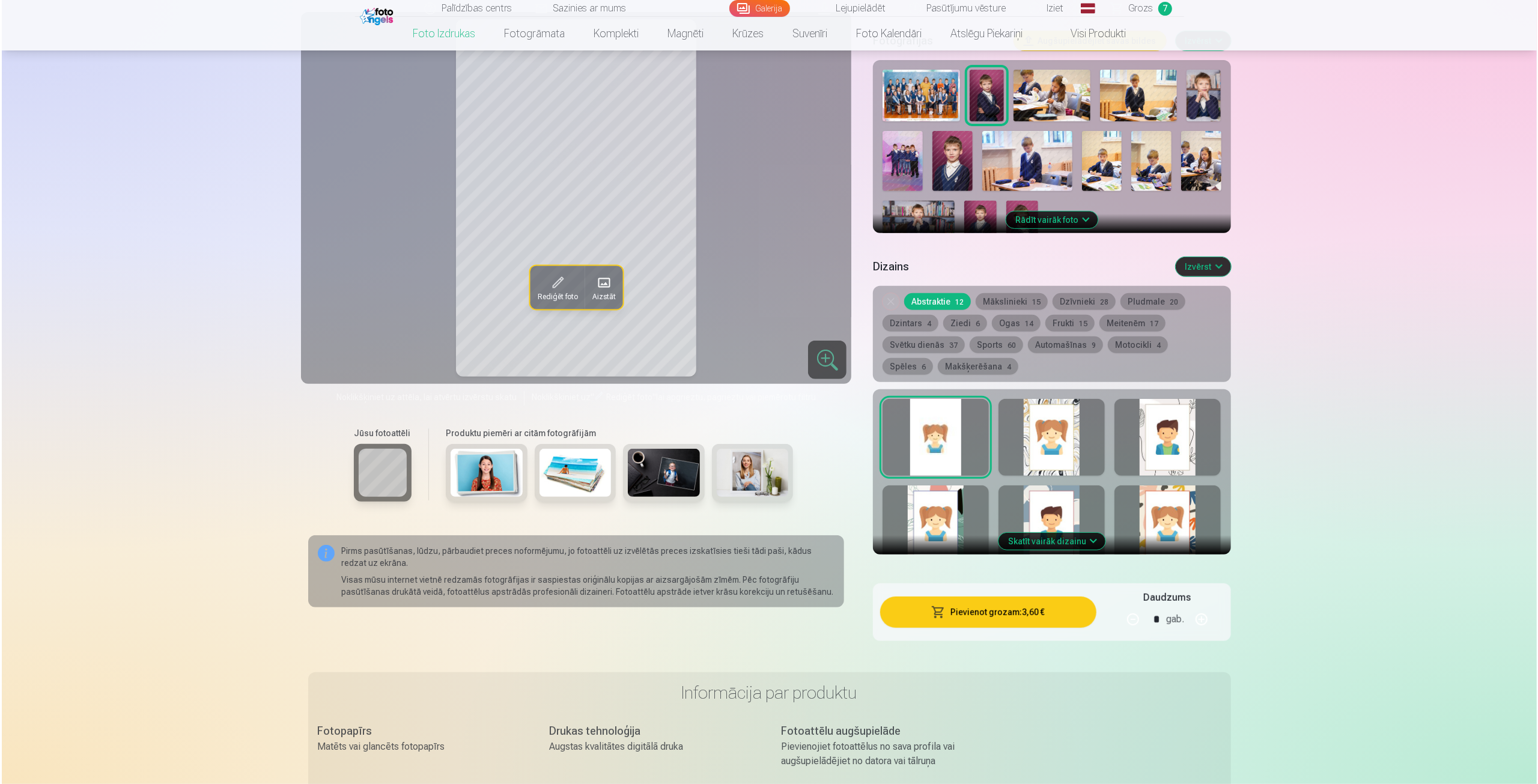
scroll to position [420, 0]
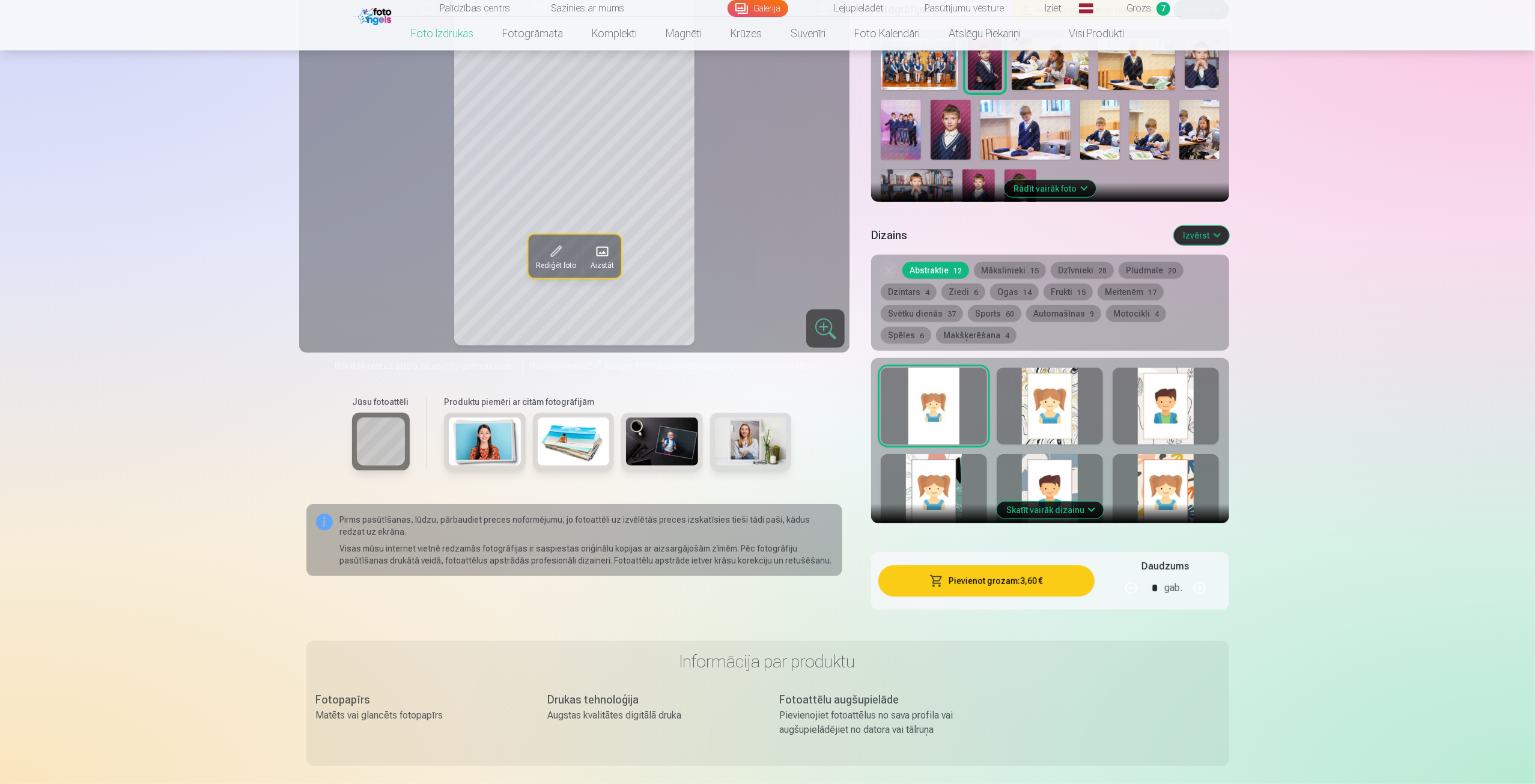
click at [1006, 588] on button "Pievienot grozam : 3,60 €" at bounding box center [986, 581] width 216 height 32
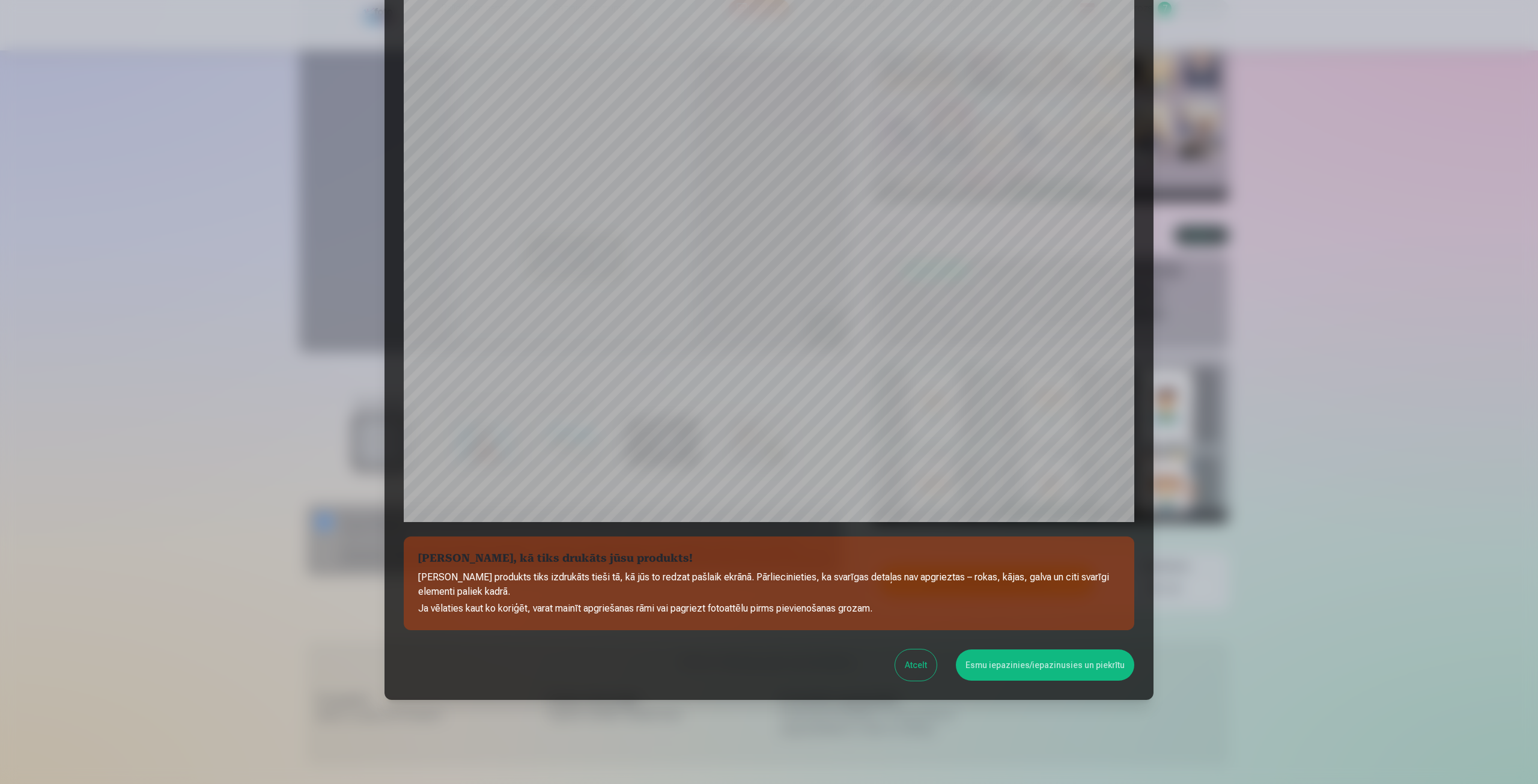
scroll to position [82, 0]
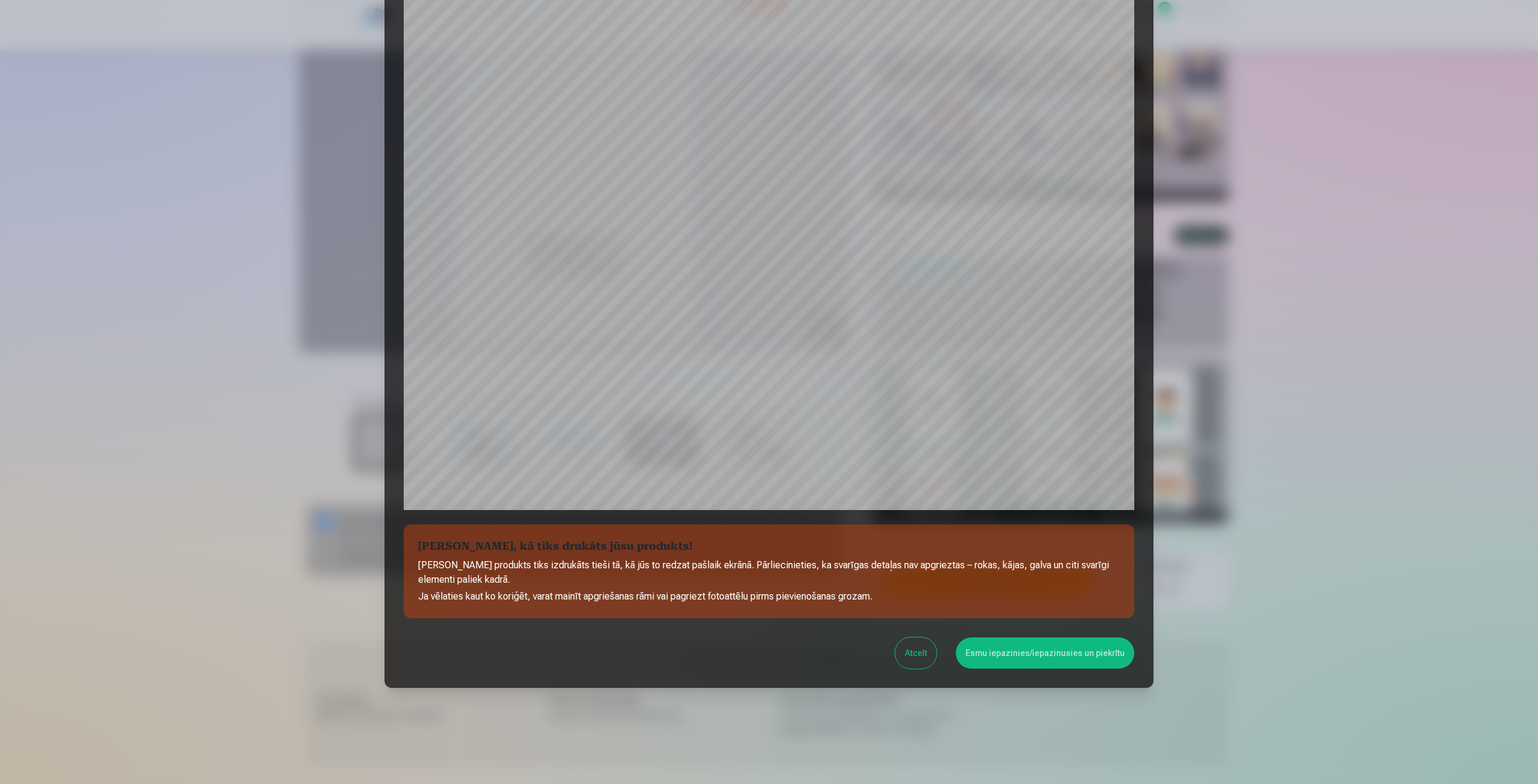
click at [1027, 650] on button "Esmu iepazinies/iepazinusies un piekrītu" at bounding box center [1044, 653] width 178 height 32
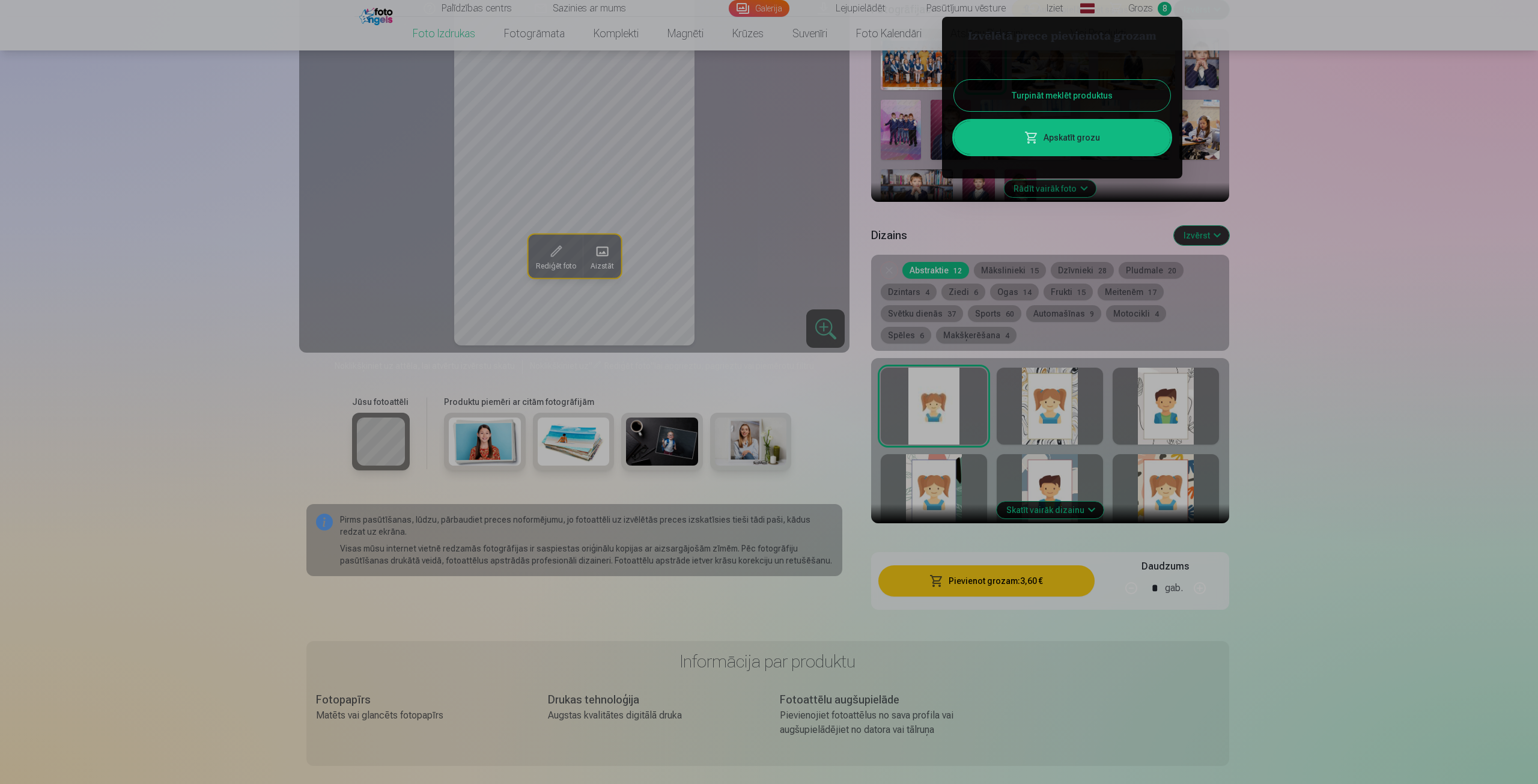
click at [1112, 137] on link "Apskatīt grozu" at bounding box center [1062, 137] width 216 height 34
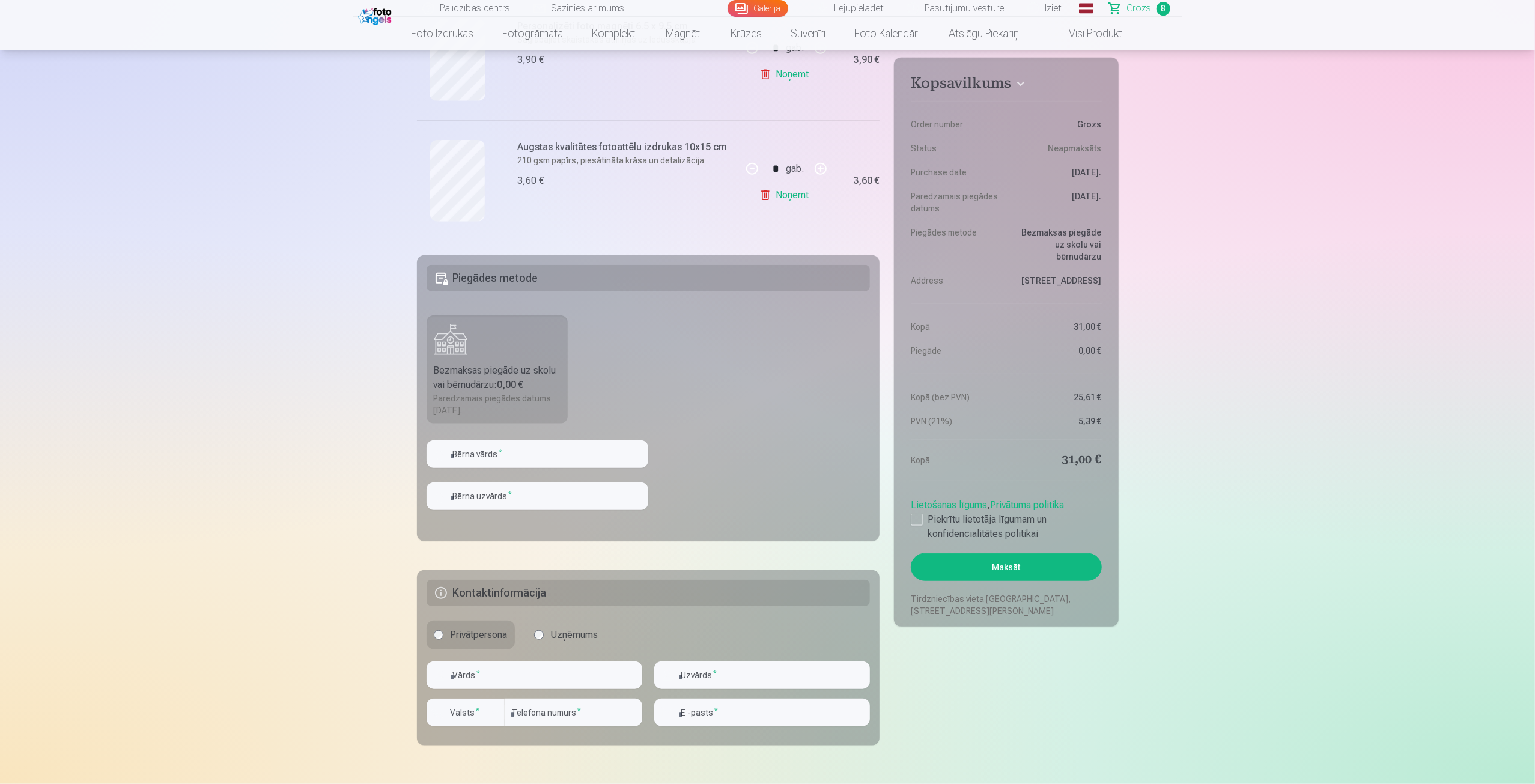
scroll to position [1021, 0]
click at [530, 460] on input "text" at bounding box center [538, 453] width 222 height 28
type input "*******"
click at [519, 499] on input "text" at bounding box center [538, 495] width 222 height 28
type input "**********"
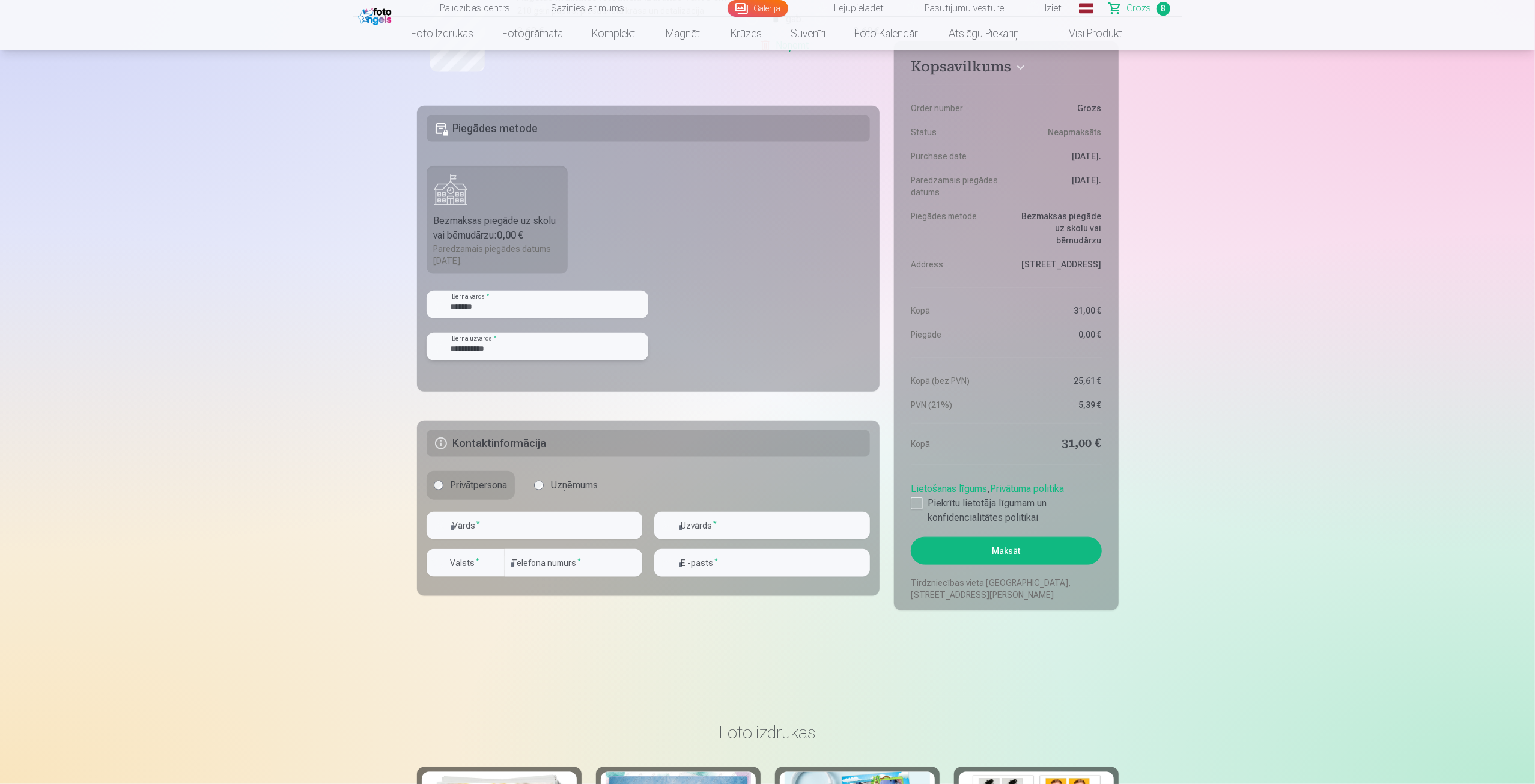
scroll to position [1181, 0]
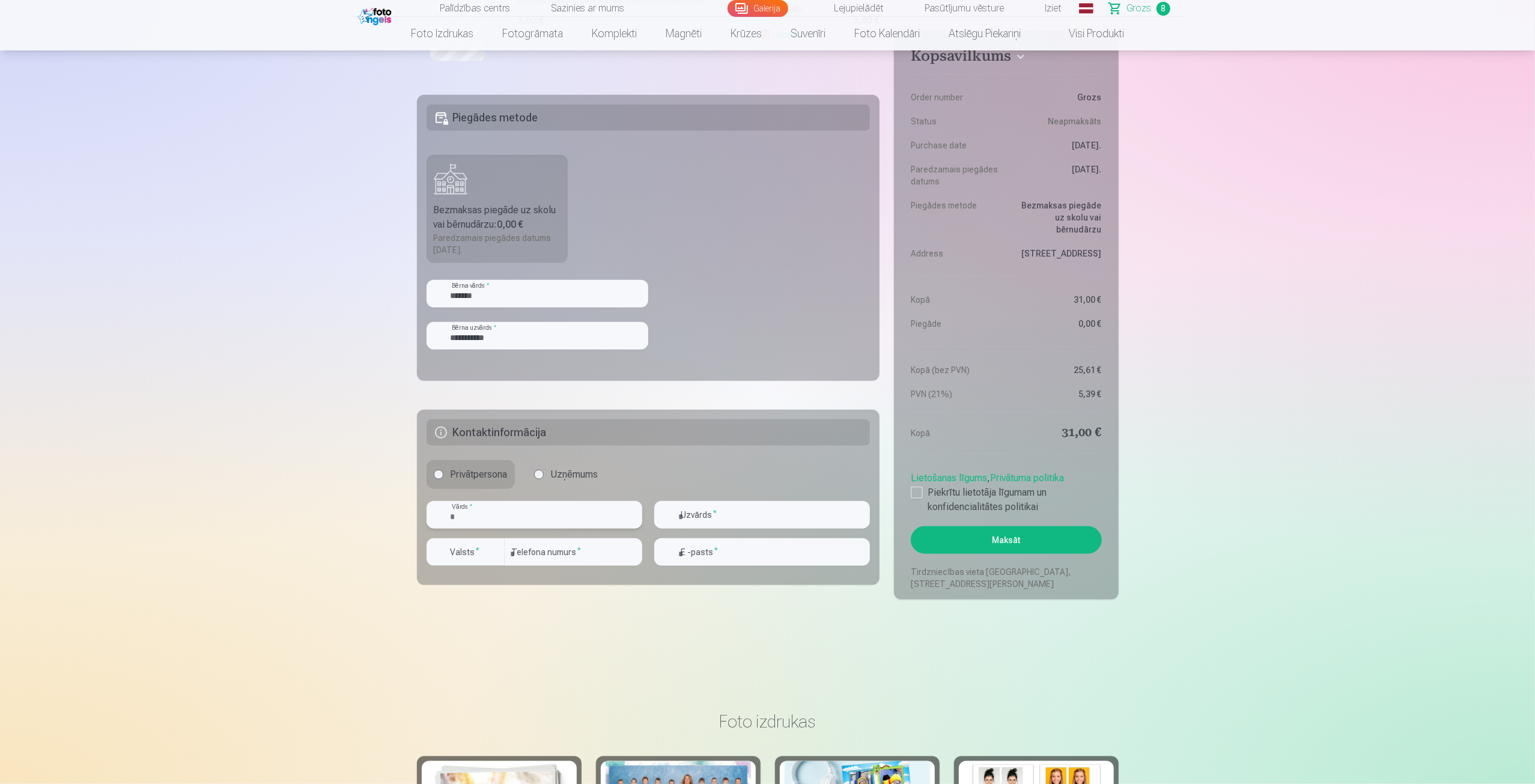
click at [514, 516] on input "text" at bounding box center [534, 515] width 216 height 28
type input "*****"
click at [744, 504] on input "text" at bounding box center [761, 515] width 216 height 28
type input "**********"
click at [557, 559] on input "number" at bounding box center [574, 552] width 138 height 28
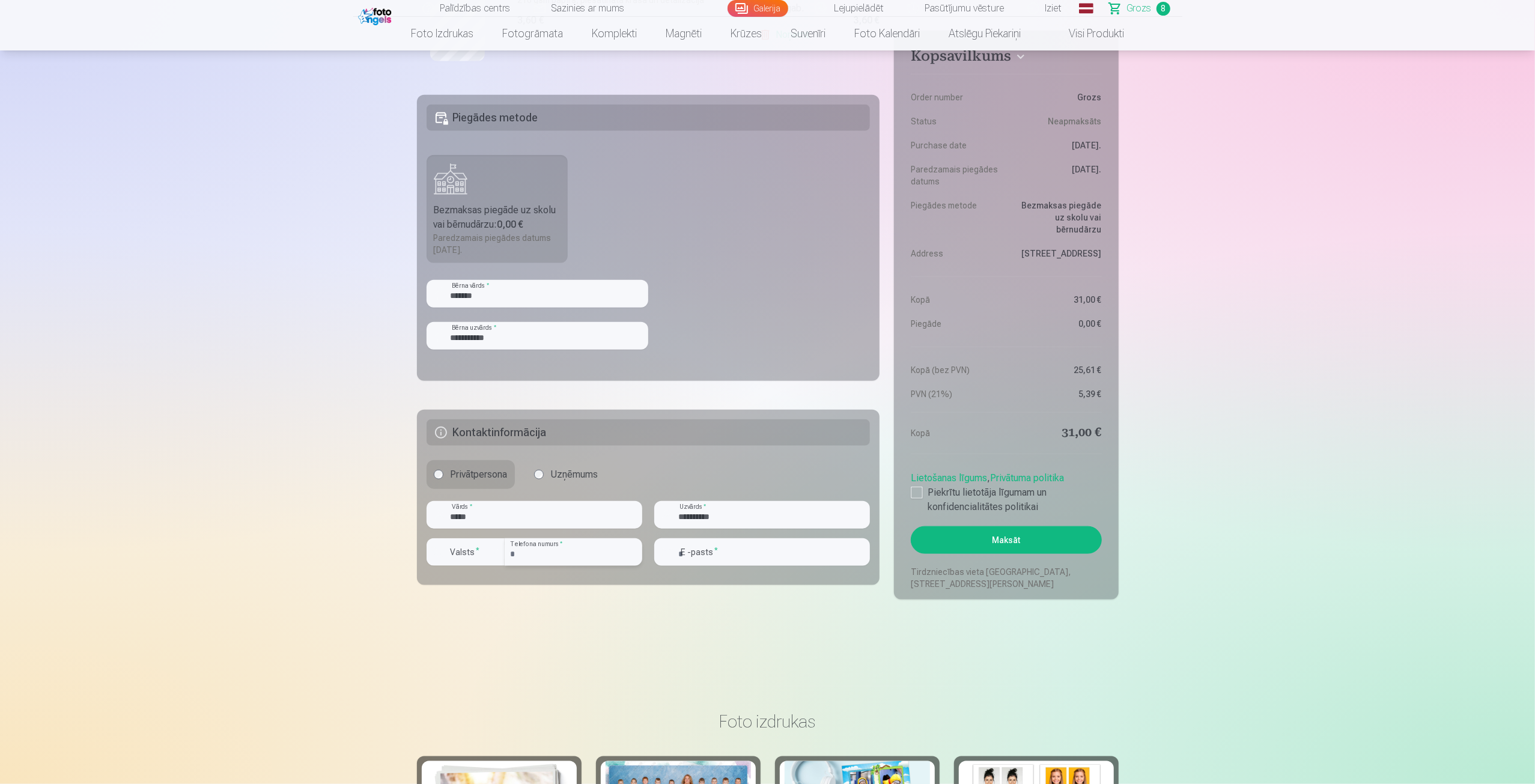
type input "********"
click at [741, 557] on input "email" at bounding box center [761, 552] width 216 height 28
type input "**********"
click at [923, 490] on div at bounding box center [917, 492] width 12 height 12
click at [1001, 536] on button "Maksāt" at bounding box center [1006, 540] width 191 height 28
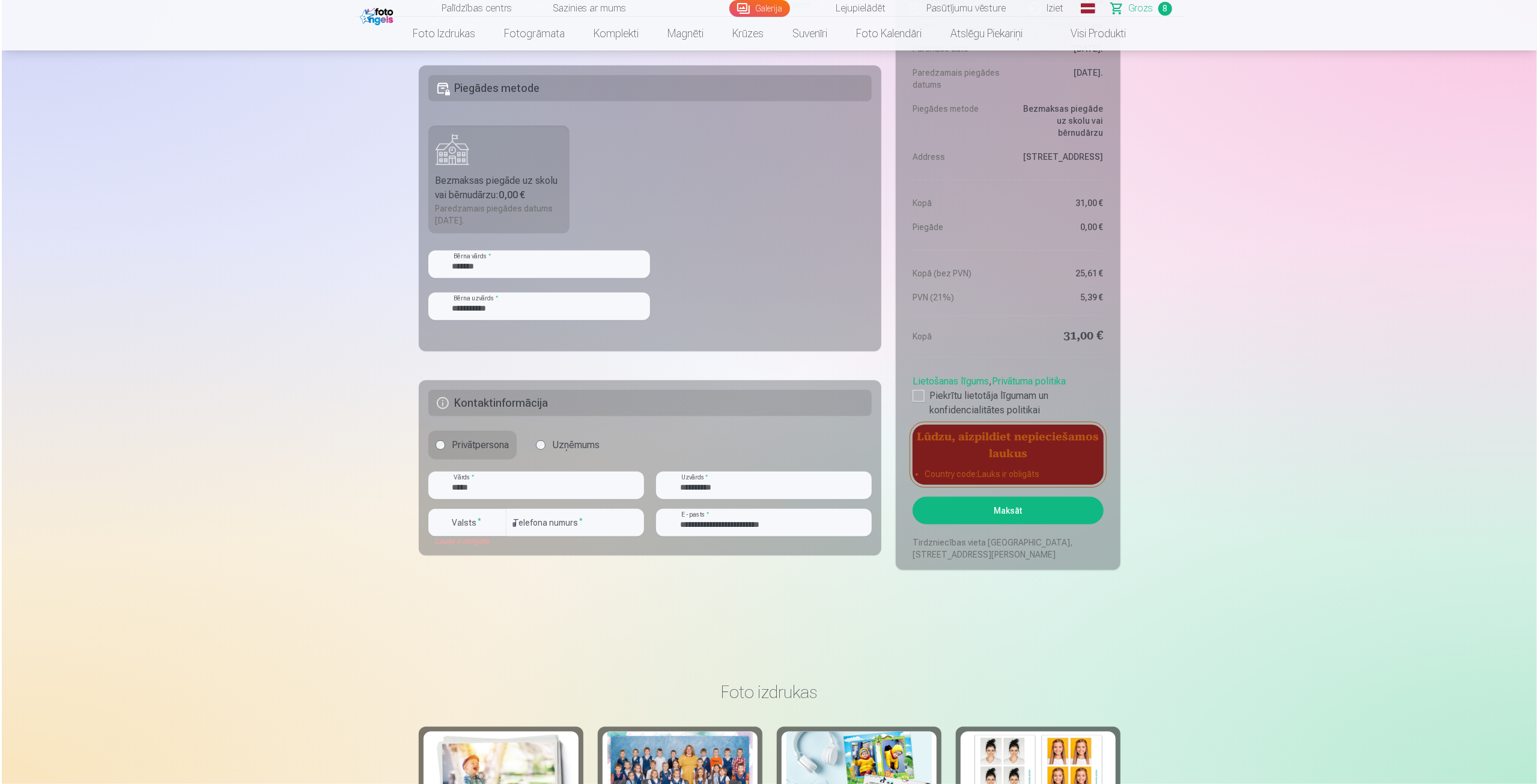
scroll to position [1221, 0]
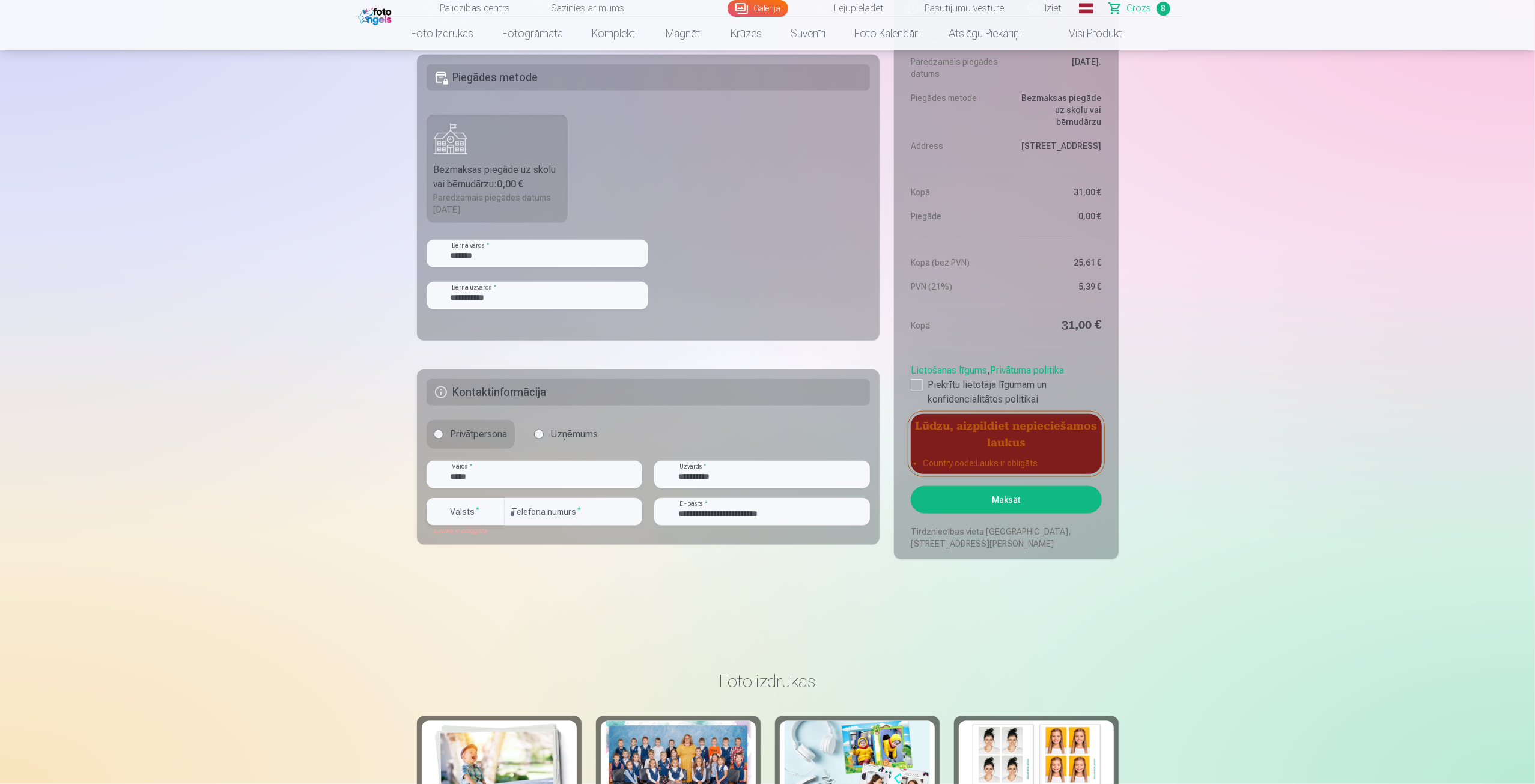
click at [463, 514] on label "Valsts *" at bounding box center [465, 511] width 39 height 12
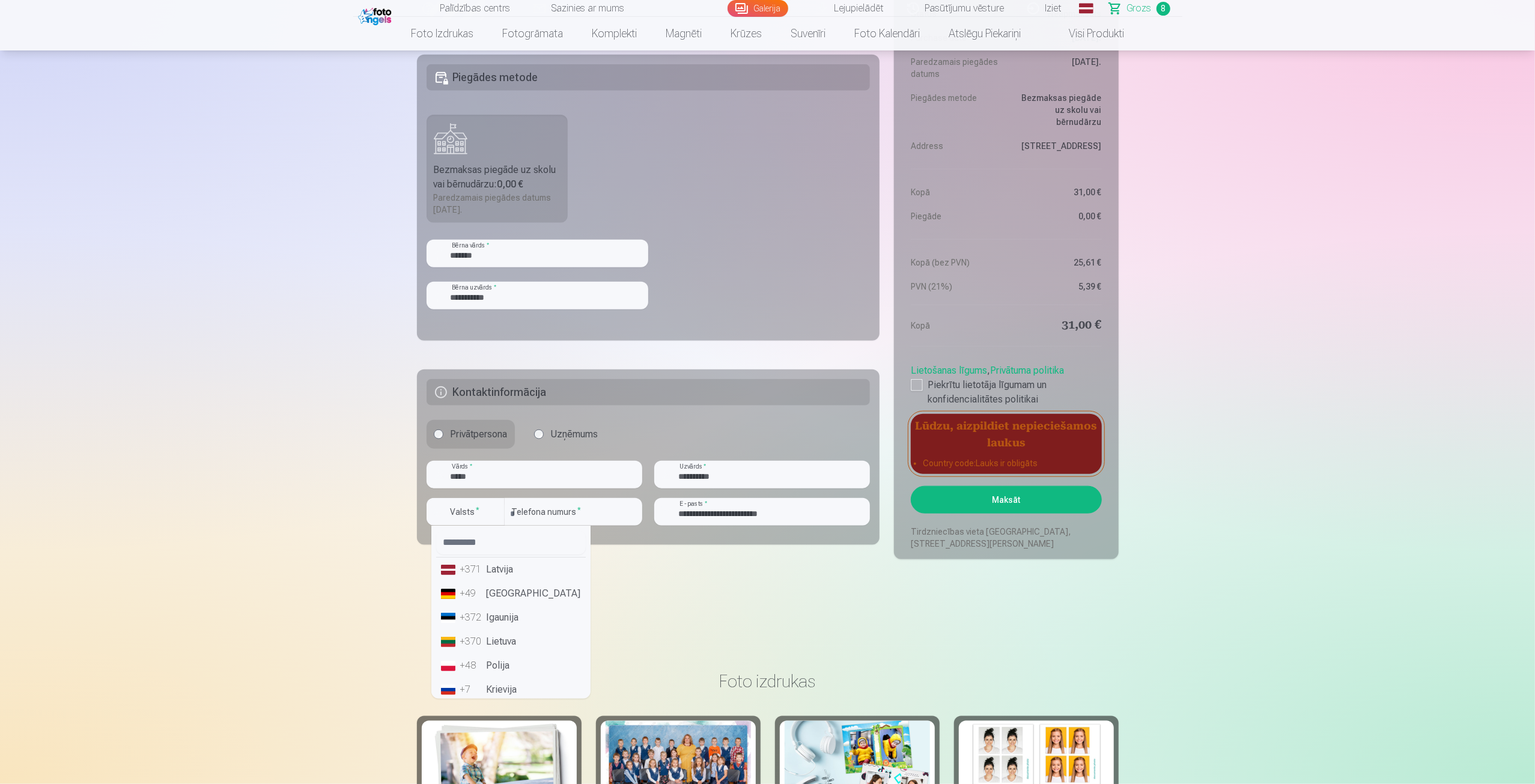
click at [493, 578] on li "+371 Latvija" at bounding box center [511, 569] width 150 height 24
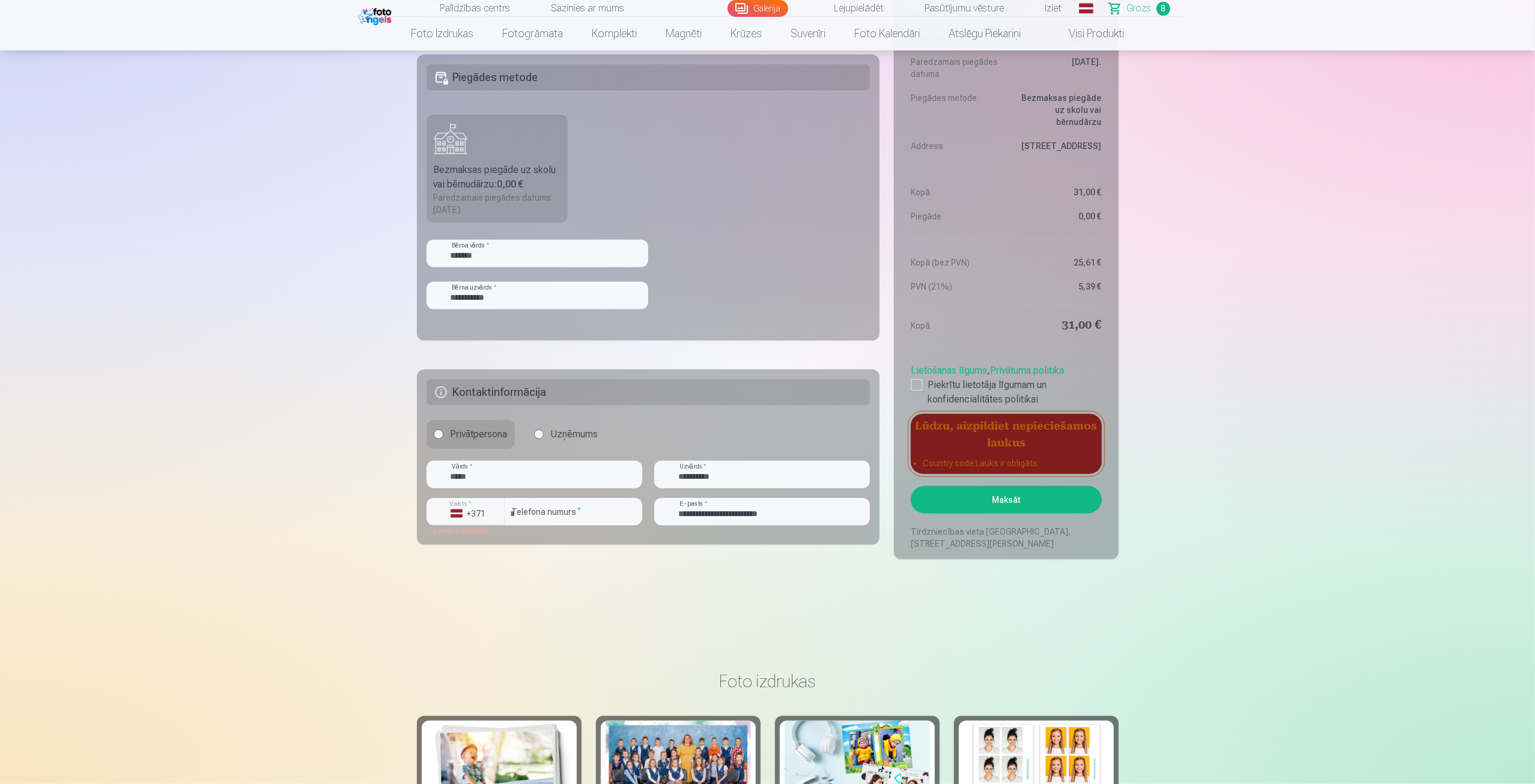
click at [1030, 501] on button "Maksāt" at bounding box center [1006, 500] width 191 height 28
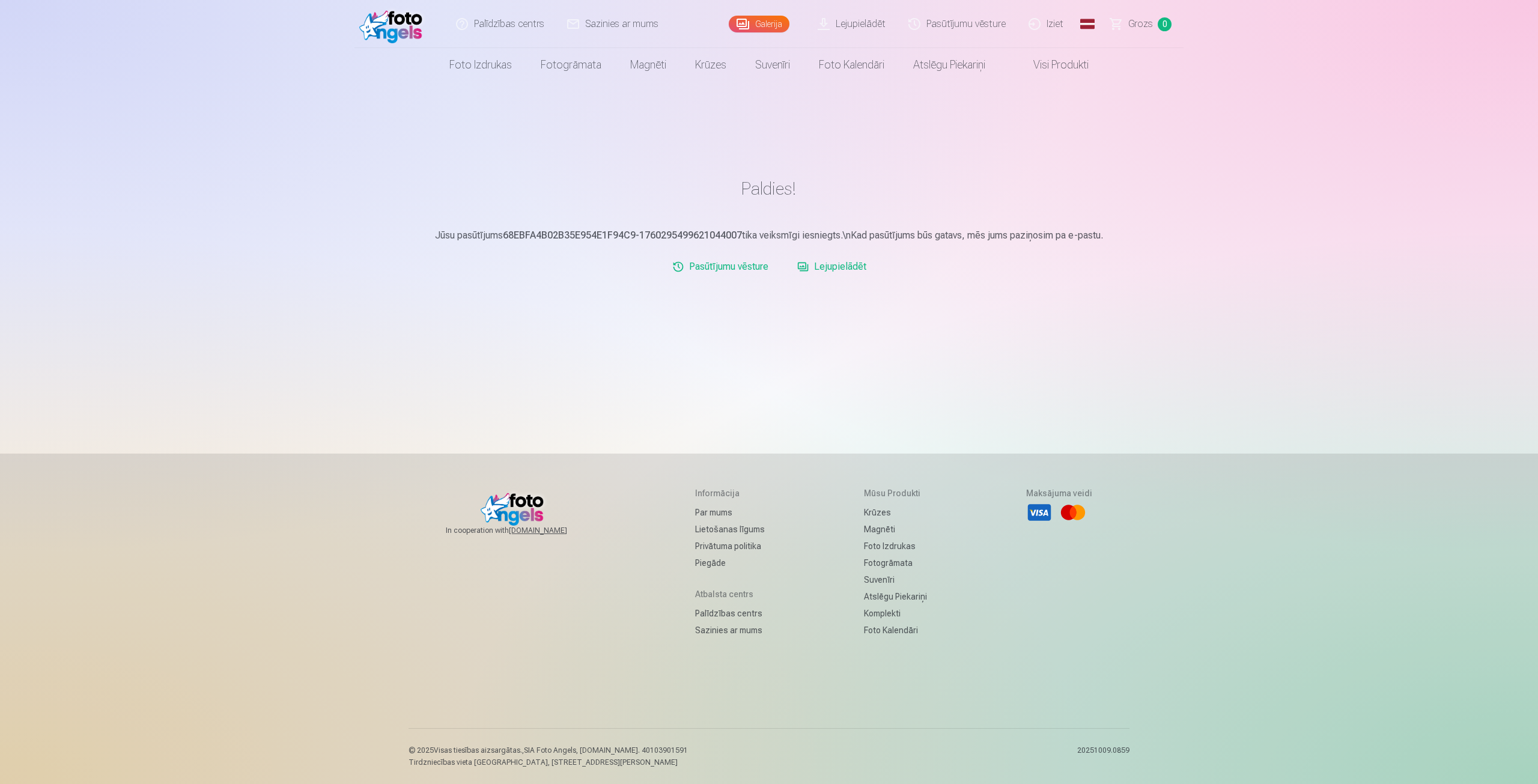
click at [848, 265] on link "Lejupielādēt" at bounding box center [832, 267] width 79 height 24
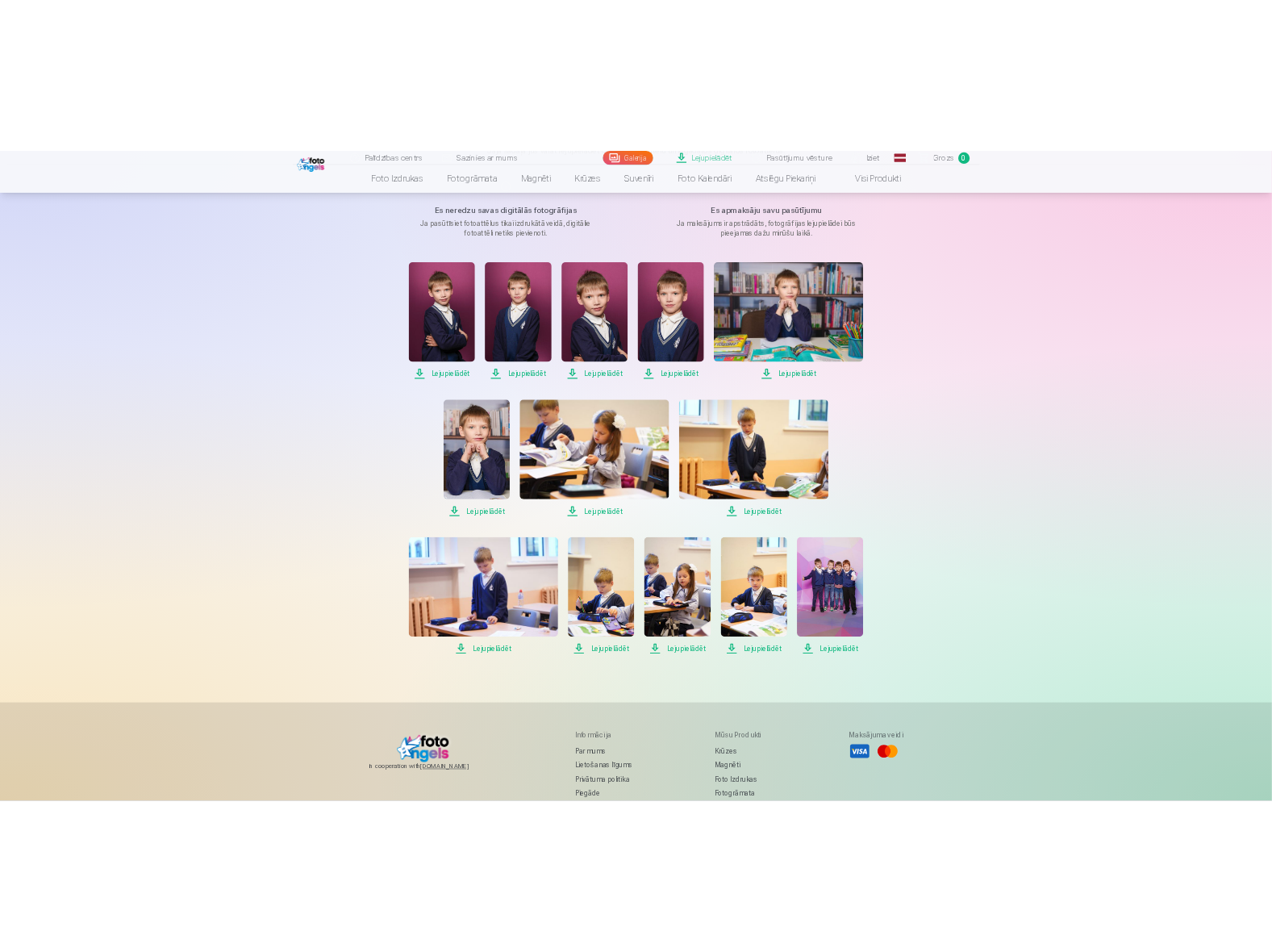
scroll to position [242, 0]
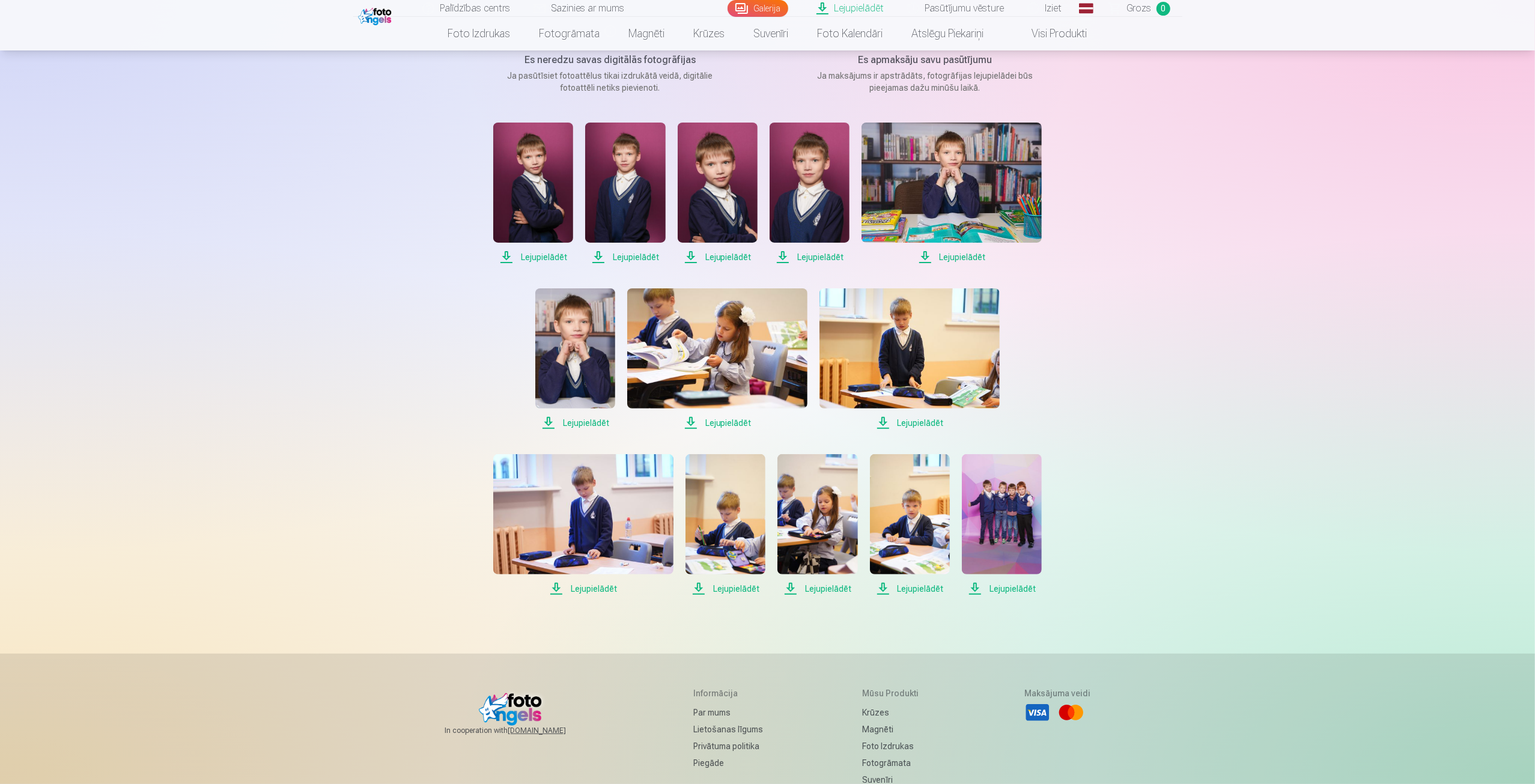
click at [542, 254] on span "Lejupielādēt" at bounding box center [534, 257] width 80 height 14
click at [640, 258] on span "Lejupielādēt" at bounding box center [625, 257] width 80 height 14
click at [738, 255] on span "Lejupielādēt" at bounding box center [718, 257] width 80 height 14
click at [821, 259] on span "Lejupielādēt" at bounding box center [809, 257] width 80 height 14
click at [975, 258] on span "Lejupielādēt" at bounding box center [952, 257] width 181 height 14
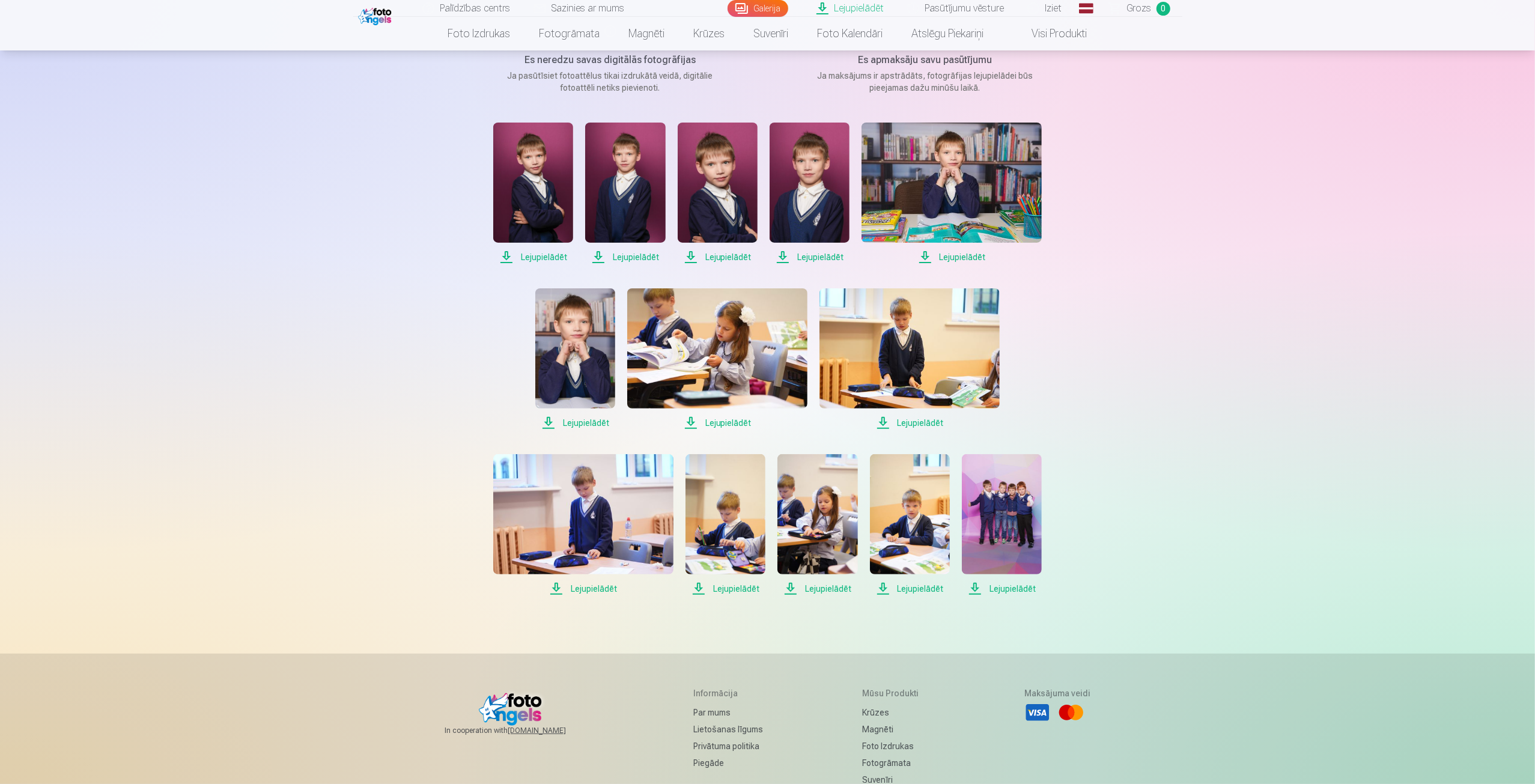
drag, startPoint x: 930, startPoint y: 423, endPoint x: 920, endPoint y: 422, distance: 10.0
click at [930, 423] on span "Lejupielādēt" at bounding box center [910, 422] width 181 height 14
click at [722, 426] on span "Lejupielādēt" at bounding box center [718, 422] width 181 height 14
click at [595, 421] on span "Lejupielādēt" at bounding box center [575, 422] width 80 height 14
click at [584, 586] on span "Lejupielādēt" at bounding box center [584, 589] width 181 height 14
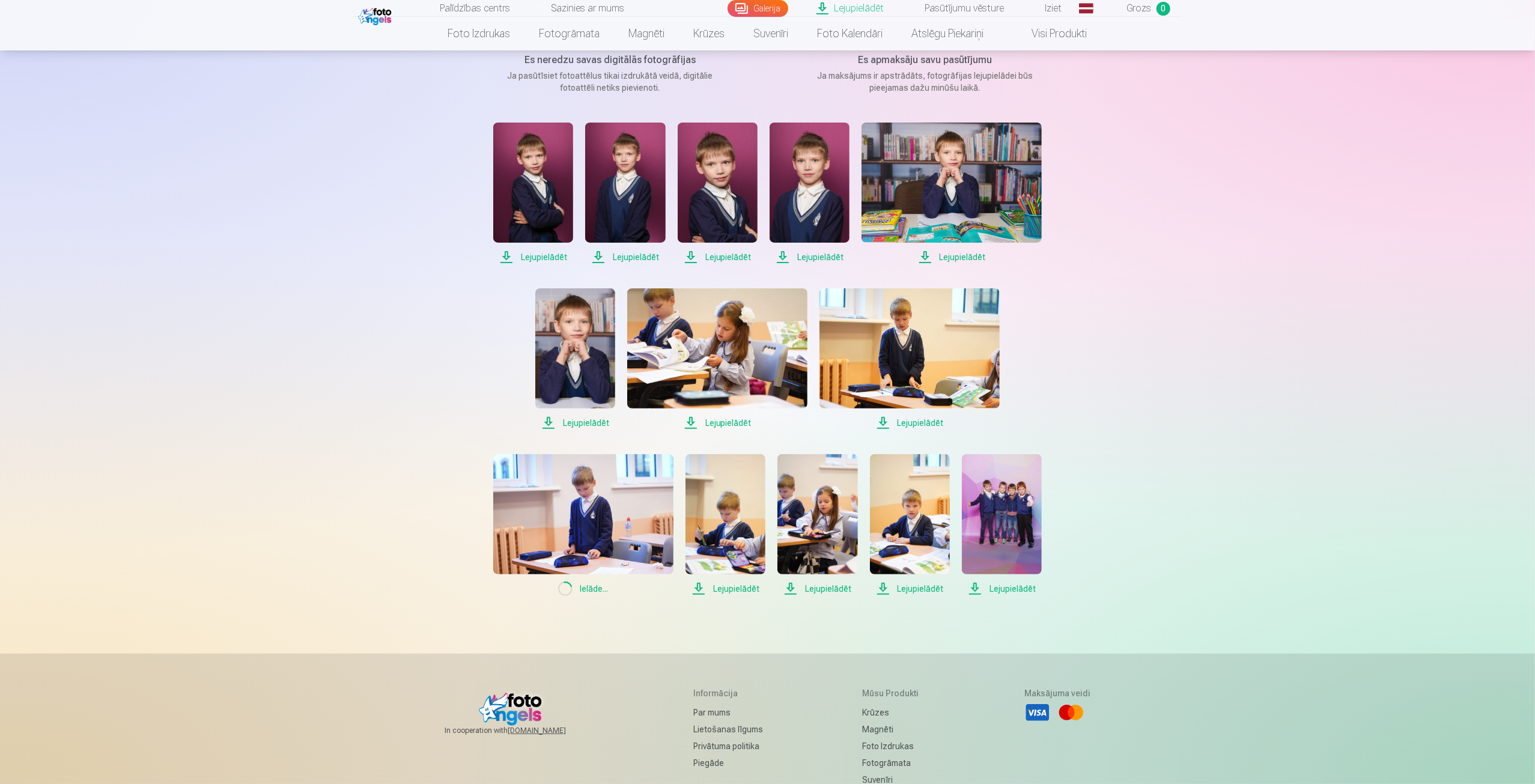
click at [747, 589] on span "Lejupielādēt" at bounding box center [726, 589] width 80 height 14
click at [828, 586] on span "Lejupielādēt" at bounding box center [817, 589] width 80 height 14
click at [926, 587] on span "Lejupielādēt" at bounding box center [910, 589] width 80 height 14
click at [1022, 589] on span "Lejupielādēt" at bounding box center [1002, 589] width 80 height 14
